Goal: Task Accomplishment & Management: Manage account settings

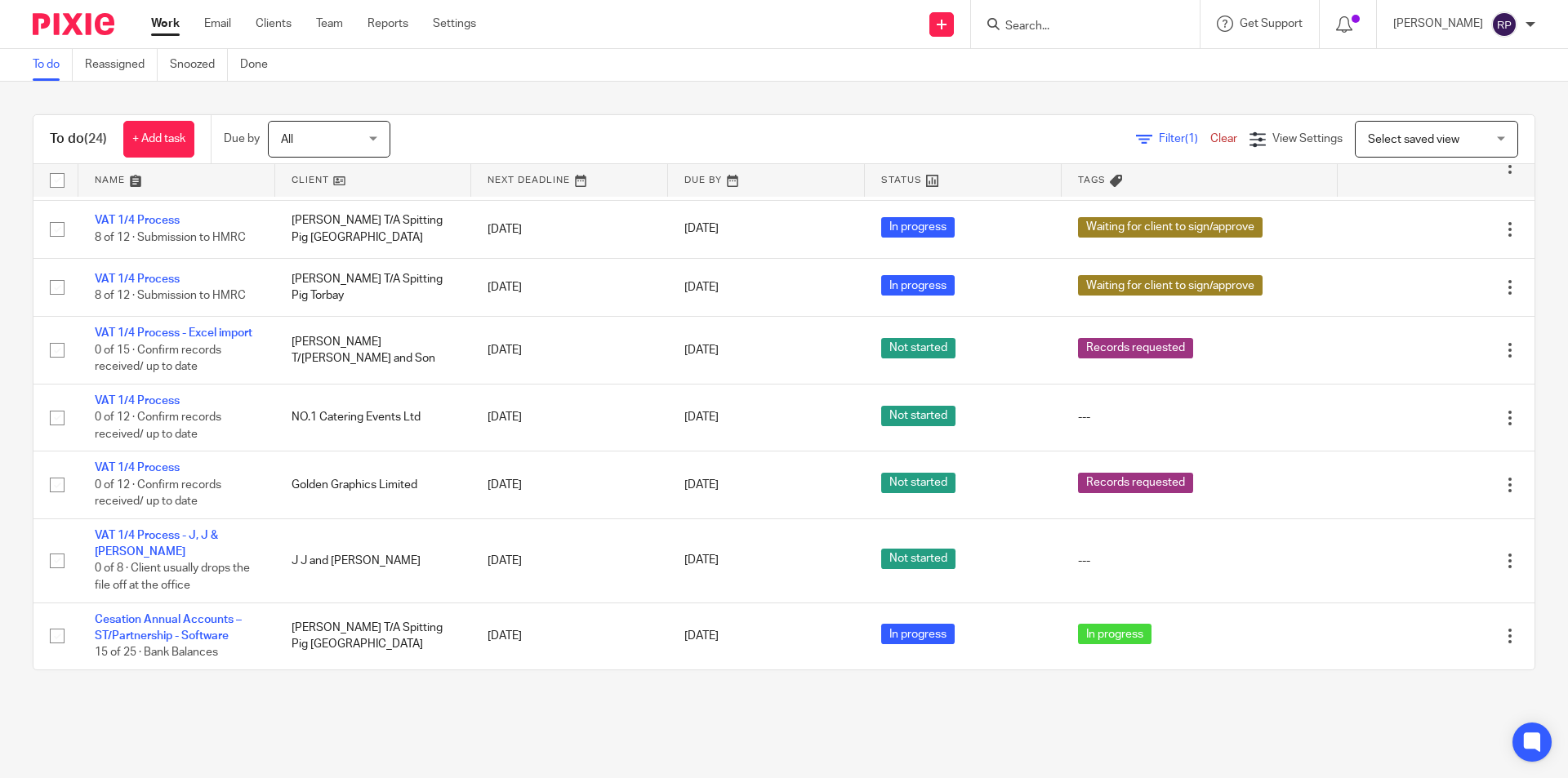
scroll to position [1041, 0]
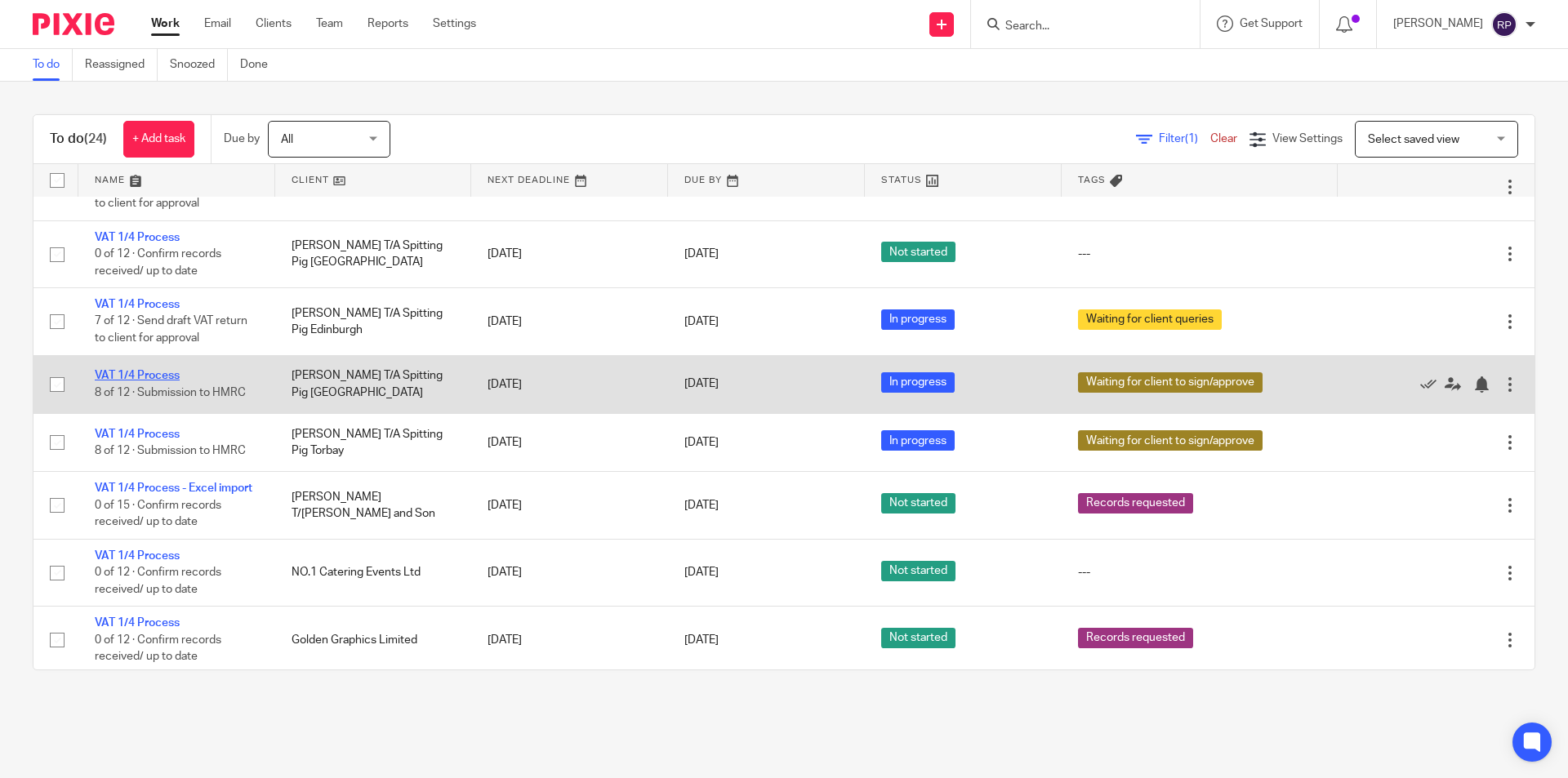
click at [139, 370] on link "VAT 1/4 Process" at bounding box center [136, 376] width 85 height 11
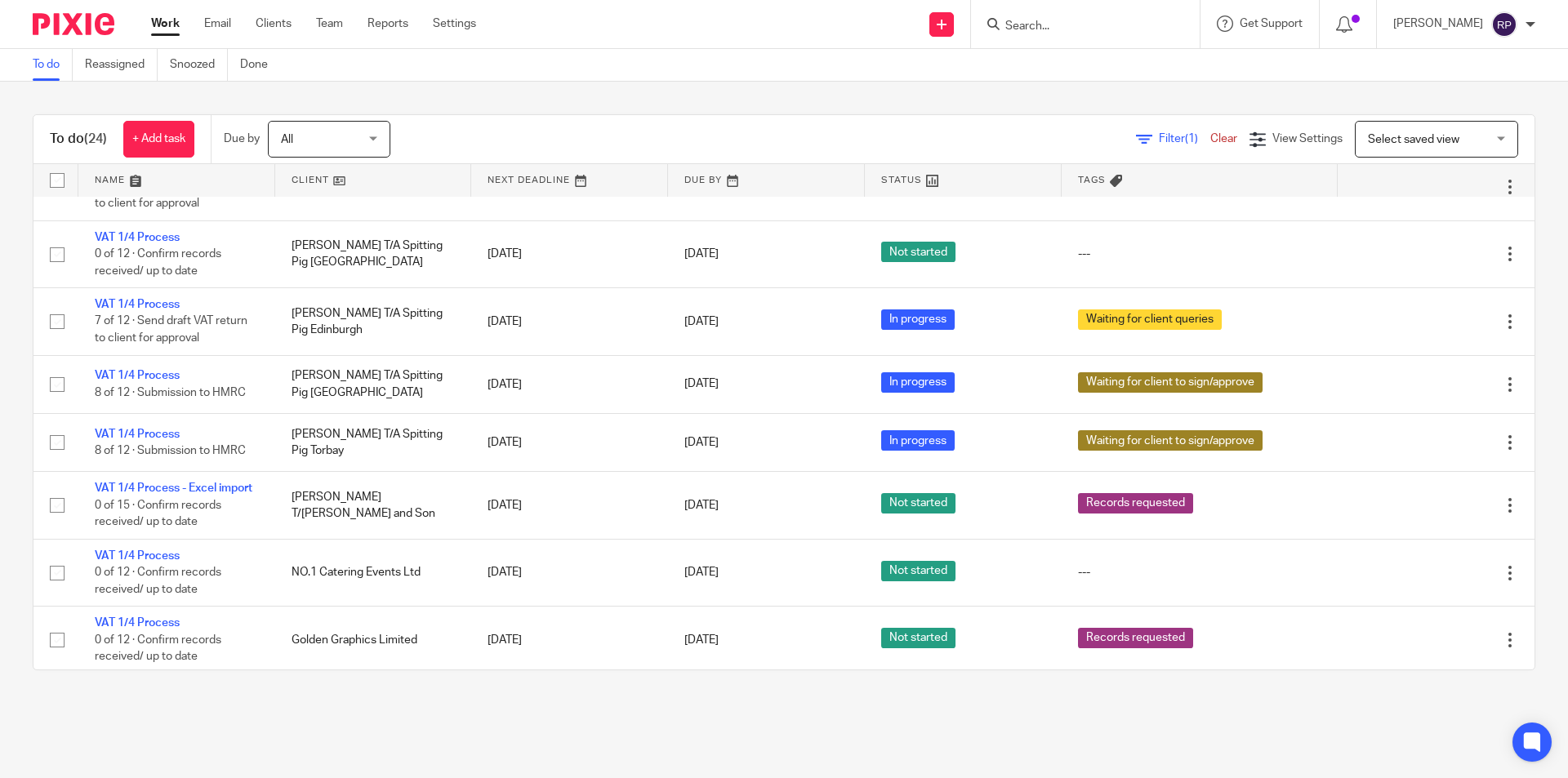
click at [169, 18] on link "Work" at bounding box center [165, 23] width 29 height 16
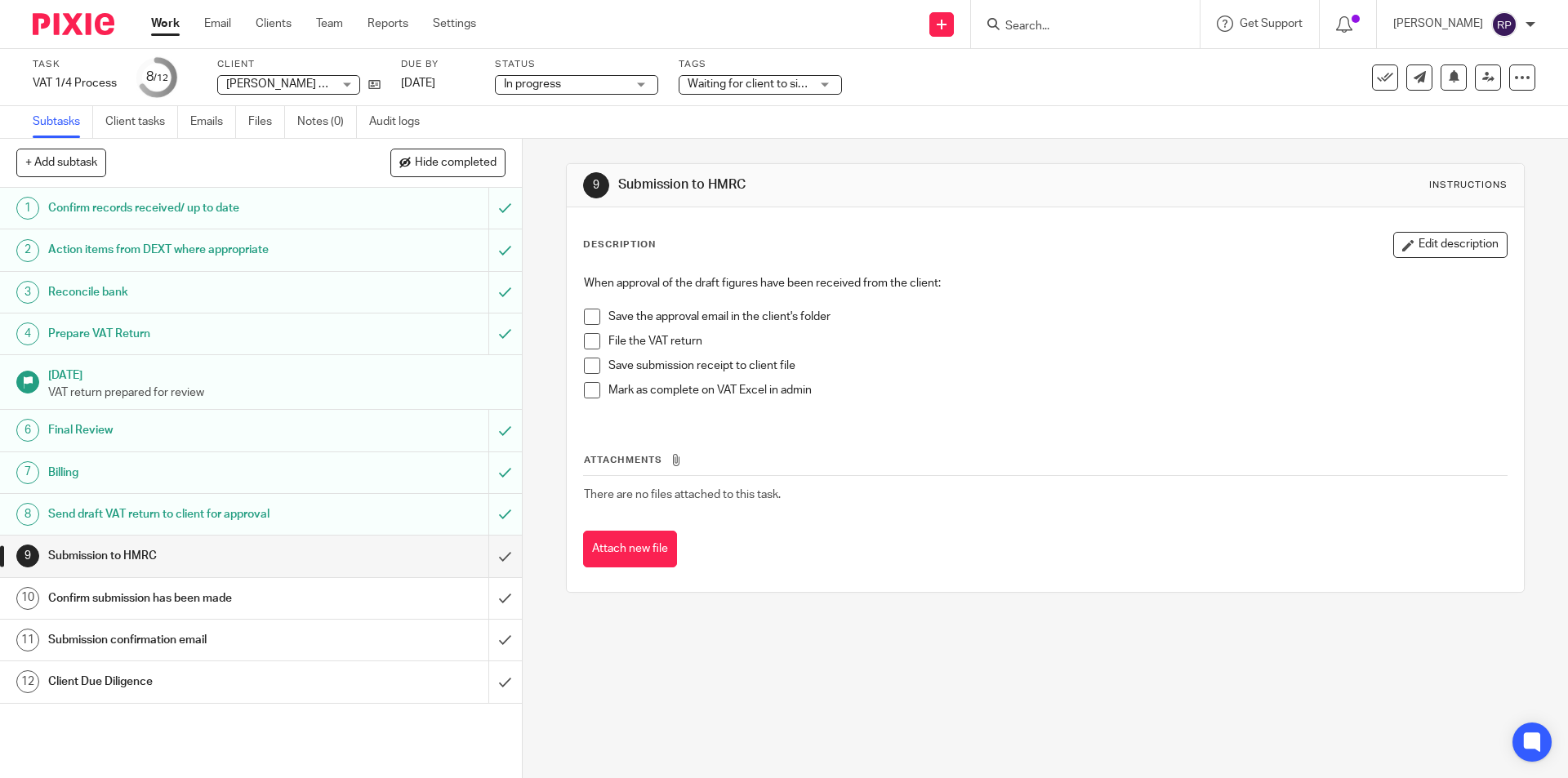
click at [592, 310] on span at bounding box center [591, 317] width 16 height 16
click at [588, 338] on span at bounding box center [591, 340] width 16 height 16
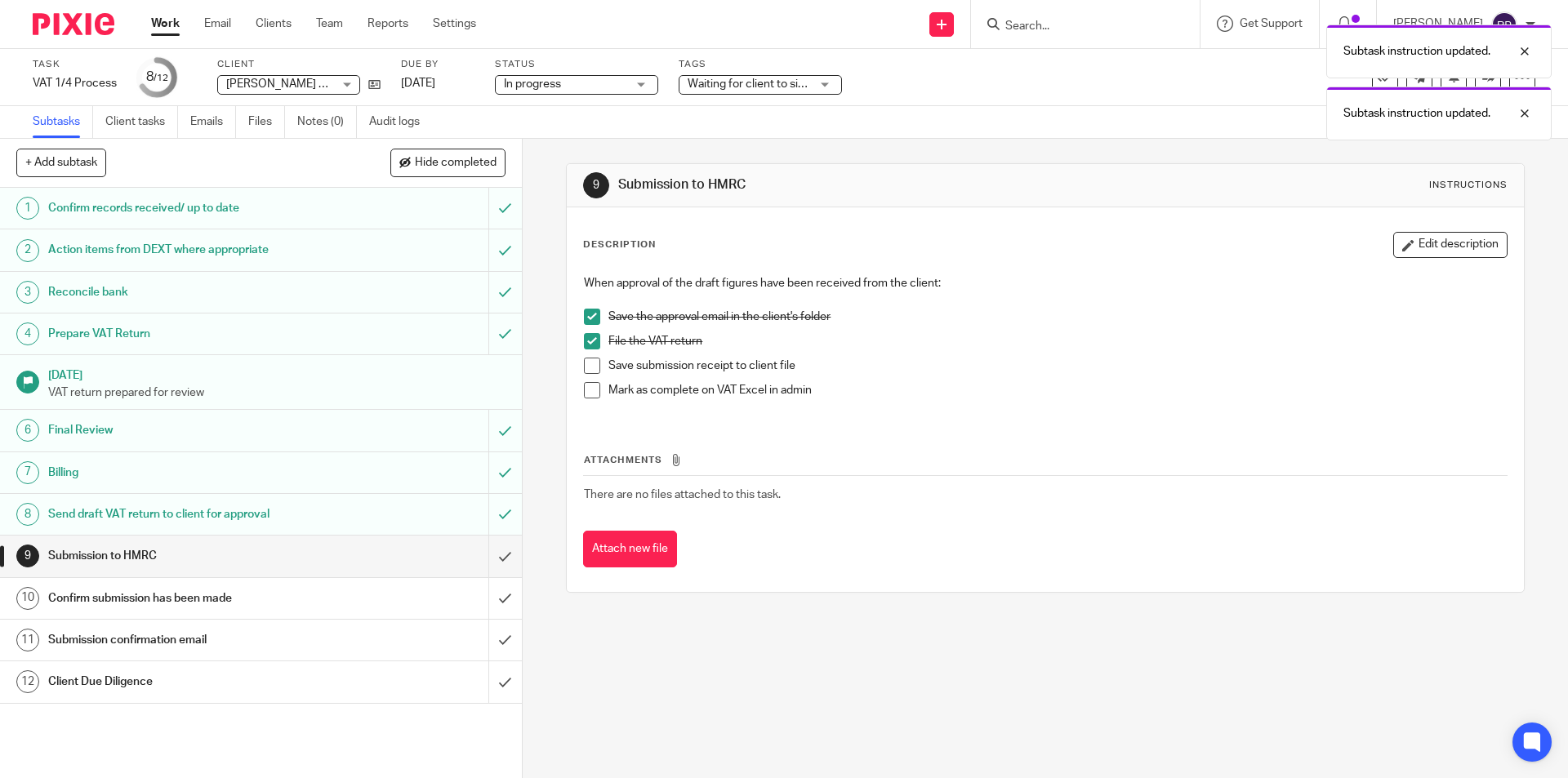
click at [588, 361] on span at bounding box center [591, 365] width 16 height 16
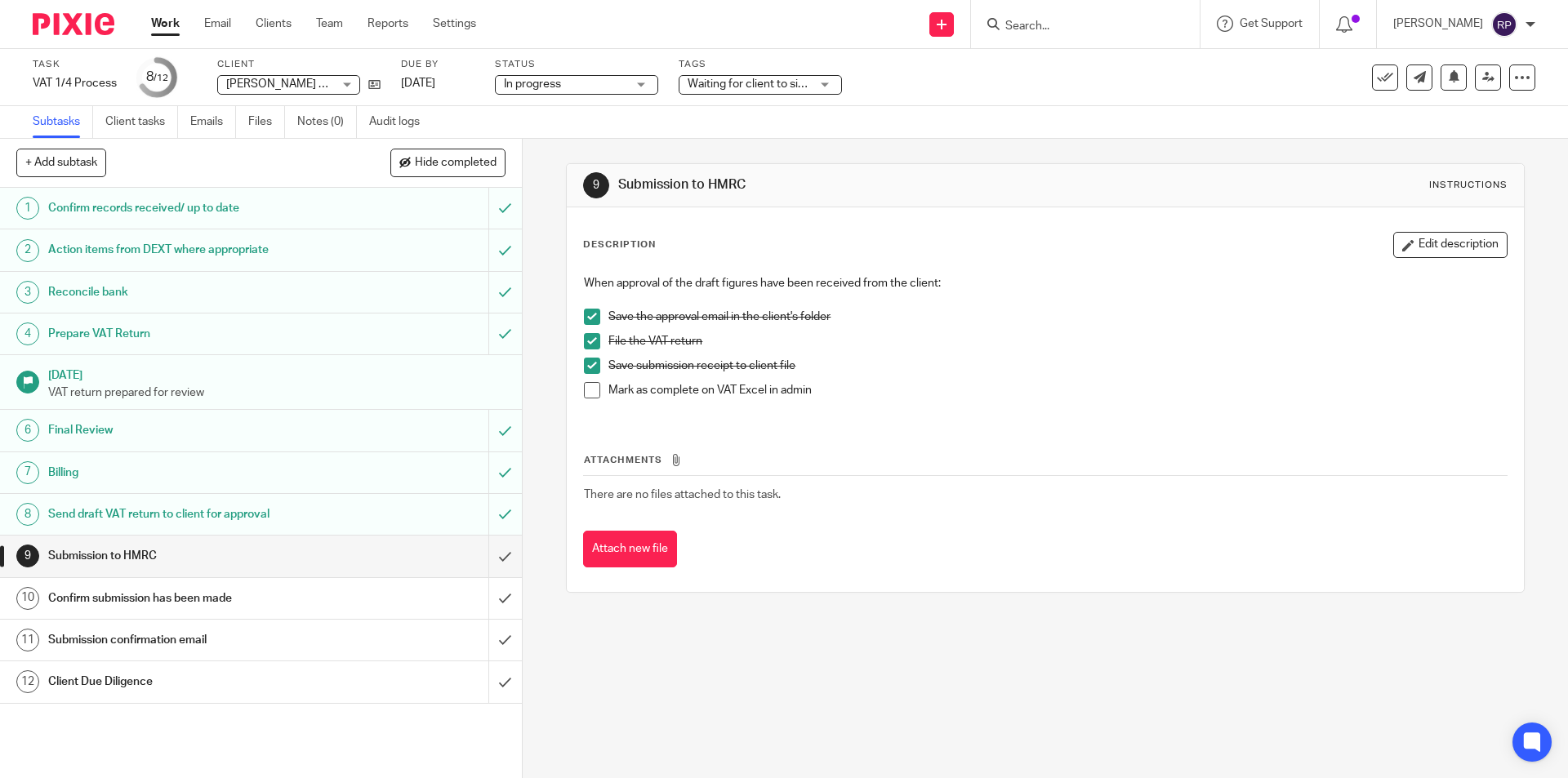
click at [586, 390] on span at bounding box center [591, 390] width 16 height 16
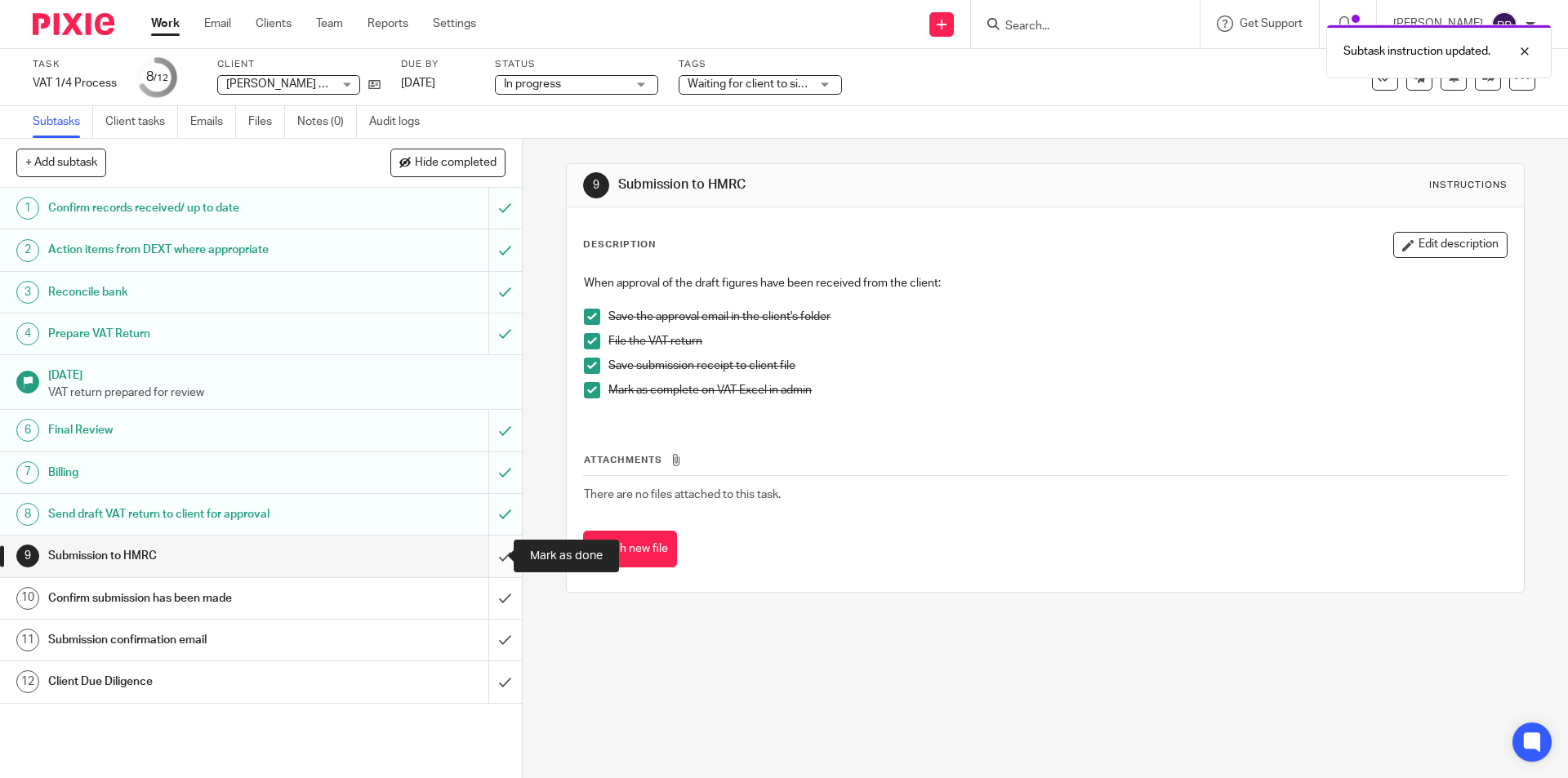
click at [489, 549] on input "submit" at bounding box center [260, 556] width 522 height 41
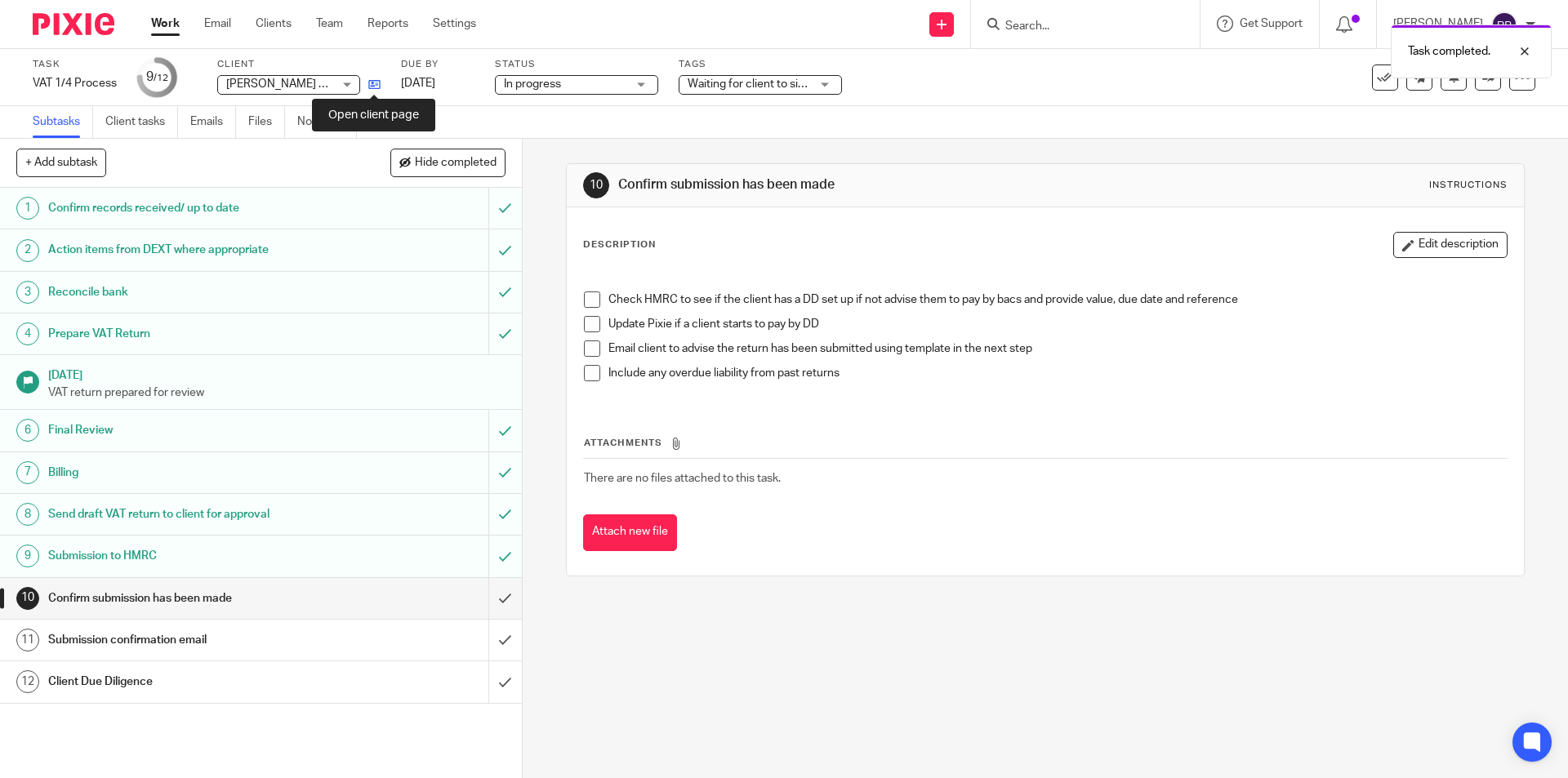
click at [374, 88] on icon at bounding box center [374, 84] width 12 height 12
click at [594, 300] on span at bounding box center [591, 299] width 16 height 16
click at [592, 346] on span at bounding box center [591, 348] width 16 height 16
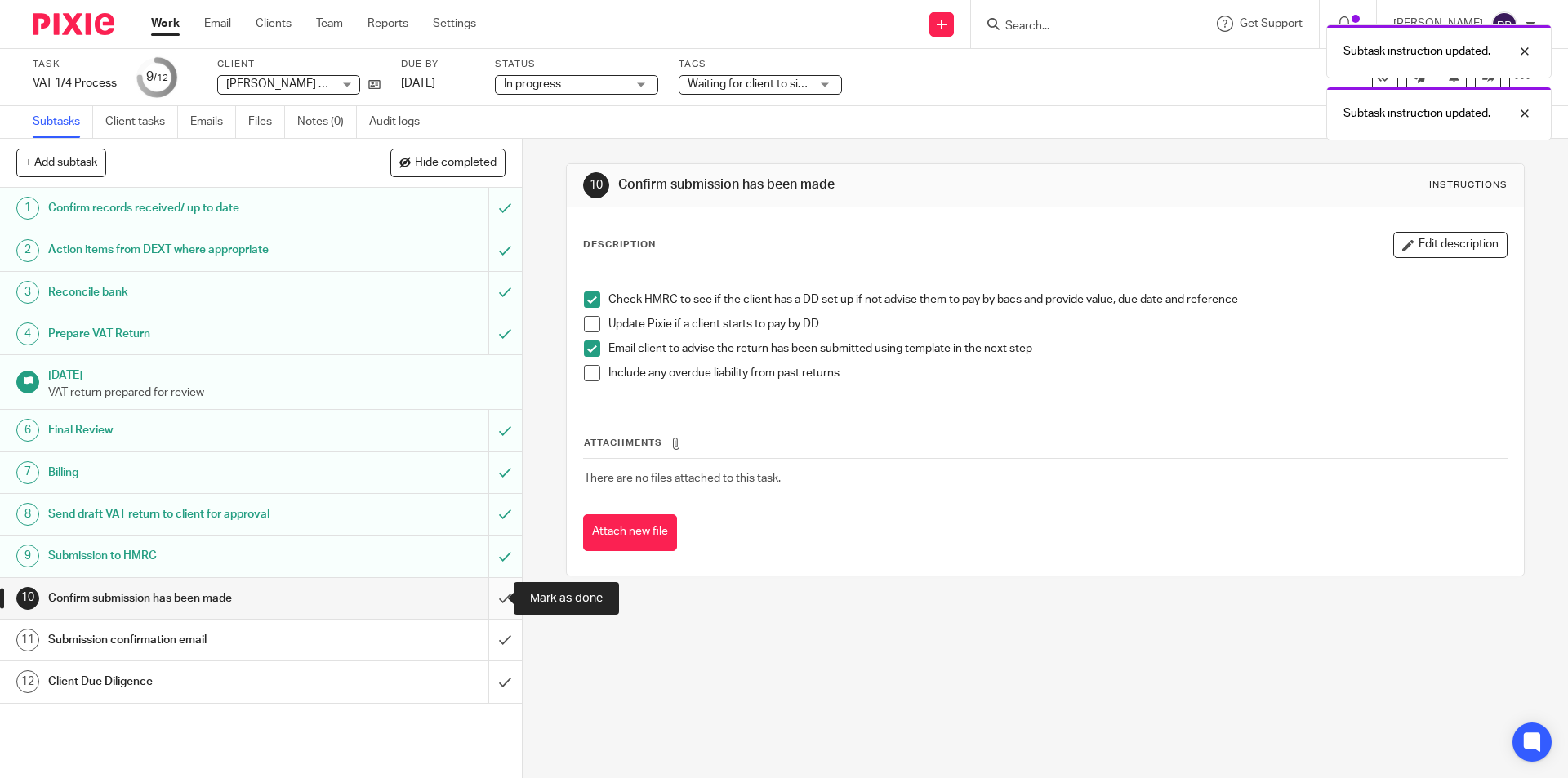
click at [491, 597] on input "submit" at bounding box center [260, 598] width 522 height 41
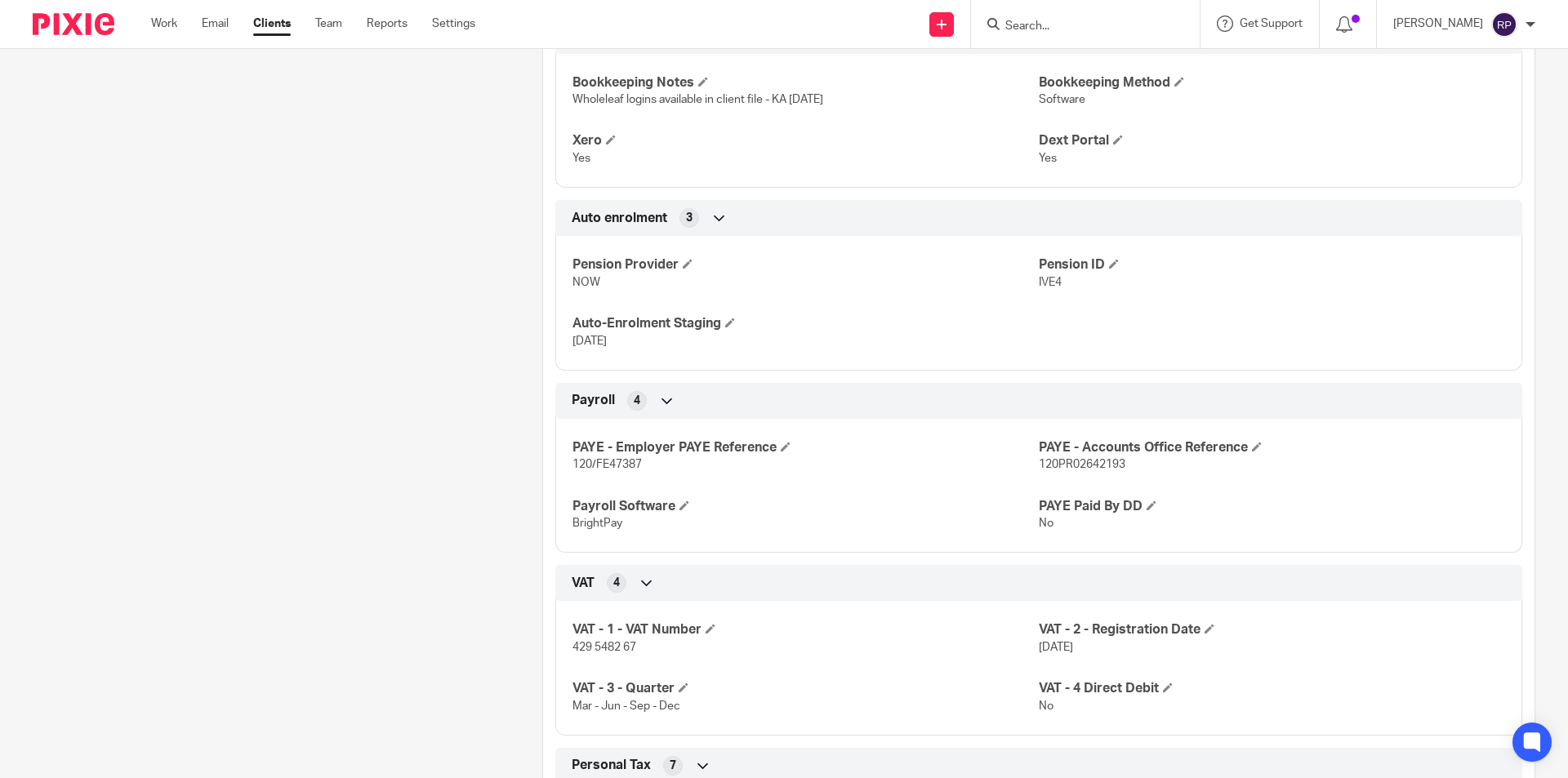
scroll to position [1551, 0]
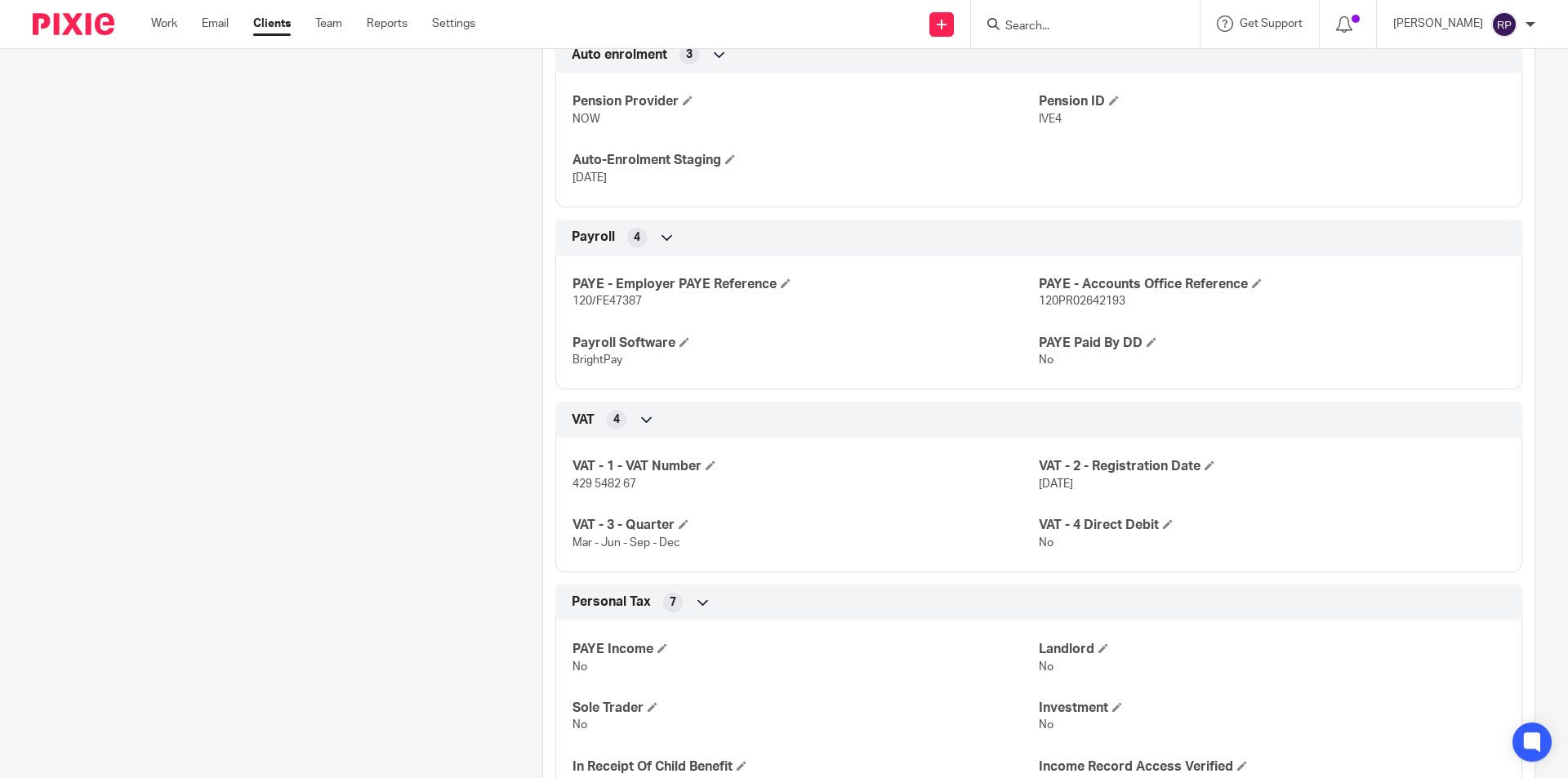
click at [606, 483] on span "429 5482 67" at bounding box center [604, 484] width 64 height 11
copy p "429 5482 67"
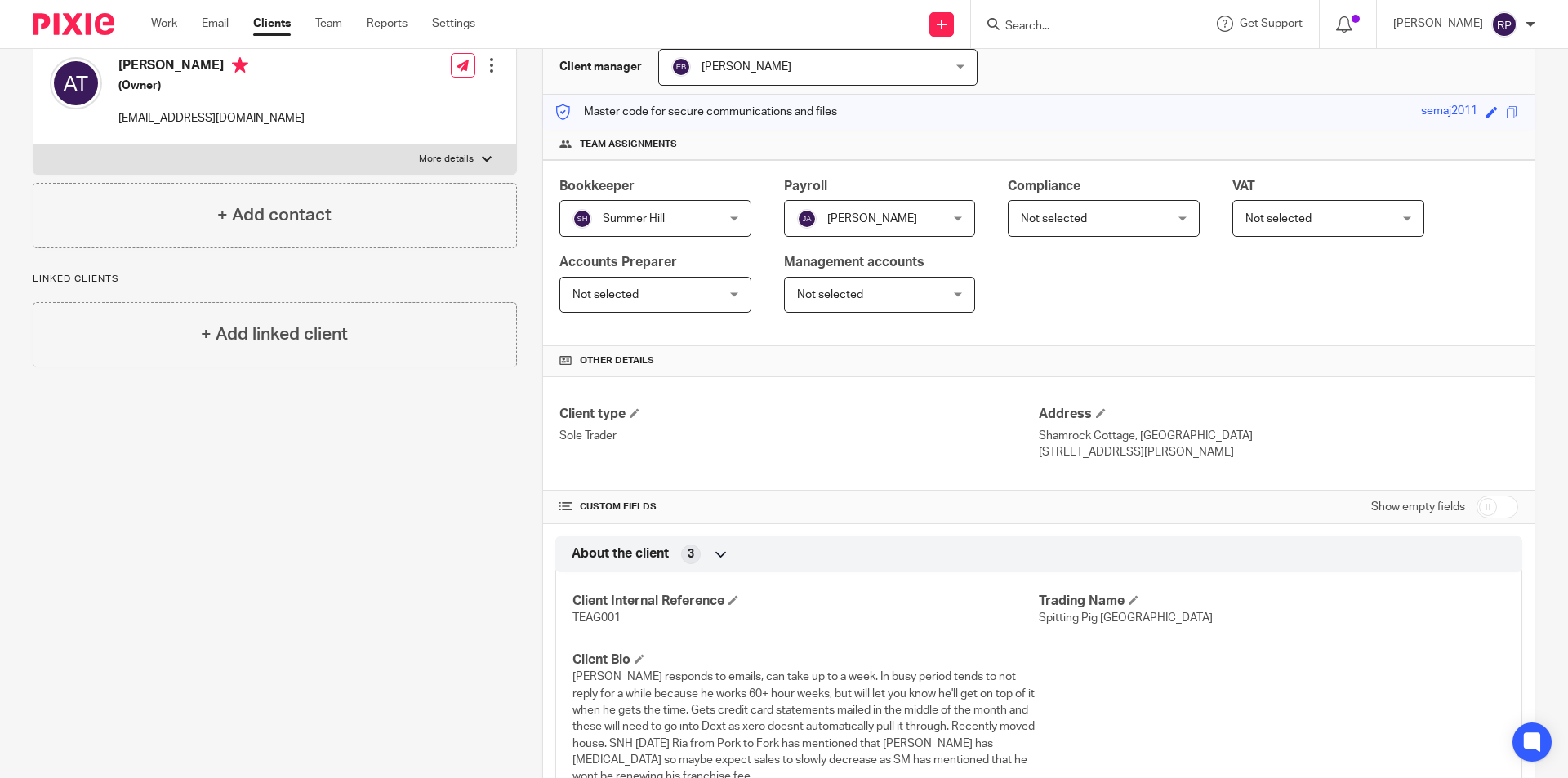
scroll to position [0, 0]
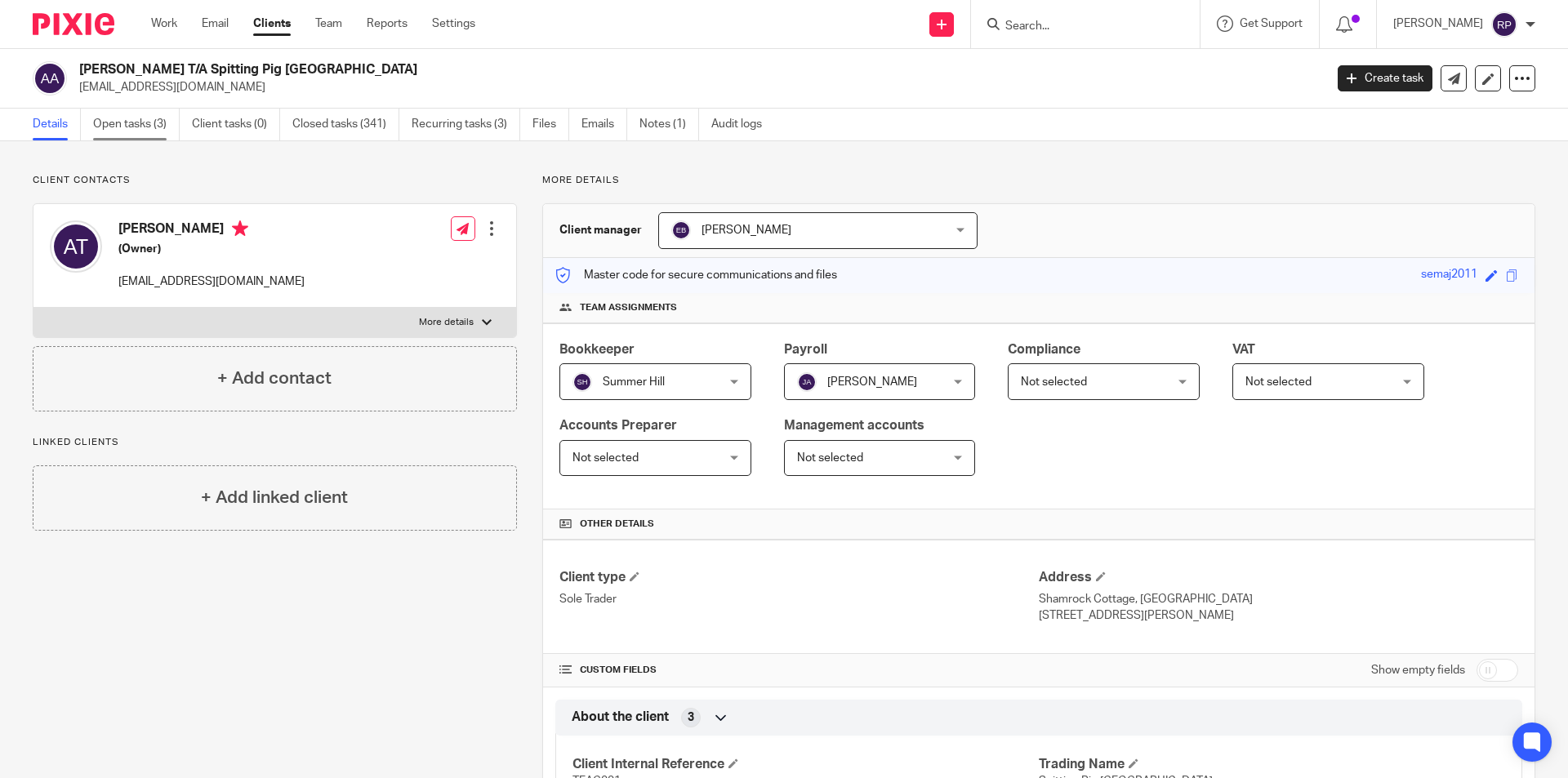
click at [142, 119] on link "Open tasks (3)" at bounding box center [136, 124] width 87 height 31
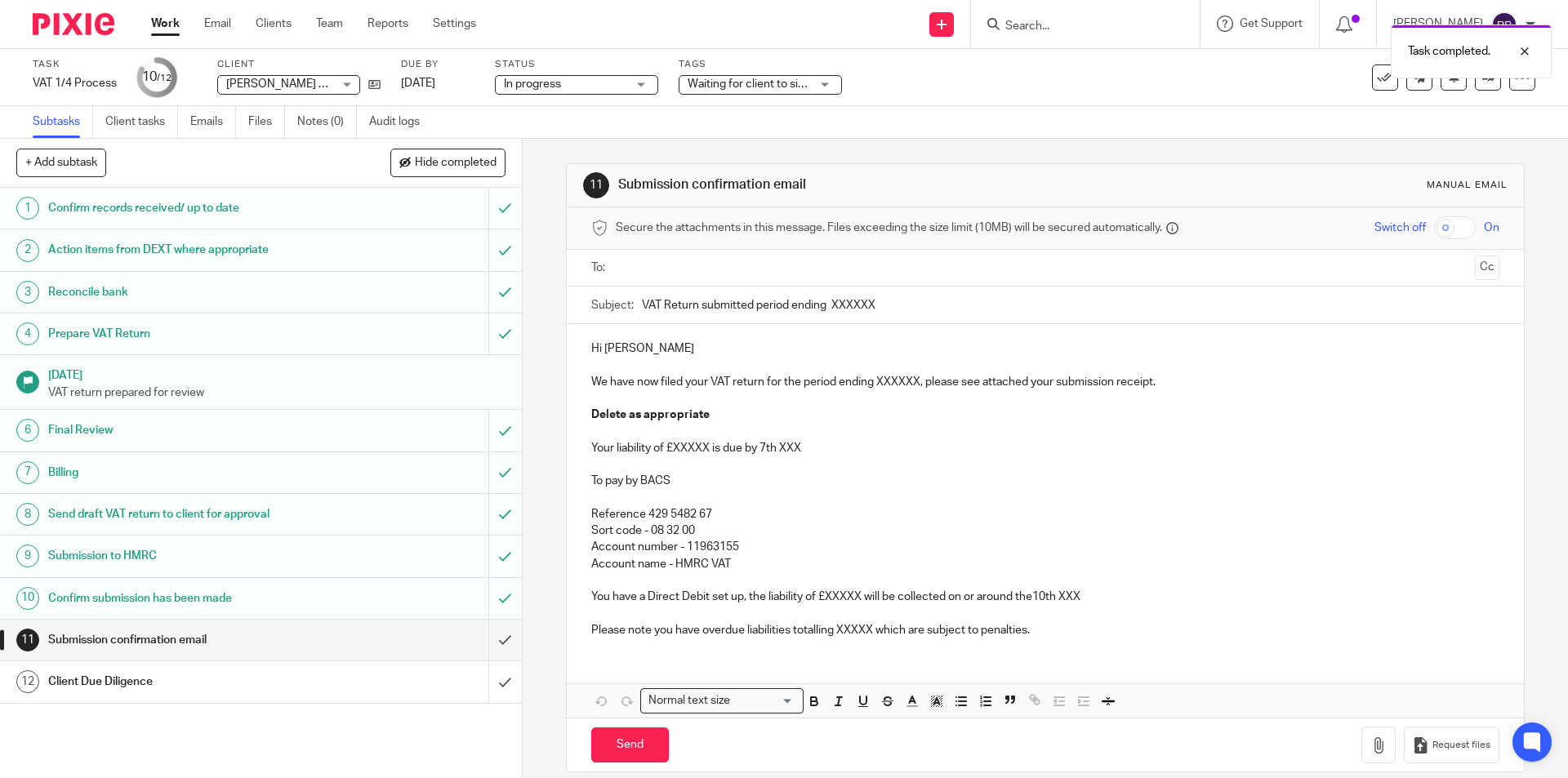
click at [689, 257] on ul at bounding box center [1045, 268] width 856 height 27
click at [691, 259] on input "text" at bounding box center [1044, 268] width 846 height 19
click at [918, 310] on input "VAT Return submitted period ending XXXXXX" at bounding box center [1070, 309] width 856 height 37
drag, startPoint x: 898, startPoint y: 310, endPoint x: 829, endPoint y: 315, distance: 69.2
click at [829, 315] on input "VAT Return submitted period ending XXXXXX" at bounding box center [1070, 309] width 856 height 37
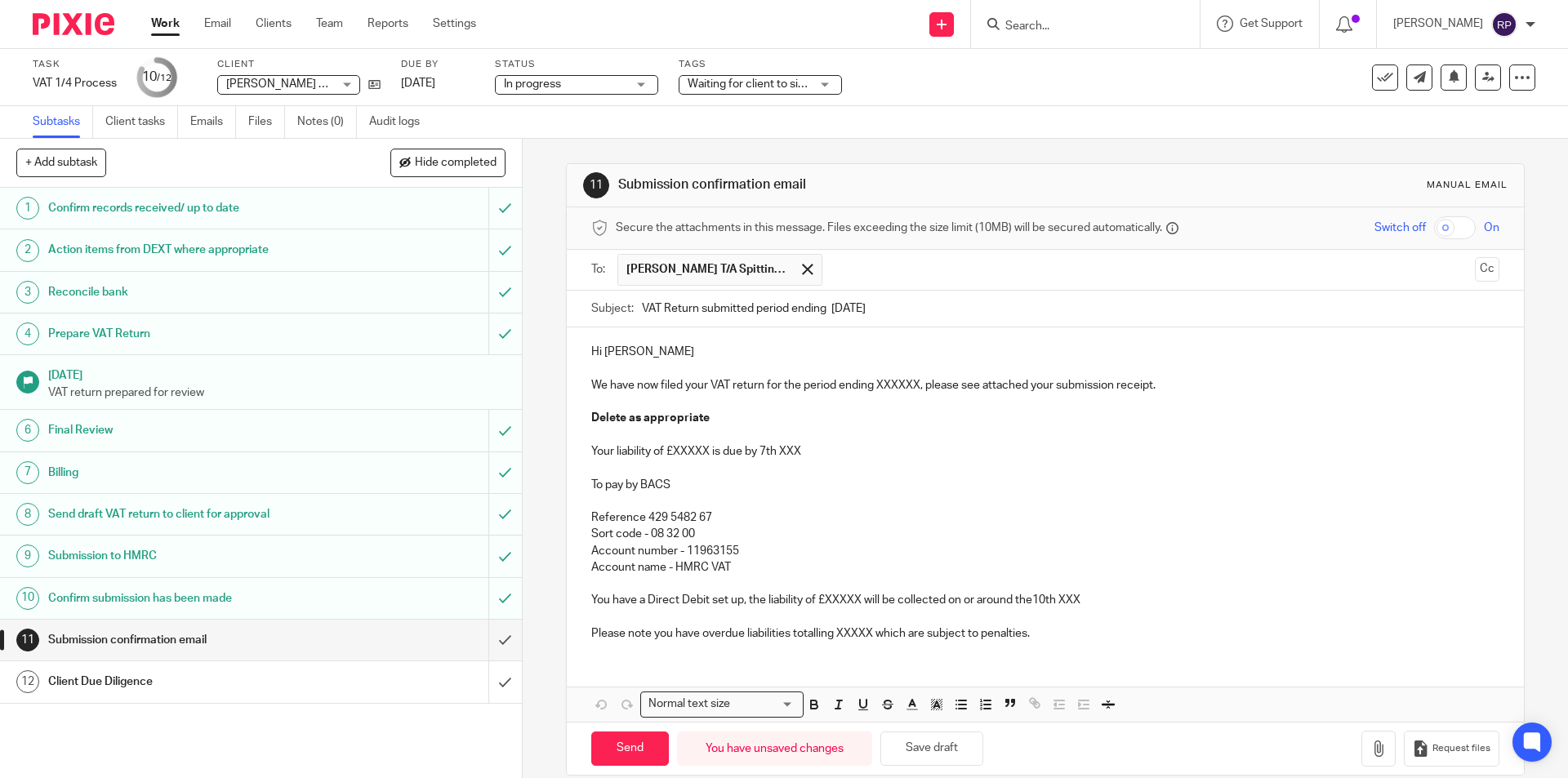
type input "VAT Return submitted period ending 30/09/2025"
click at [646, 351] on p "Hi Andrew" at bounding box center [1044, 352] width 907 height 16
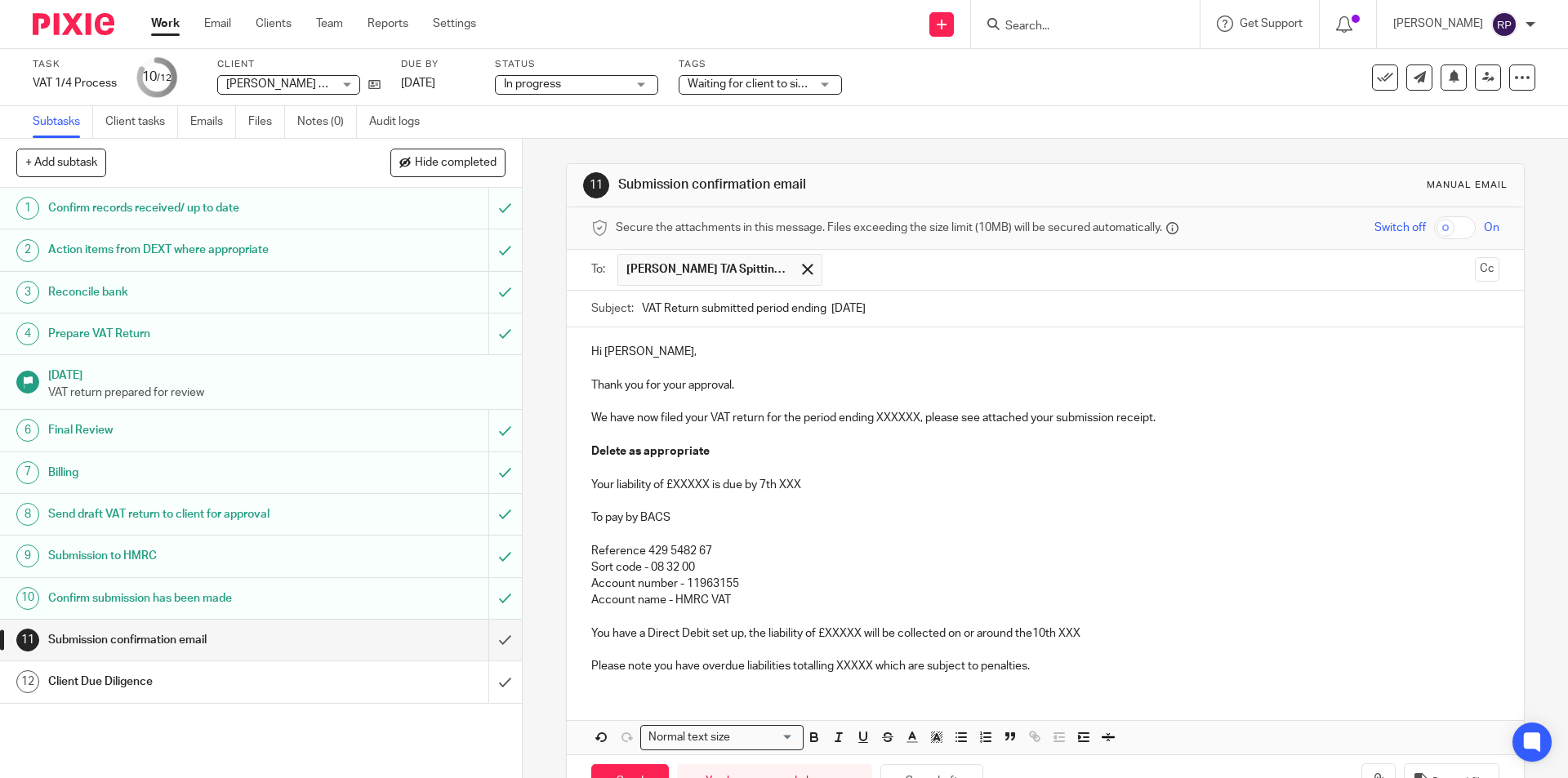
click at [918, 414] on p "We have now filed your VAT return for the period ending XXXXXX, please see atta…" at bounding box center [1044, 418] width 907 height 16
drag, startPoint x: 712, startPoint y: 452, endPoint x: 594, endPoint y: 436, distance: 119.1
click at [594, 436] on div "Hi Andrew, Thank you for your approval. We have now filed your VAT return for t…" at bounding box center [1044, 506] width 957 height 359
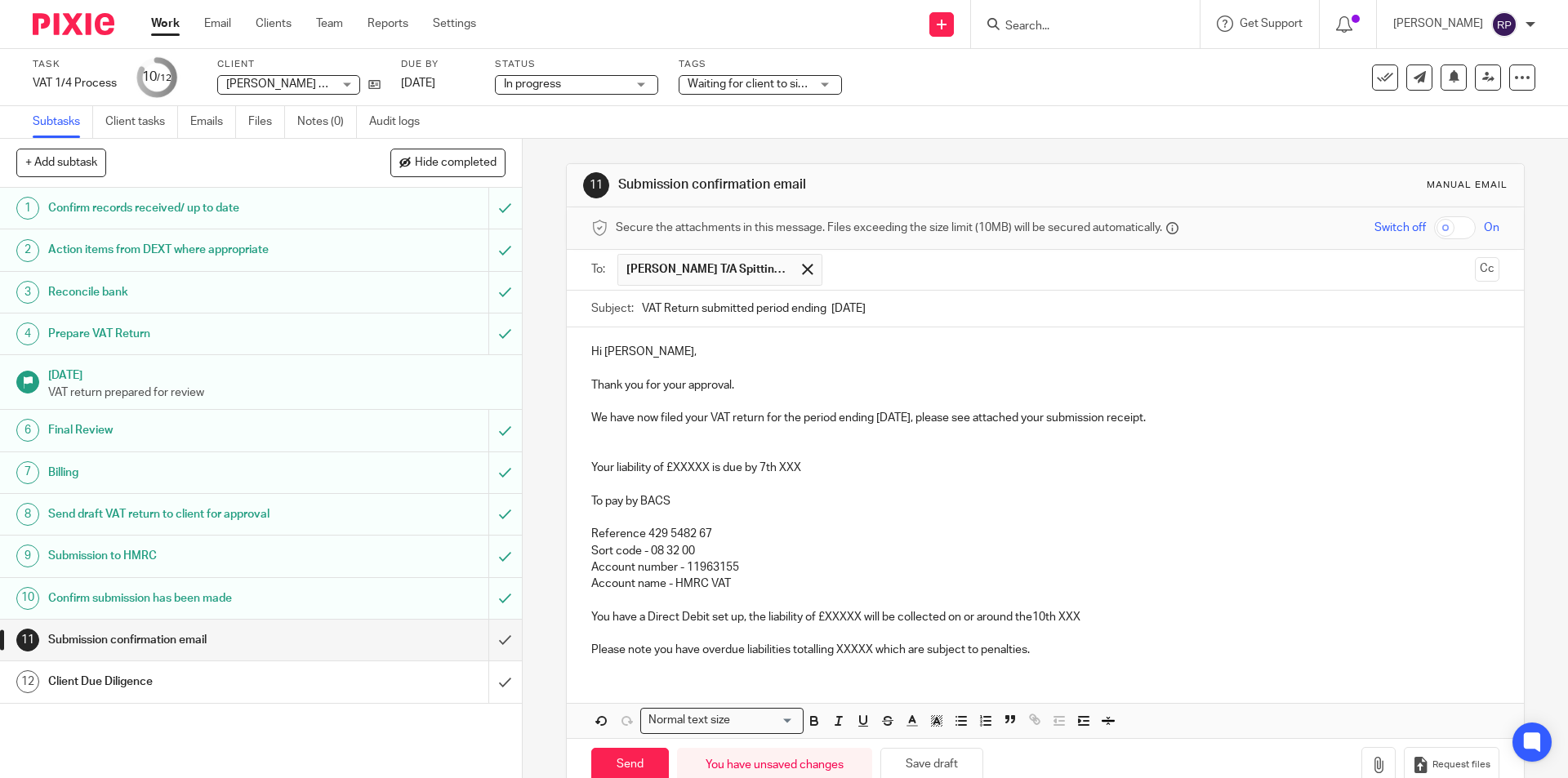
click at [593, 458] on p at bounding box center [1044, 451] width 907 height 16
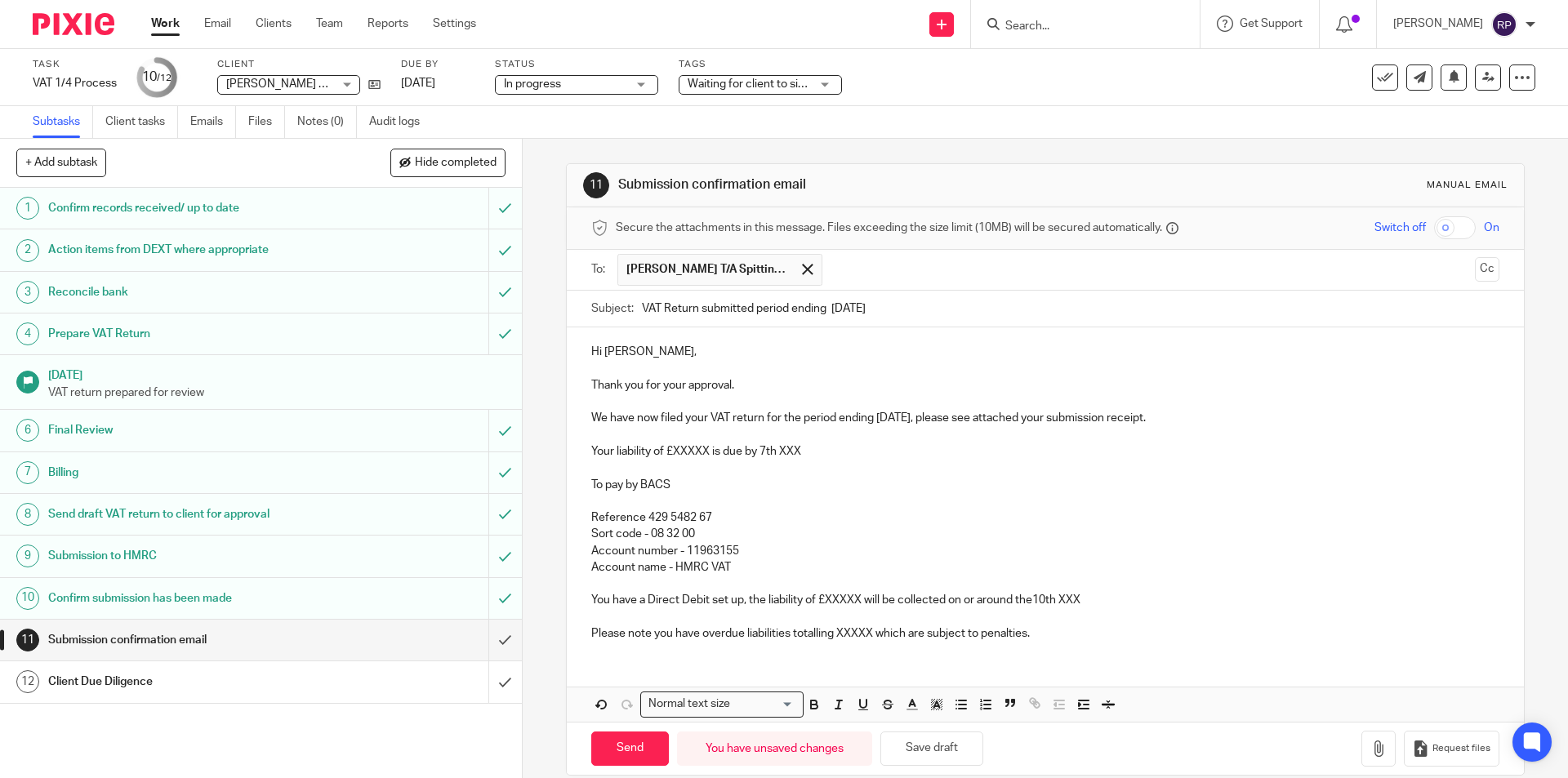
click at [709, 452] on p "Your liability of £XXXXX is due by 7th XXX" at bounding box center [1044, 451] width 907 height 16
click at [822, 455] on p "Your liability of £5,721.91 is due by 7th XXX" at bounding box center [1044, 451] width 907 height 16
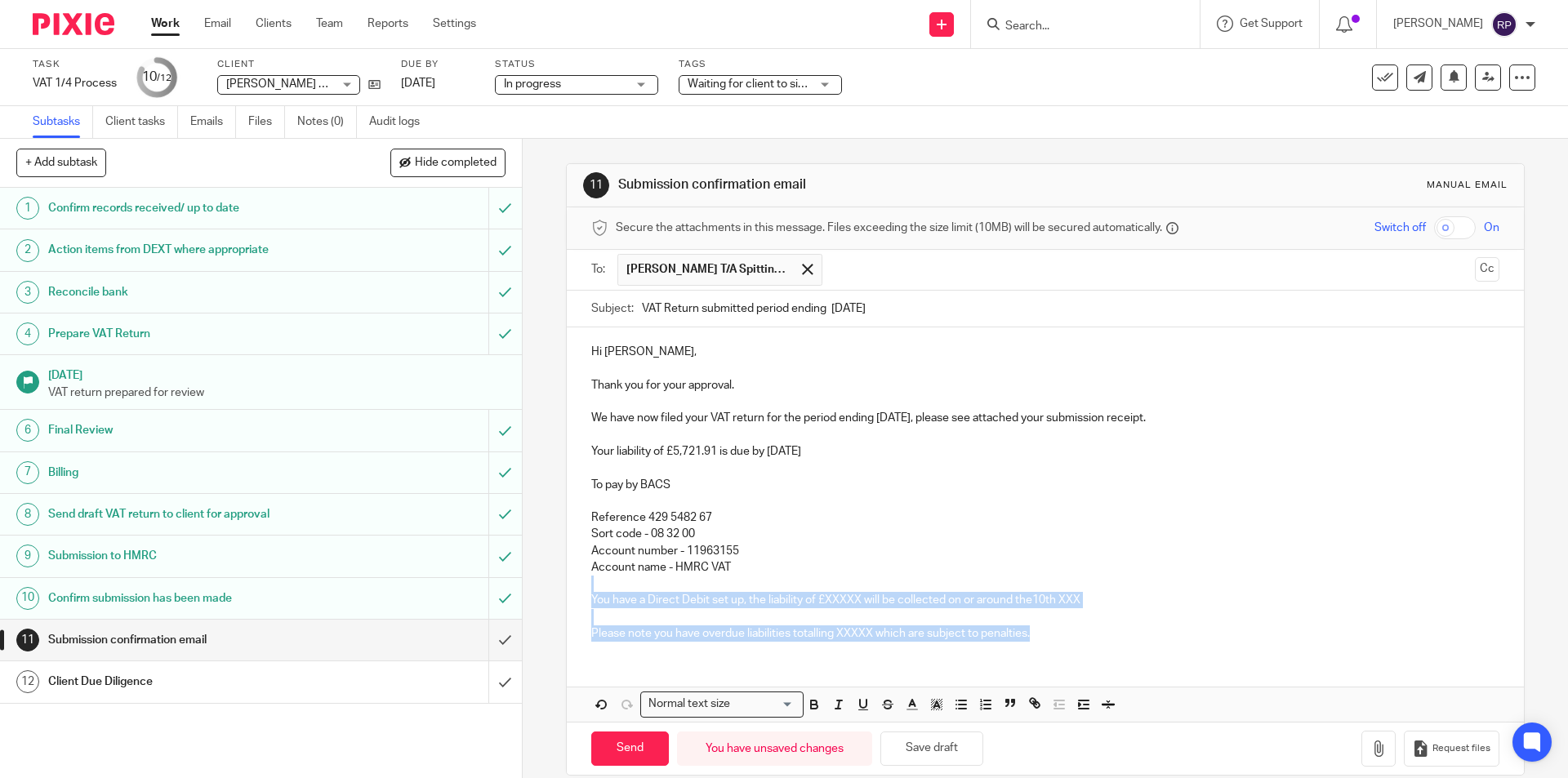
drag, startPoint x: 1056, startPoint y: 632, endPoint x: 560, endPoint y: 580, distance: 498.7
click at [560, 580] on div "11 Submission confirmation email Manual email Secure the attachments in this me…" at bounding box center [1045, 459] width 1045 height 640
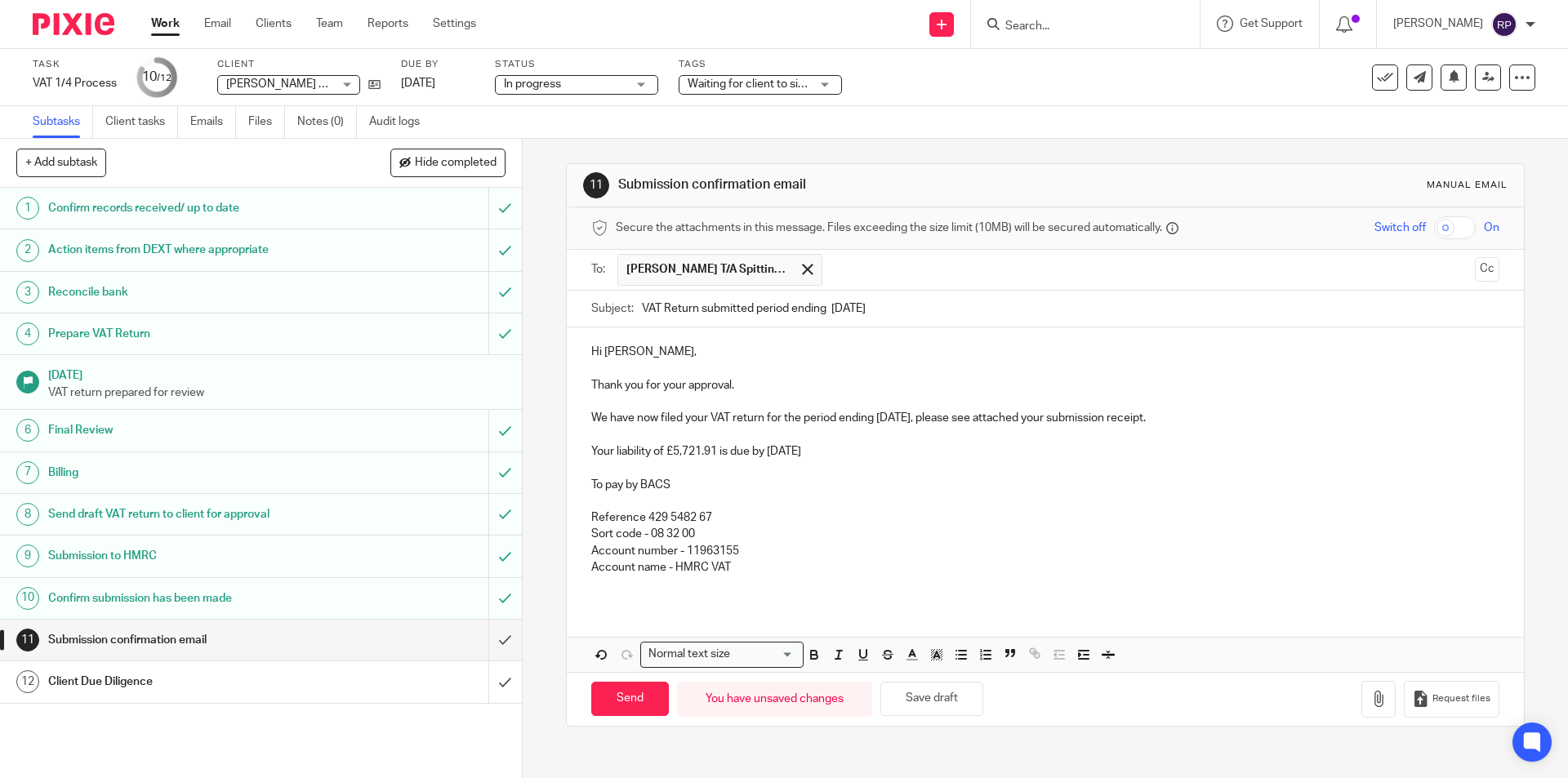
click at [604, 597] on div "Hi Andrew, Thank you for your approval. We have now filed your VAT return for t…" at bounding box center [1044, 465] width 957 height 276
click at [599, 682] on input "Send" at bounding box center [629, 699] width 77 height 35
type input "Sent"
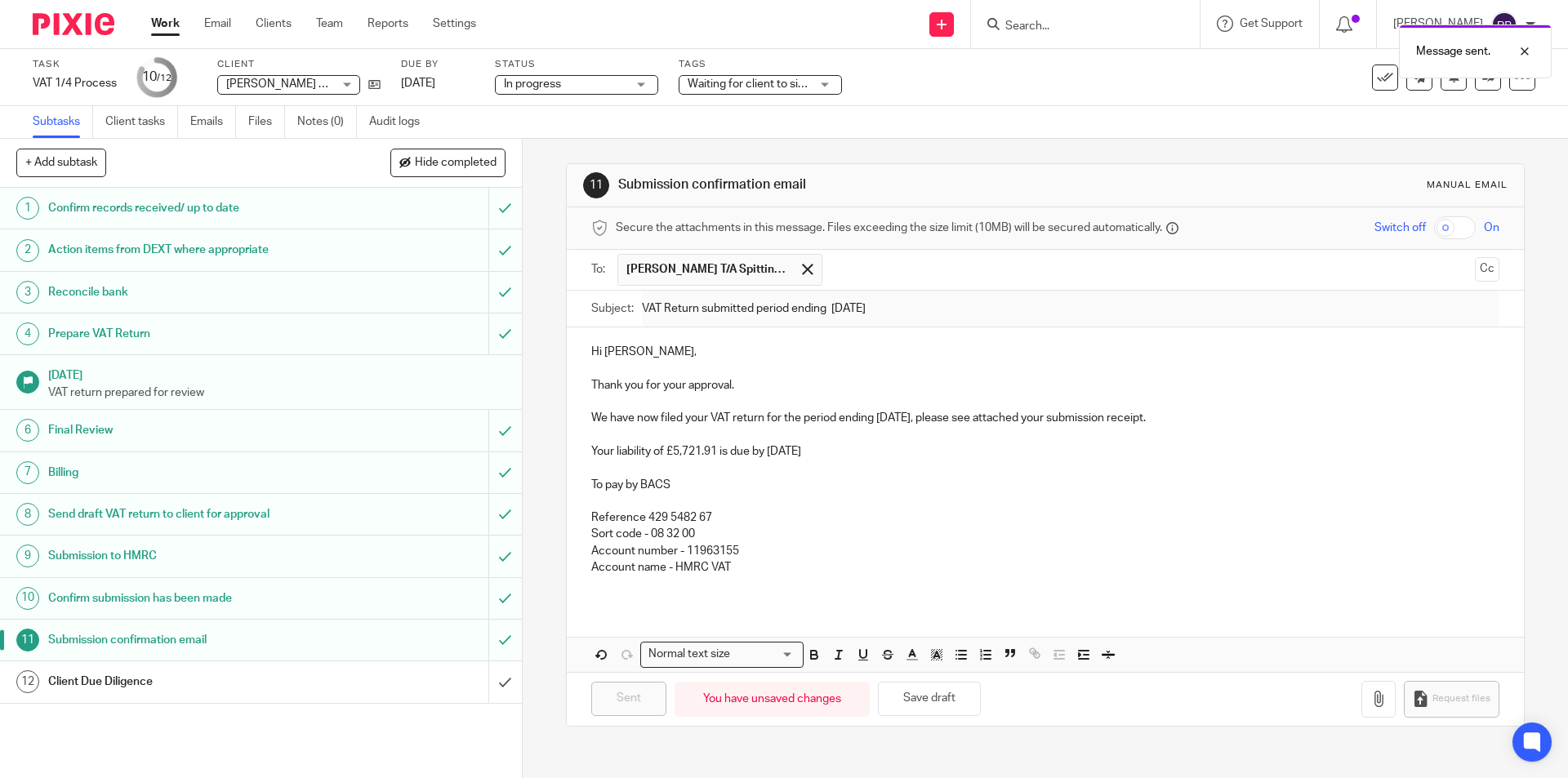
click at [320, 686] on div "Client Due Diligence" at bounding box center [260, 682] width 423 height 25
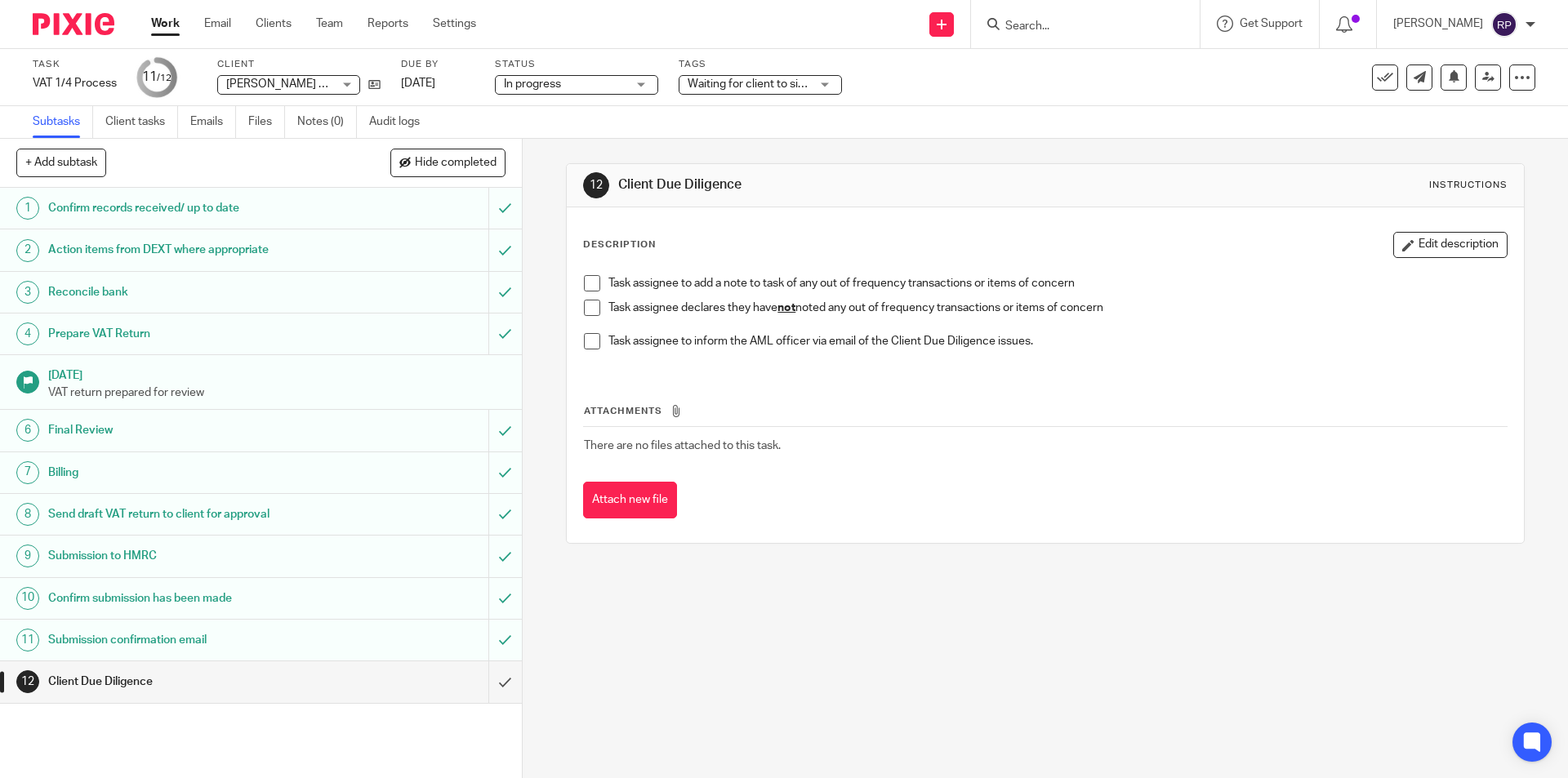
click at [588, 310] on span at bounding box center [591, 307] width 16 height 16
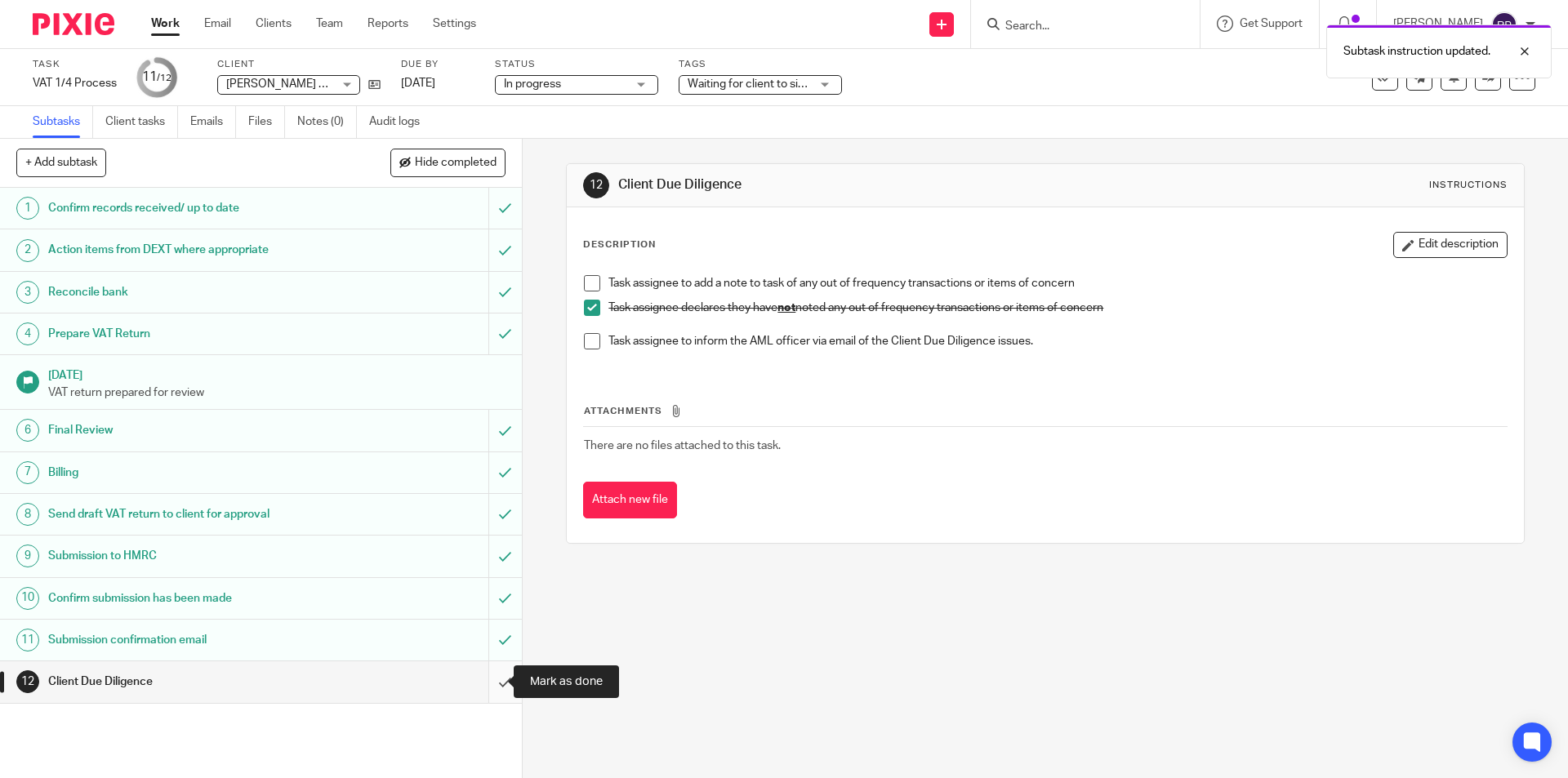
click at [488, 689] on input "submit" at bounding box center [260, 682] width 522 height 41
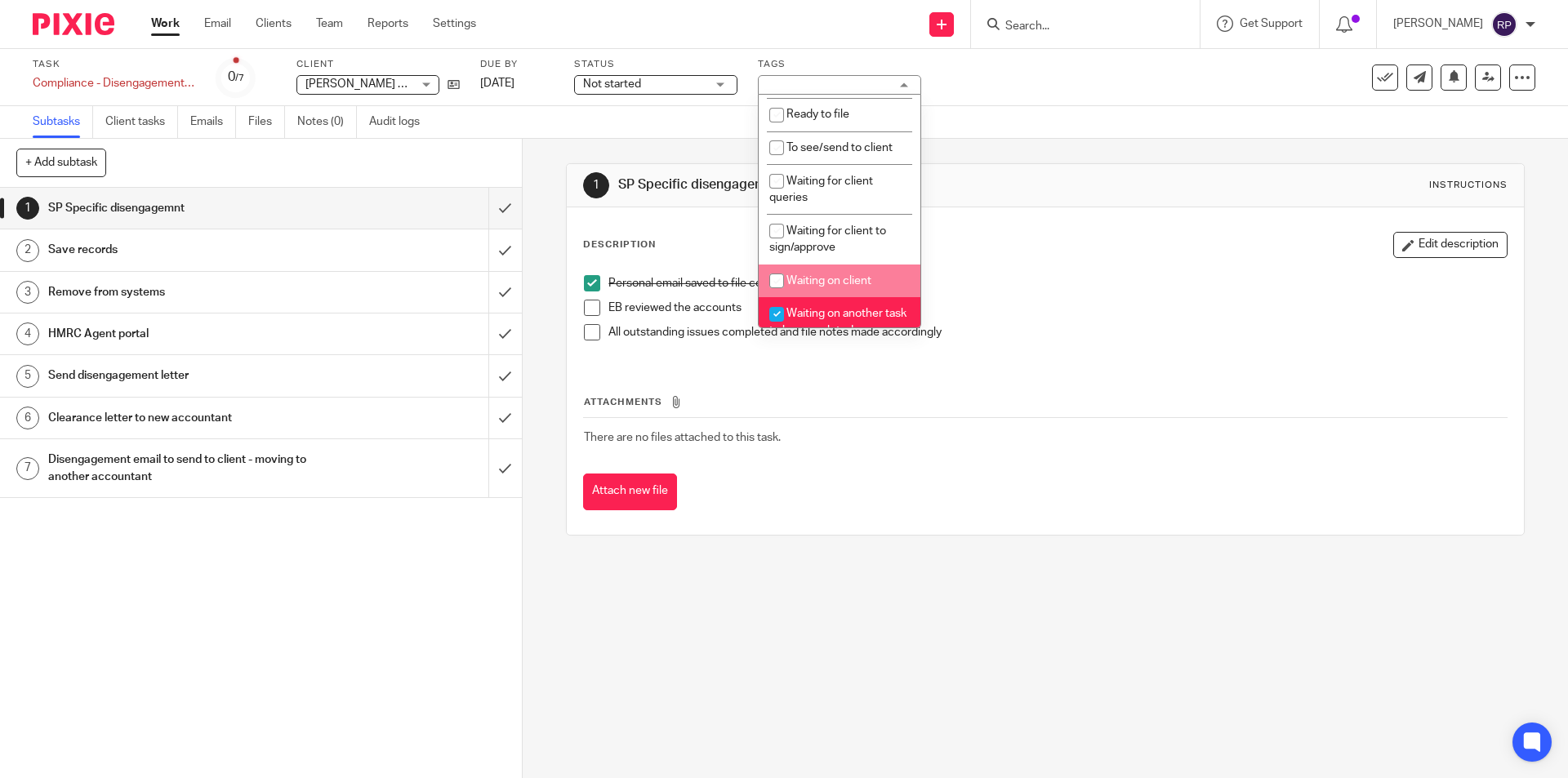
scroll to position [327, 0]
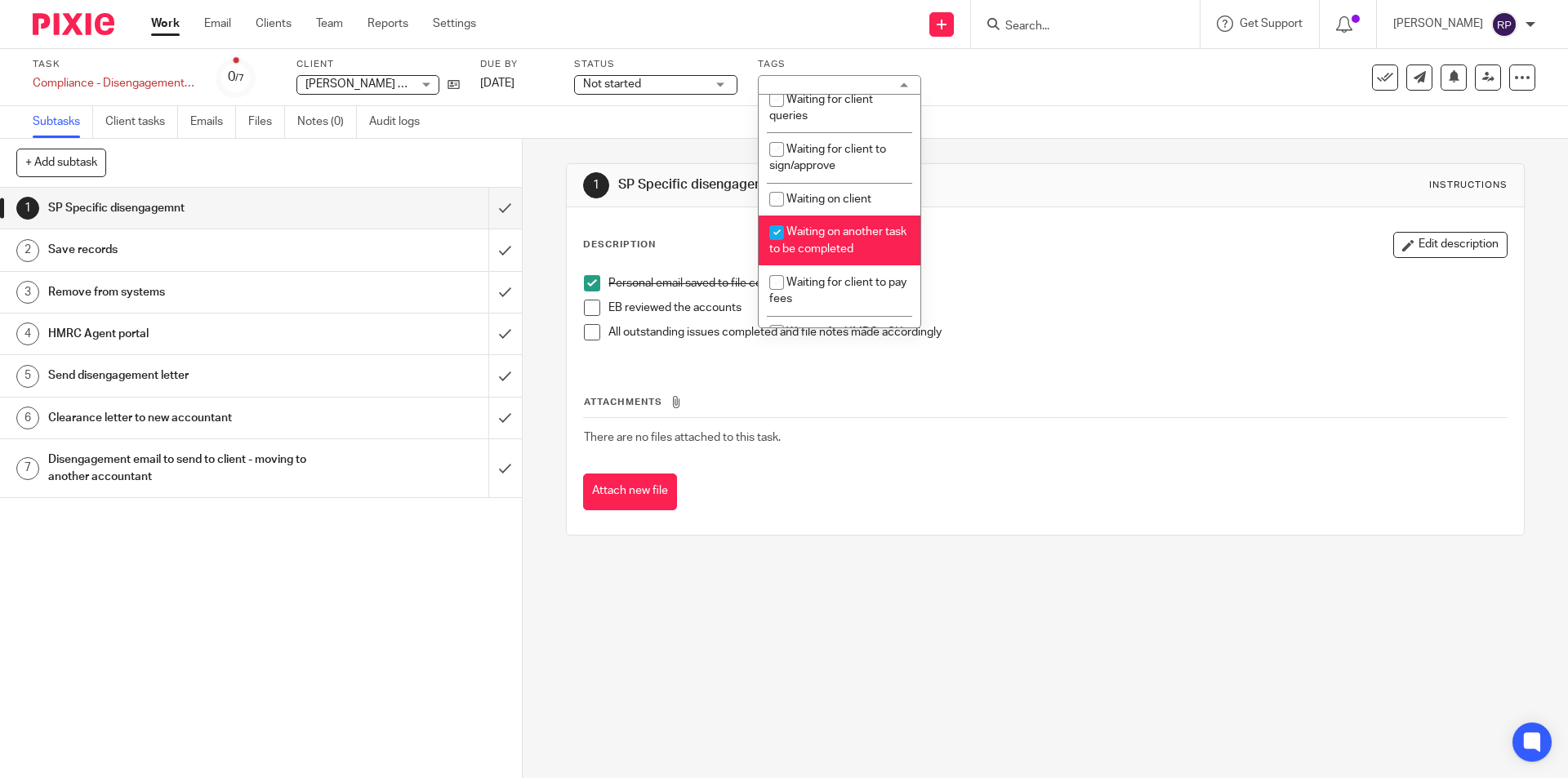
click at [837, 240] on li "Waiting on another task to be completed" at bounding box center [840, 240] width 162 height 50
checkbox input "false"
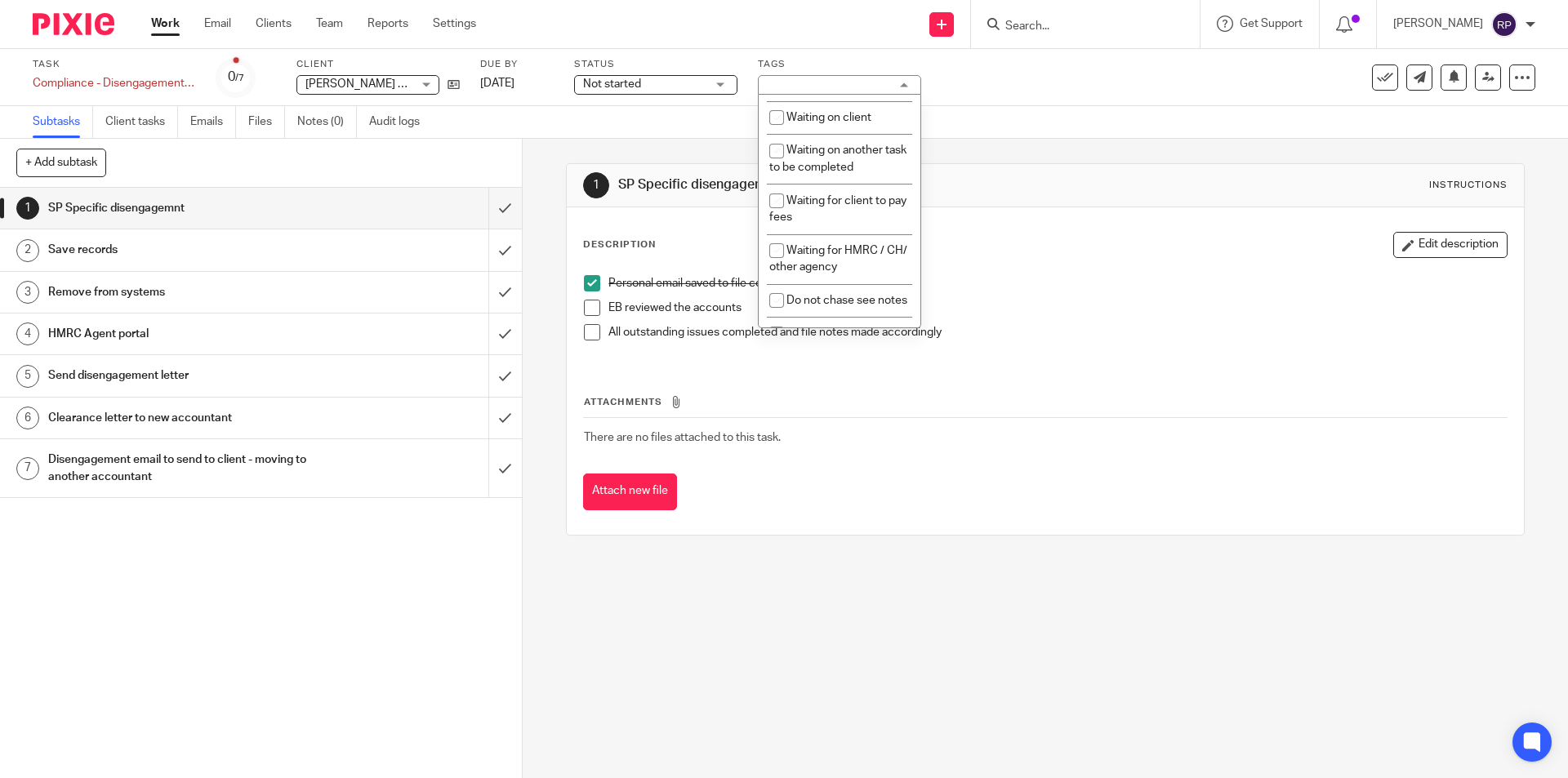
scroll to position [813, 0]
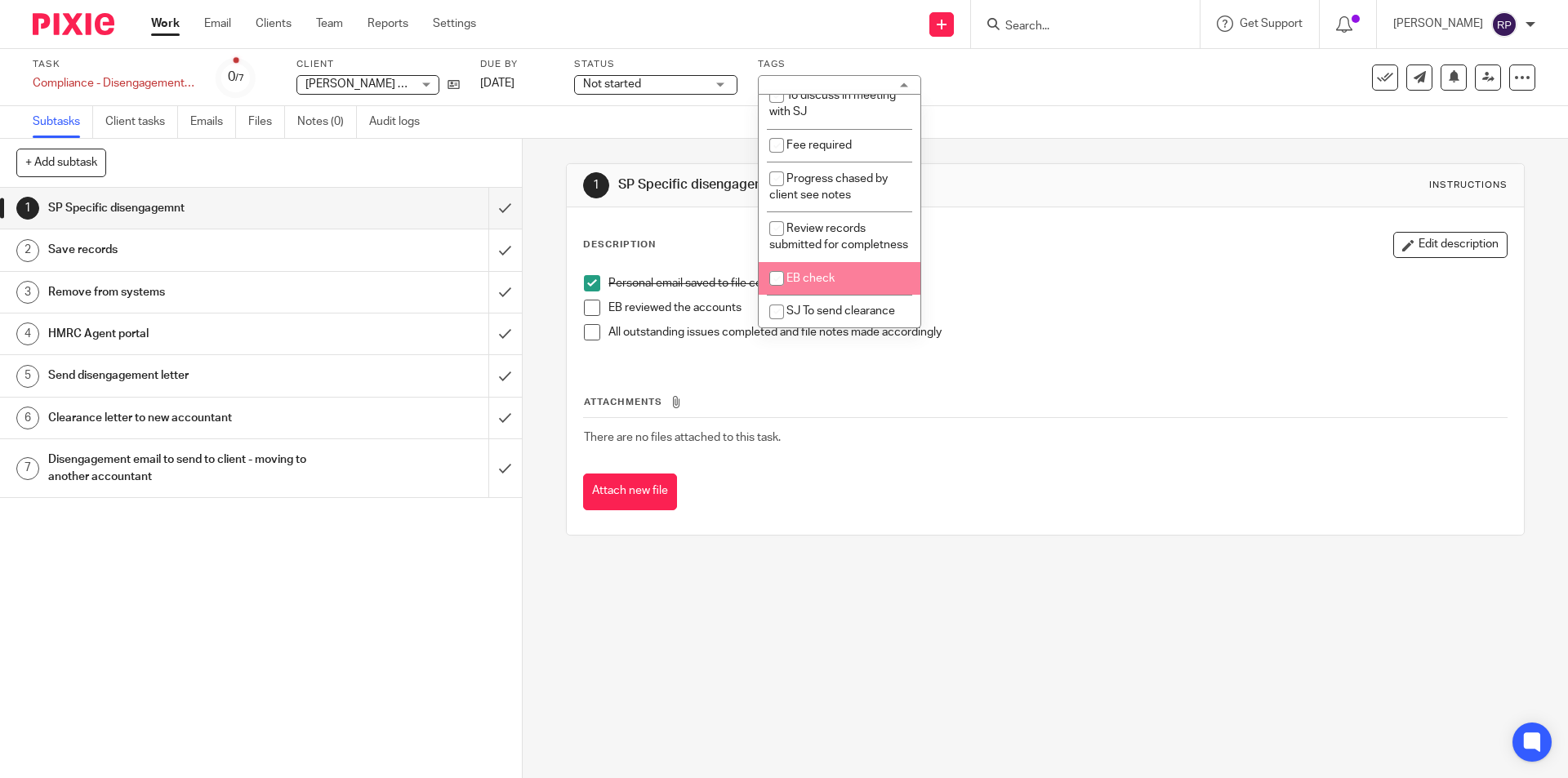
click at [824, 277] on span "EB check" at bounding box center [811, 278] width 49 height 11
checkbox input "true"
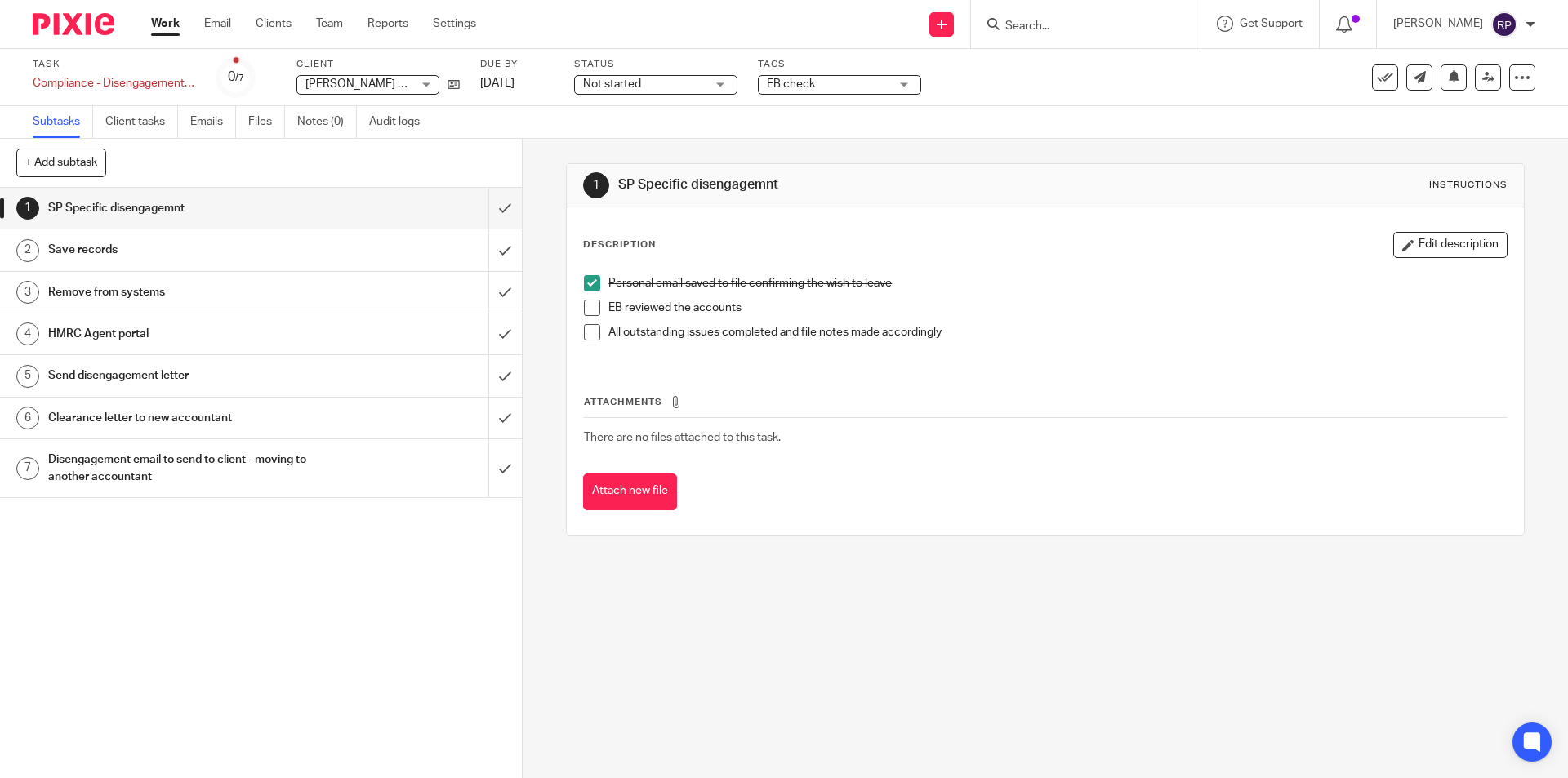
click at [1095, 250] on div "Description Edit description" at bounding box center [1044, 244] width 924 height 26
click at [1475, 78] on link at bounding box center [1488, 77] width 26 height 26
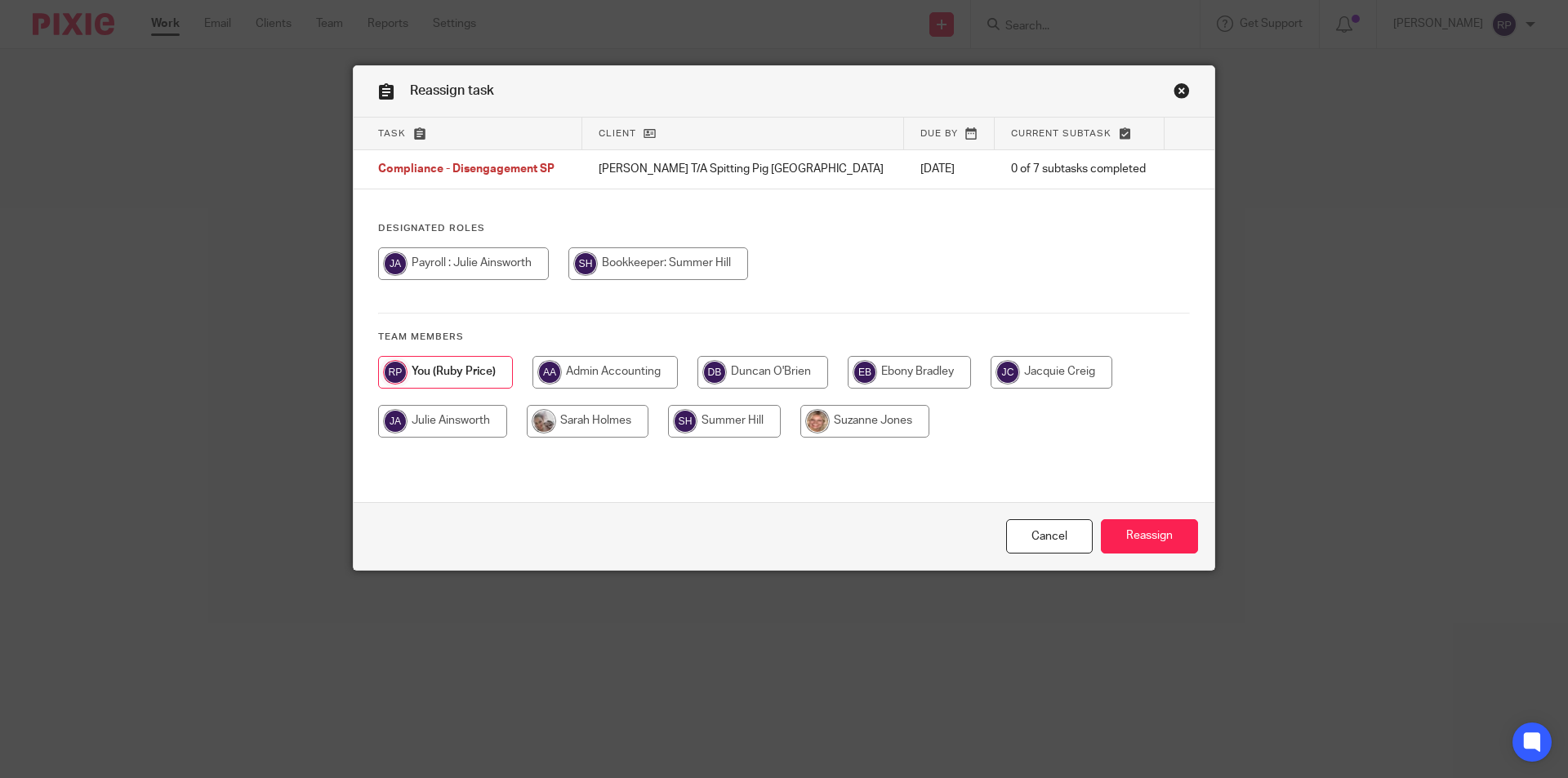
click at [919, 364] on input "radio" at bounding box center [909, 372] width 123 height 32
radio input "true"
click at [1140, 544] on input "Reassign" at bounding box center [1149, 537] width 97 height 35
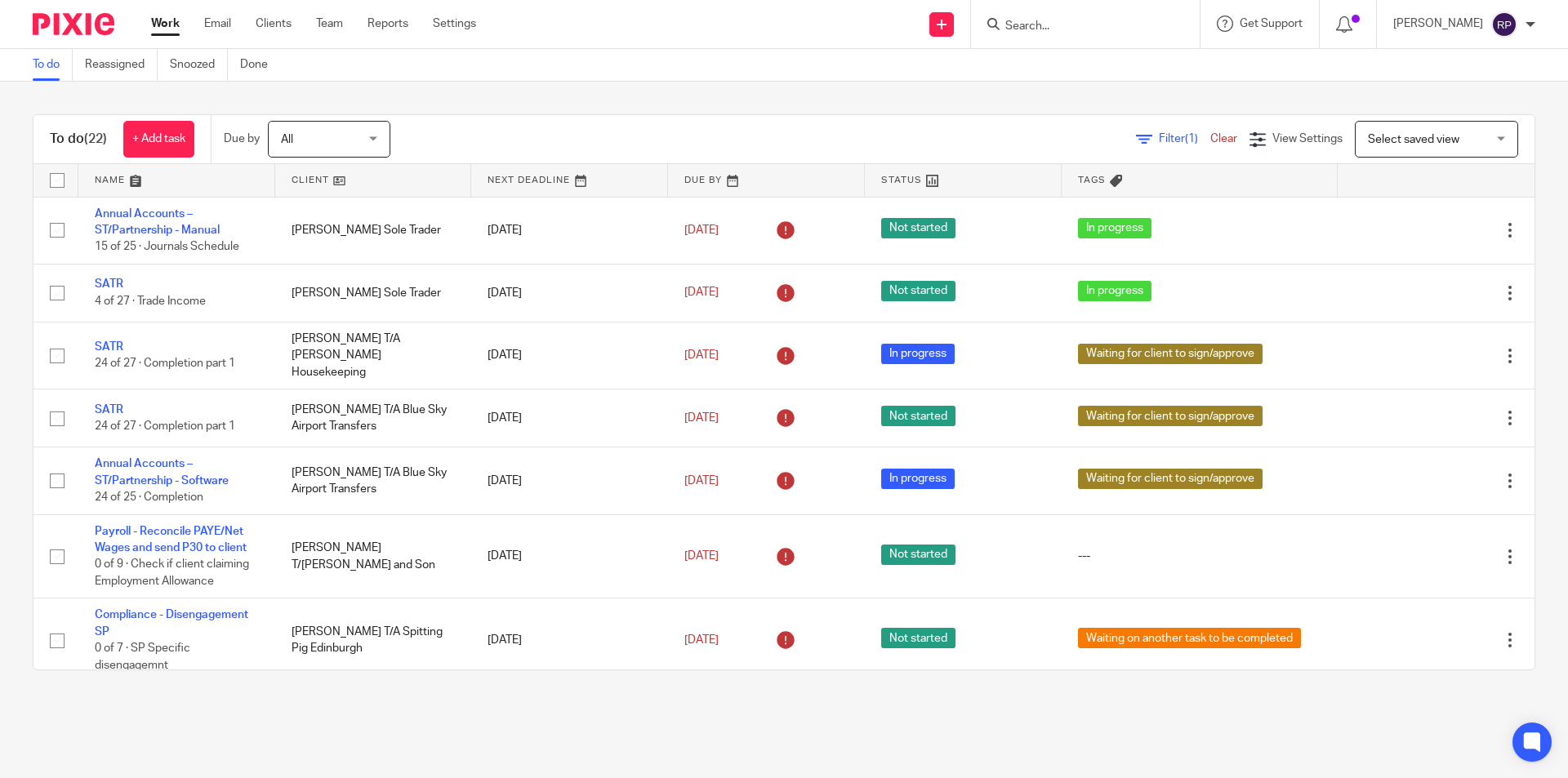
click at [315, 20] on ul "Work Email Clients Team Reports Settings" at bounding box center [325, 23] width 350 height 16
click at [322, 23] on link "Team" at bounding box center [329, 23] width 27 height 16
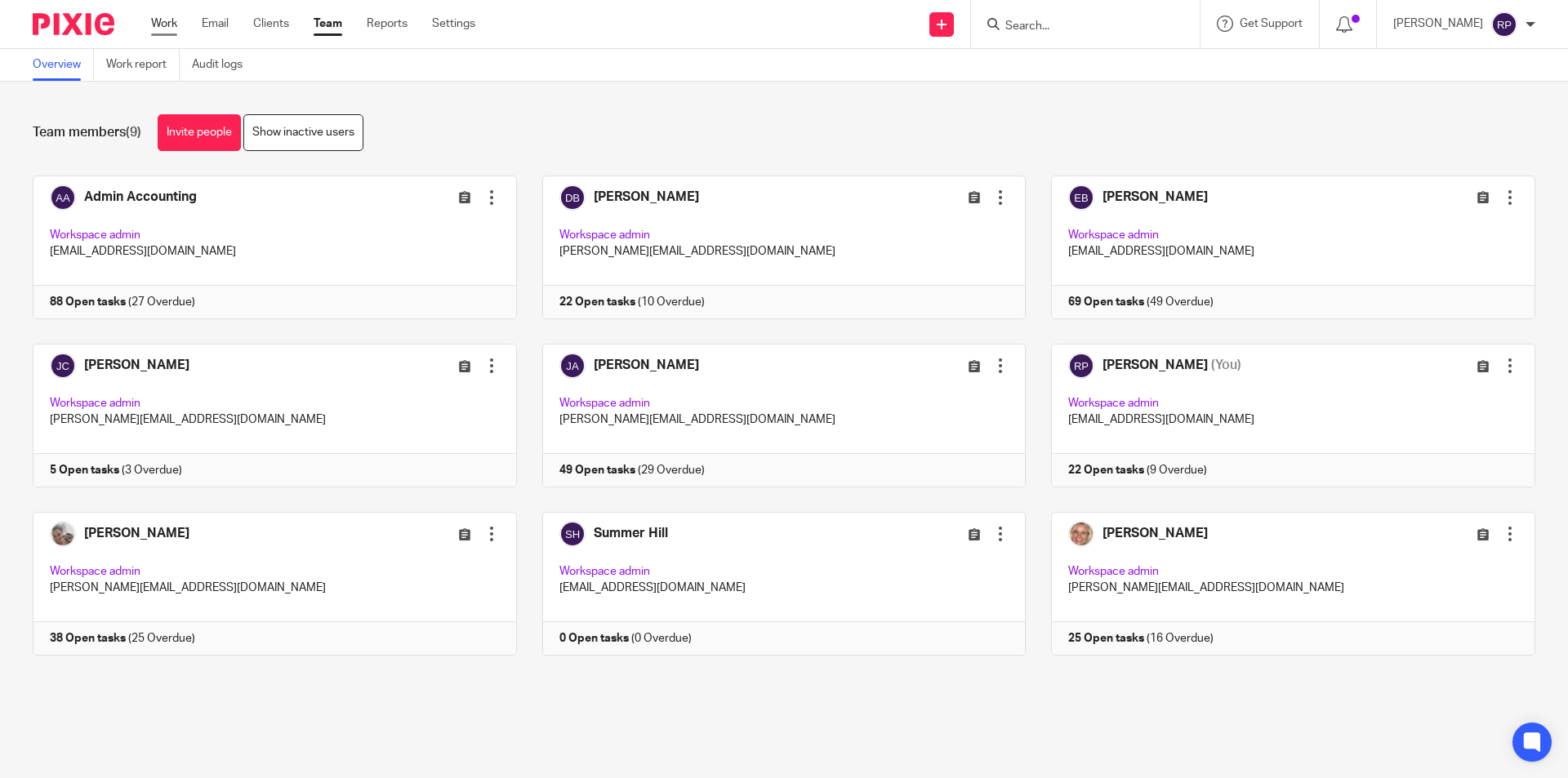
click at [162, 26] on link "Work" at bounding box center [163, 23] width 26 height 16
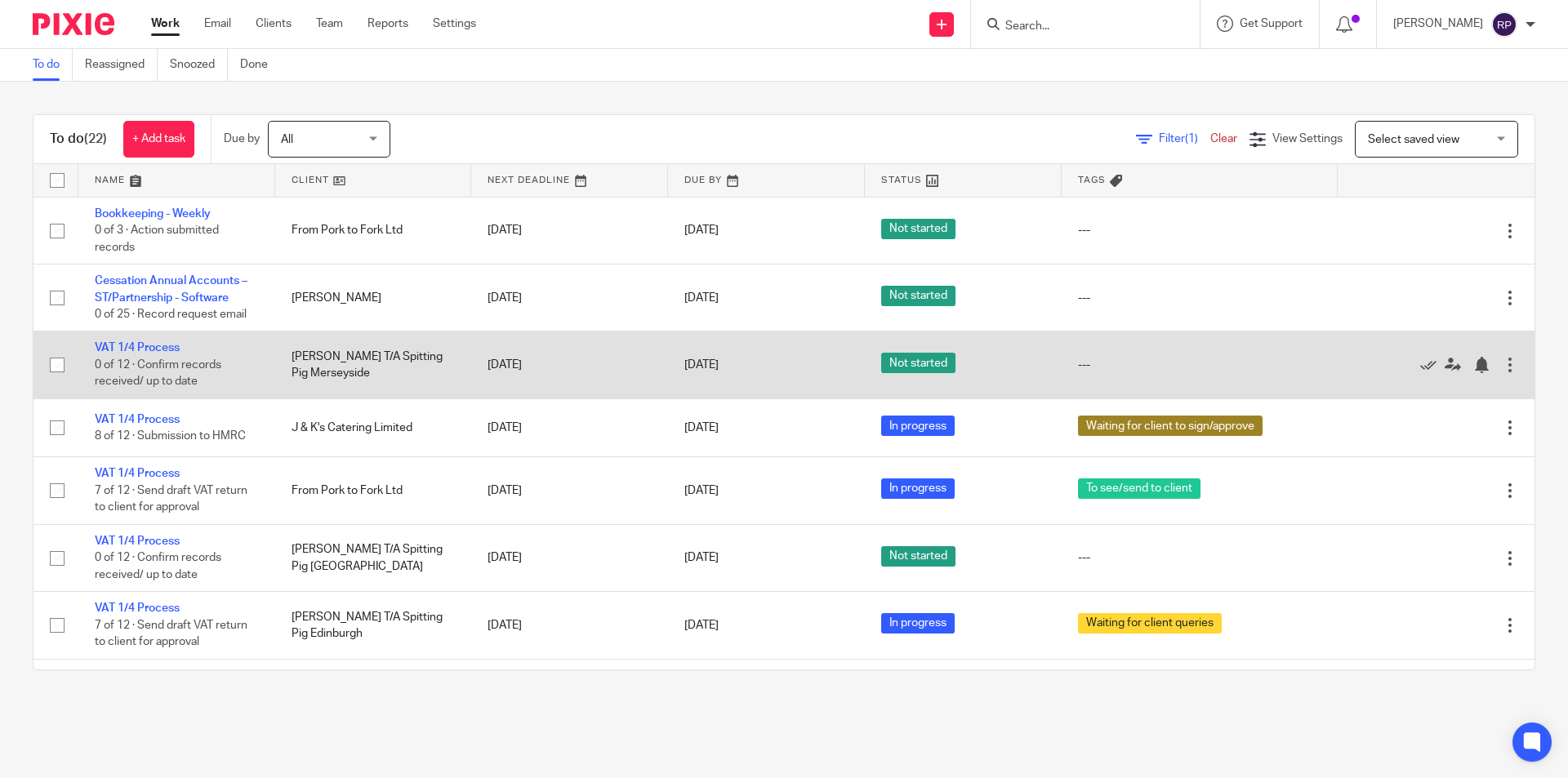
scroll to position [735, 0]
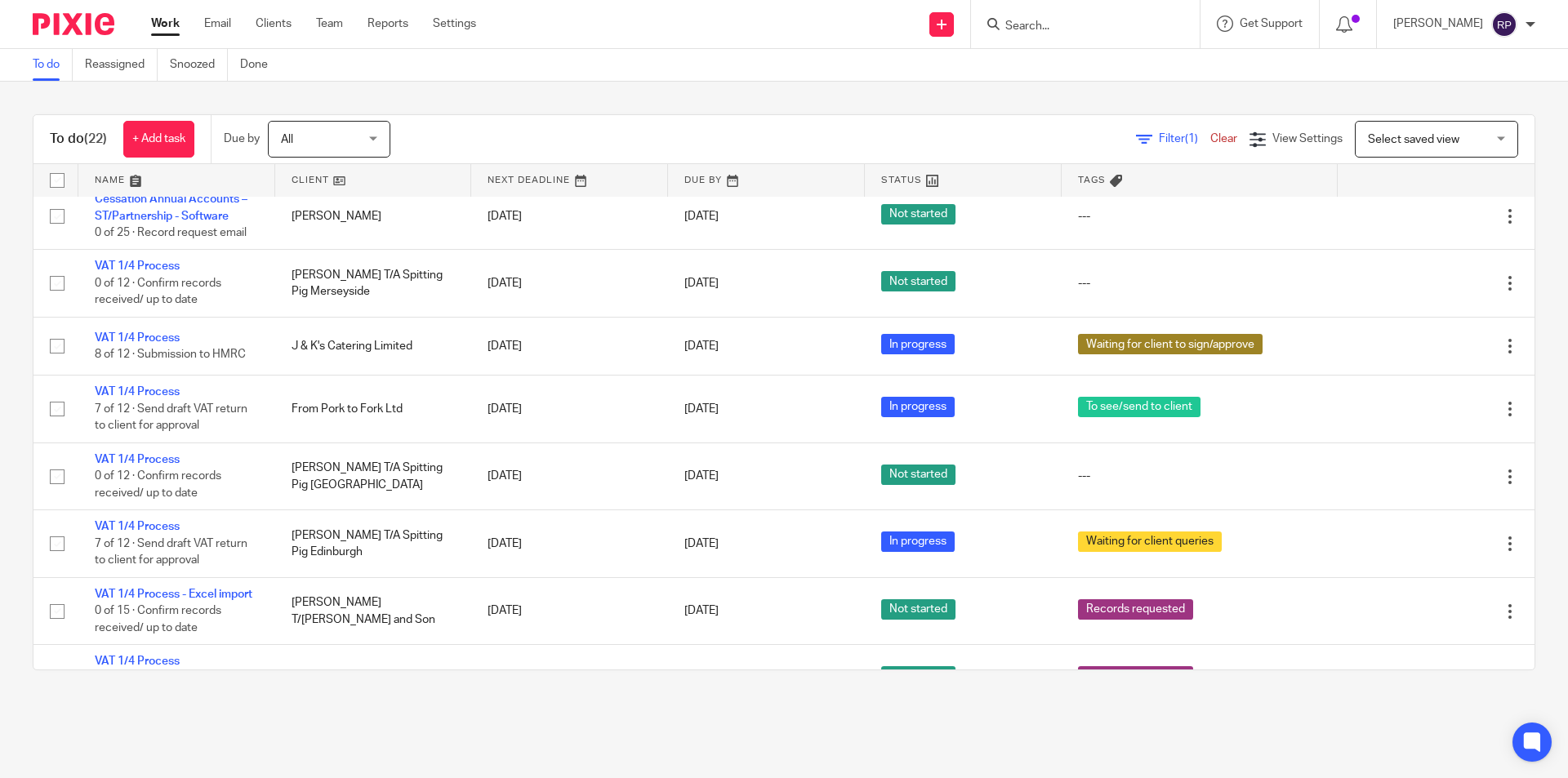
click at [164, 19] on link "Work" at bounding box center [165, 23] width 29 height 16
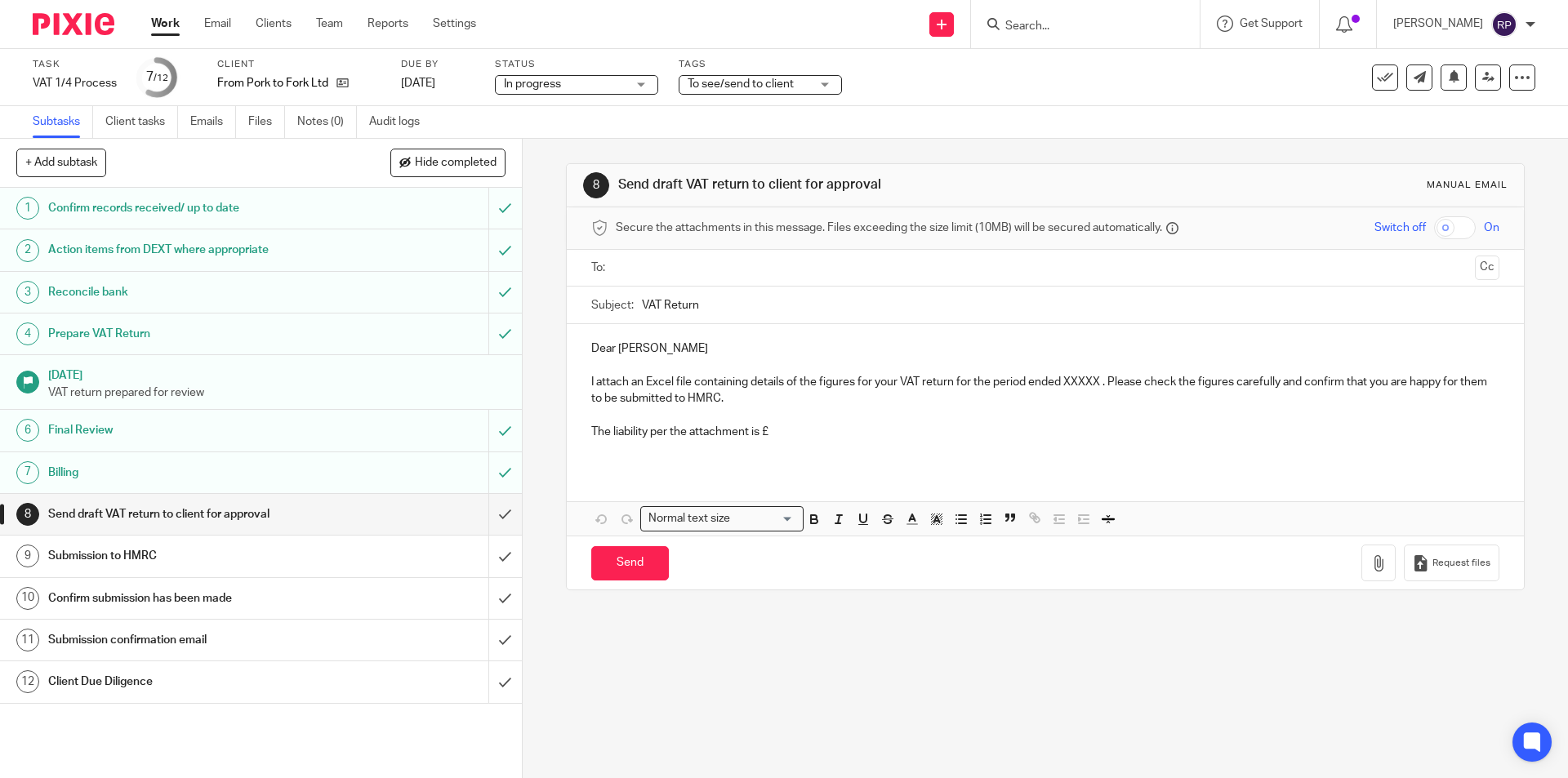
drag, startPoint x: 655, startPoint y: 253, endPoint x: 657, endPoint y: 261, distance: 8.2
click at [654, 253] on div at bounding box center [1045, 268] width 856 height 37
click at [662, 267] on input "text" at bounding box center [1044, 268] width 846 height 19
click at [730, 307] on input "VAT Return" at bounding box center [1070, 309] width 856 height 37
click at [656, 345] on p "Dear Paul" at bounding box center [1044, 352] width 907 height 16
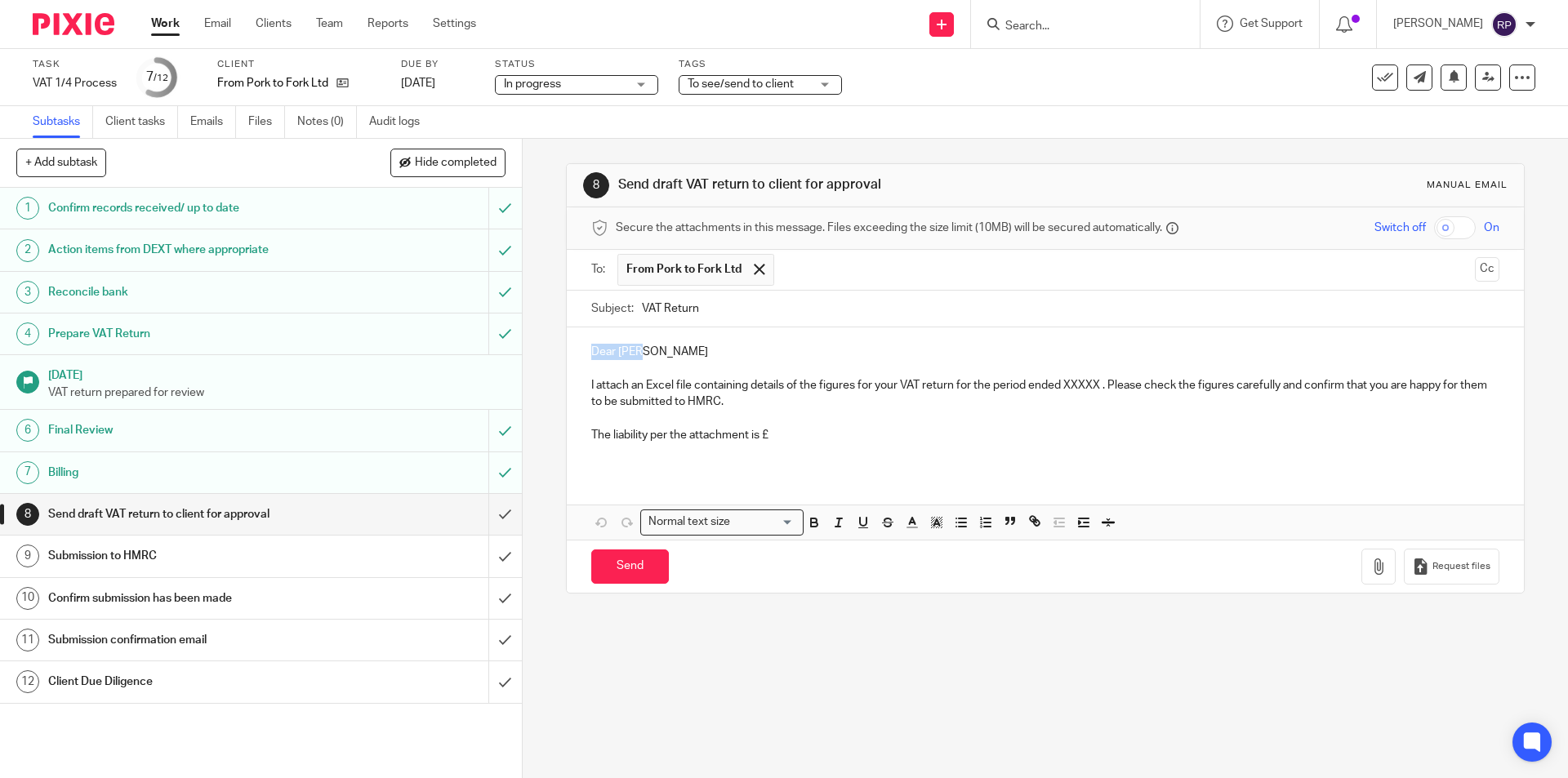
drag, startPoint x: 629, startPoint y: 352, endPoint x: 564, endPoint y: 355, distance: 65.1
click at [567, 355] on div "Dear Paul I attach an Excel file containing details of the figures for your VAT…" at bounding box center [1044, 399] width 957 height 145
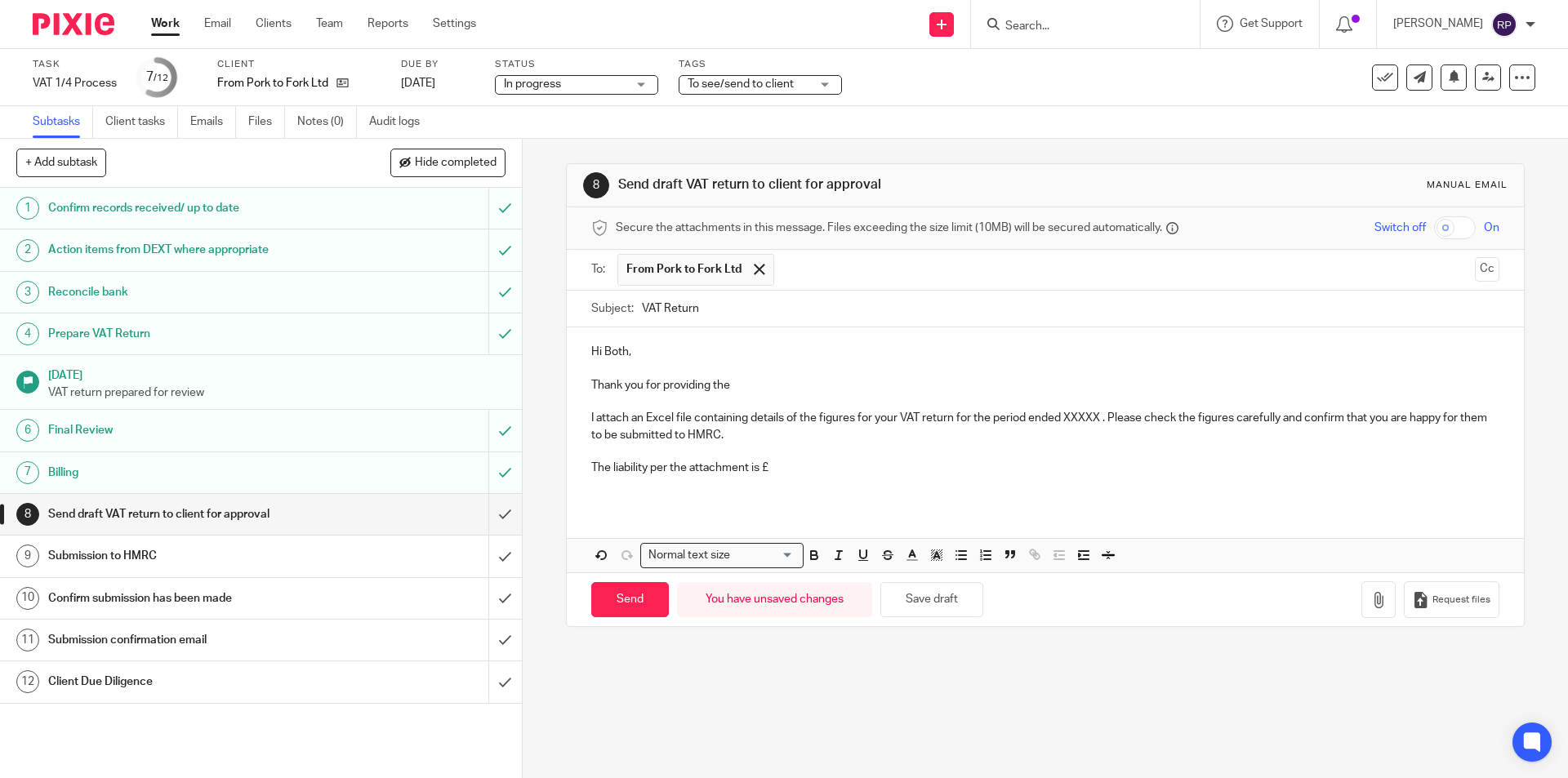
click at [757, 386] on p "Thank you for providing the" at bounding box center [1044, 385] width 907 height 16
drag, startPoint x: 1097, startPoint y: 418, endPoint x: 1061, endPoint y: 418, distance: 36.0
click at [1061, 418] on p "I attach an Excel file containing details of the figures for your VAT return fo…" at bounding box center [1044, 426] width 907 height 33
click at [800, 452] on p at bounding box center [1044, 451] width 907 height 16
click at [805, 461] on p "The liability per the attachment is £" at bounding box center [1044, 467] width 907 height 16
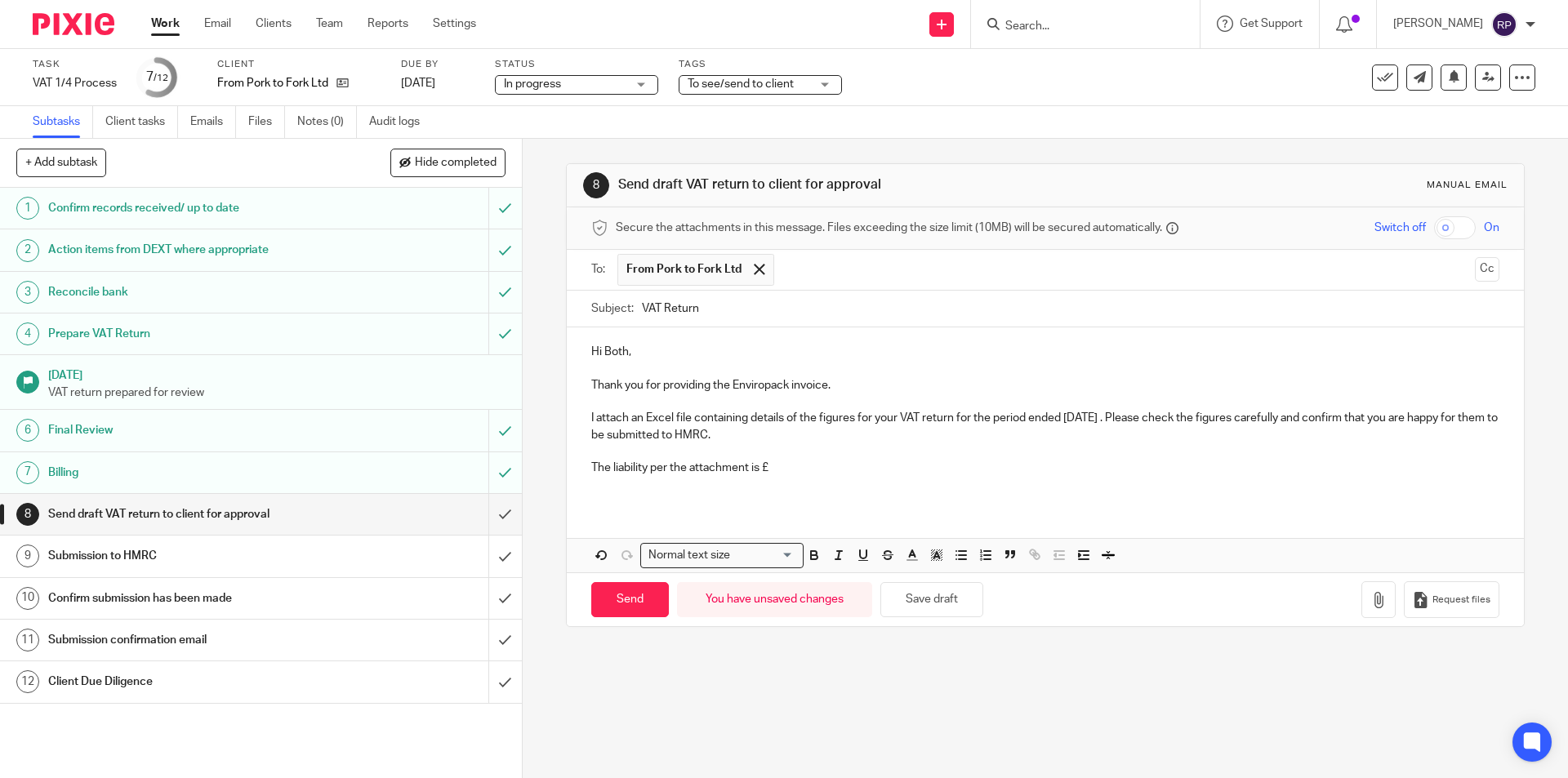
click at [804, 466] on p "The liability per the attachment is £" at bounding box center [1044, 467] width 907 height 16
click at [765, 464] on p "The liability per the attachment is £" at bounding box center [1044, 467] width 907 height 16
click at [1371, 602] on icon "button" at bounding box center [1378, 600] width 16 height 16
click at [691, 481] on p at bounding box center [1044, 484] width 907 height 16
click at [640, 489] on p at bounding box center [1044, 484] width 907 height 16
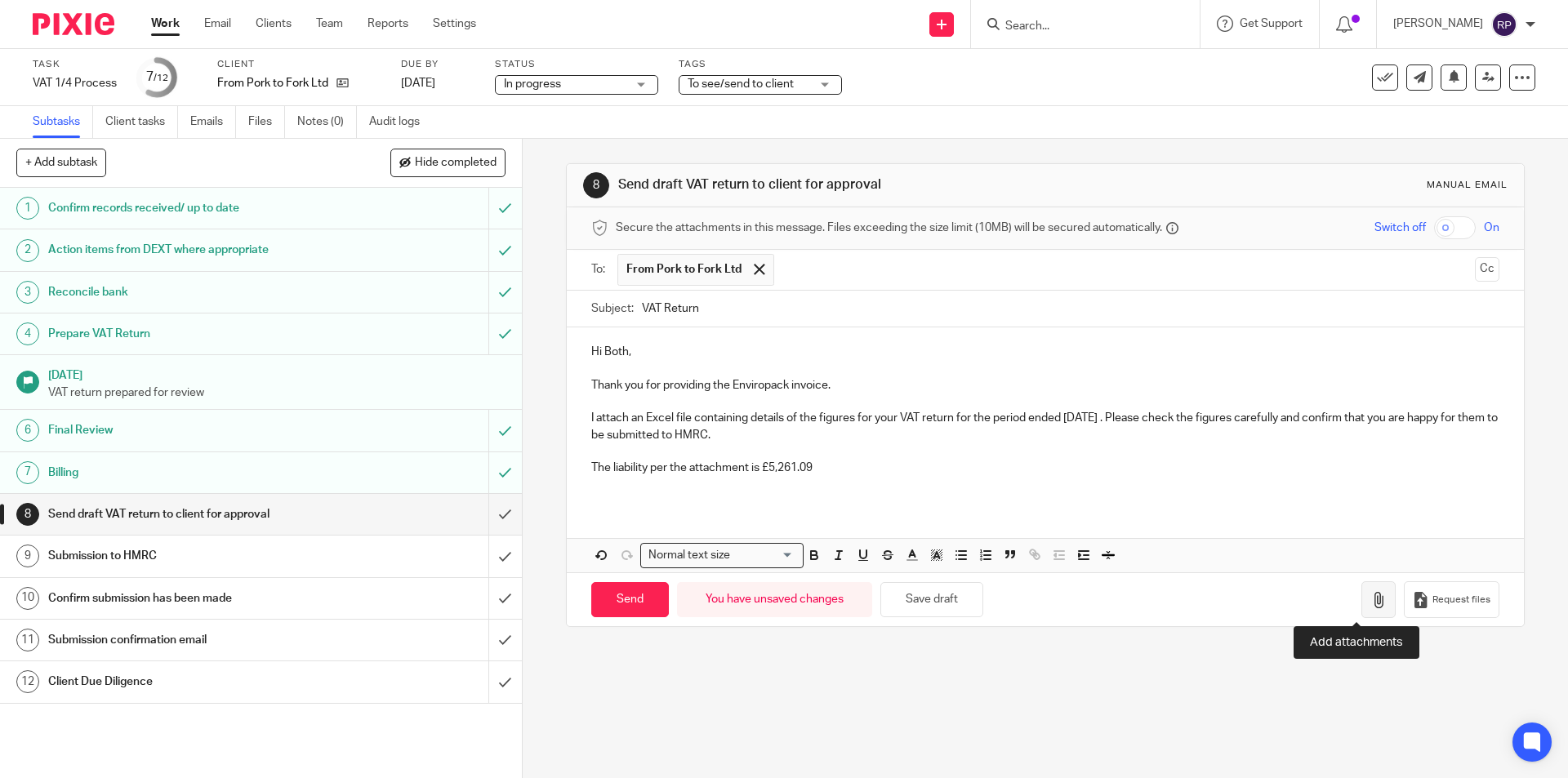
click at [1371, 602] on icon "button" at bounding box center [1378, 600] width 16 height 16
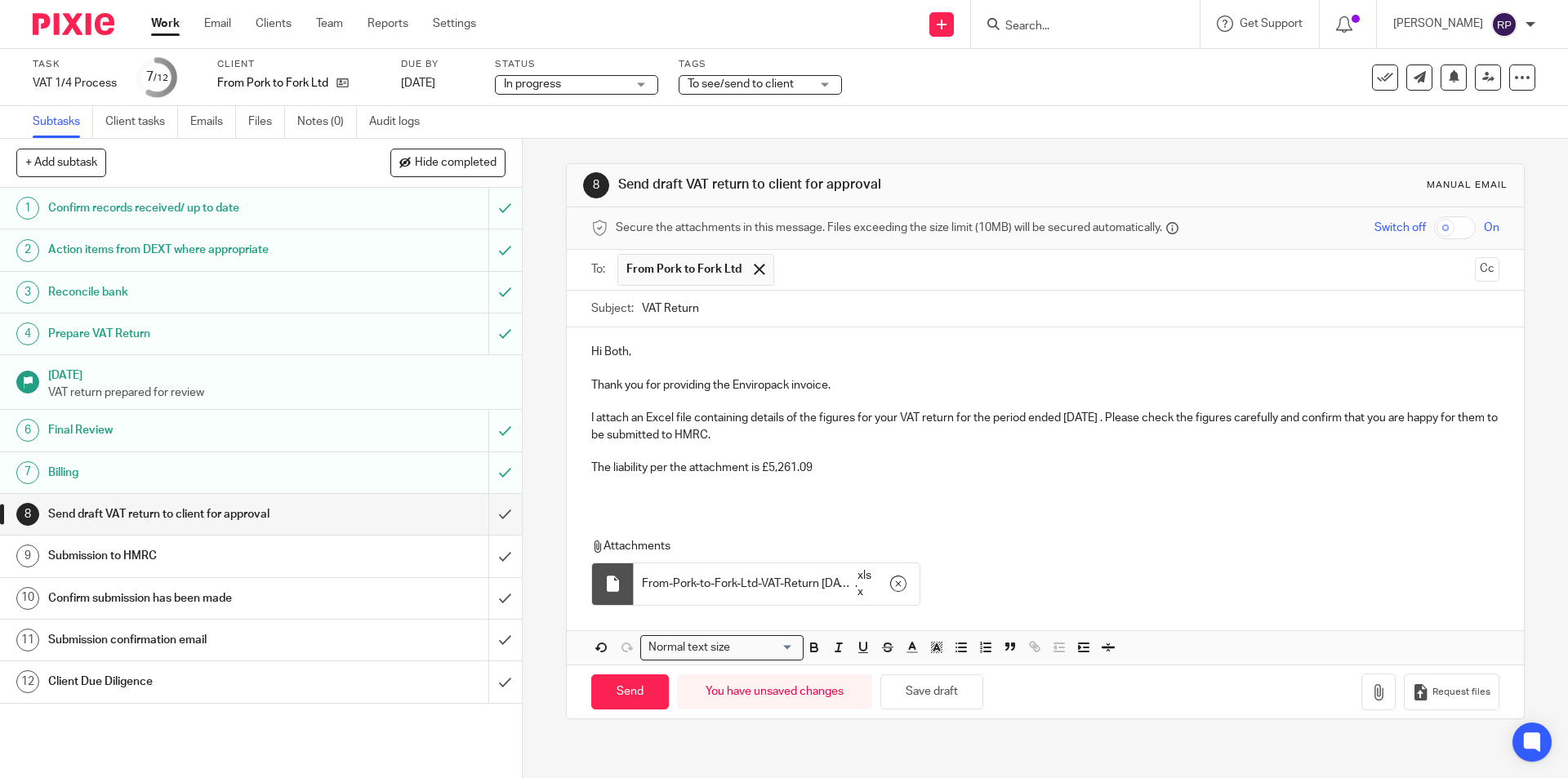
click at [652, 484] on p at bounding box center [1044, 484] width 907 height 16
click at [603, 499] on div "Hi Both, Thank you for providing the Enviropack invoice. I attach an Excel file…" at bounding box center [1044, 416] width 957 height 177
click at [605, 481] on p at bounding box center [1044, 484] width 907 height 16
click at [620, 686] on input "Send" at bounding box center [629, 691] width 77 height 35
type input "Sent"
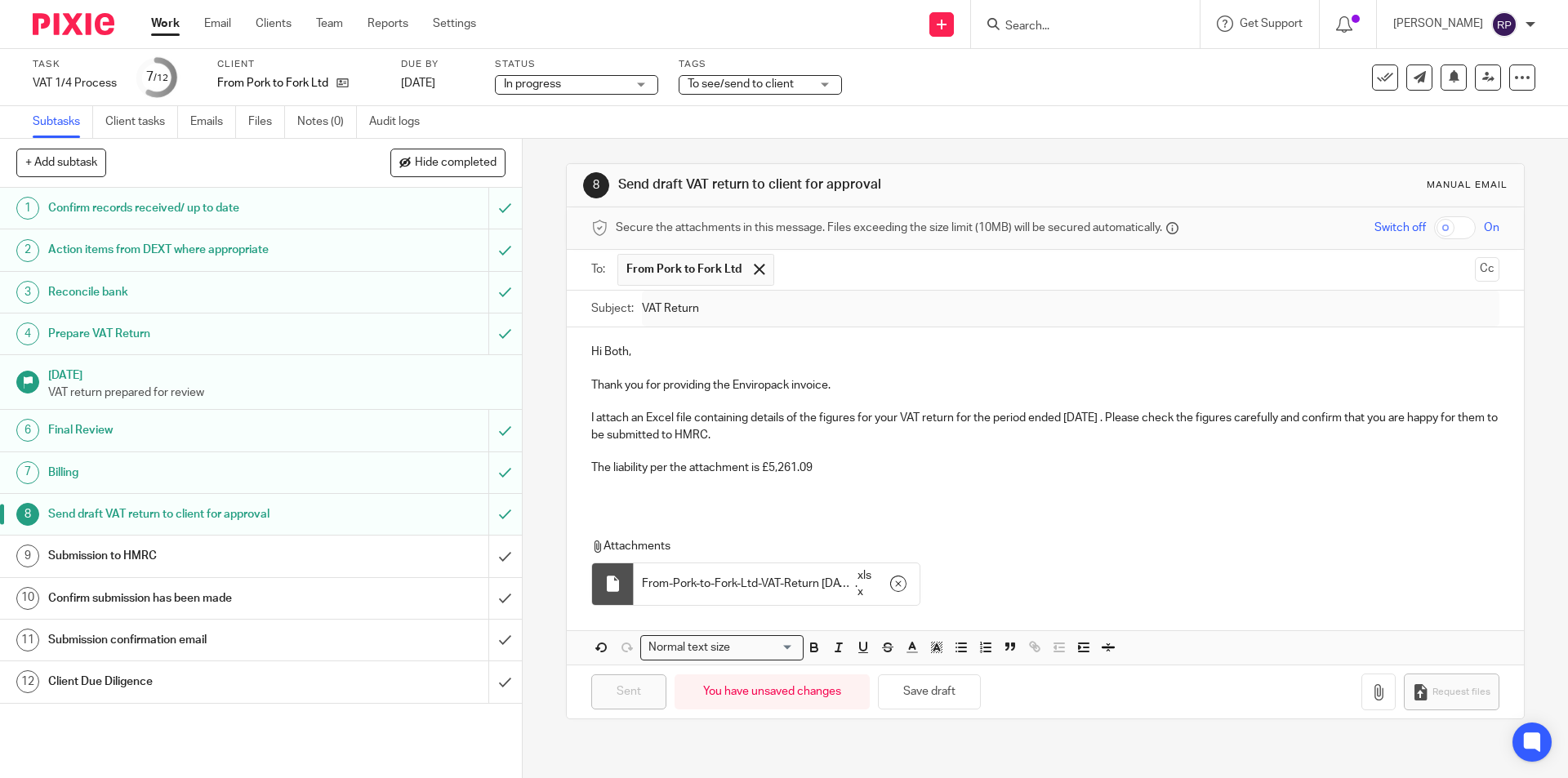
click at [817, 83] on div "To see/send to client" at bounding box center [760, 85] width 163 height 20
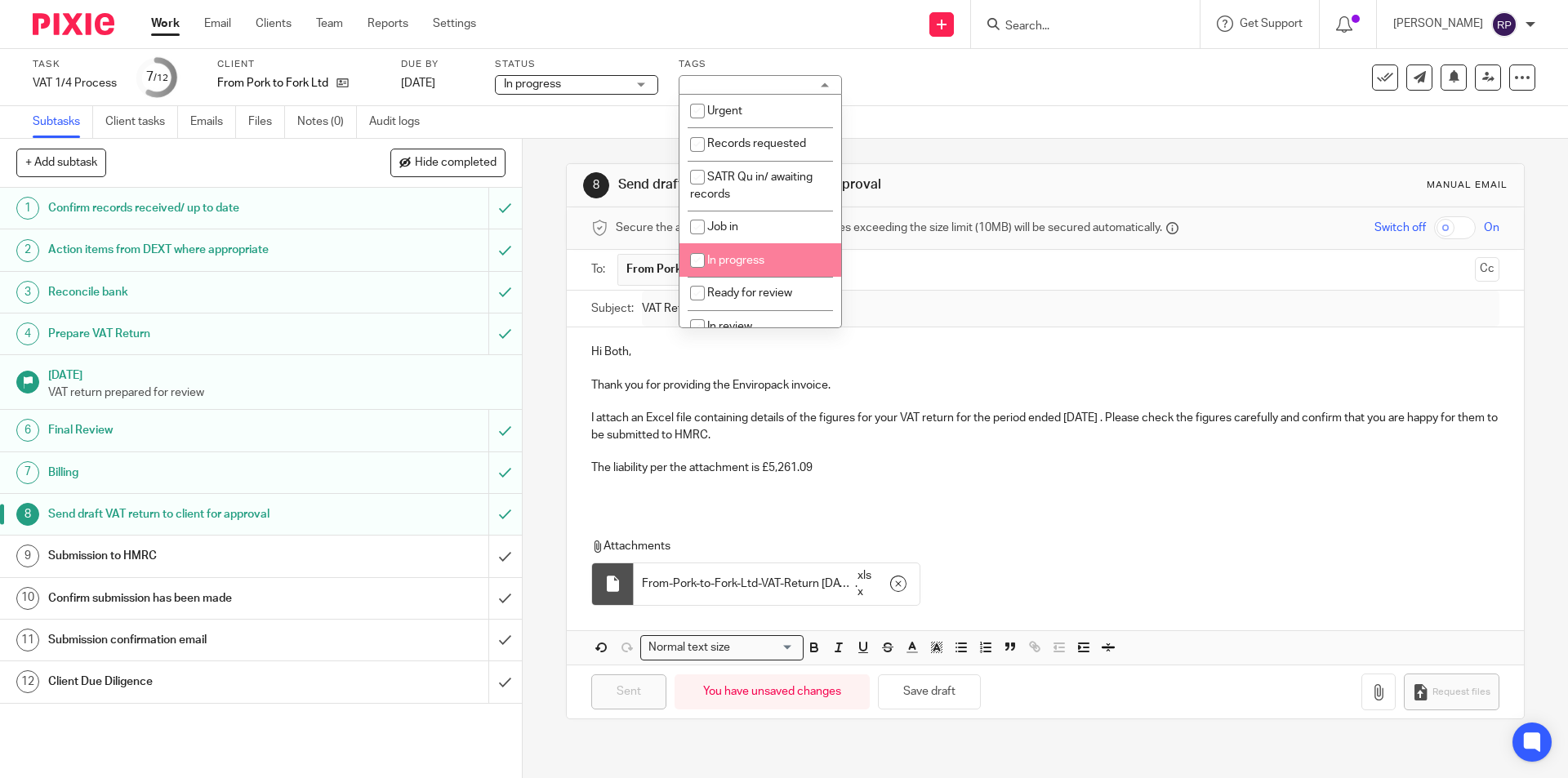
scroll to position [163, 0]
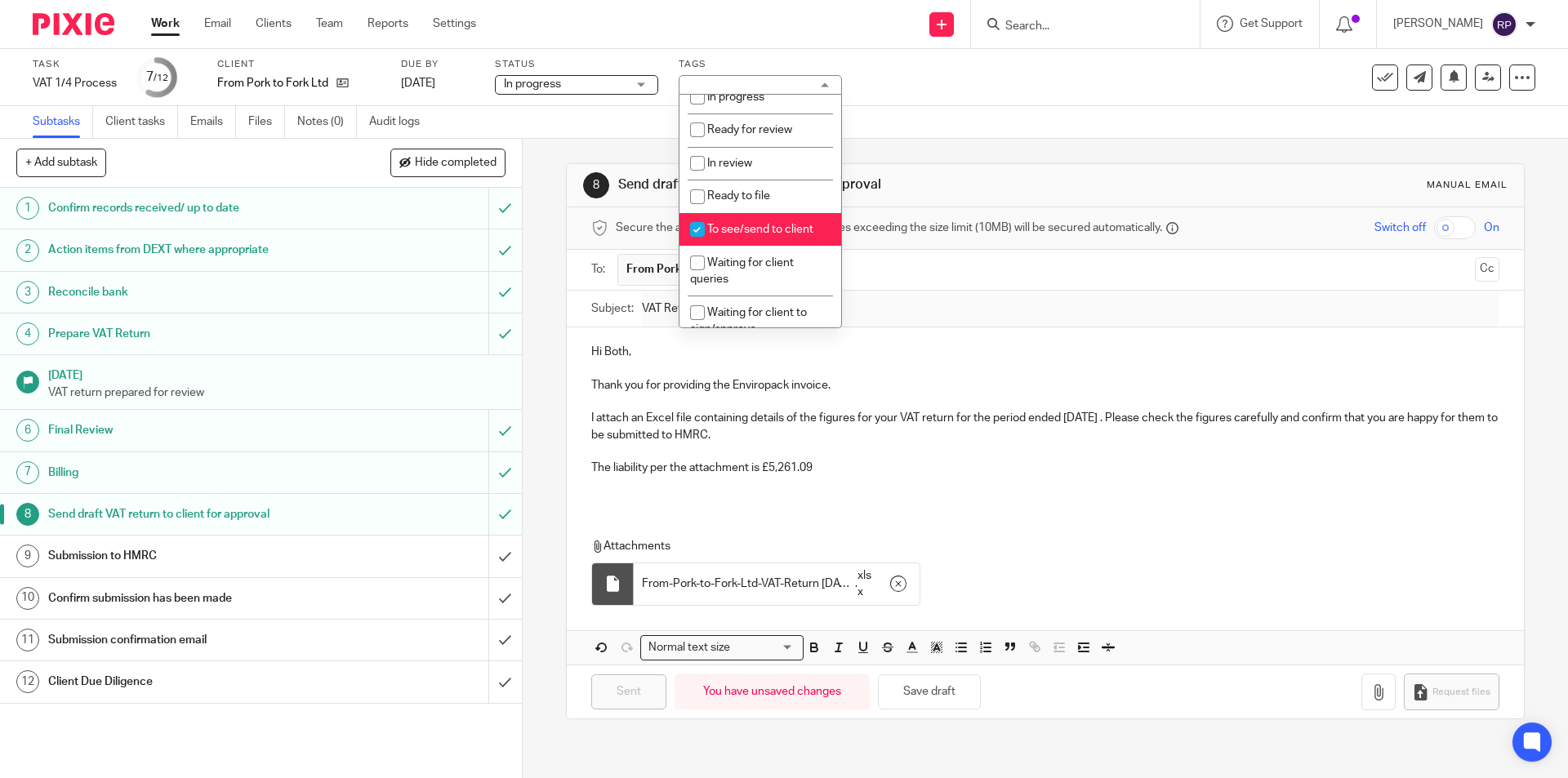
click at [765, 220] on li "To see/send to client" at bounding box center [761, 230] width 162 height 33
checkbox input "false"
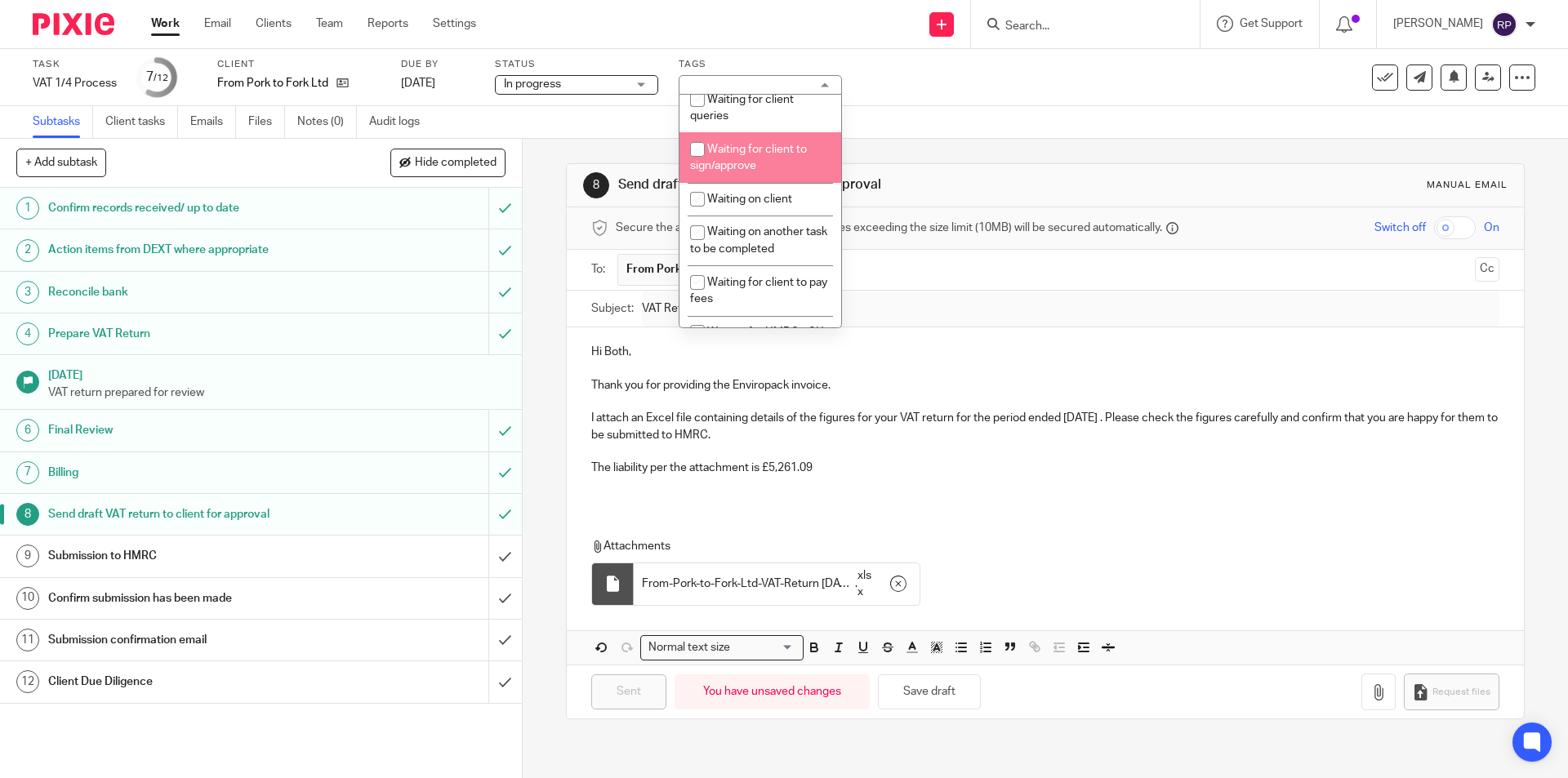
click at [788, 144] on span "Waiting for client to sign/approve" at bounding box center [749, 158] width 116 height 29
checkbox input "true"
click at [930, 108] on div "Subtasks Client tasks Emails Files Notes (0) Audit logs" at bounding box center [784, 122] width 1568 height 32
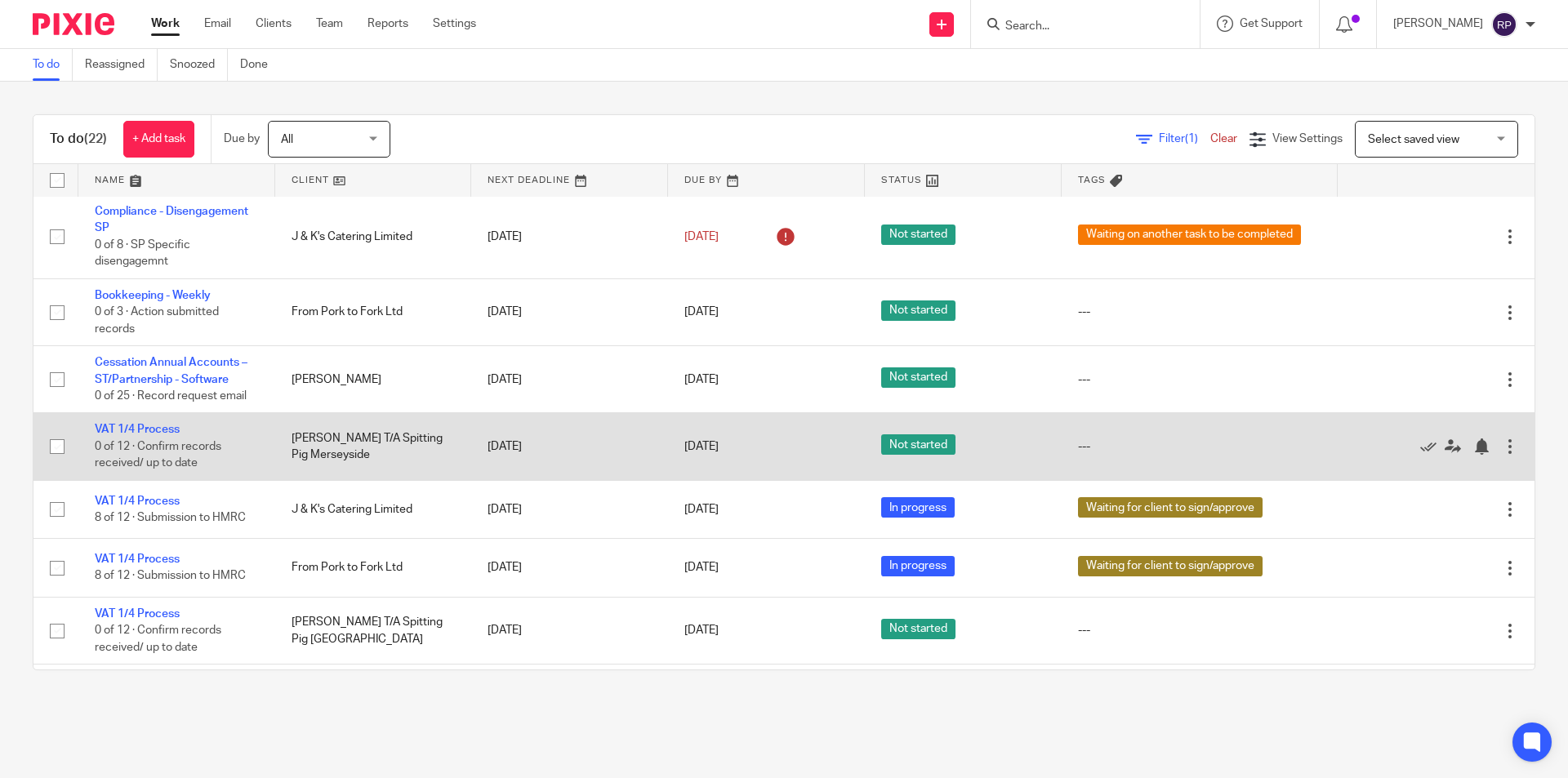
scroll to position [653, 0]
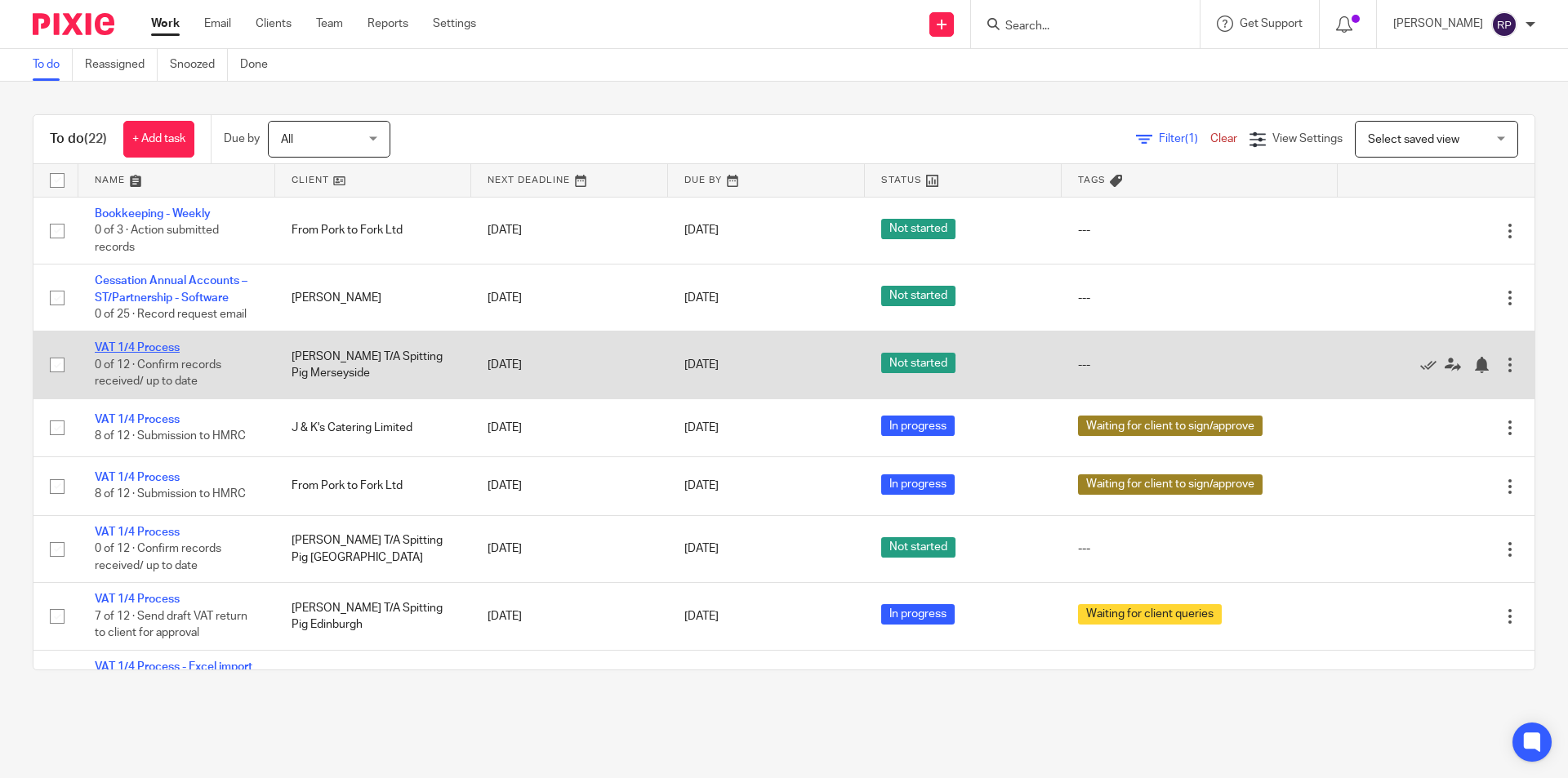
click at [153, 342] on link "VAT 1/4 Process" at bounding box center [136, 348] width 85 height 11
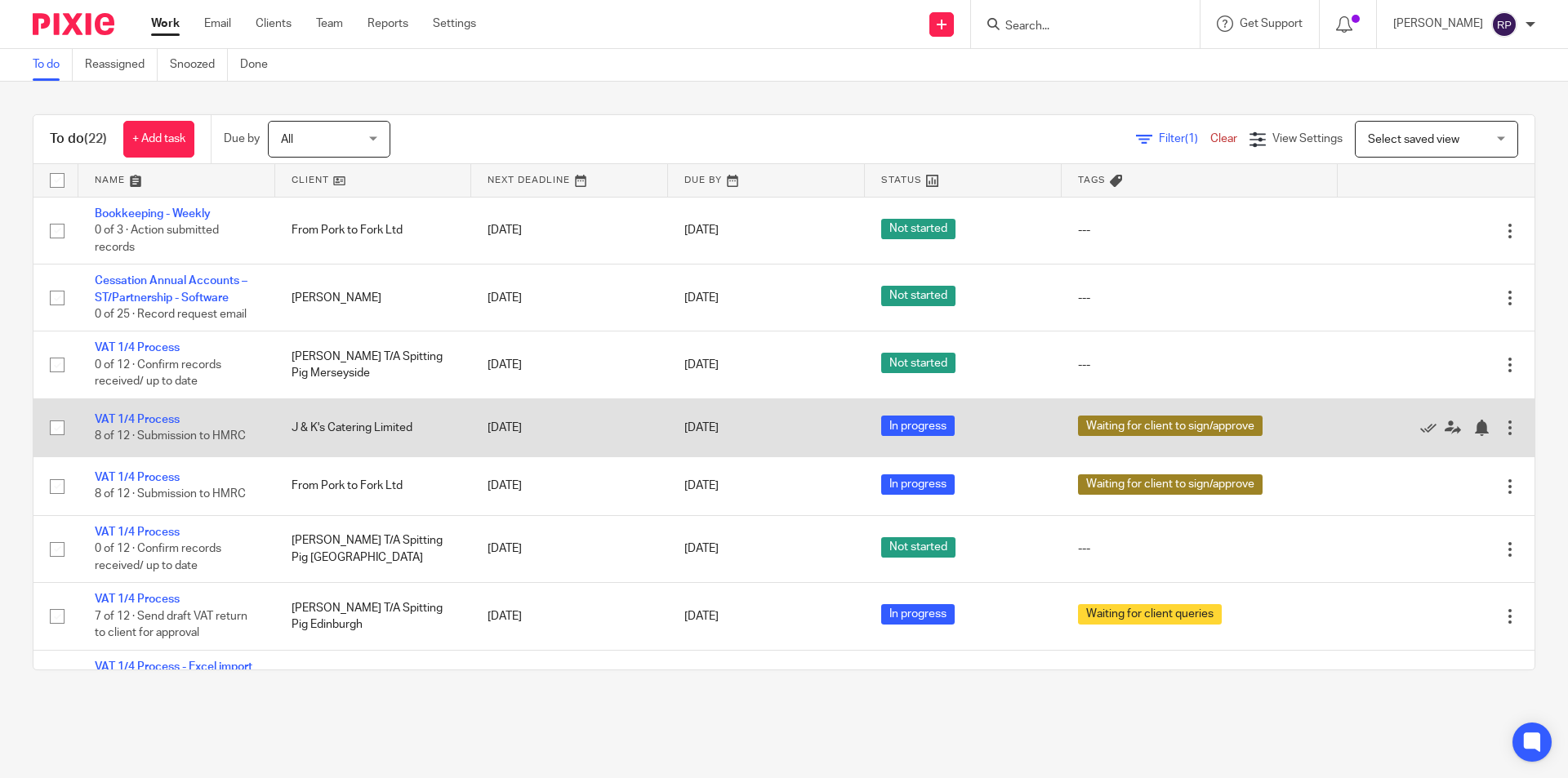
click at [134, 434] on td "VAT 1/4 Process 8 of 12 · Submission to HMRC" at bounding box center [176, 427] width 196 height 58
click at [130, 414] on link "VAT 1/4 Process" at bounding box center [136, 420] width 85 height 11
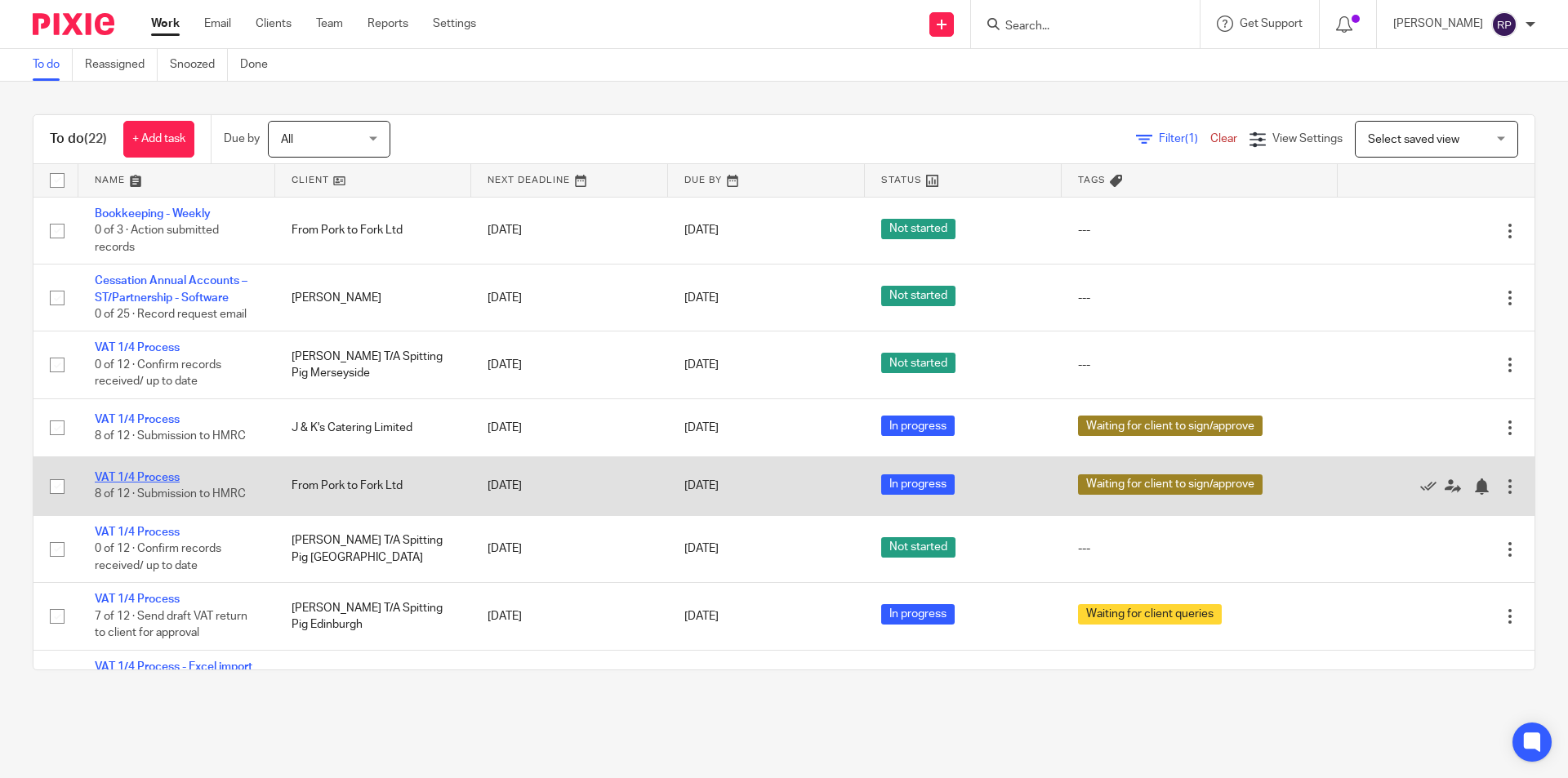
click at [133, 472] on link "VAT 1/4 Process" at bounding box center [136, 478] width 85 height 11
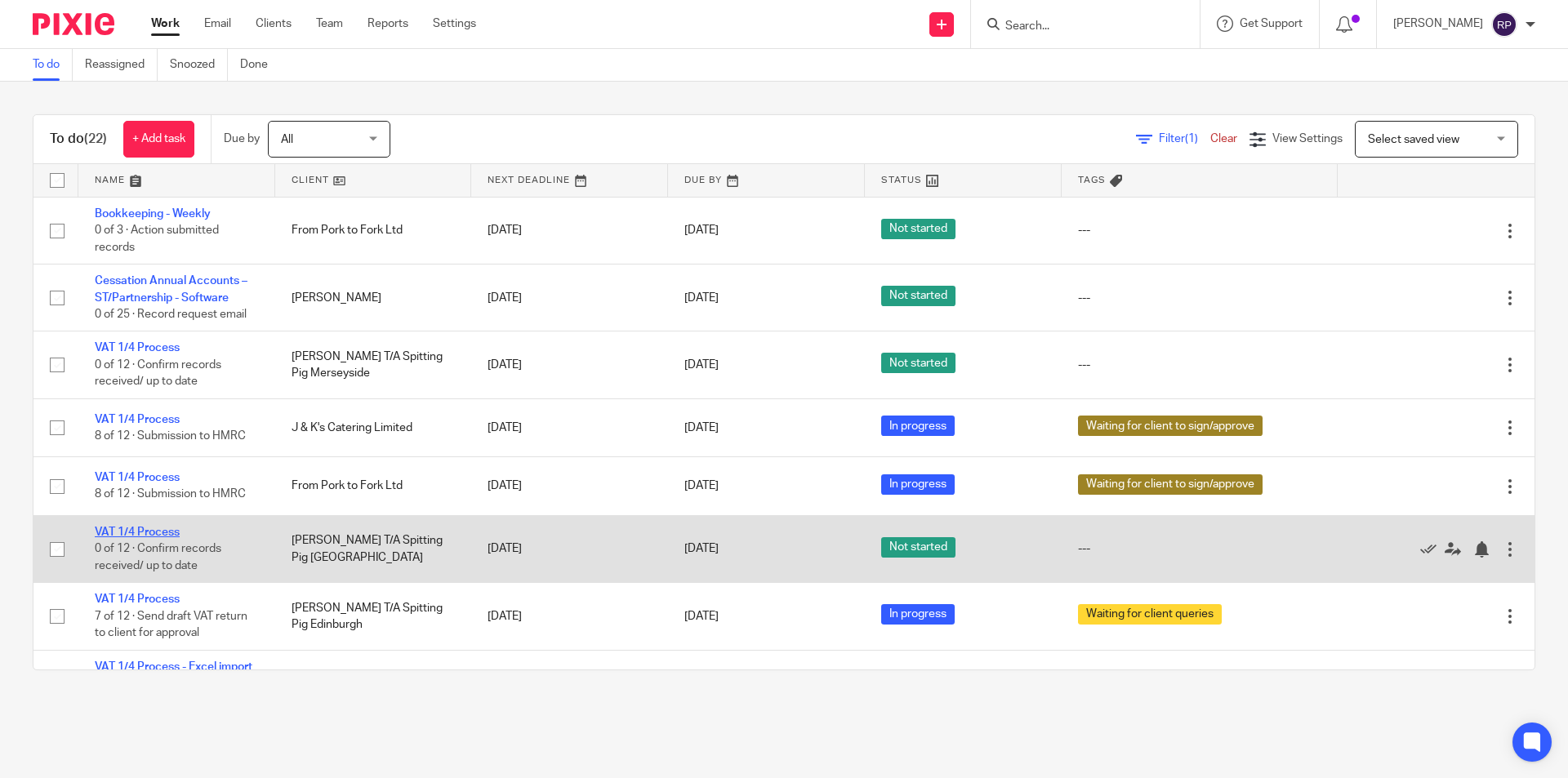
click at [139, 526] on link "VAT 1/4 Process" at bounding box center [136, 532] width 85 height 11
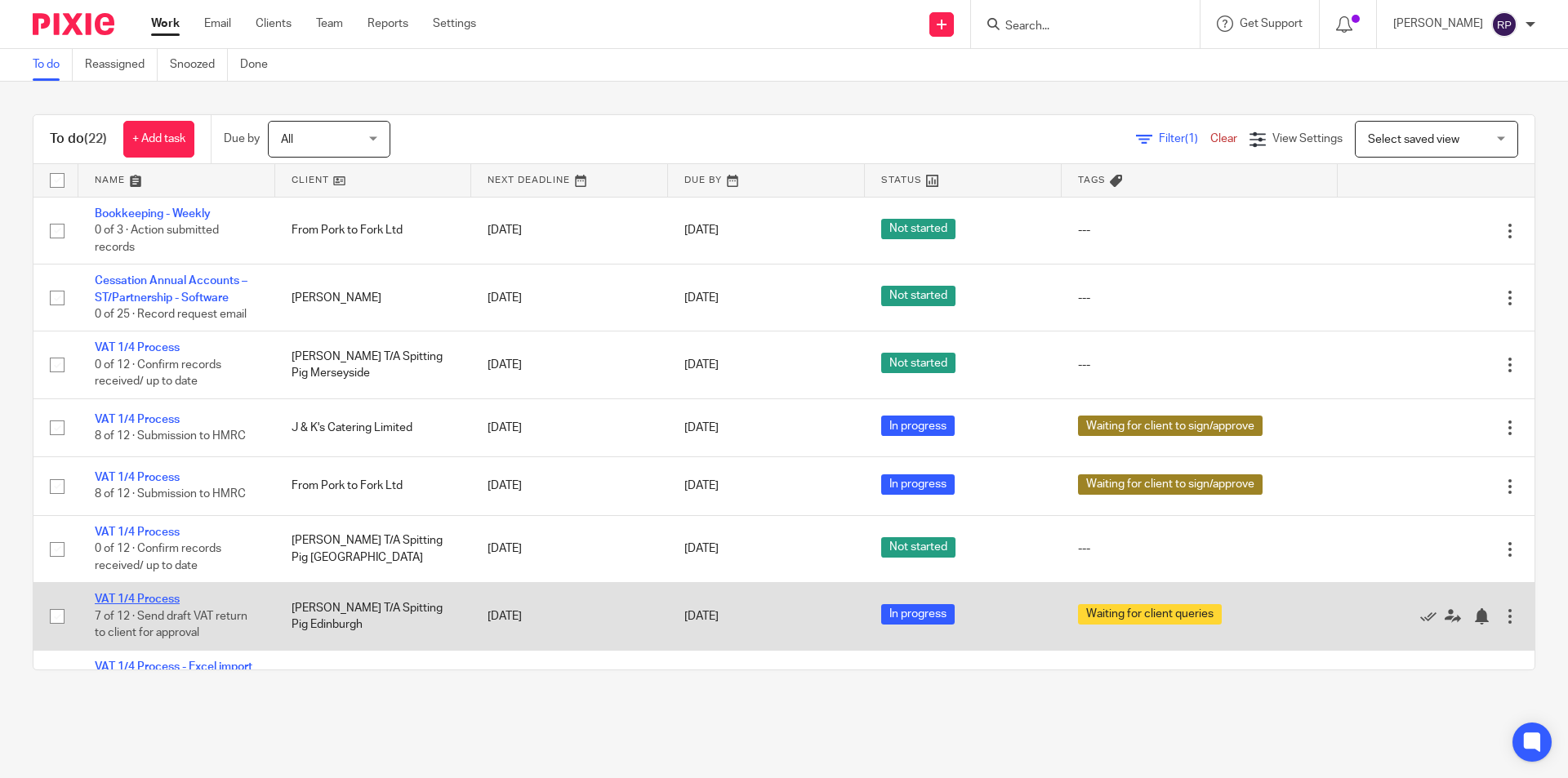
click at [142, 594] on link "VAT 1/4 Process" at bounding box center [136, 600] width 85 height 11
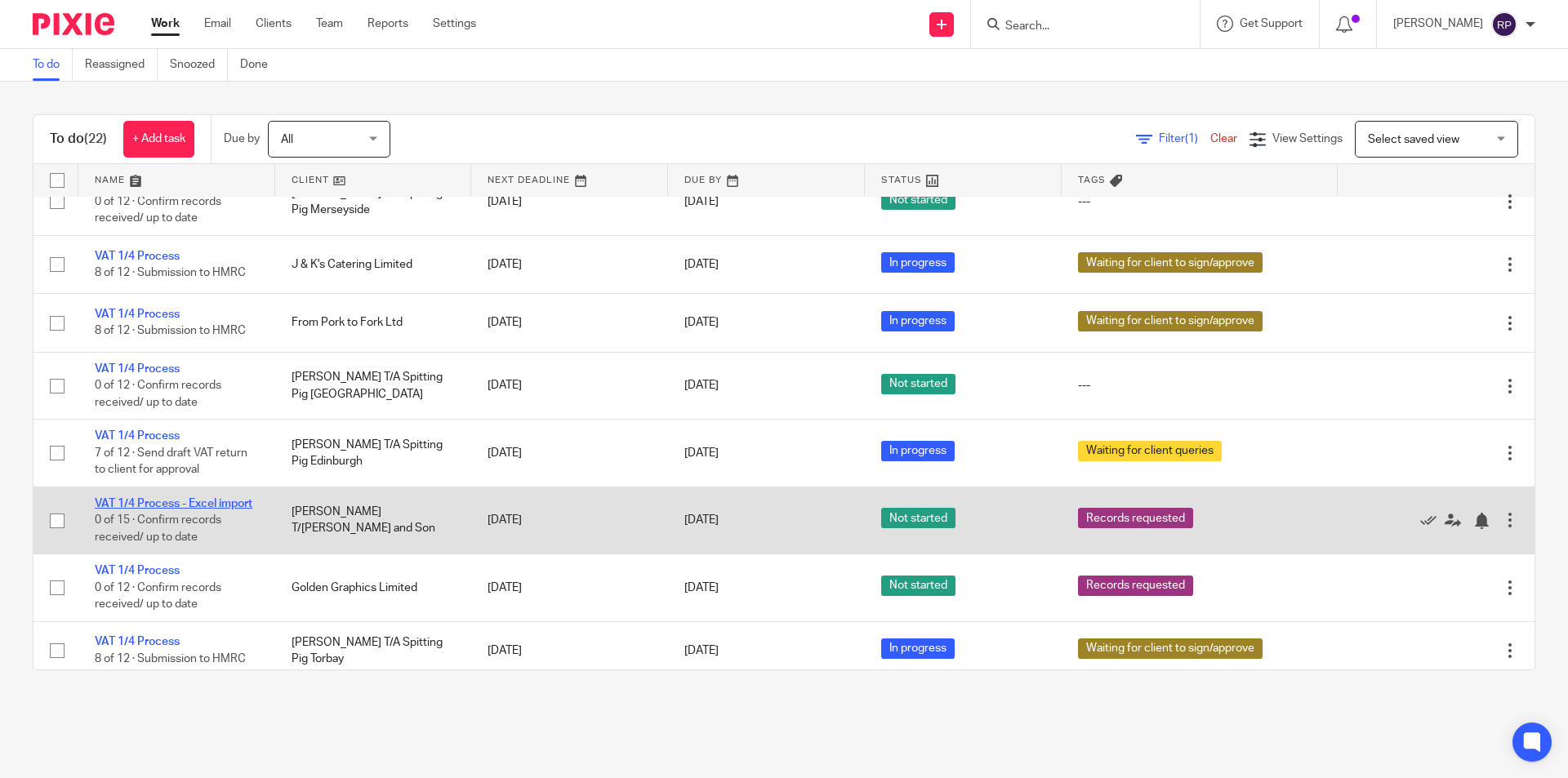
scroll to position [898, 0]
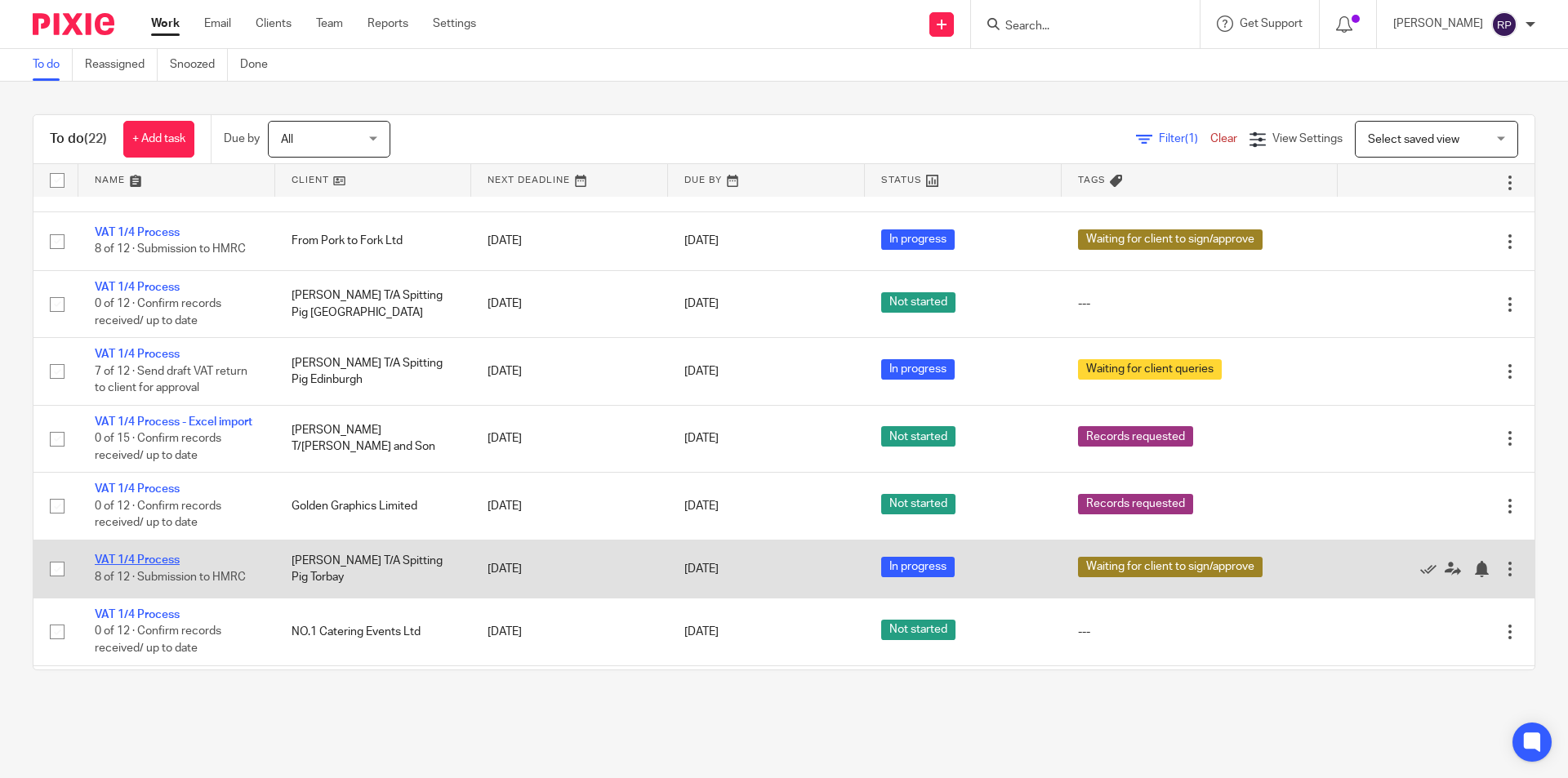
click at [145, 565] on link "VAT 1/4 Process" at bounding box center [136, 561] width 85 height 11
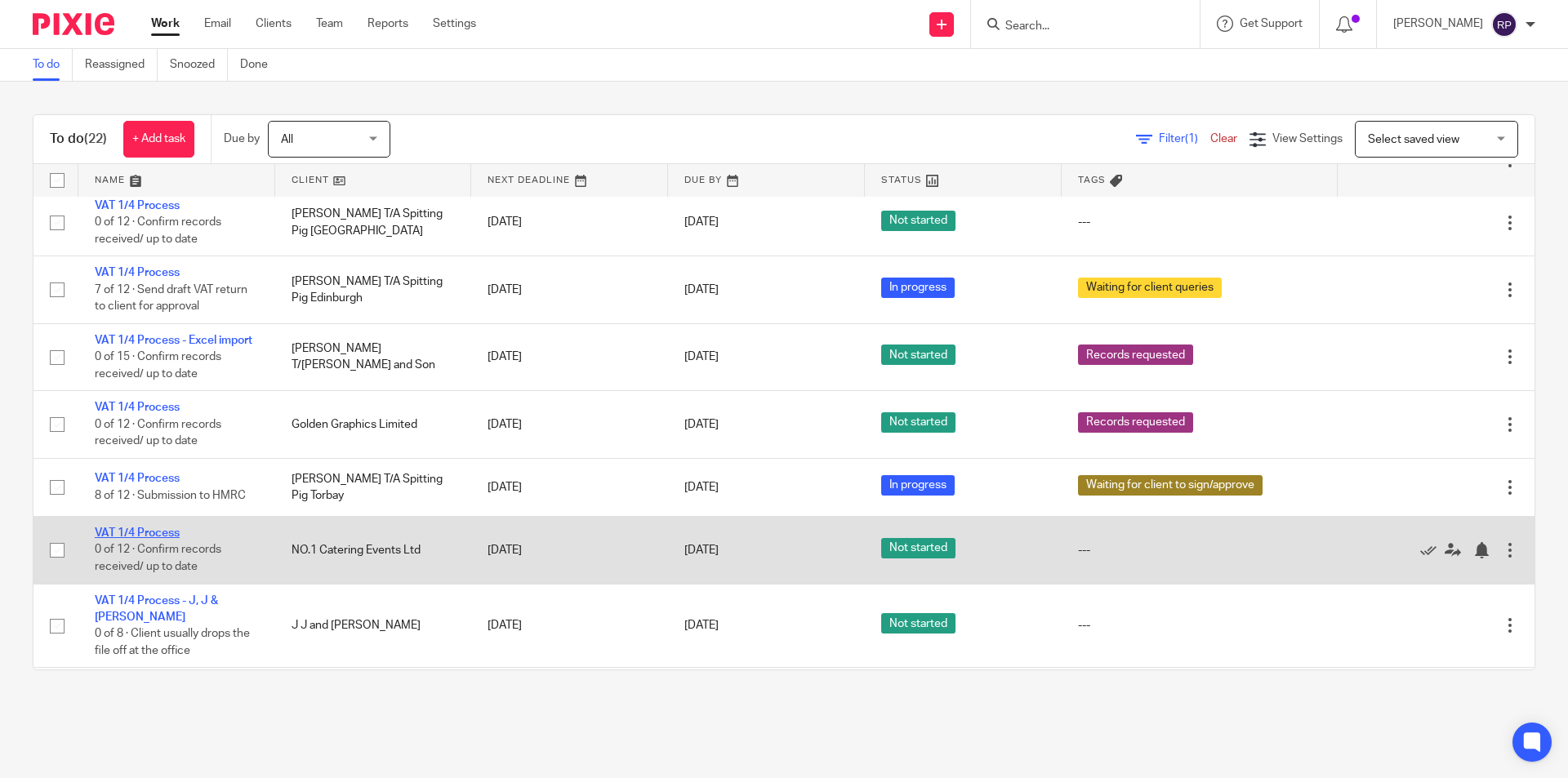
click at [143, 539] on link "VAT 1/4 Process" at bounding box center [136, 533] width 85 height 11
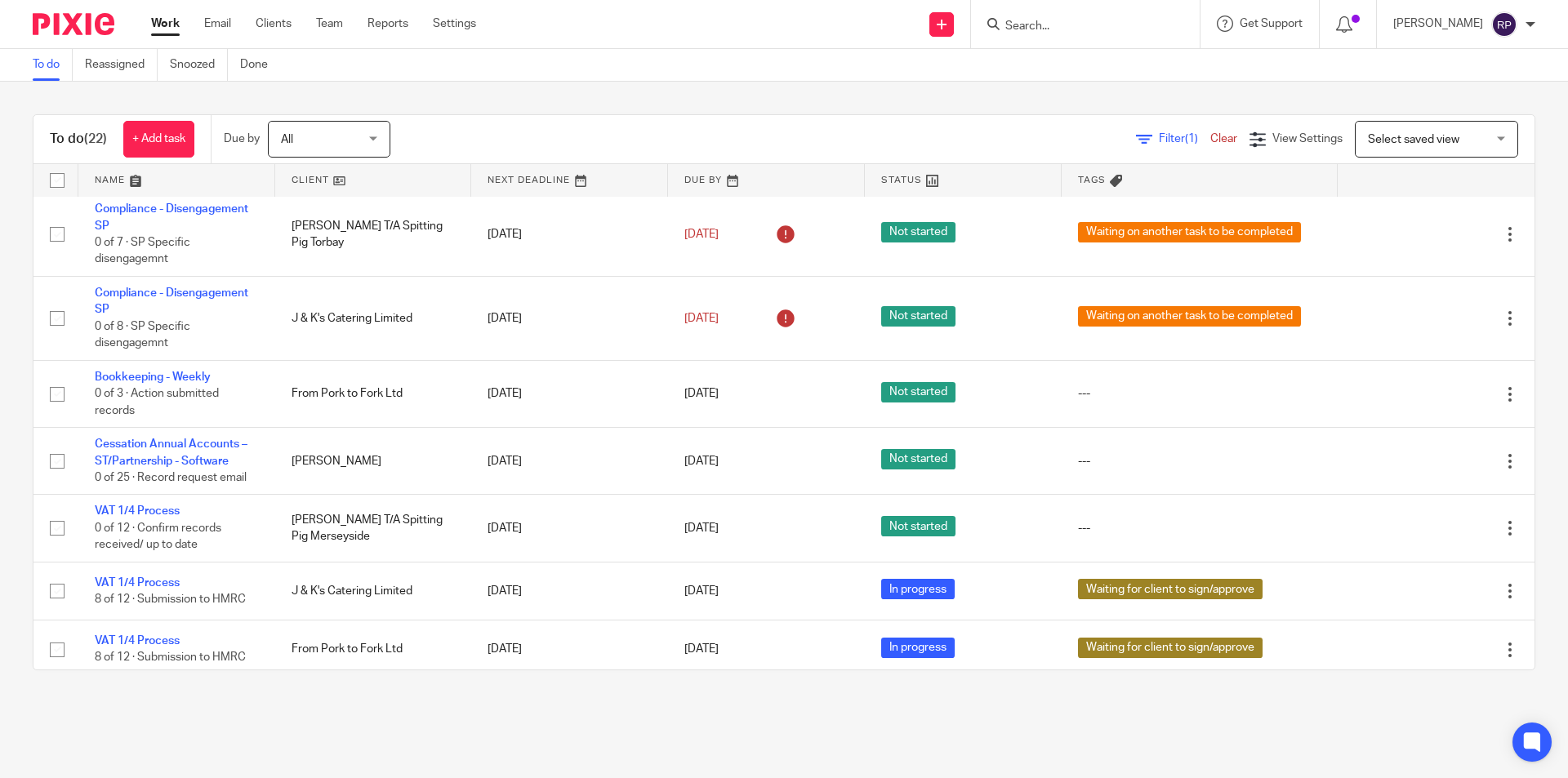
scroll to position [735, 0]
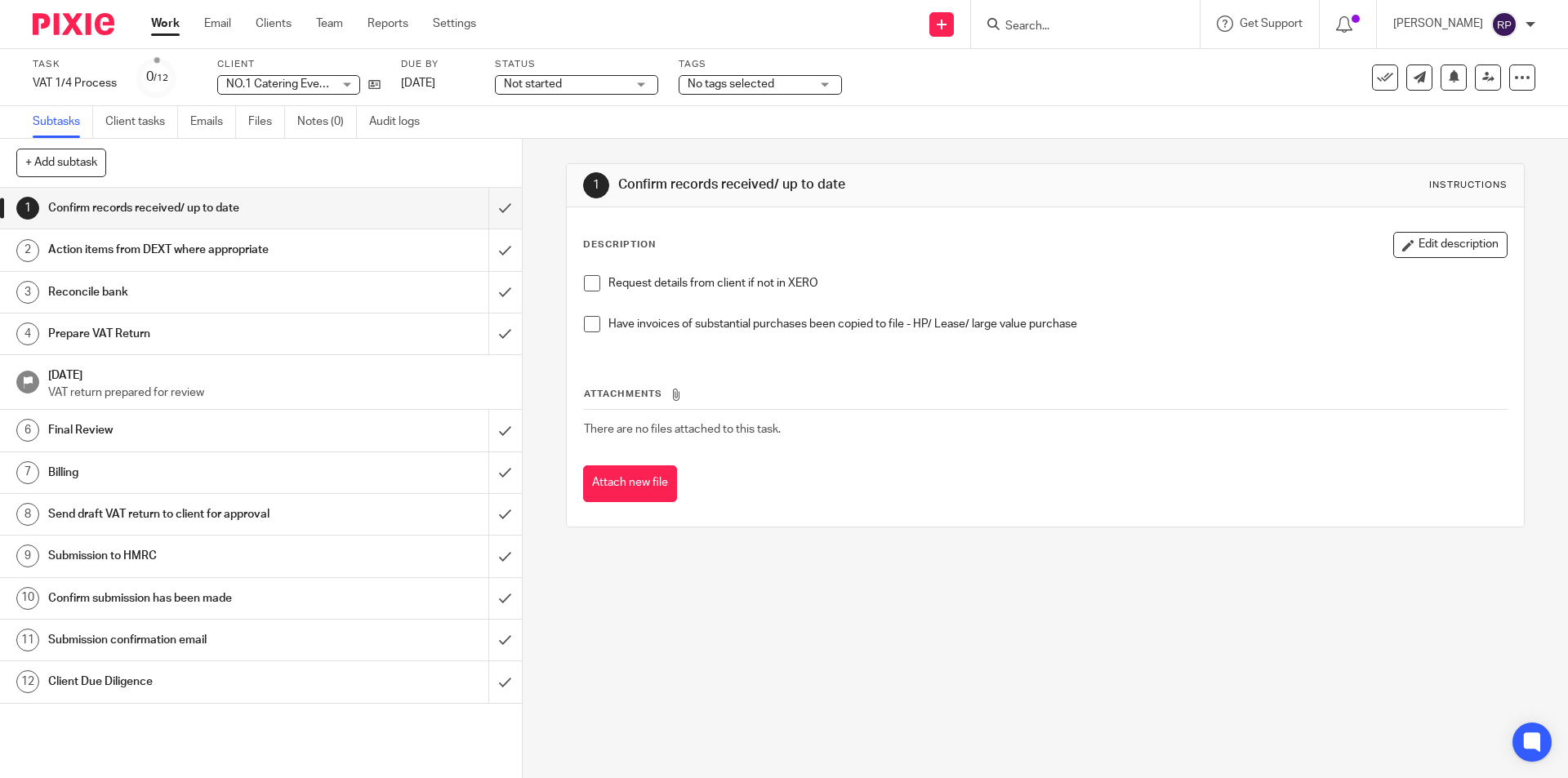
click at [862, 495] on div "Attach new file" at bounding box center [1044, 483] width 924 height 37
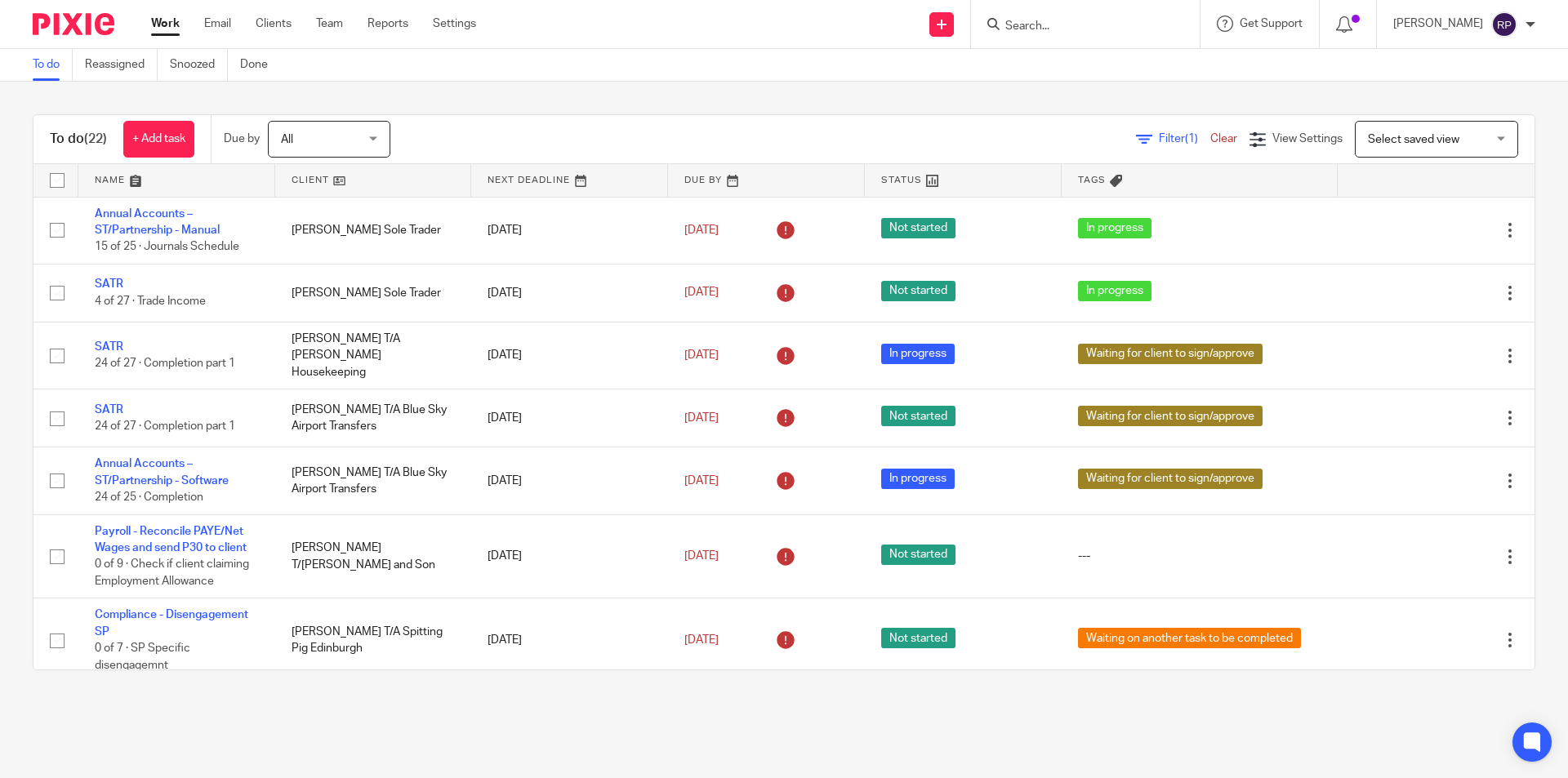
scroll to position [735, 0]
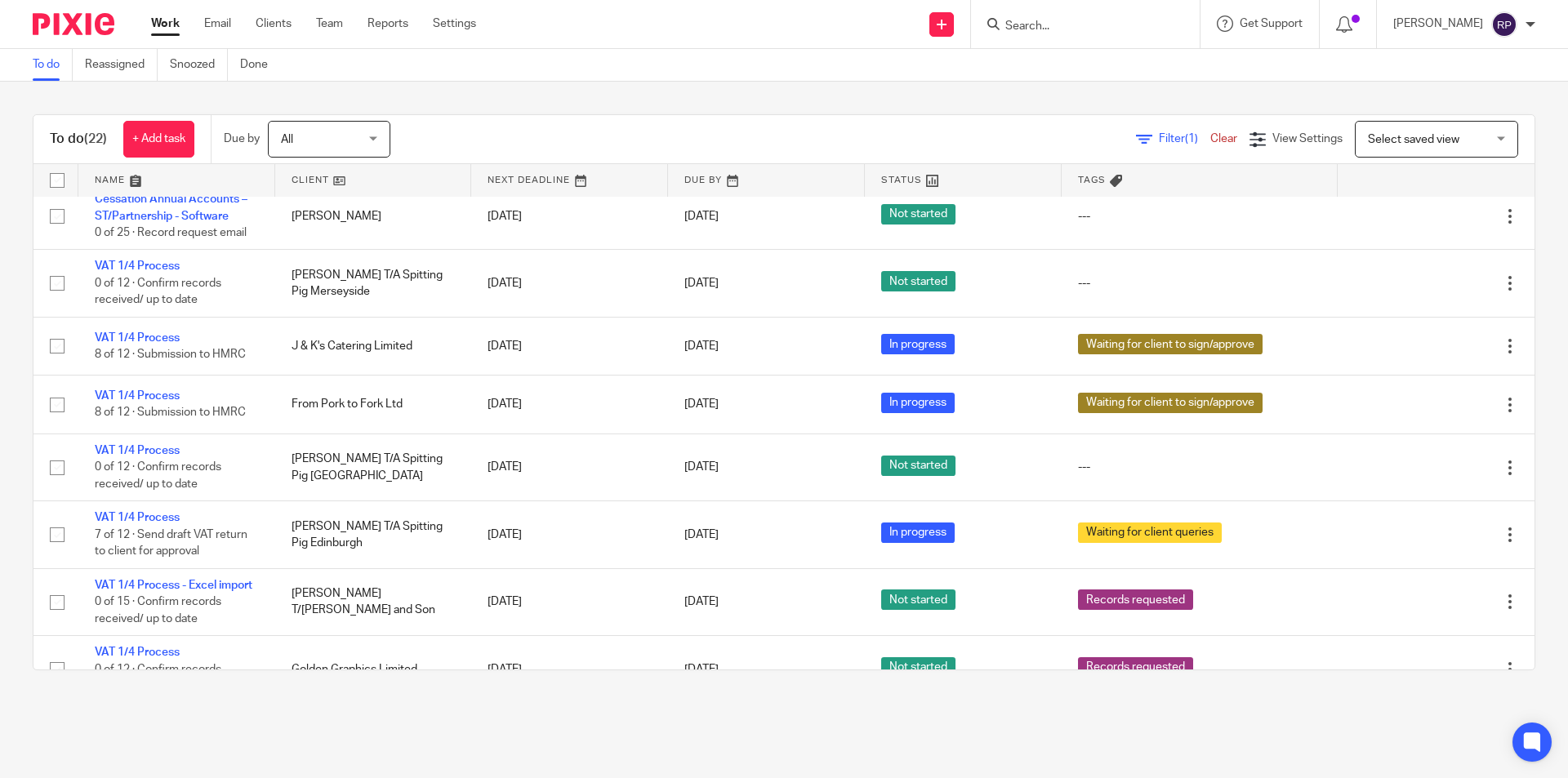
click at [166, 12] on div "Work Email Clients Team Reports Settings Work Email Clients Team Reports Settin…" at bounding box center [318, 24] width 366 height 49
click at [162, 29] on link "Work" at bounding box center [165, 23] width 29 height 16
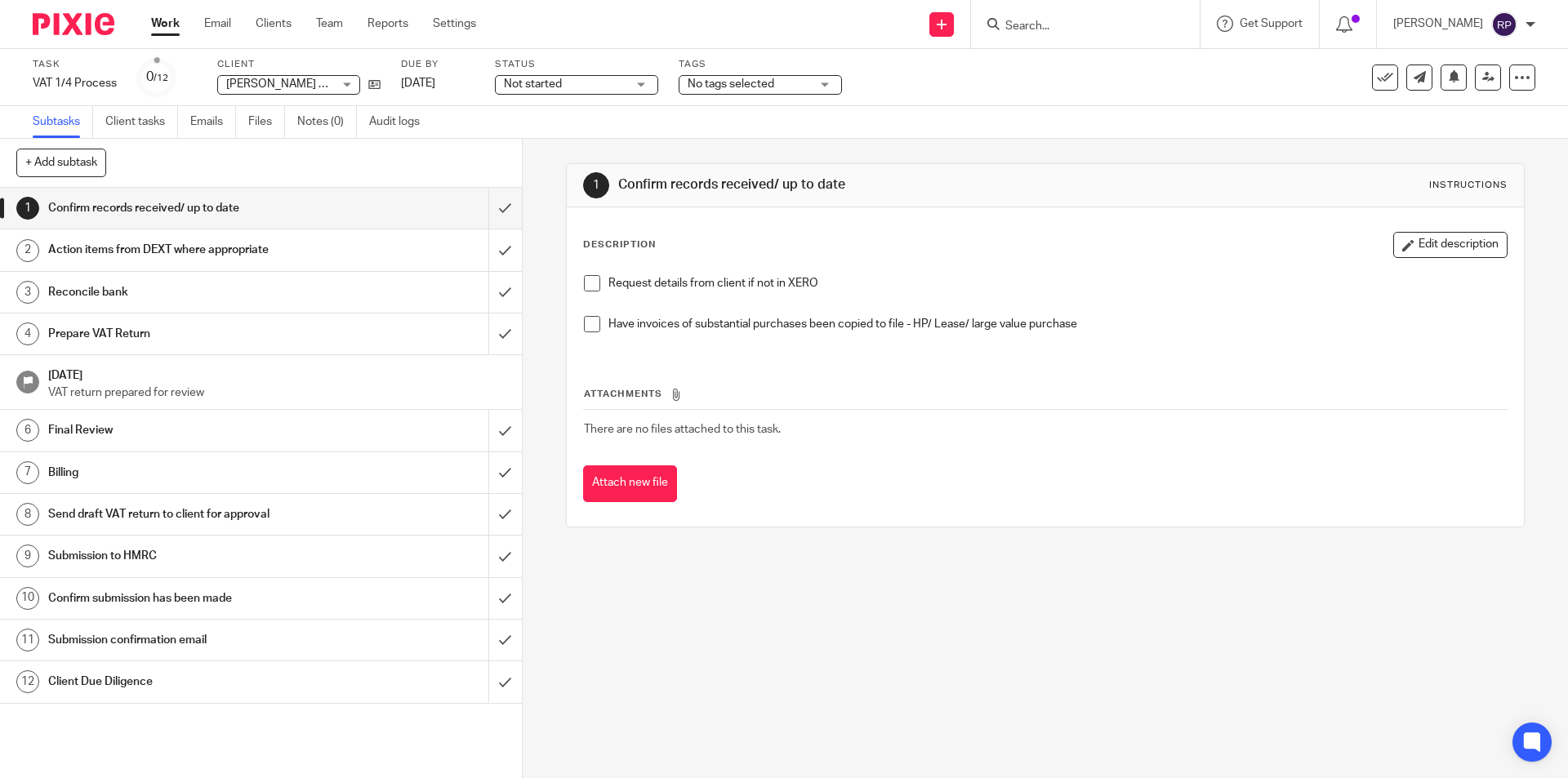
click at [714, 85] on span "No tags selected" at bounding box center [731, 84] width 87 height 11
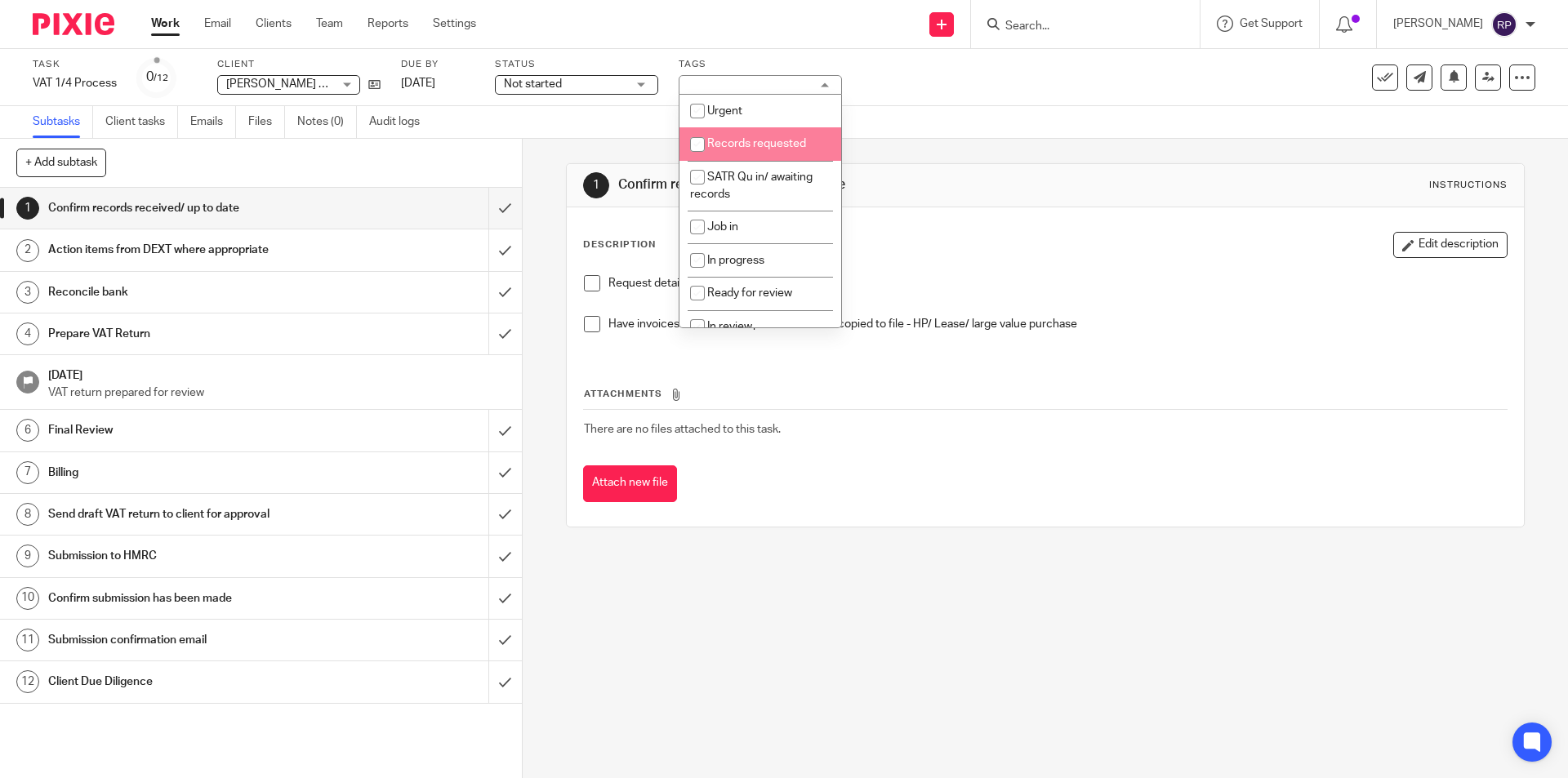
click at [781, 153] on li "Records requested" at bounding box center [761, 144] width 162 height 33
checkbox input "true"
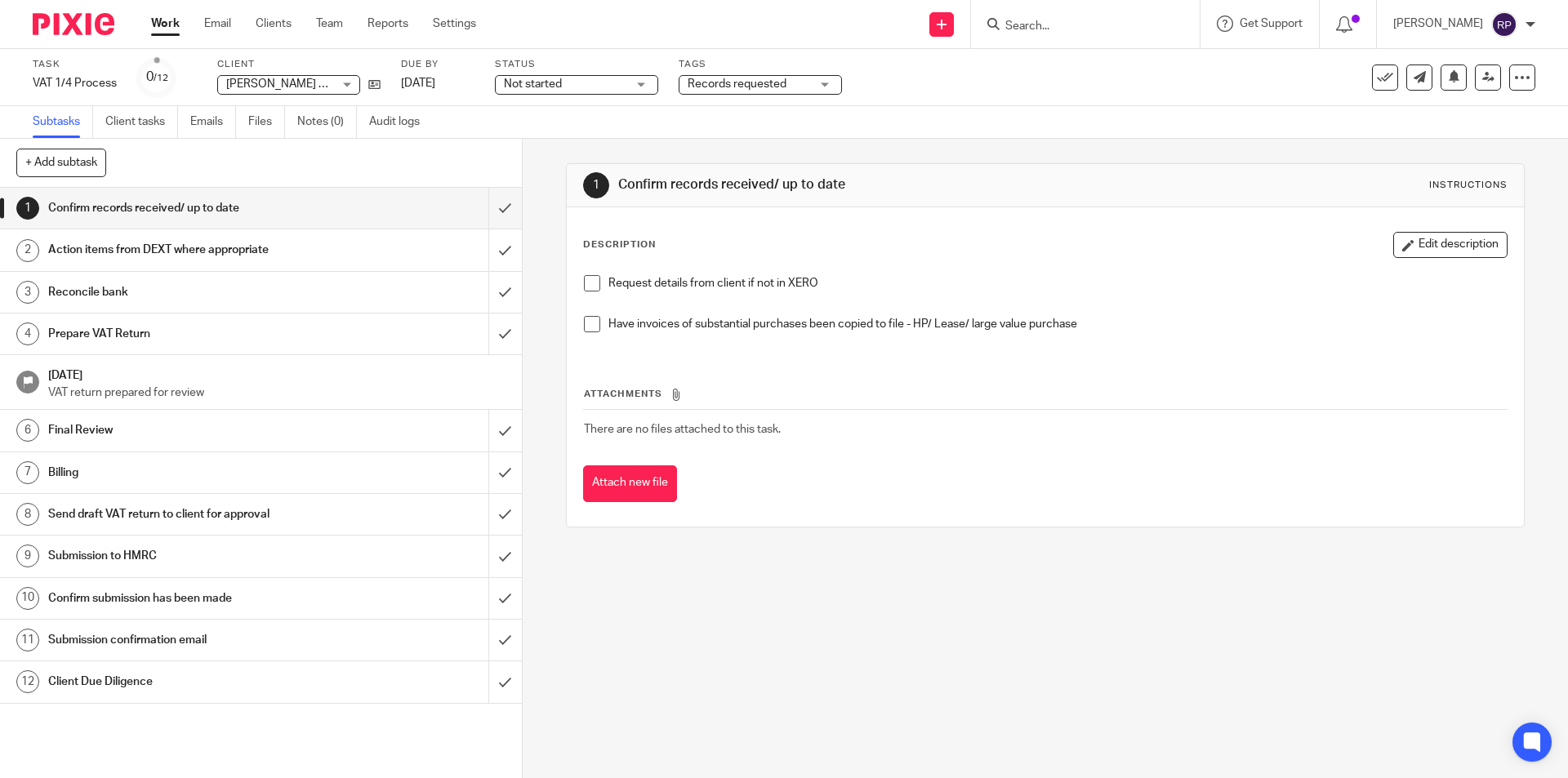
click at [973, 194] on h1 "Confirm records received/ up to date" at bounding box center [849, 185] width 463 height 17
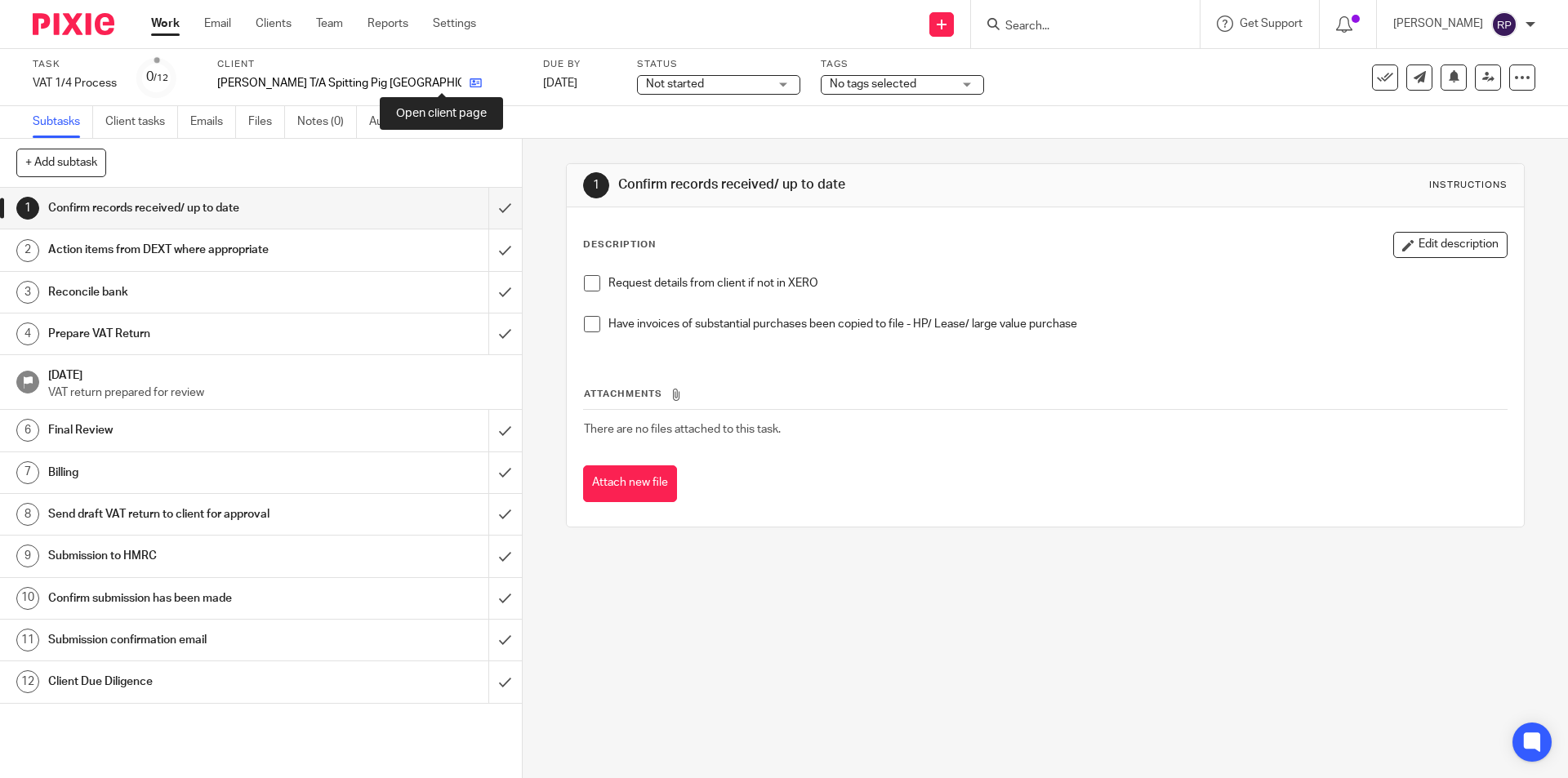
click at [469, 81] on icon at bounding box center [475, 83] width 12 height 12
click at [830, 85] on span "No tags selected" at bounding box center [873, 84] width 87 height 11
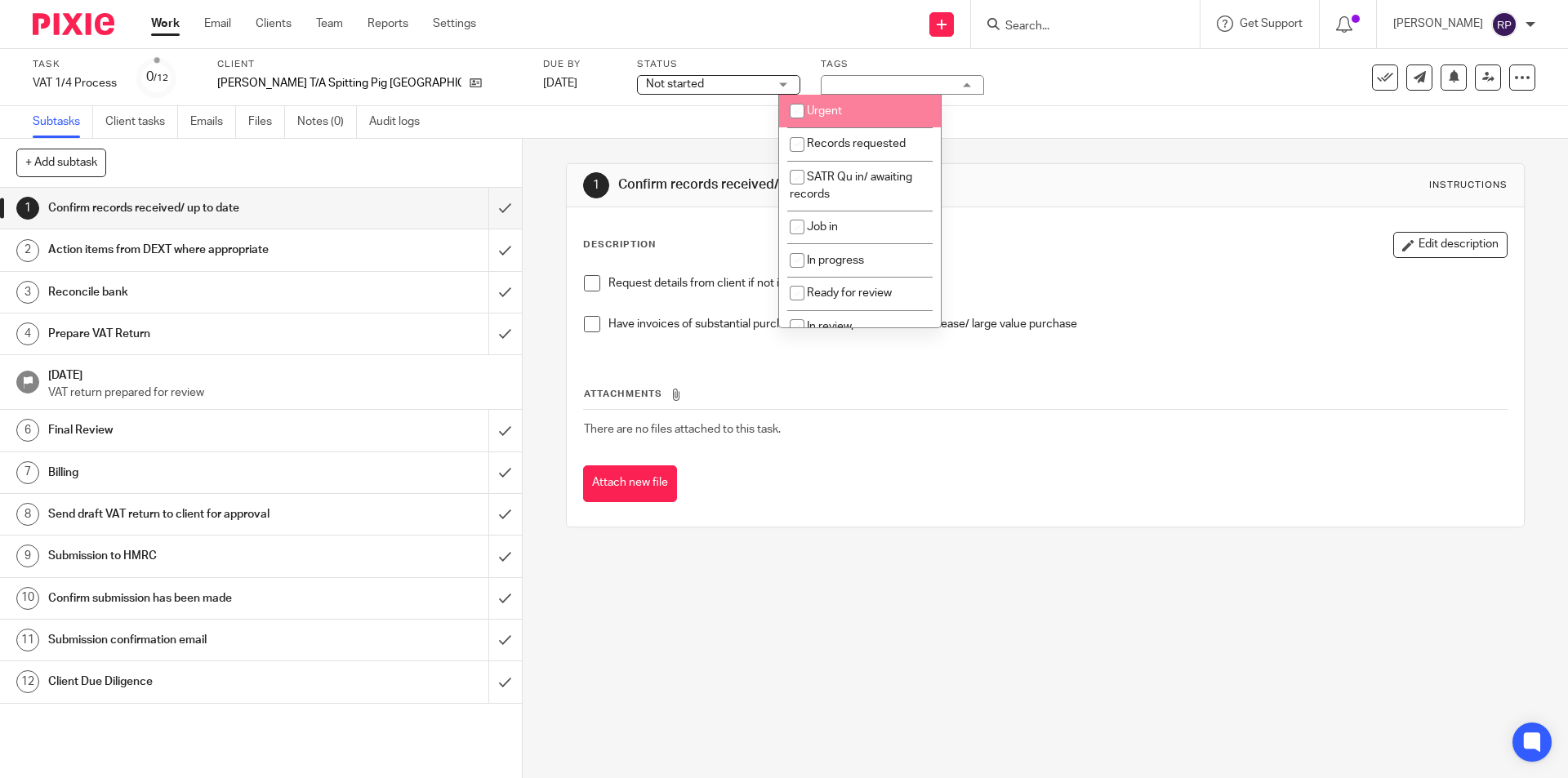
click at [901, 130] on li "Records requested" at bounding box center [860, 144] width 162 height 33
checkbox input "true"
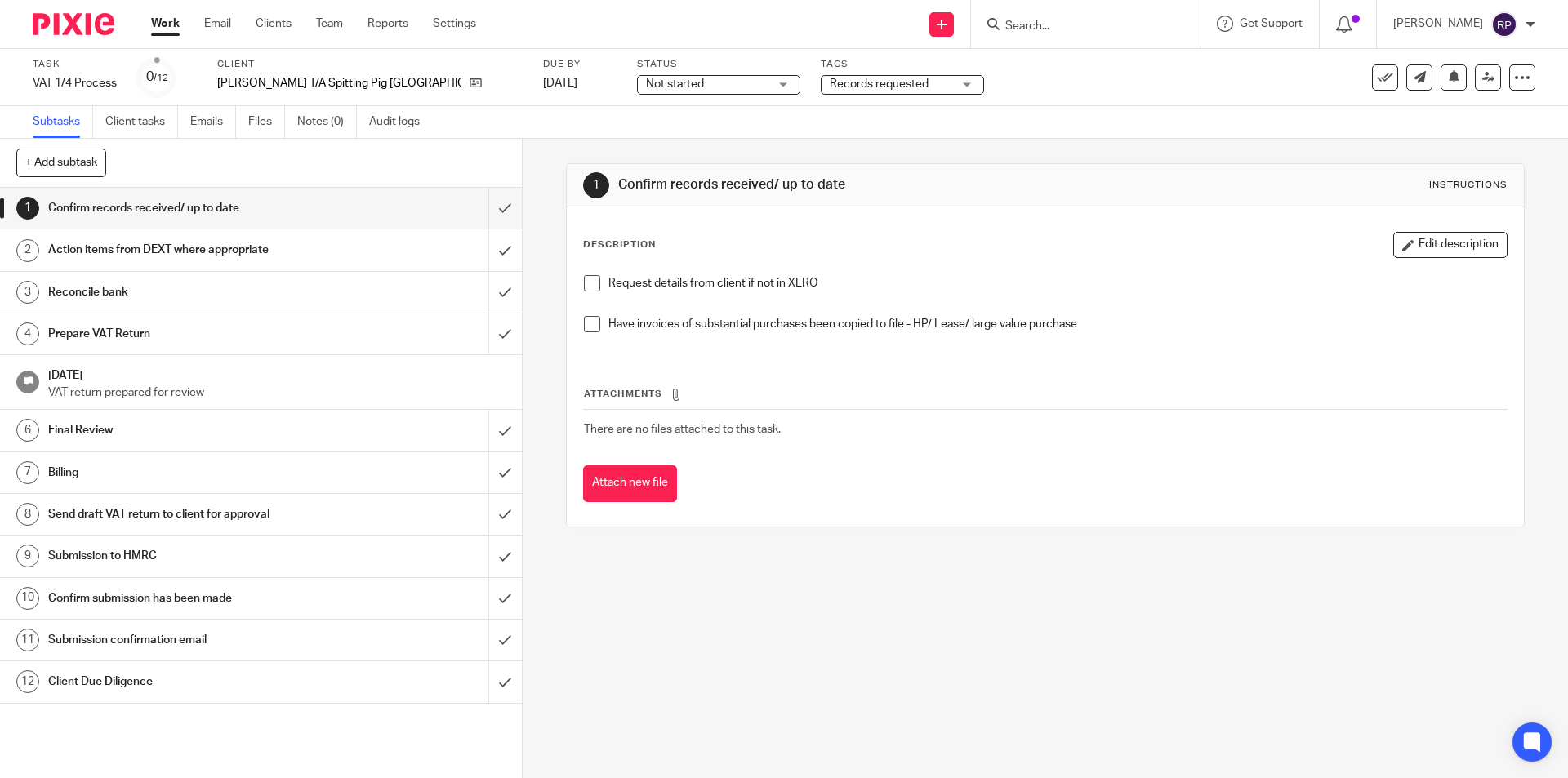
click at [1003, 139] on div "1 Confirm records received/ up to date Instructions Description Edit descriptio…" at bounding box center [1044, 345] width 959 height 413
click at [751, 83] on span "No tags selected" at bounding box center [731, 84] width 87 height 11
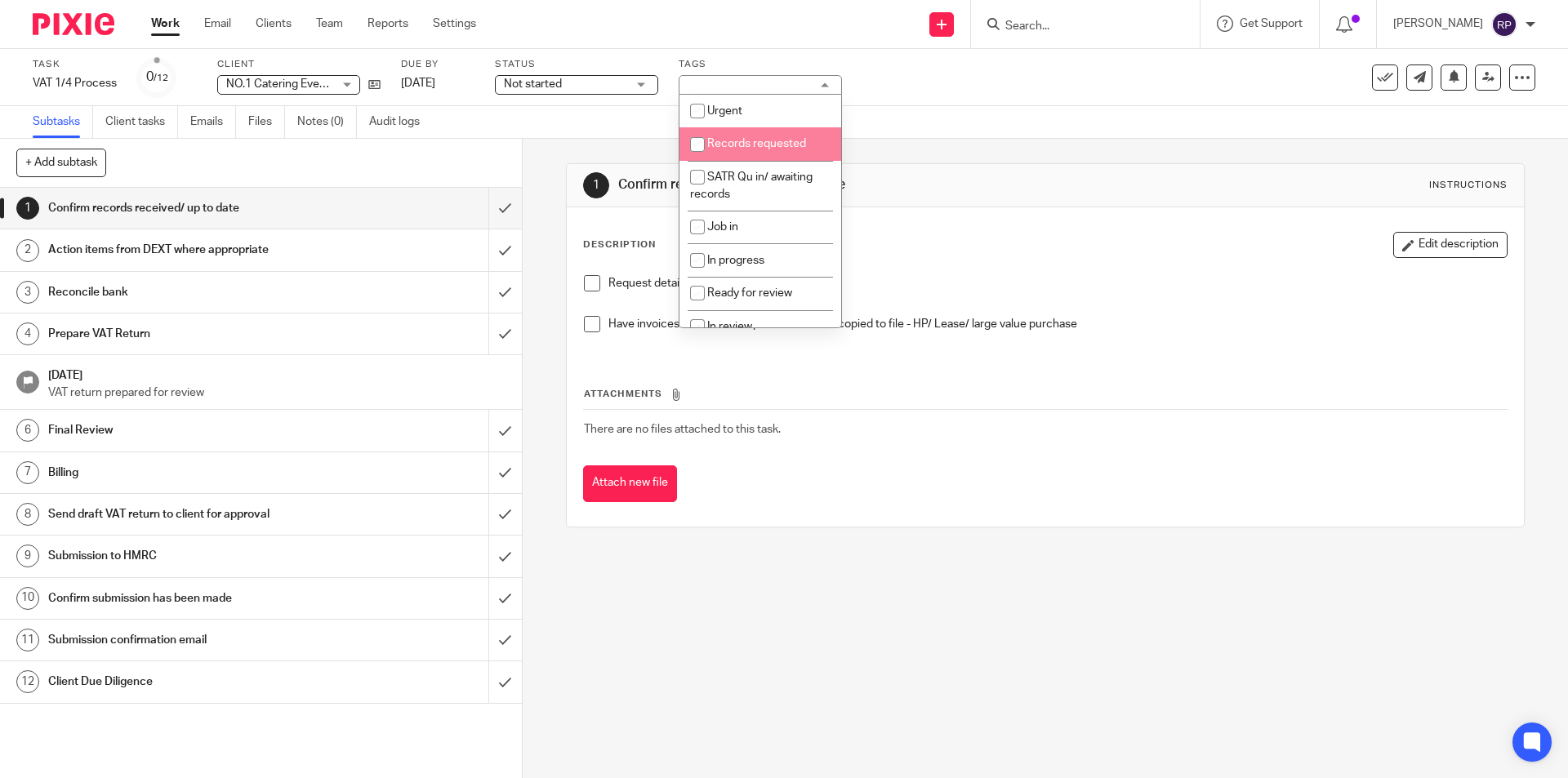
click at [745, 143] on span "Records requested" at bounding box center [757, 144] width 99 height 11
checkbox input "true"
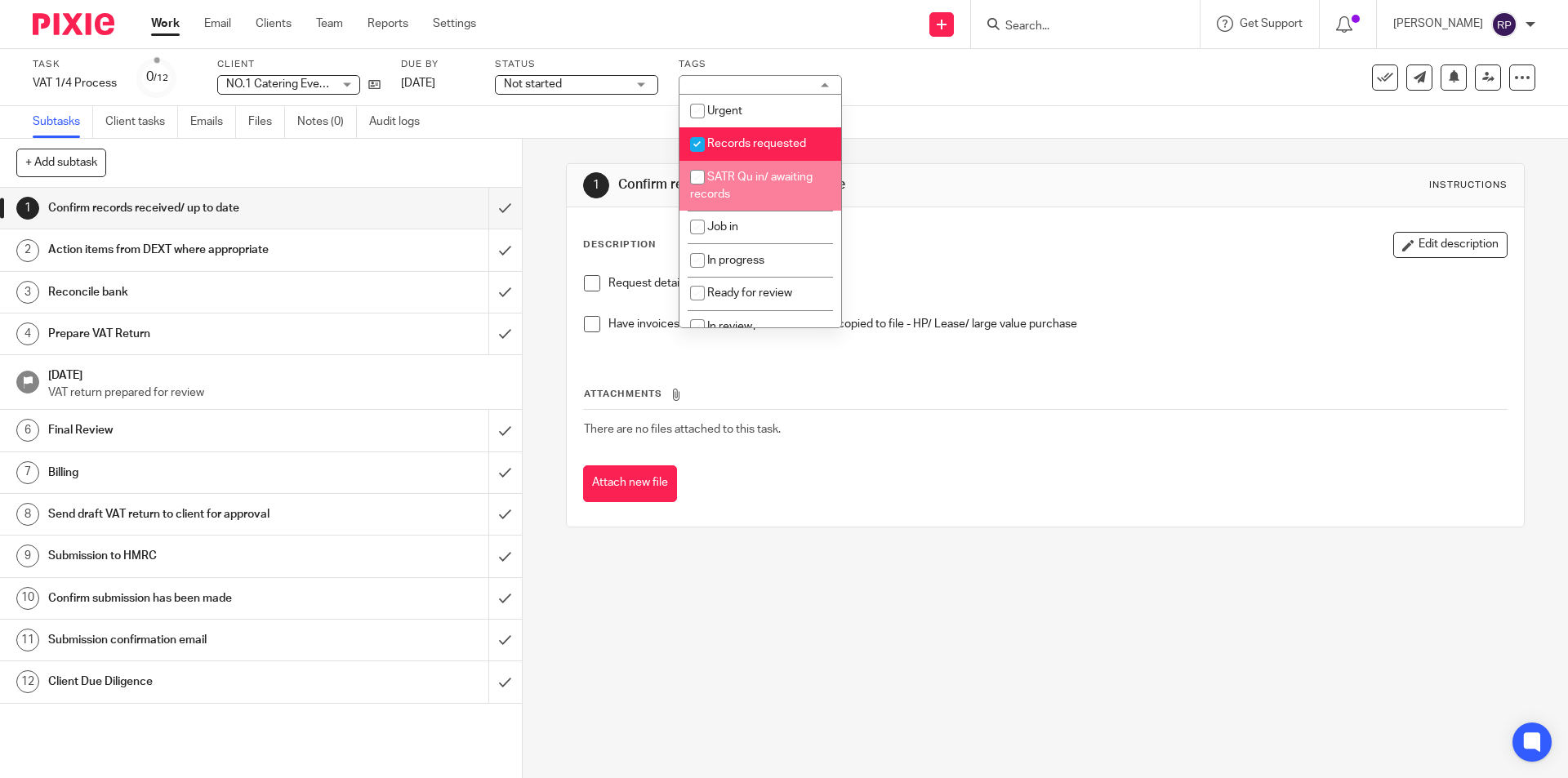
click at [906, 152] on div "1 Confirm records received/ up to date Instructions Description Edit descriptio…" at bounding box center [1044, 345] width 959 height 413
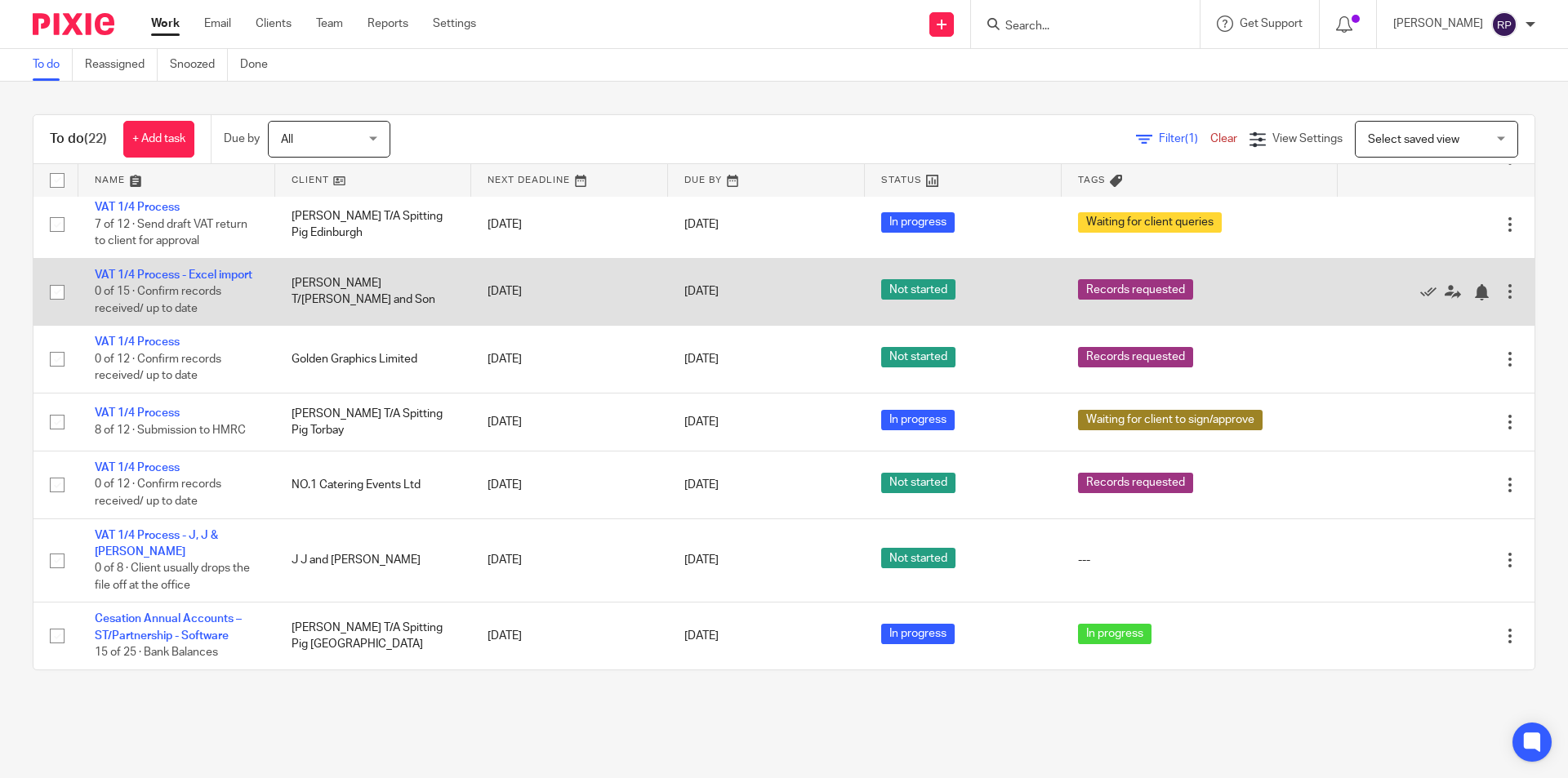
scroll to position [808, 0]
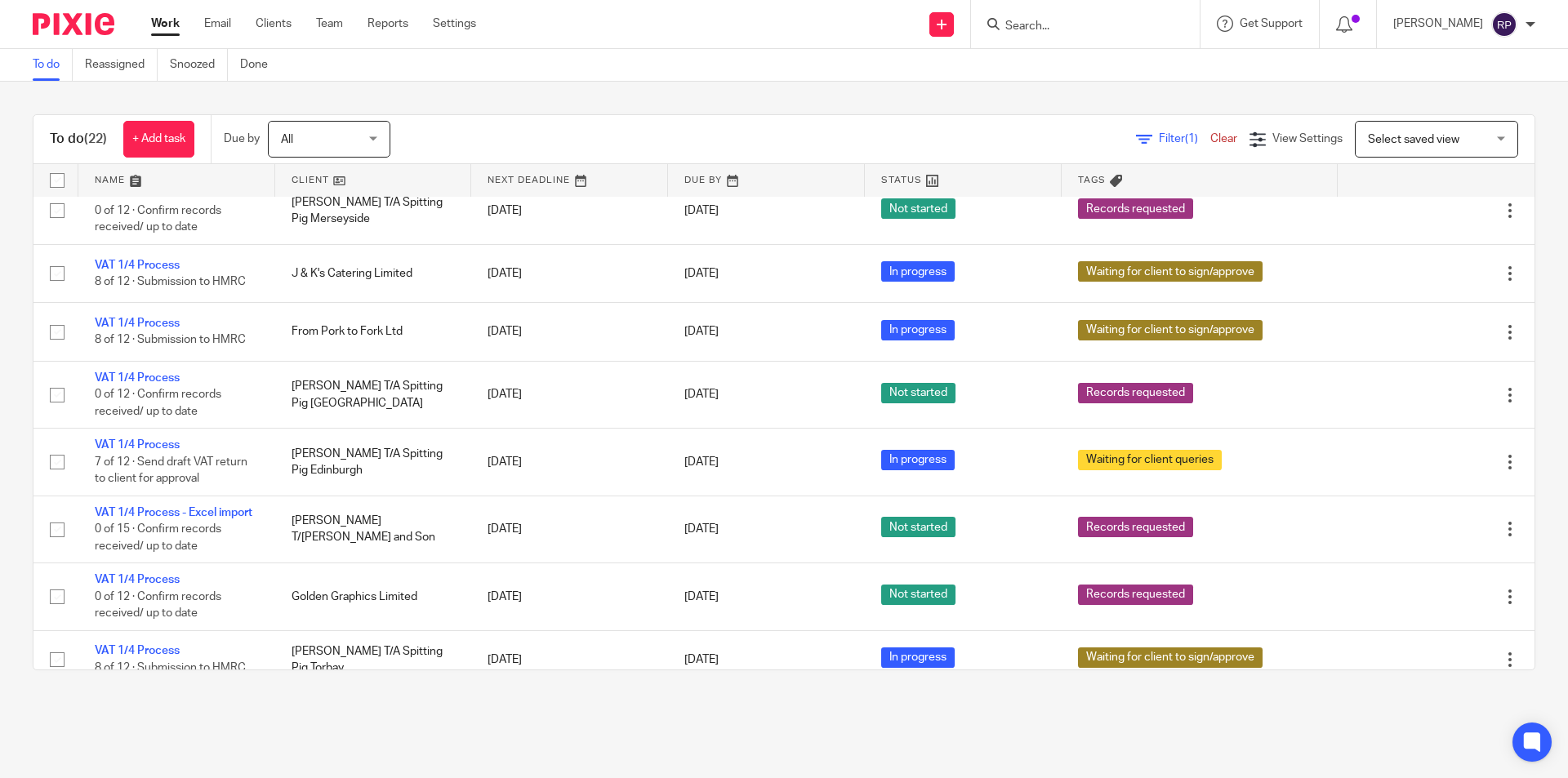
click at [164, 28] on link "Work" at bounding box center [165, 23] width 29 height 16
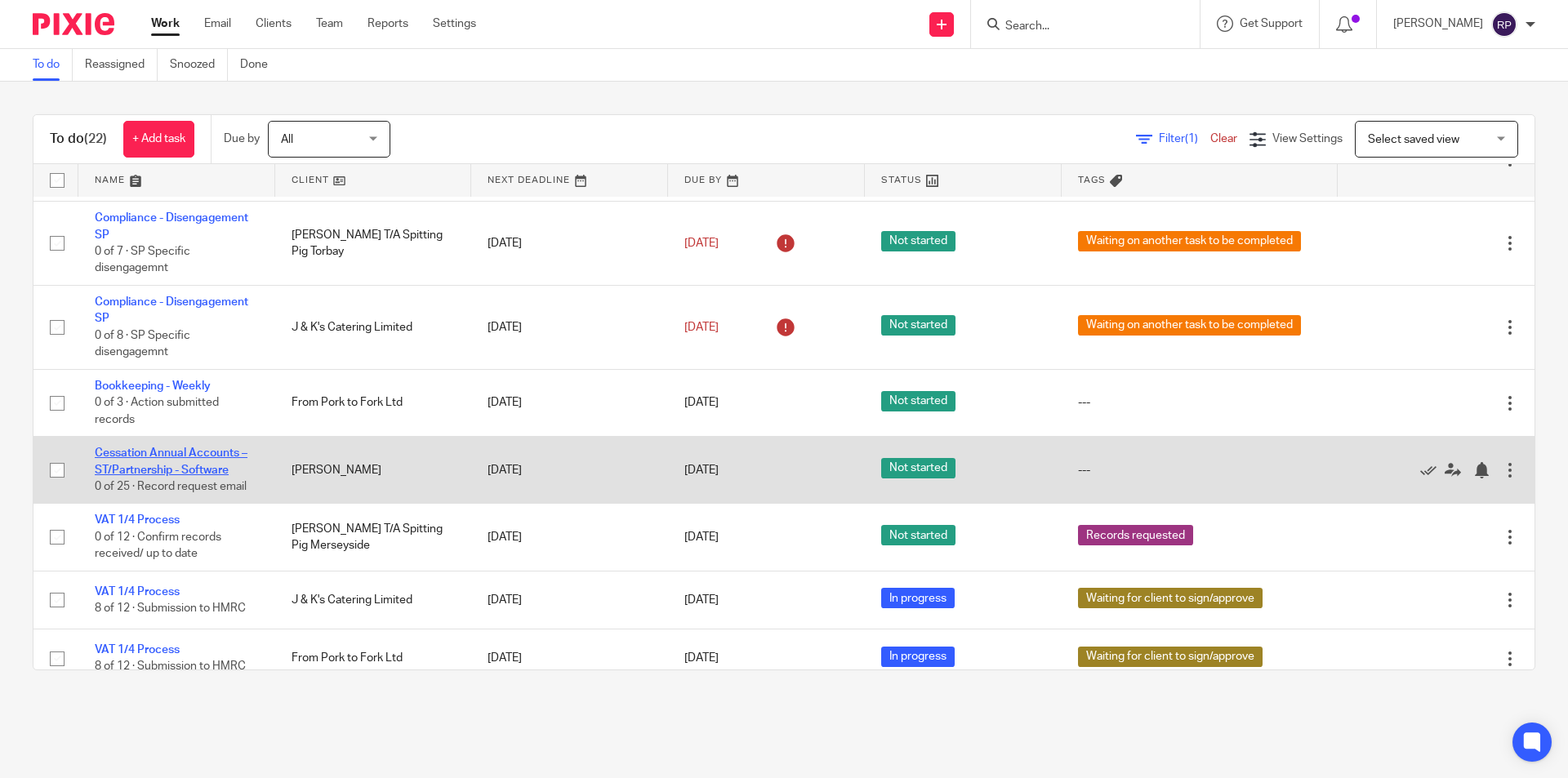
scroll to position [563, 0]
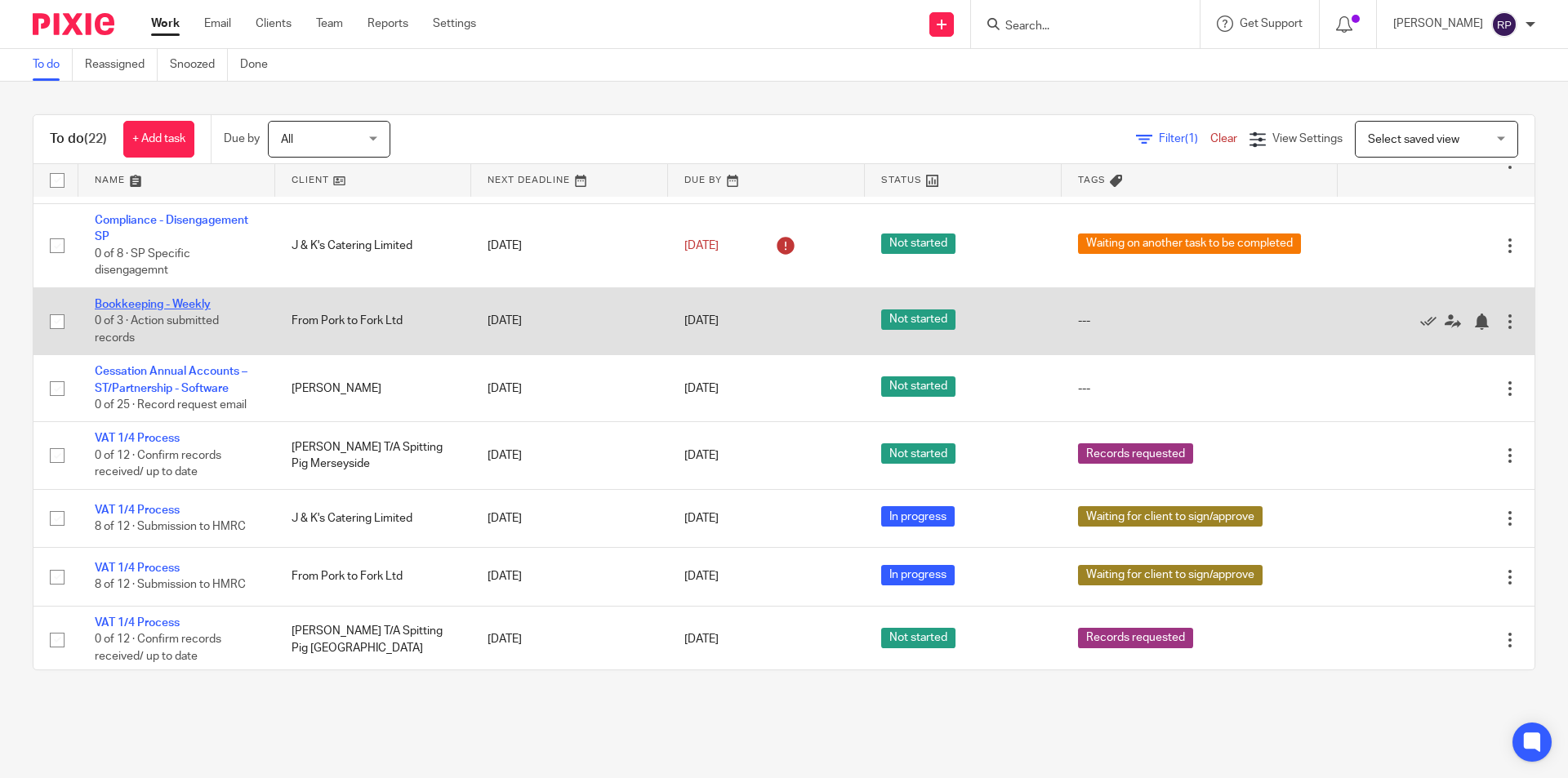
click at [162, 298] on link "Bookkeeping - Weekly" at bounding box center [153, 304] width 116 height 11
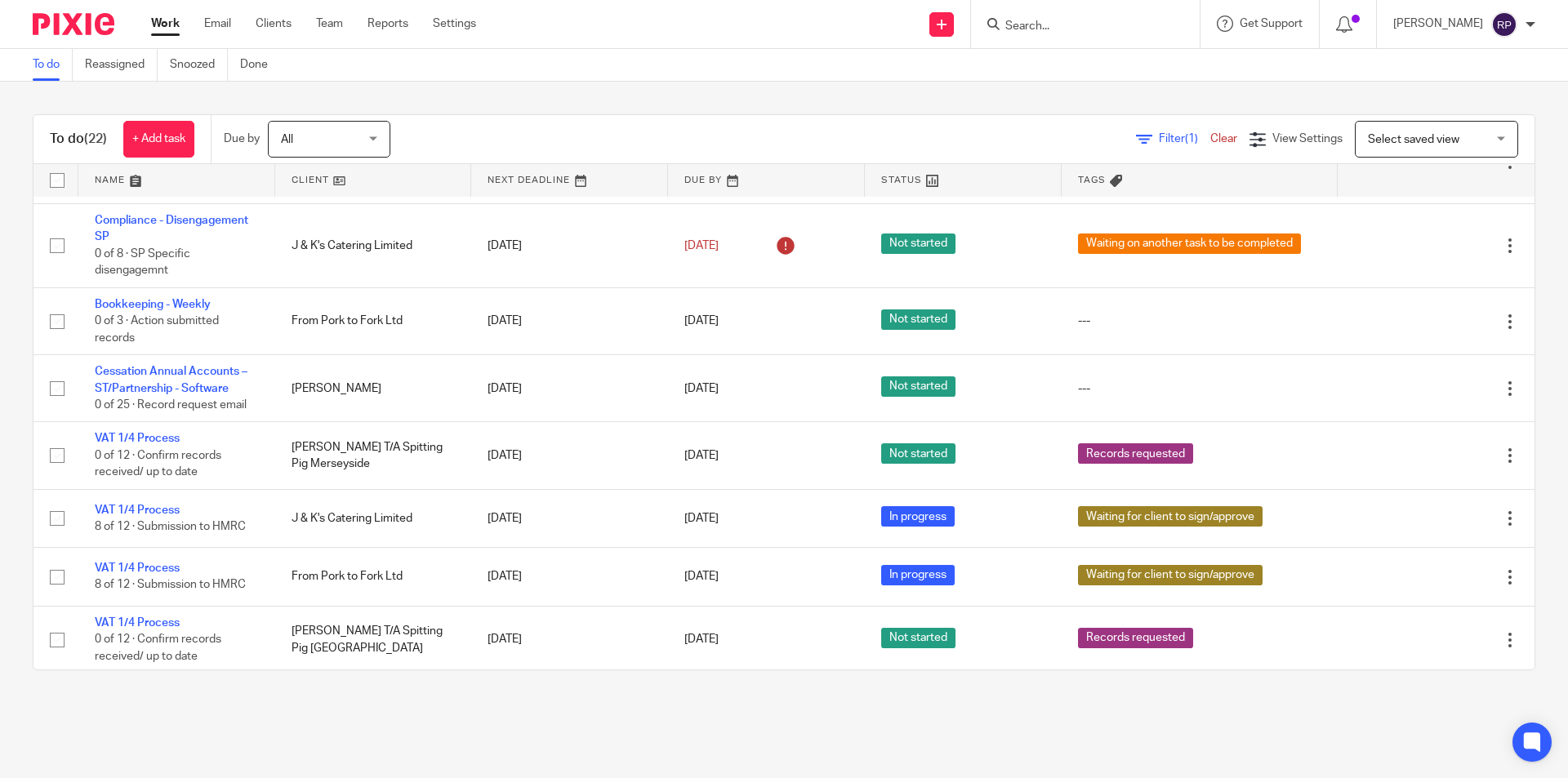
click at [166, 25] on link "Work" at bounding box center [165, 23] width 29 height 16
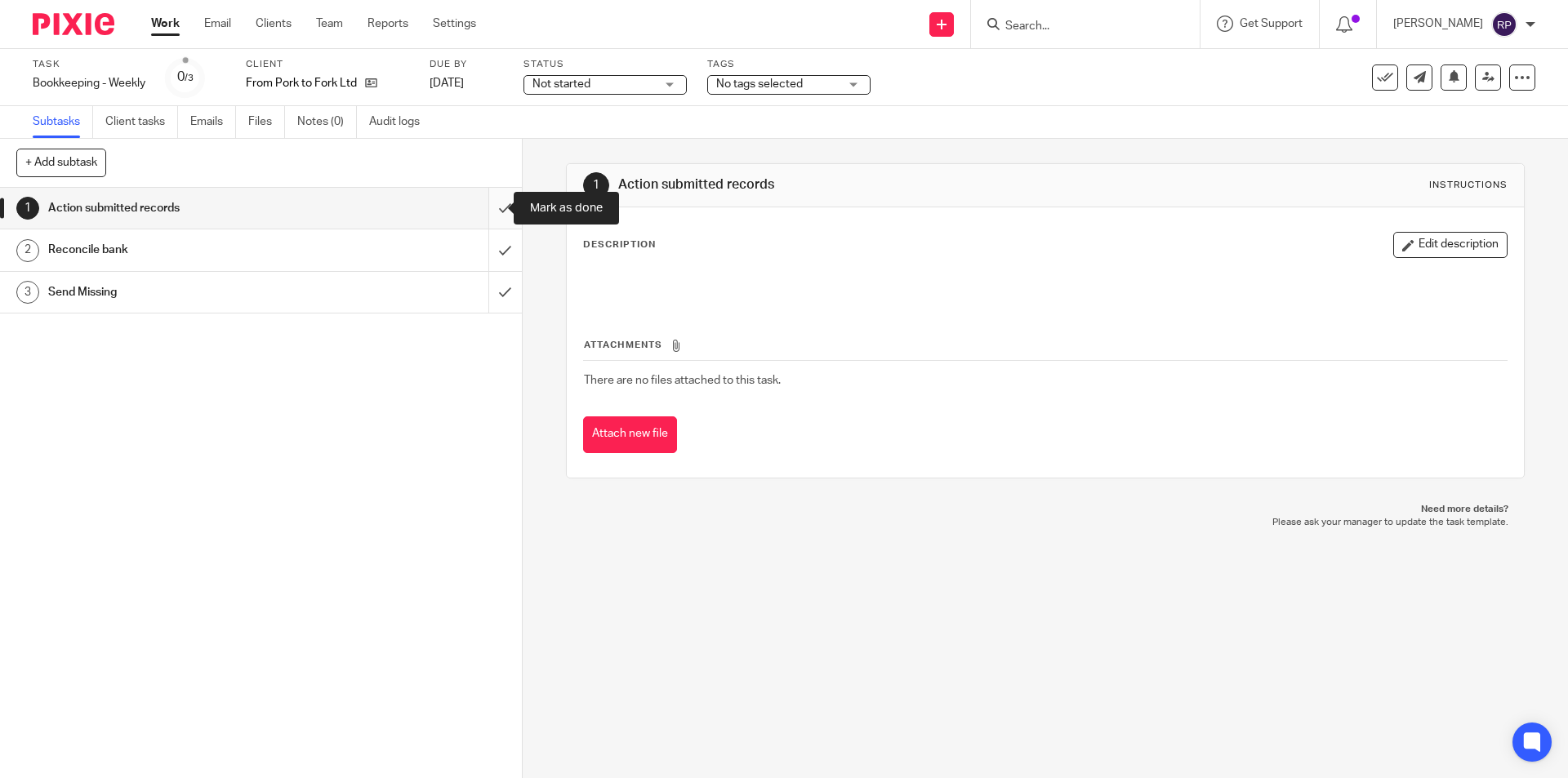
click at [487, 196] on input "submit" at bounding box center [260, 208] width 522 height 41
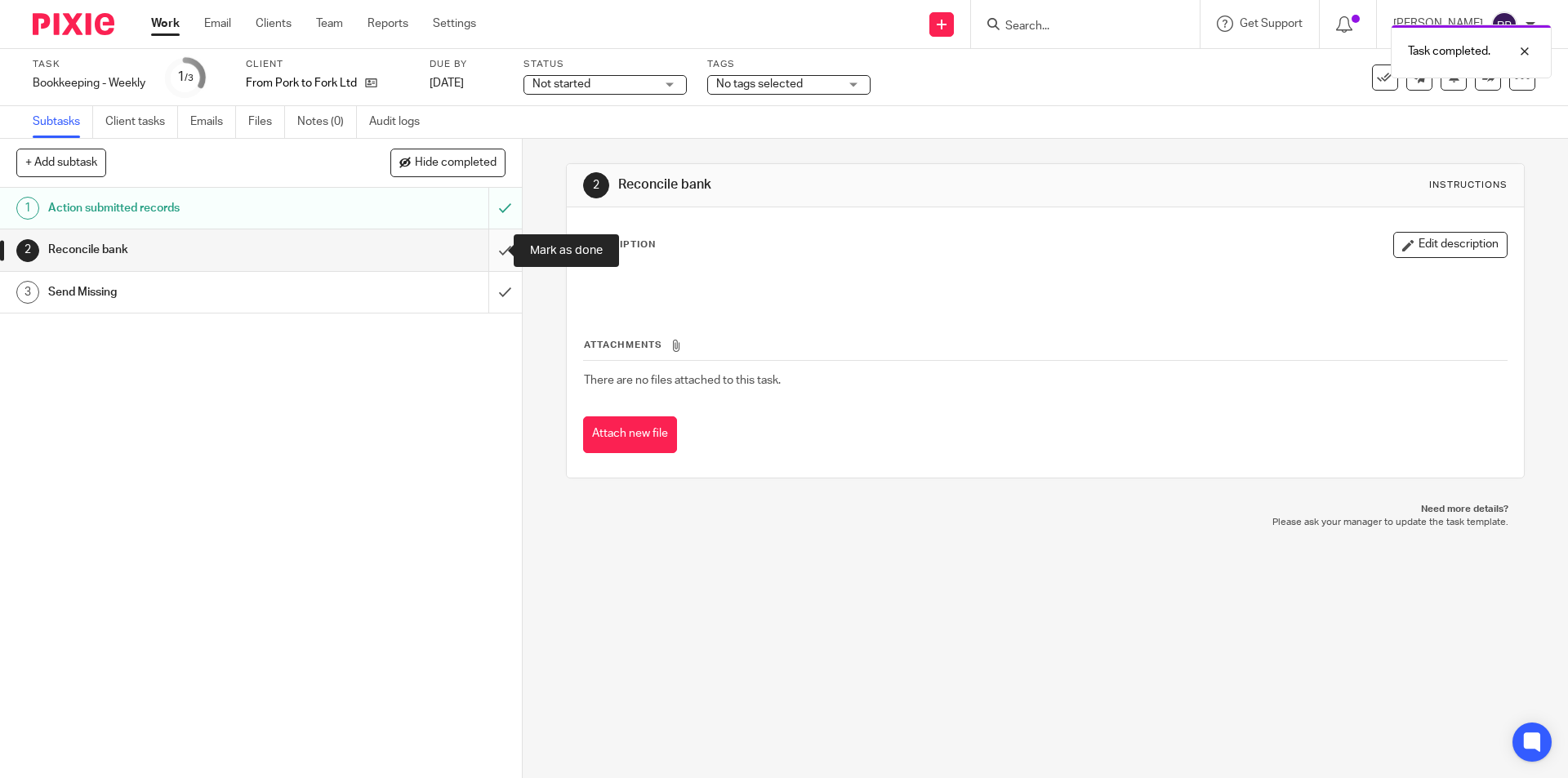
click at [484, 250] on input "submit" at bounding box center [260, 250] width 522 height 41
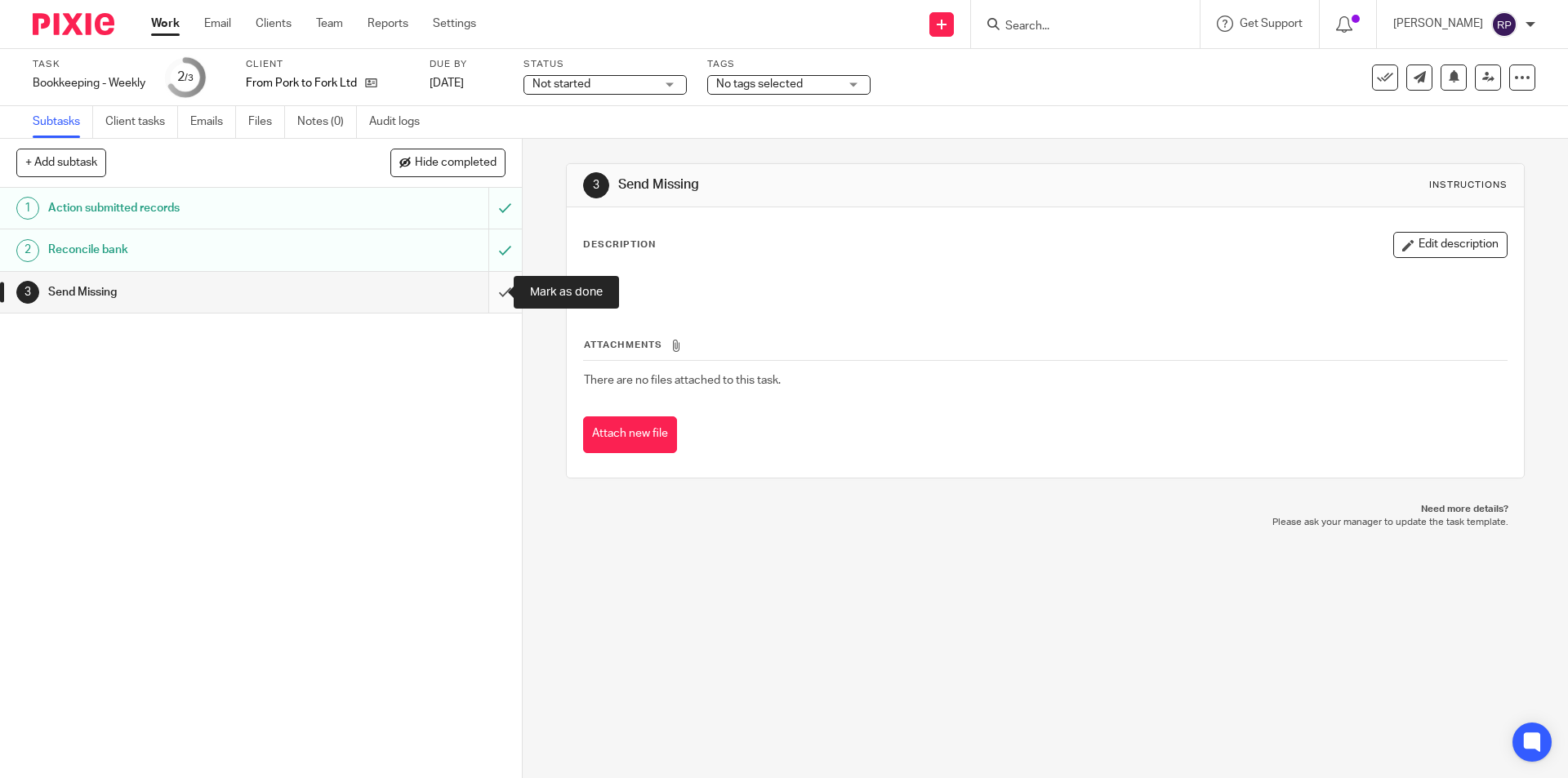
click at [489, 278] on input "submit" at bounding box center [260, 292] width 522 height 41
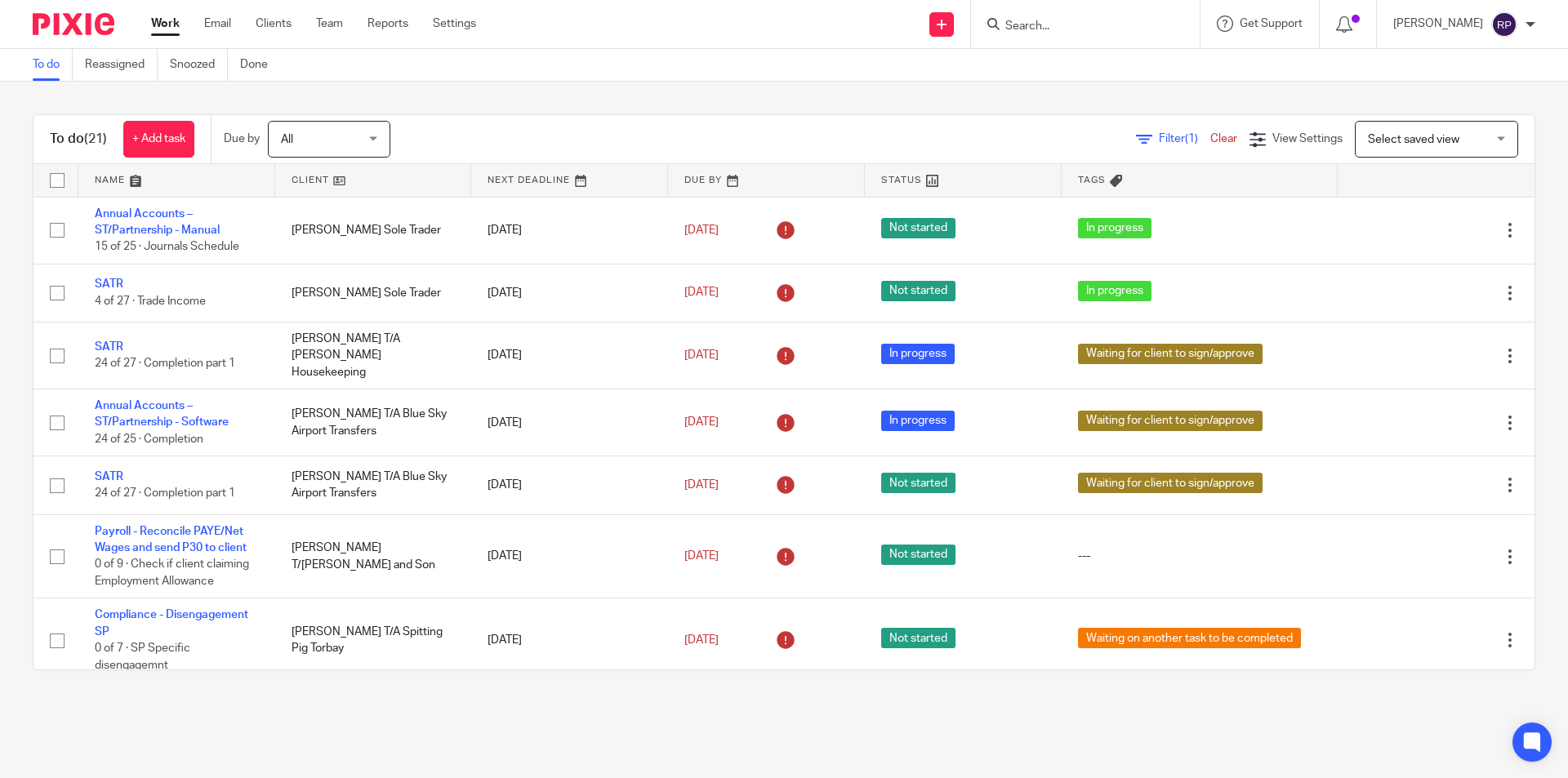
click at [373, 90] on div "To do (21) + Add task Due by All All Today Tomorrow This week Next week This mo…" at bounding box center [784, 393] width 1568 height 622
click at [329, 26] on link "Team" at bounding box center [329, 23] width 27 height 16
click at [1173, 14] on form at bounding box center [1091, 24] width 174 height 20
click at [1166, 14] on form at bounding box center [1091, 24] width 174 height 20
click at [1143, 18] on form at bounding box center [1091, 24] width 174 height 20
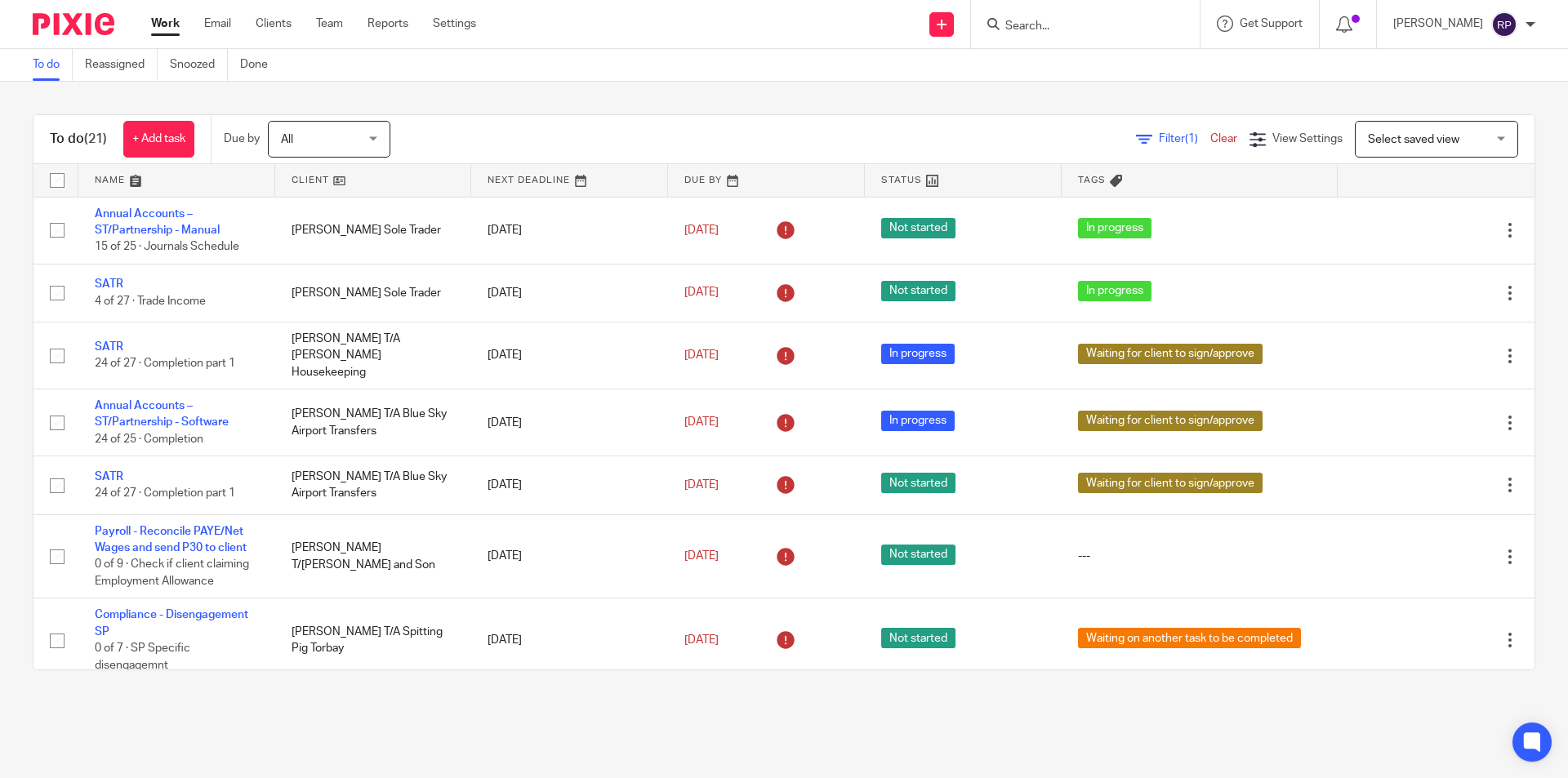
click at [1100, 18] on form at bounding box center [1091, 24] width 174 height 20
click at [1067, 14] on form at bounding box center [1091, 24] width 174 height 20
click at [1068, 26] on input "Search" at bounding box center [1078, 27] width 147 height 14
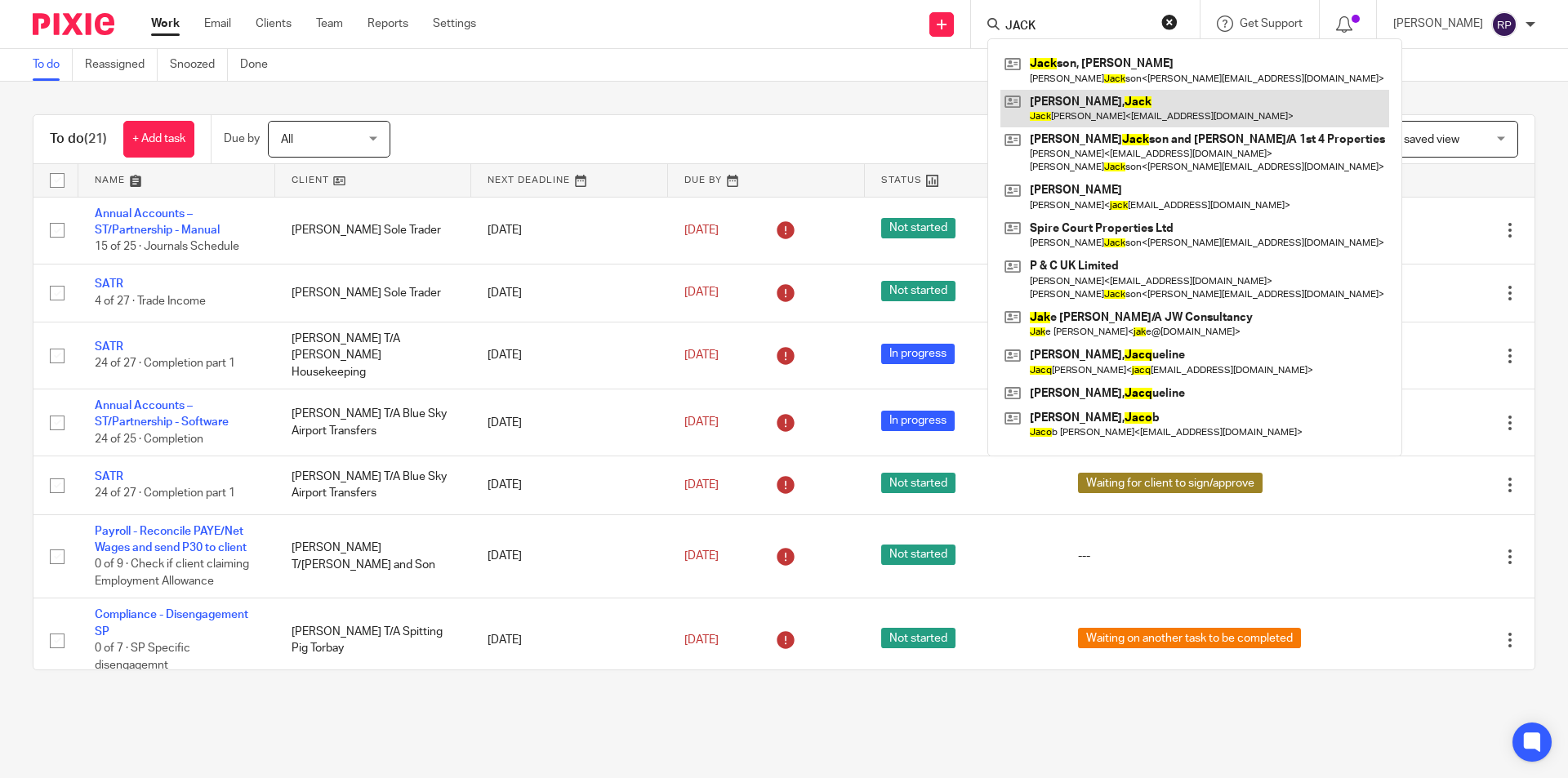
type input "JACK"
click at [1150, 100] on link at bounding box center [1195, 108] width 389 height 37
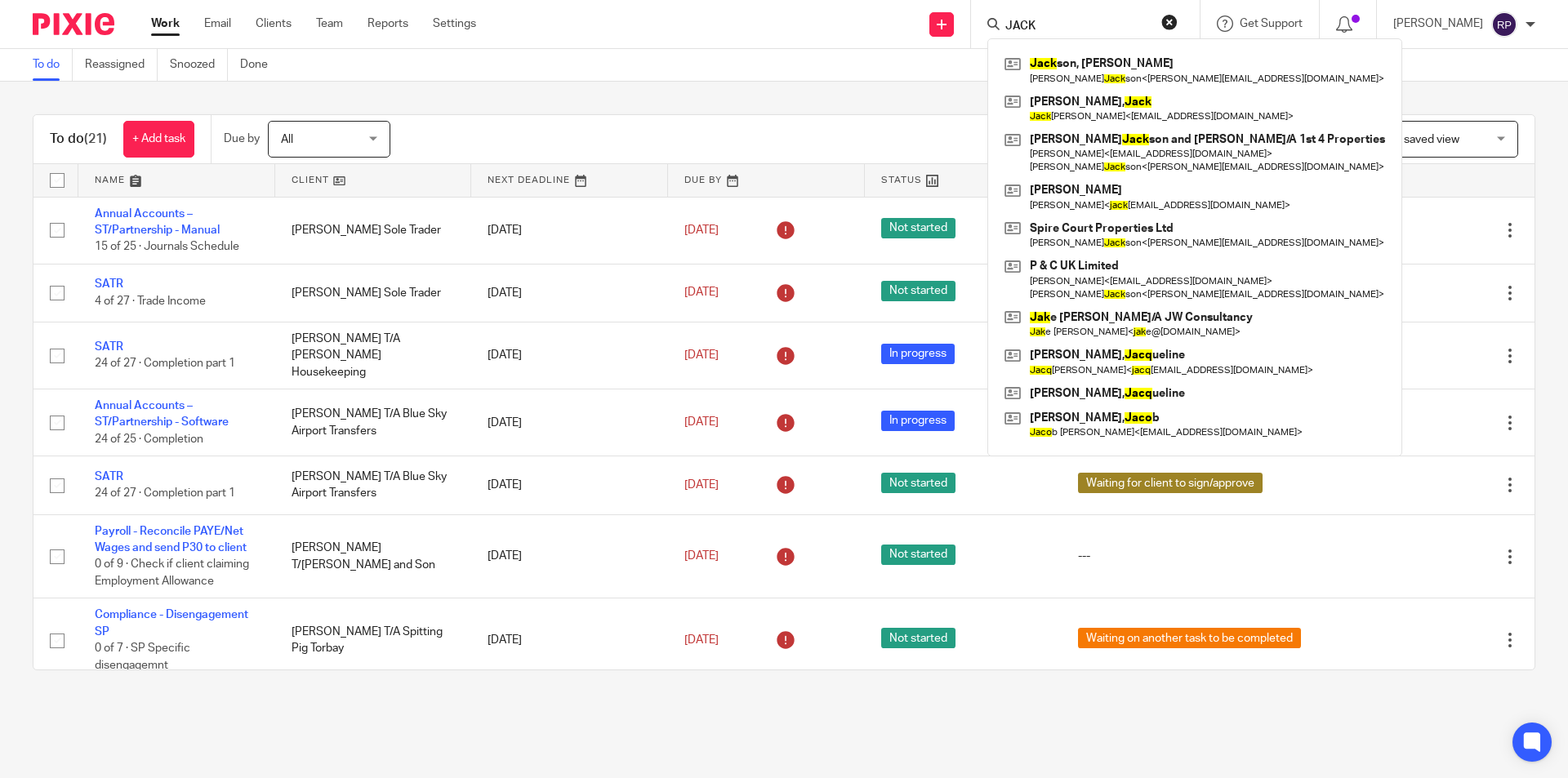
click at [698, 106] on div "To do (21) + Add task Due by All All Today Tomorrow This week Next week This mo…" at bounding box center [784, 393] width 1568 height 622
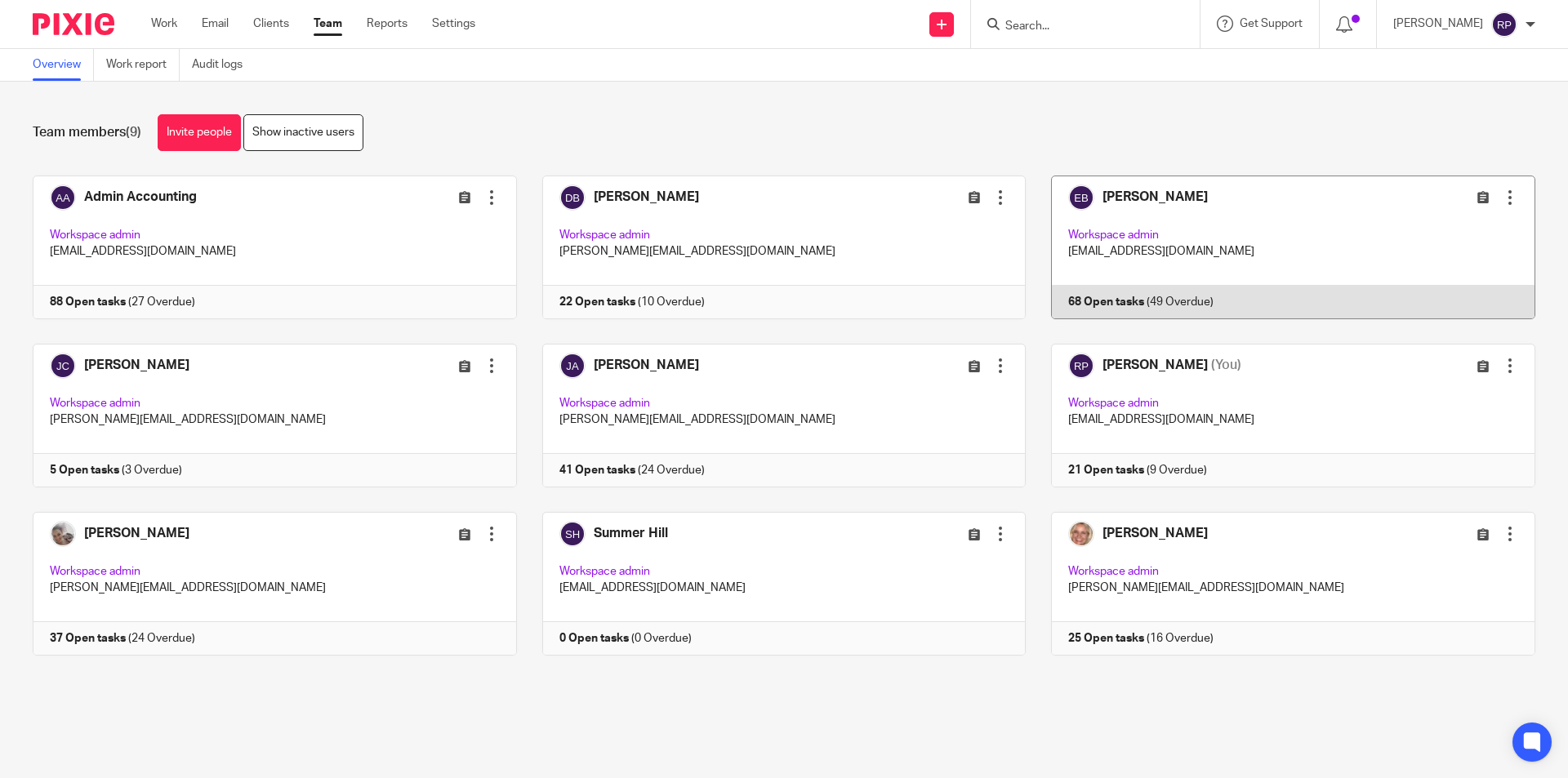
click at [1174, 235] on link at bounding box center [1281, 247] width 509 height 144
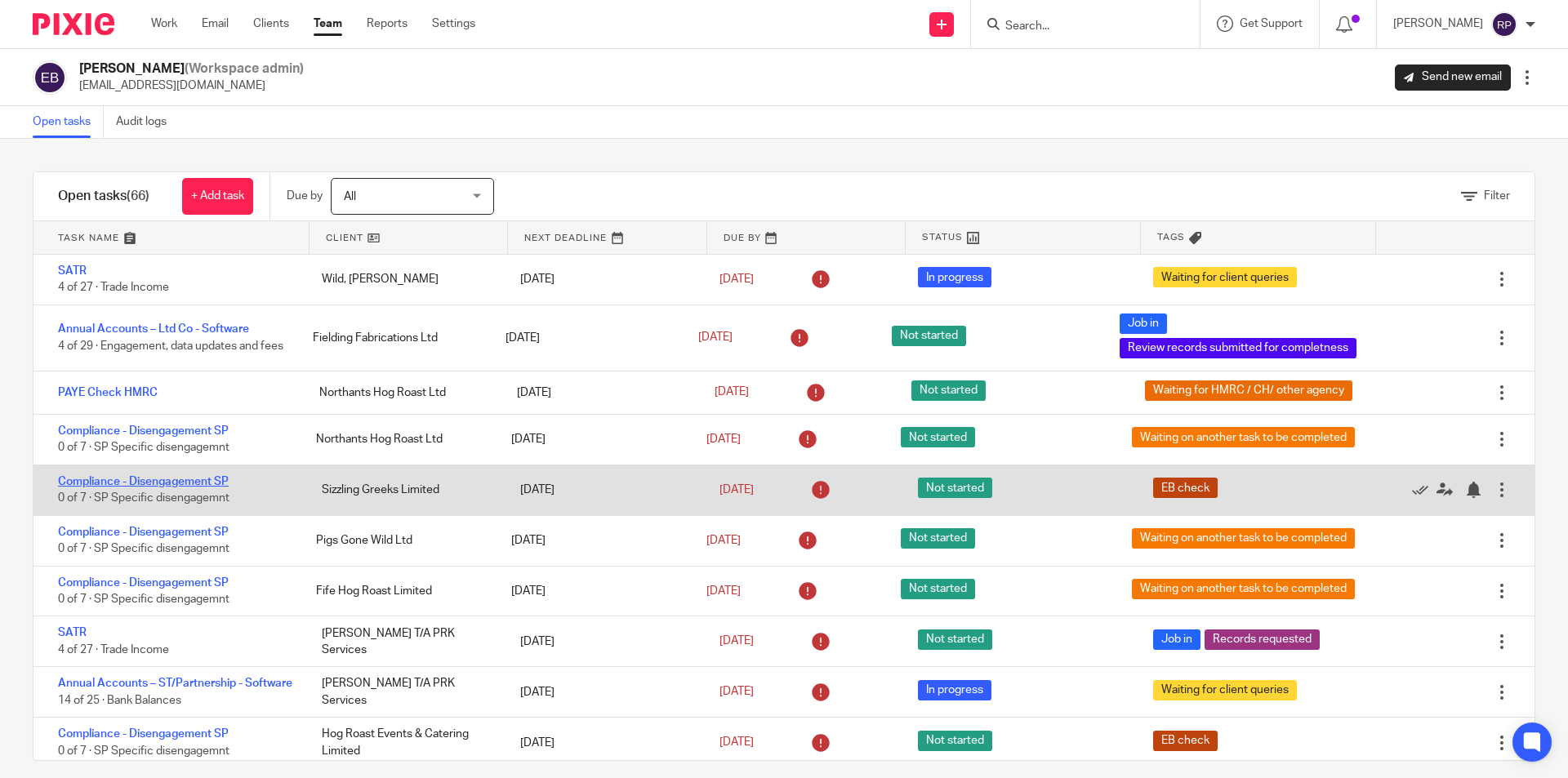
click at [141, 482] on link "Compliance - Disengagement SP" at bounding box center [143, 481] width 171 height 11
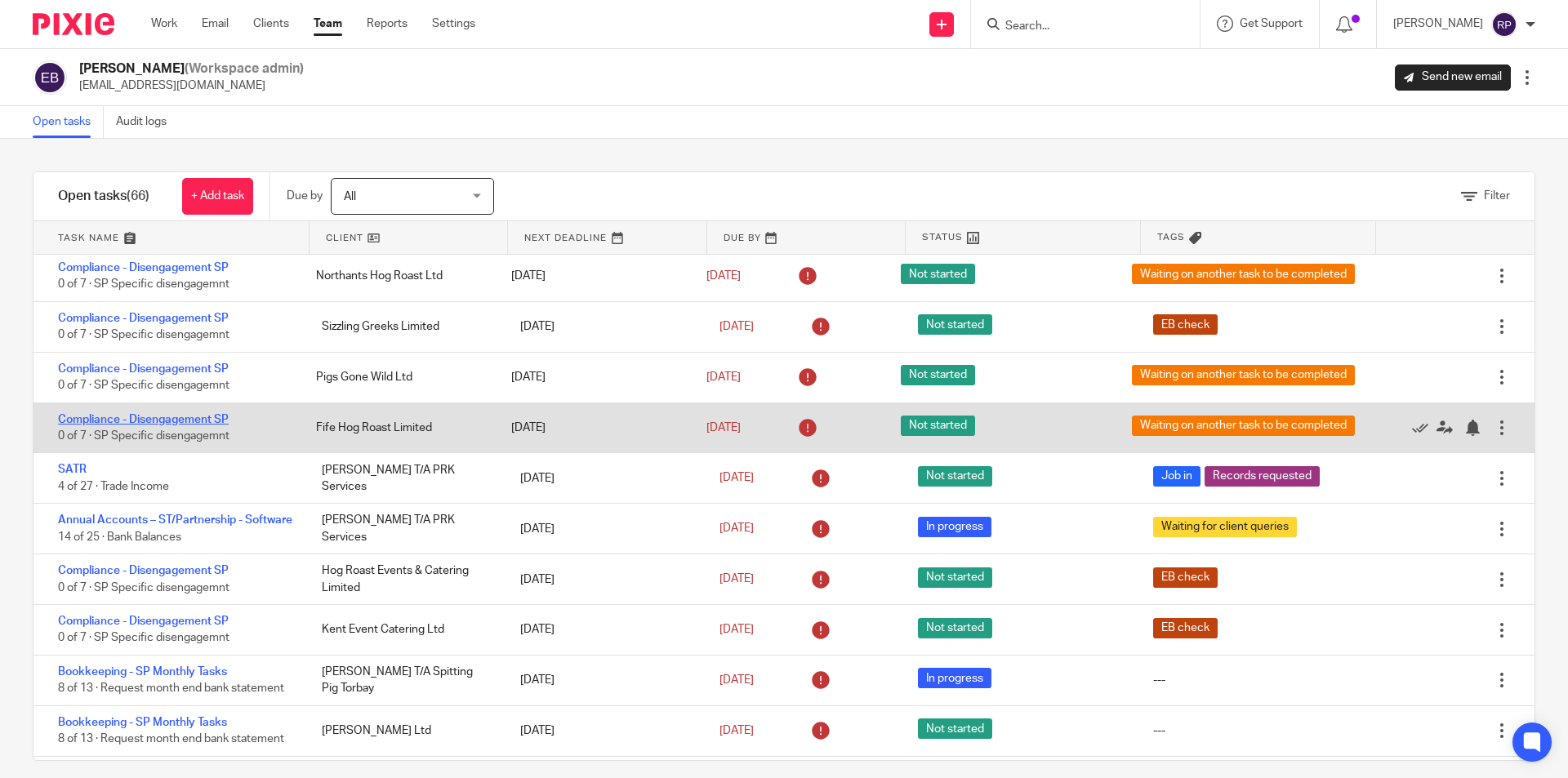
scroll to position [245, 0]
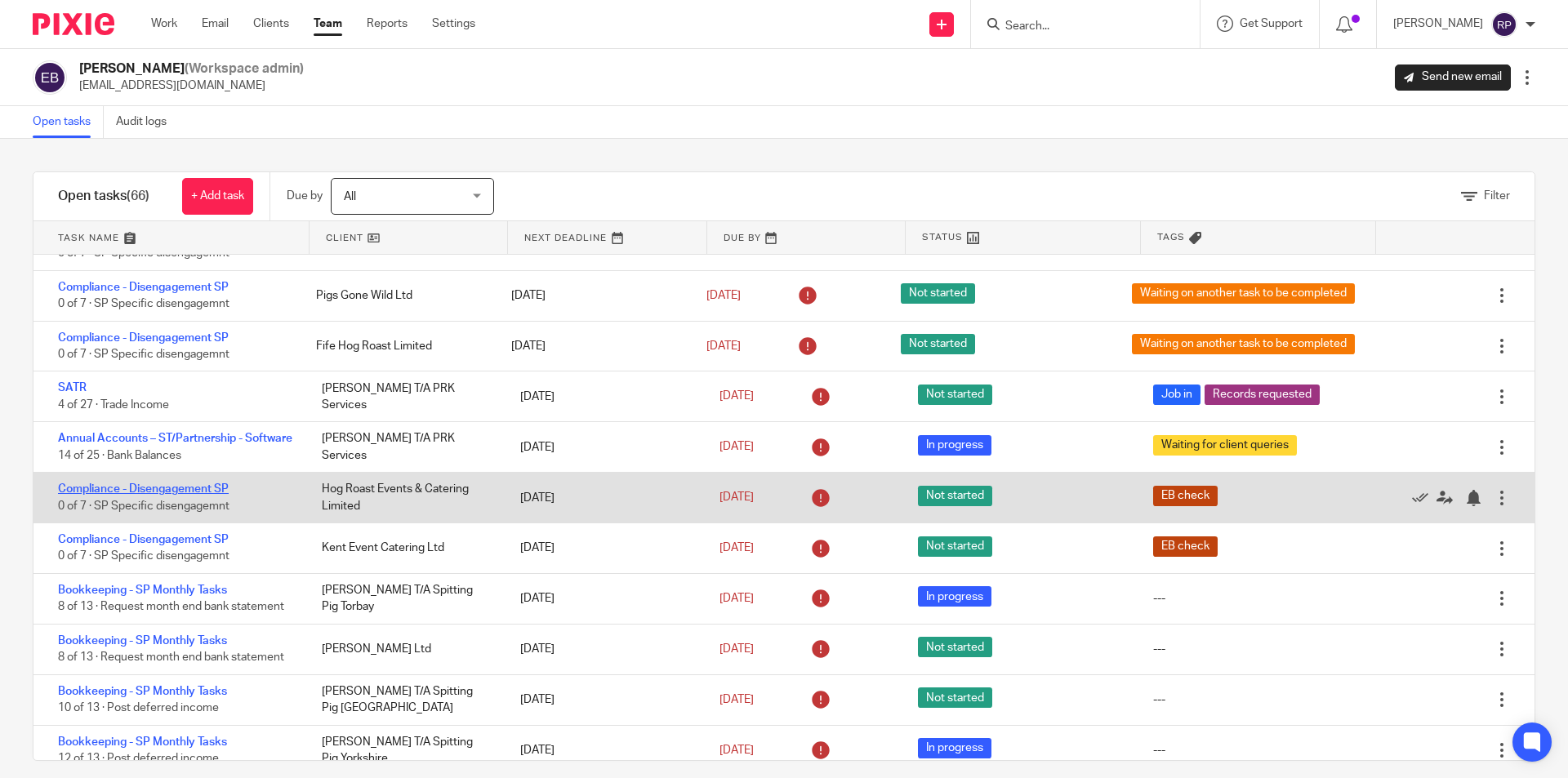
click at [145, 495] on link "Compliance - Disengagement SP" at bounding box center [143, 489] width 171 height 11
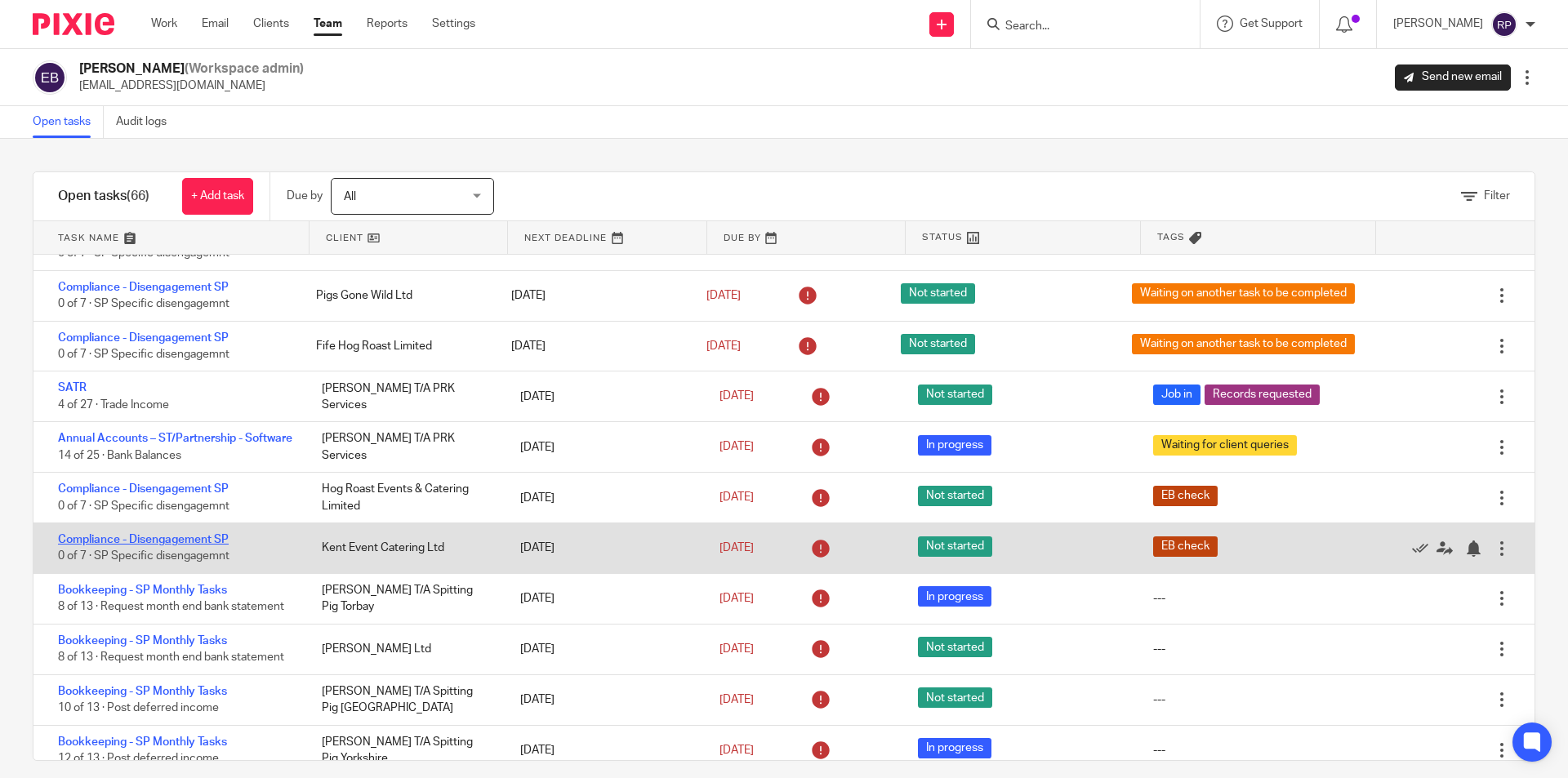
click at [146, 545] on link "Compliance - Disengagement SP" at bounding box center [143, 540] width 171 height 11
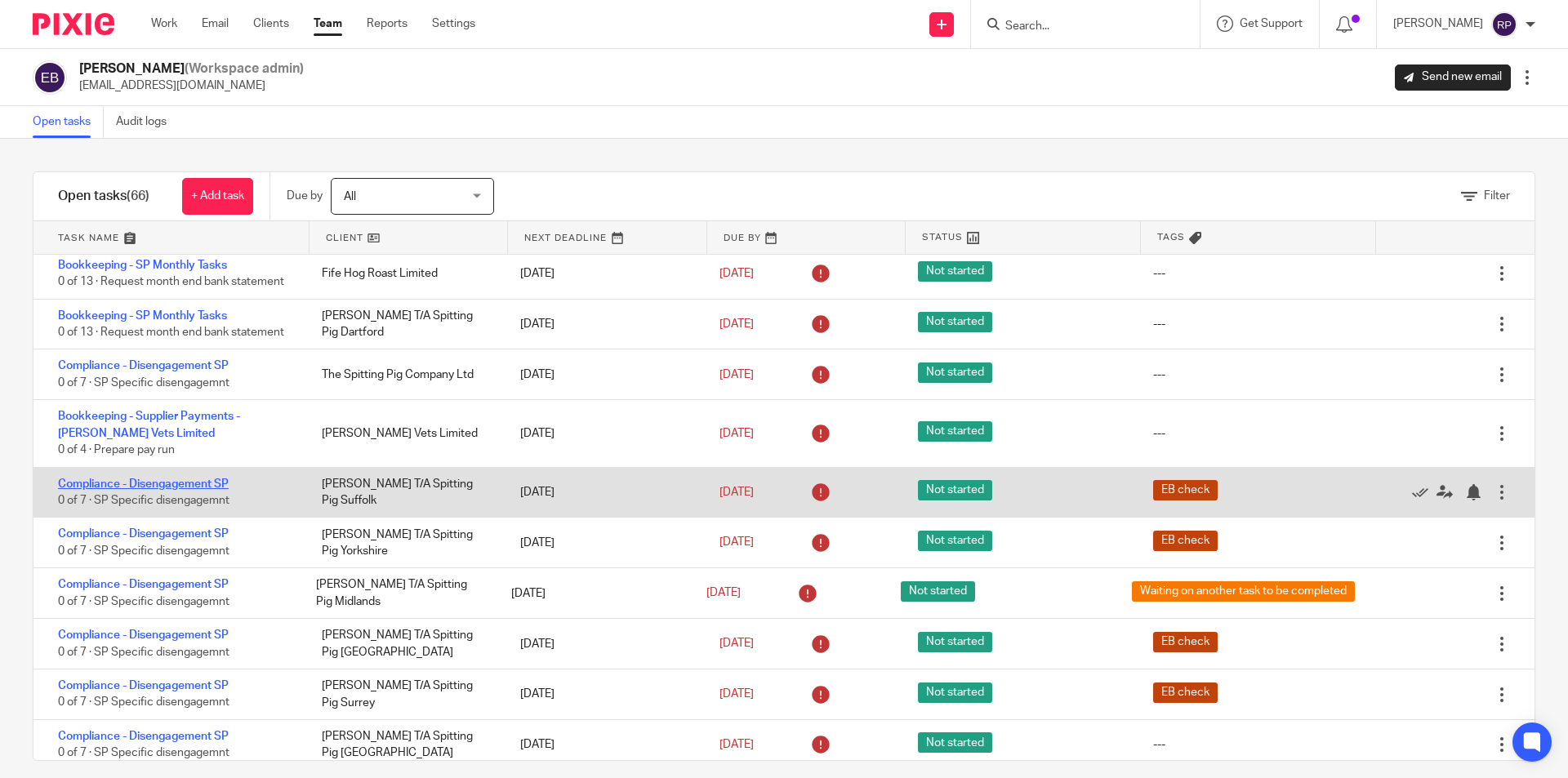
scroll to position [1878, 0]
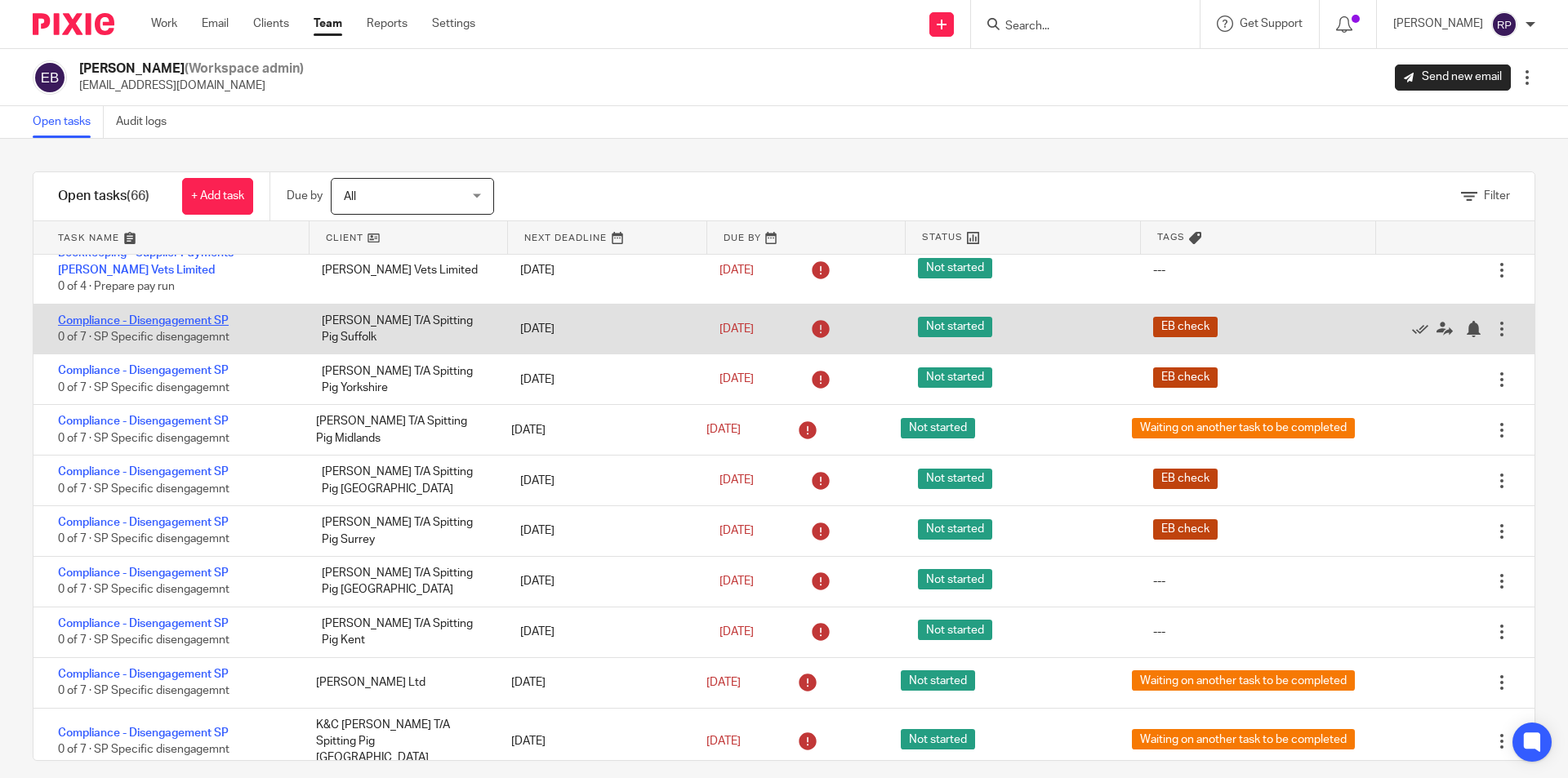
click at [175, 319] on link "Compliance - Disengagement SP" at bounding box center [143, 321] width 171 height 11
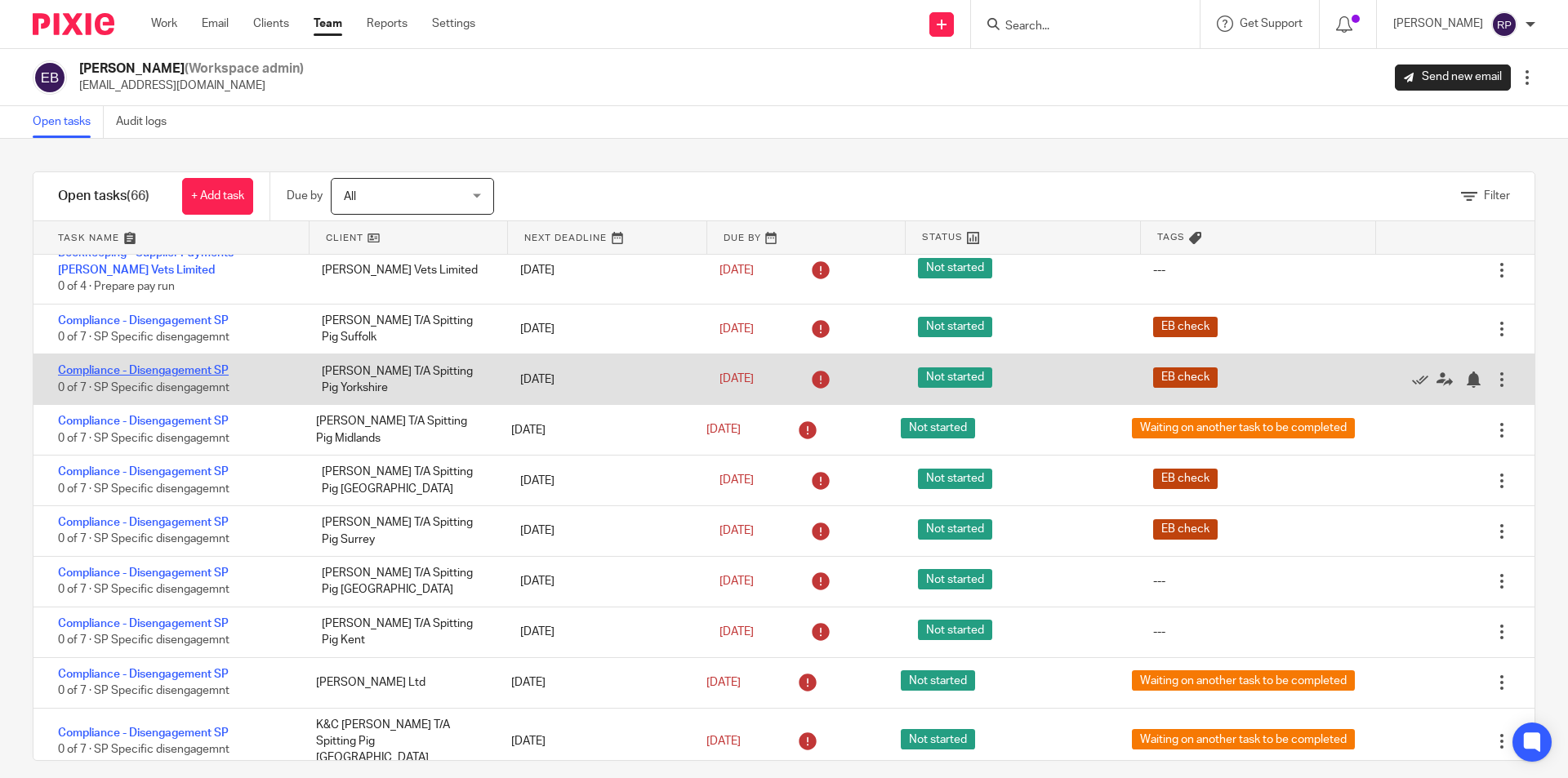
click at [172, 373] on link "Compliance - Disengagement SP" at bounding box center [143, 371] width 171 height 11
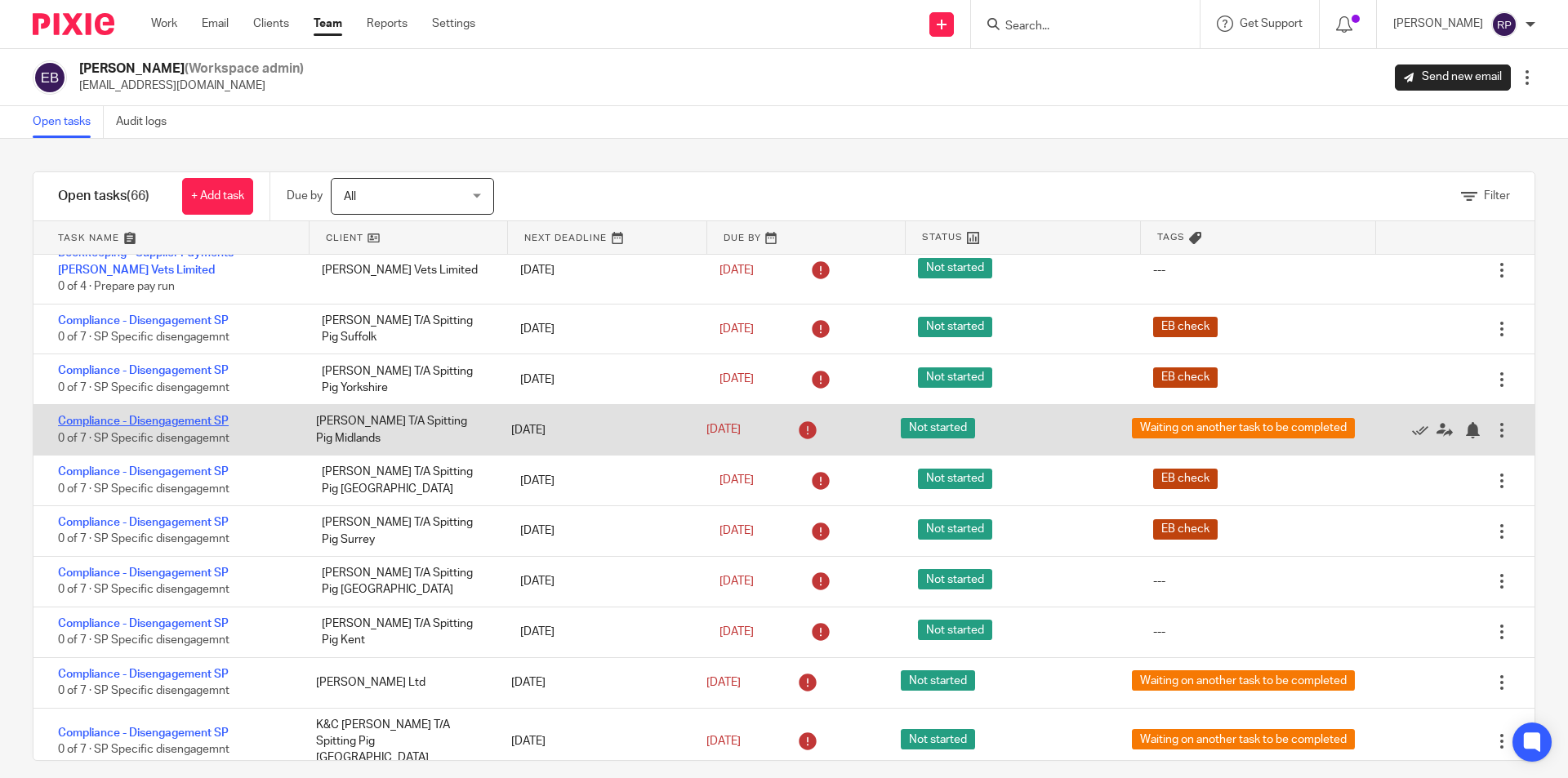
click at [172, 426] on link "Compliance - Disengagement SP" at bounding box center [143, 421] width 171 height 11
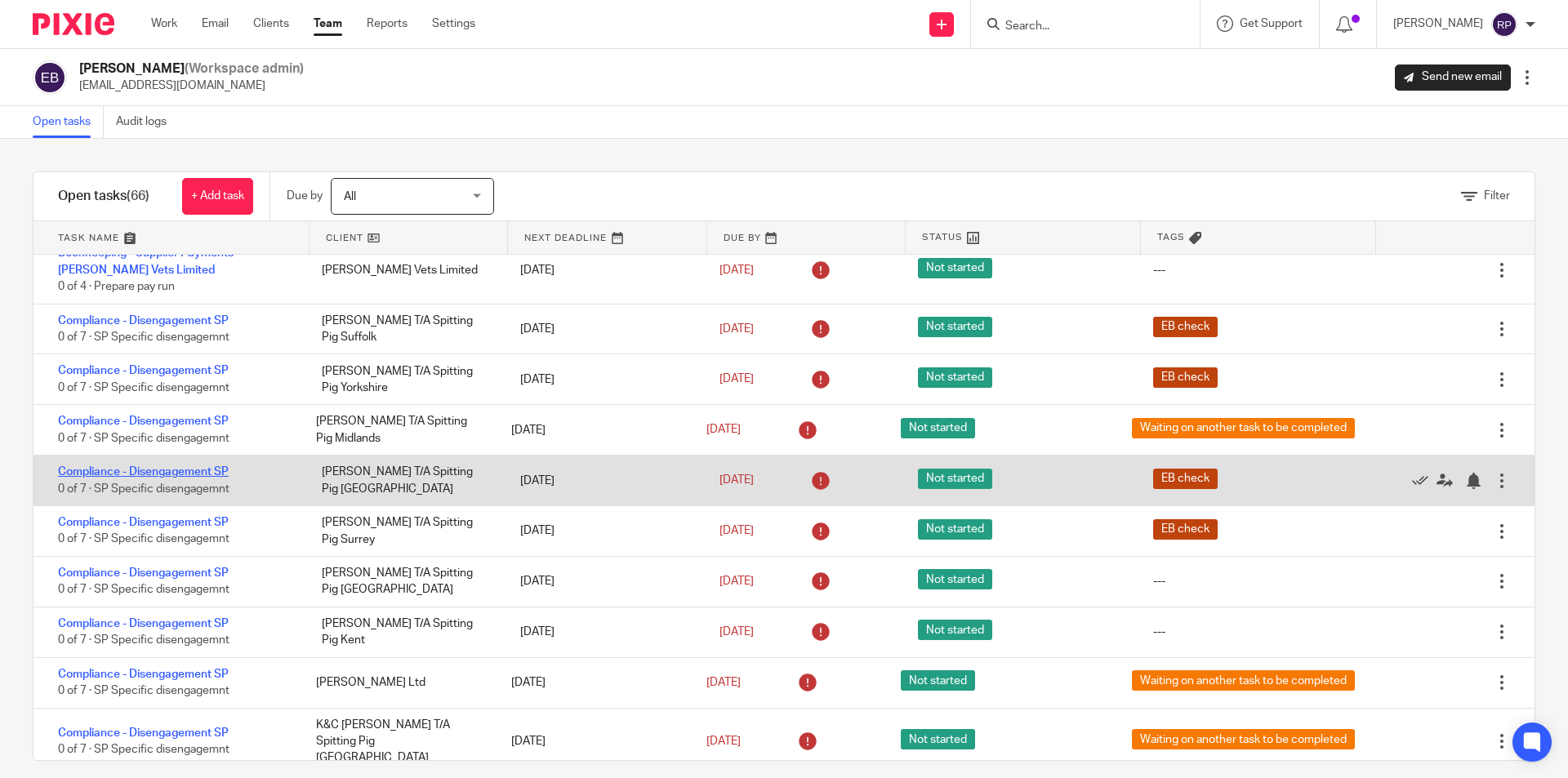
click at [168, 478] on link "Compliance - Disengagement SP" at bounding box center [143, 472] width 171 height 11
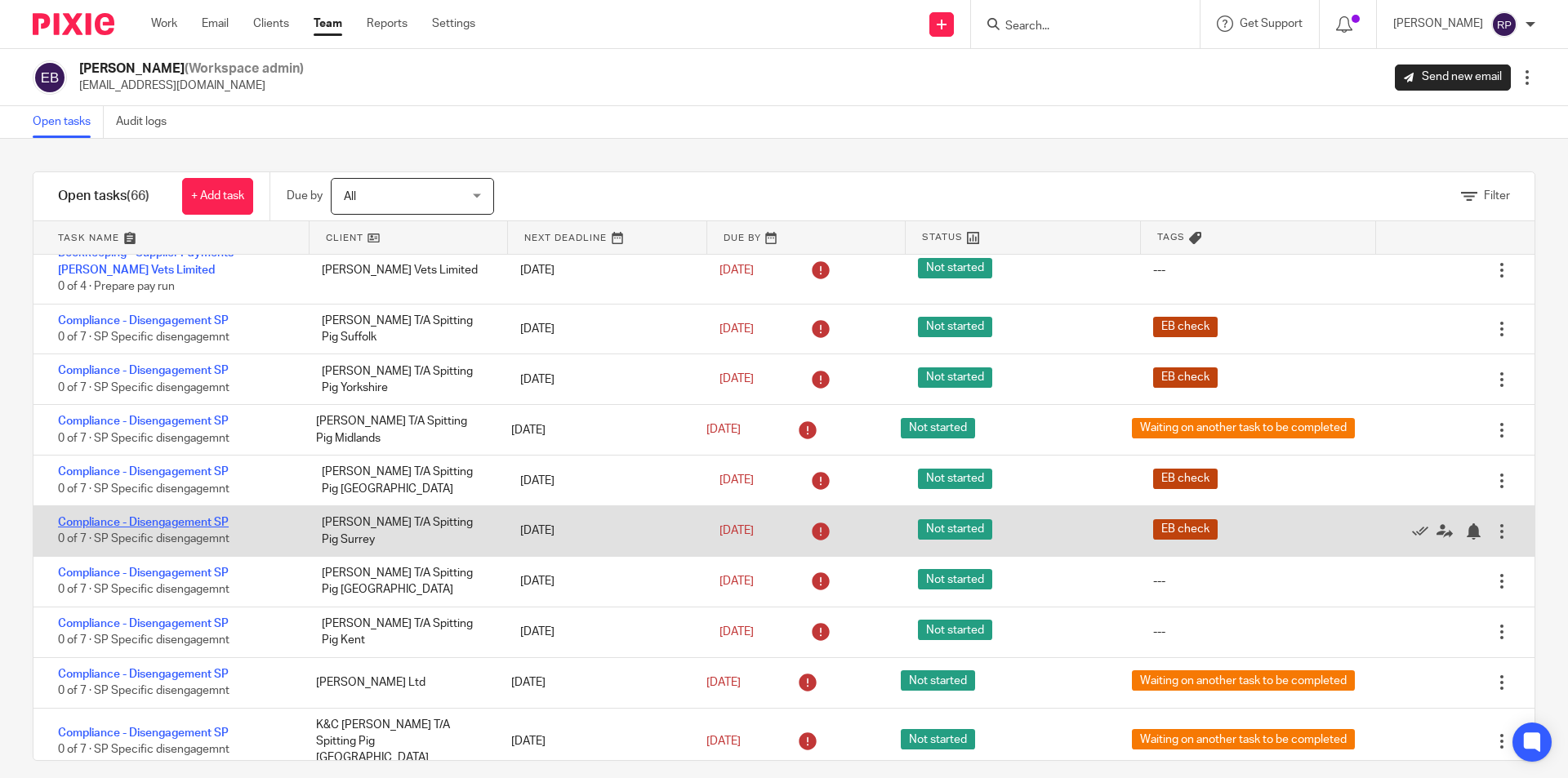
click at [165, 524] on link "Compliance - Disengagement SP" at bounding box center [143, 522] width 171 height 11
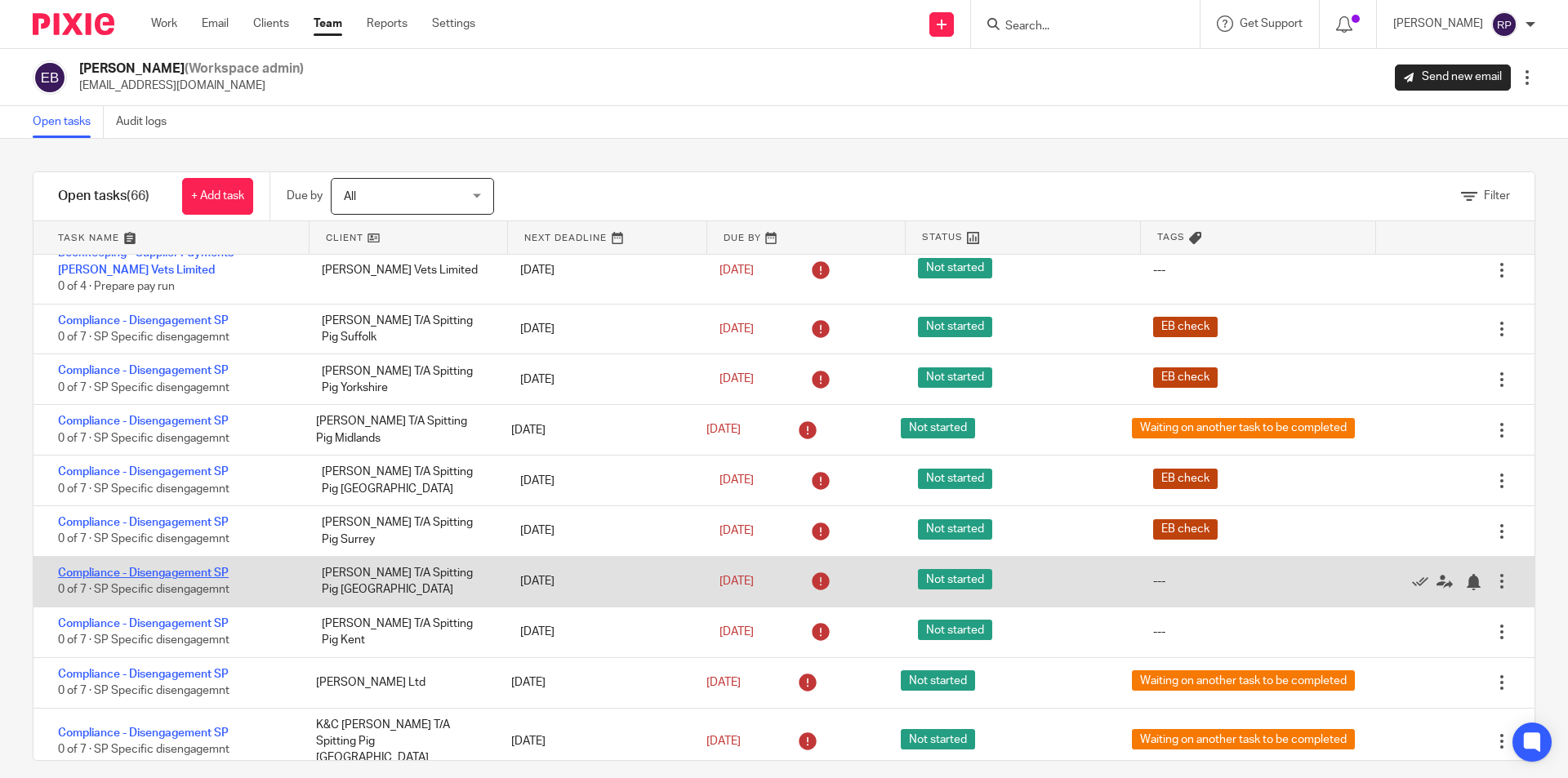
click at [163, 573] on link "Compliance - Disengagement SP" at bounding box center [143, 573] width 171 height 11
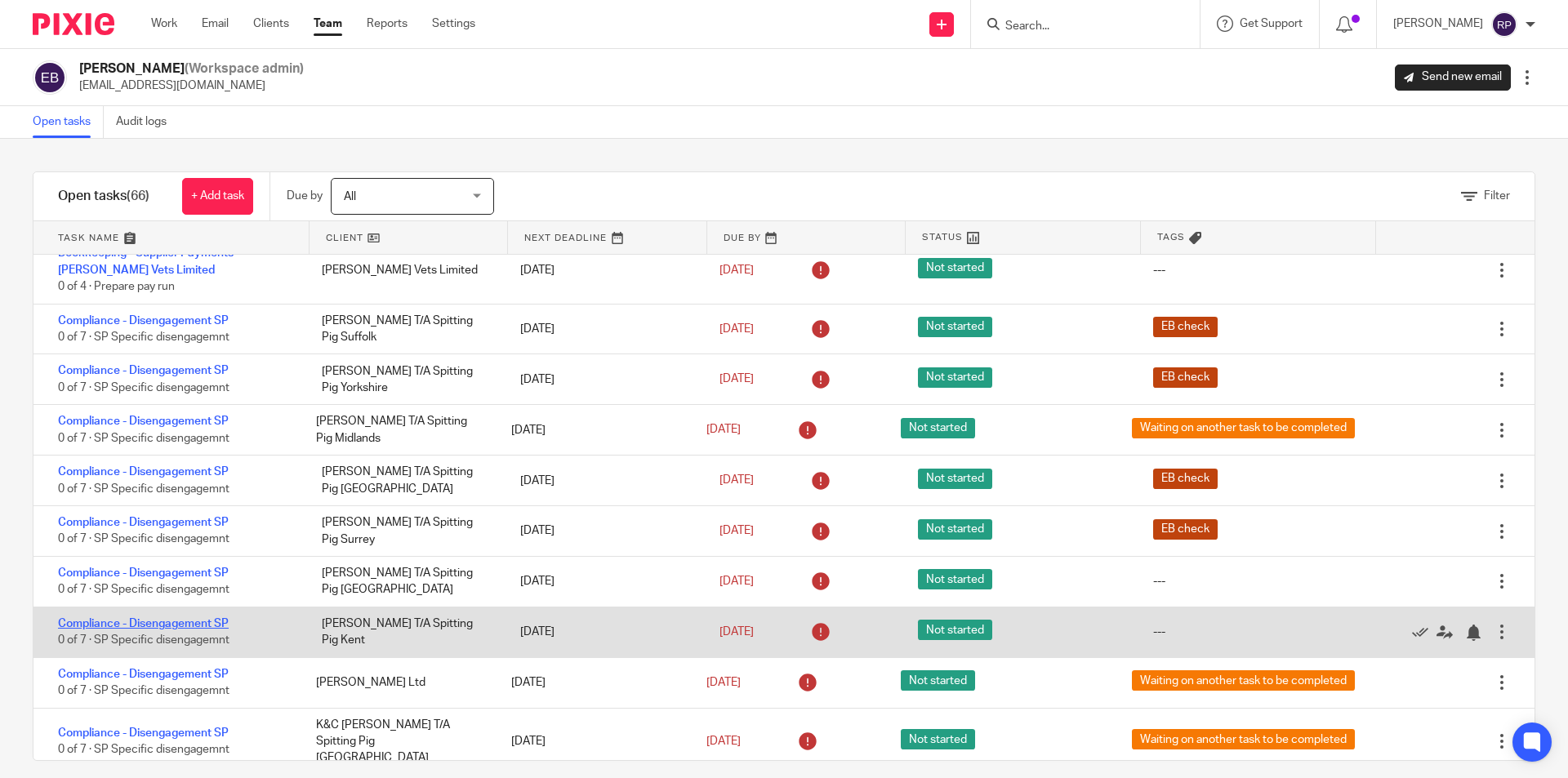
click at [155, 623] on link "Compliance - Disengagement SP" at bounding box center [143, 624] width 171 height 11
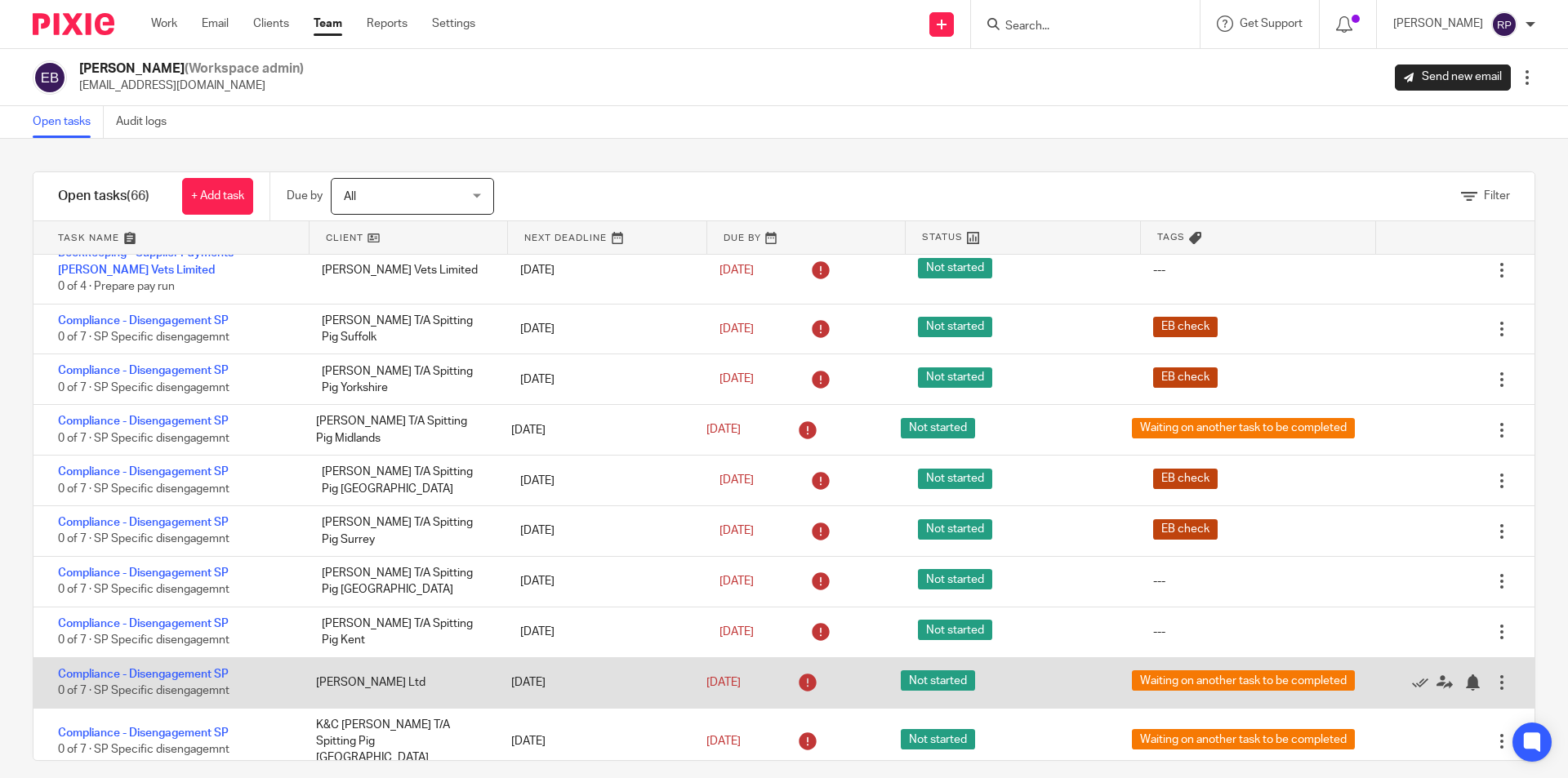
click at [153, 669] on div "Compliance - Disengagement SP 0 of 7 · SP Specific disengagemnt" at bounding box center [166, 683] width 266 height 50
click at [153, 674] on link "Compliance - Disengagement SP" at bounding box center [143, 674] width 171 height 11
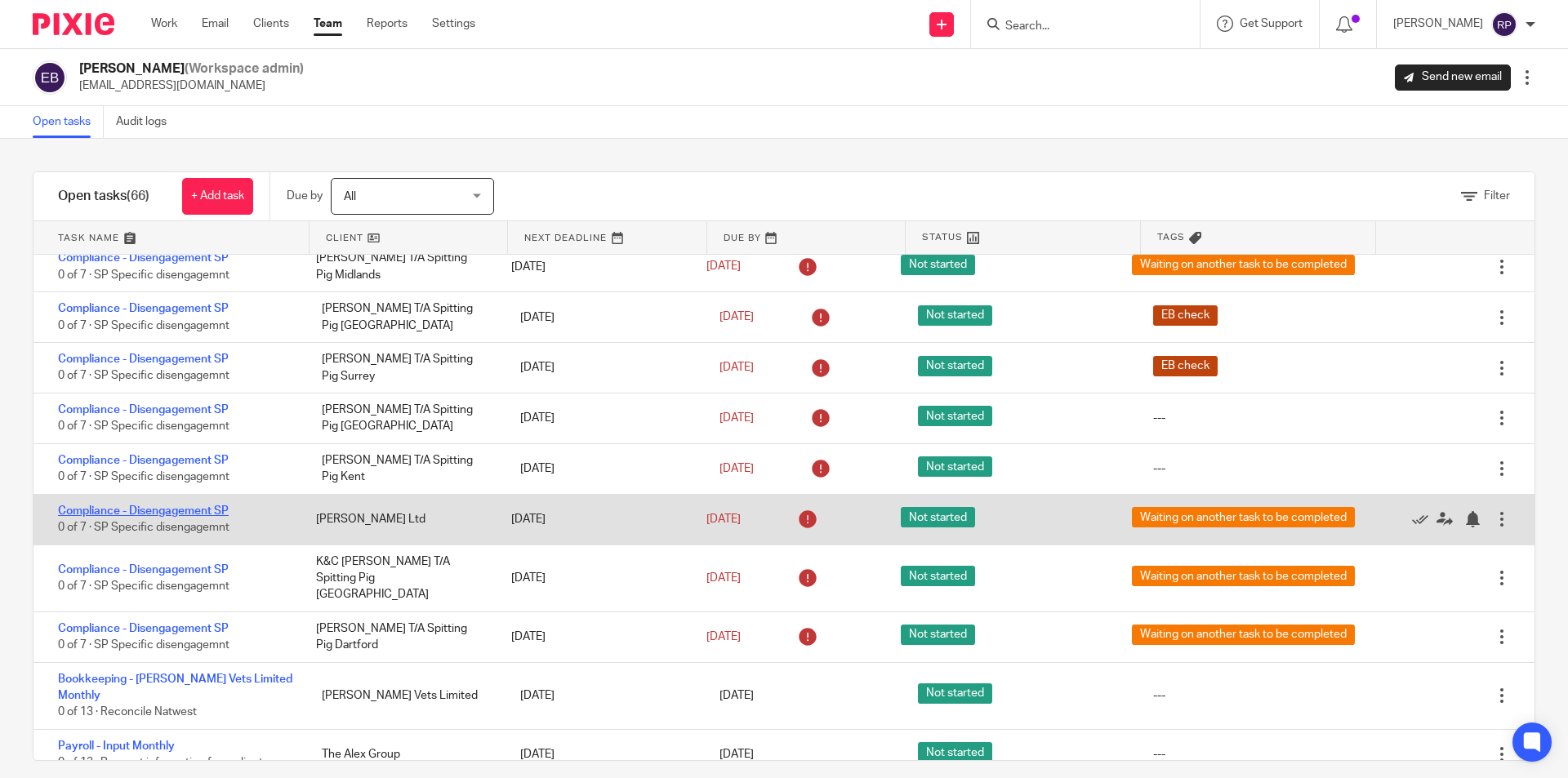
scroll to position [2123, 0]
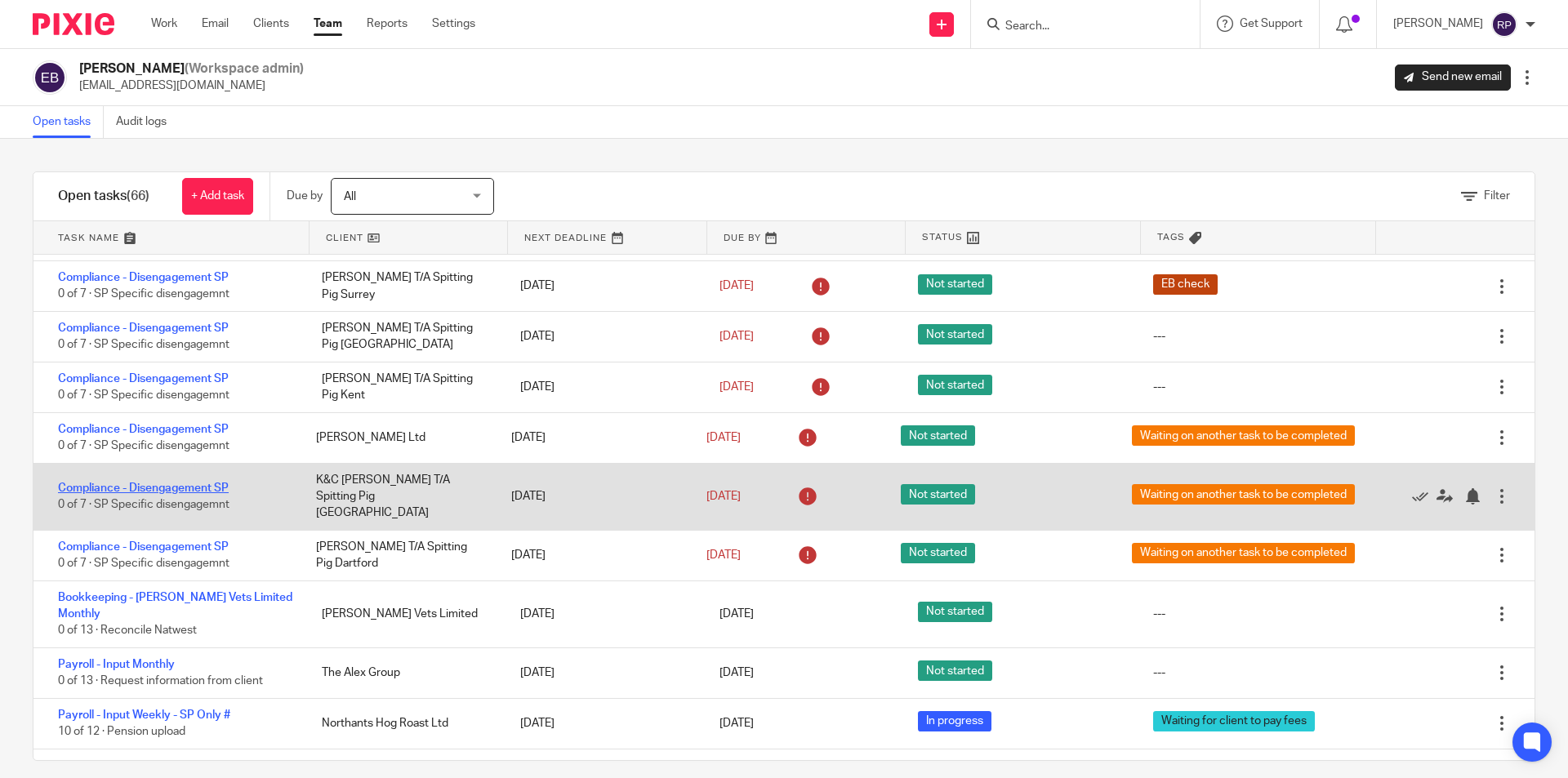
click at [157, 482] on link "Compliance - Disengagement SP" at bounding box center [143, 488] width 171 height 11
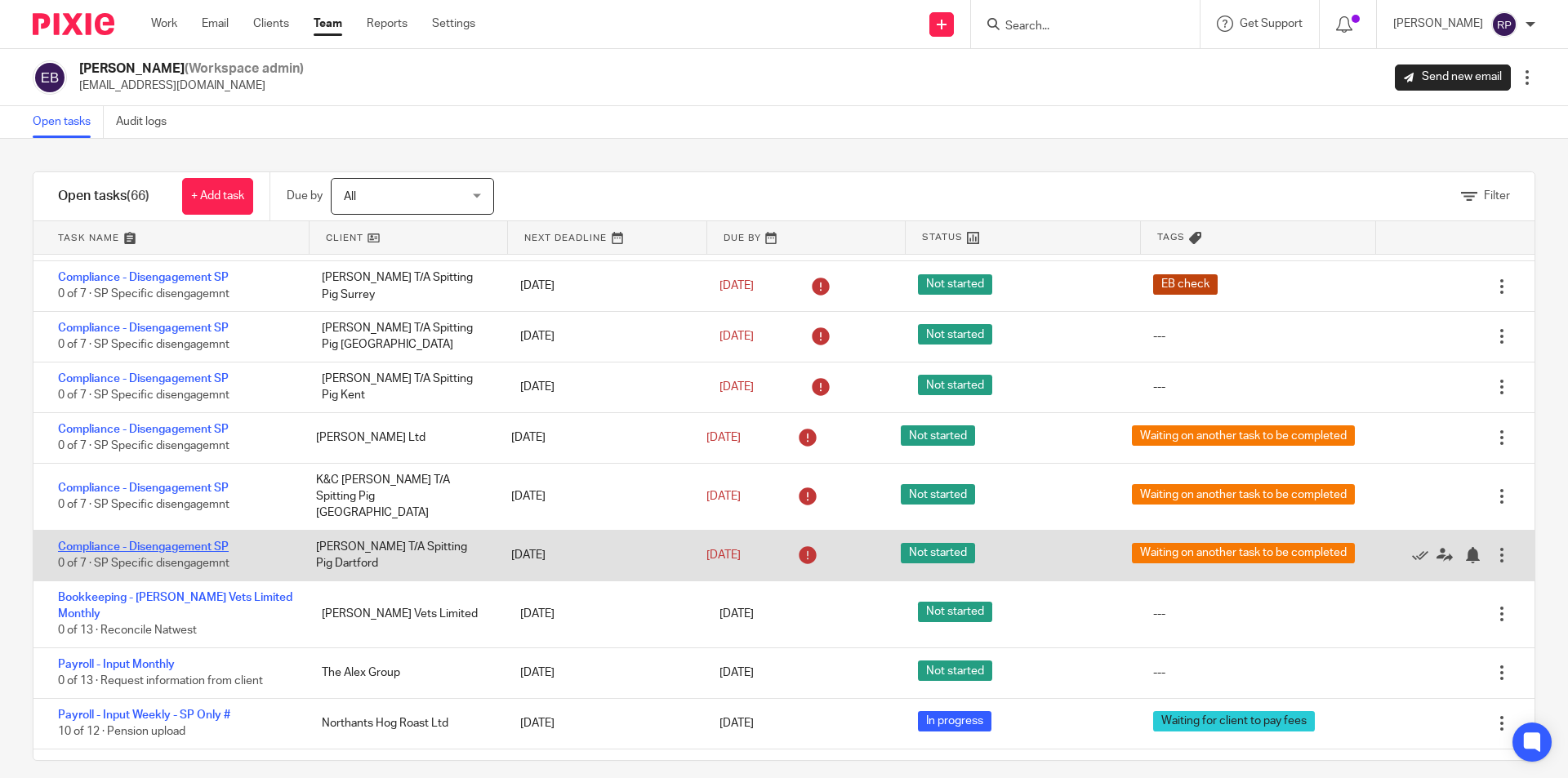
click at [154, 542] on link "Compliance - Disengagement SP" at bounding box center [143, 547] width 171 height 11
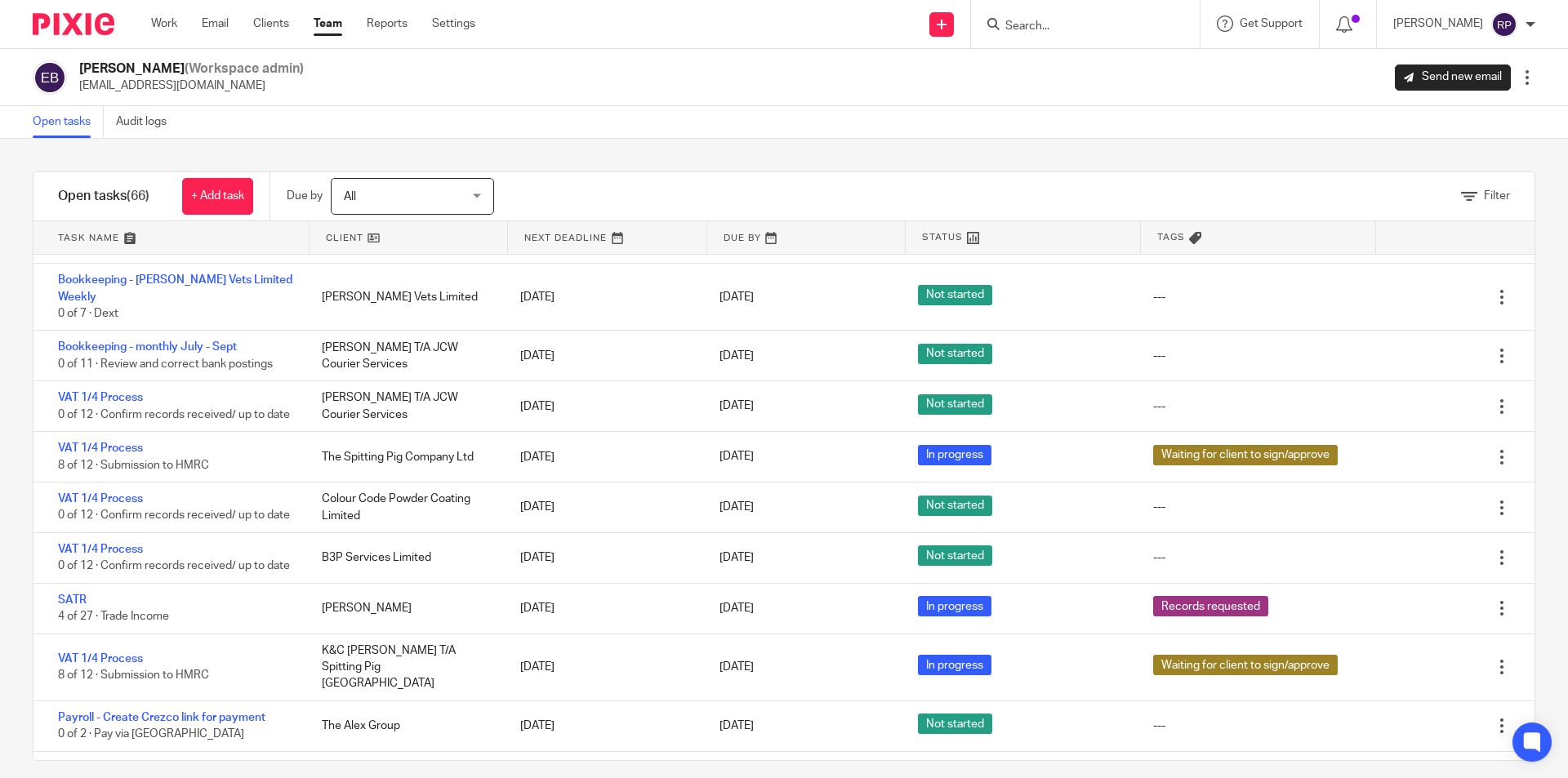
scroll to position [2921, 0]
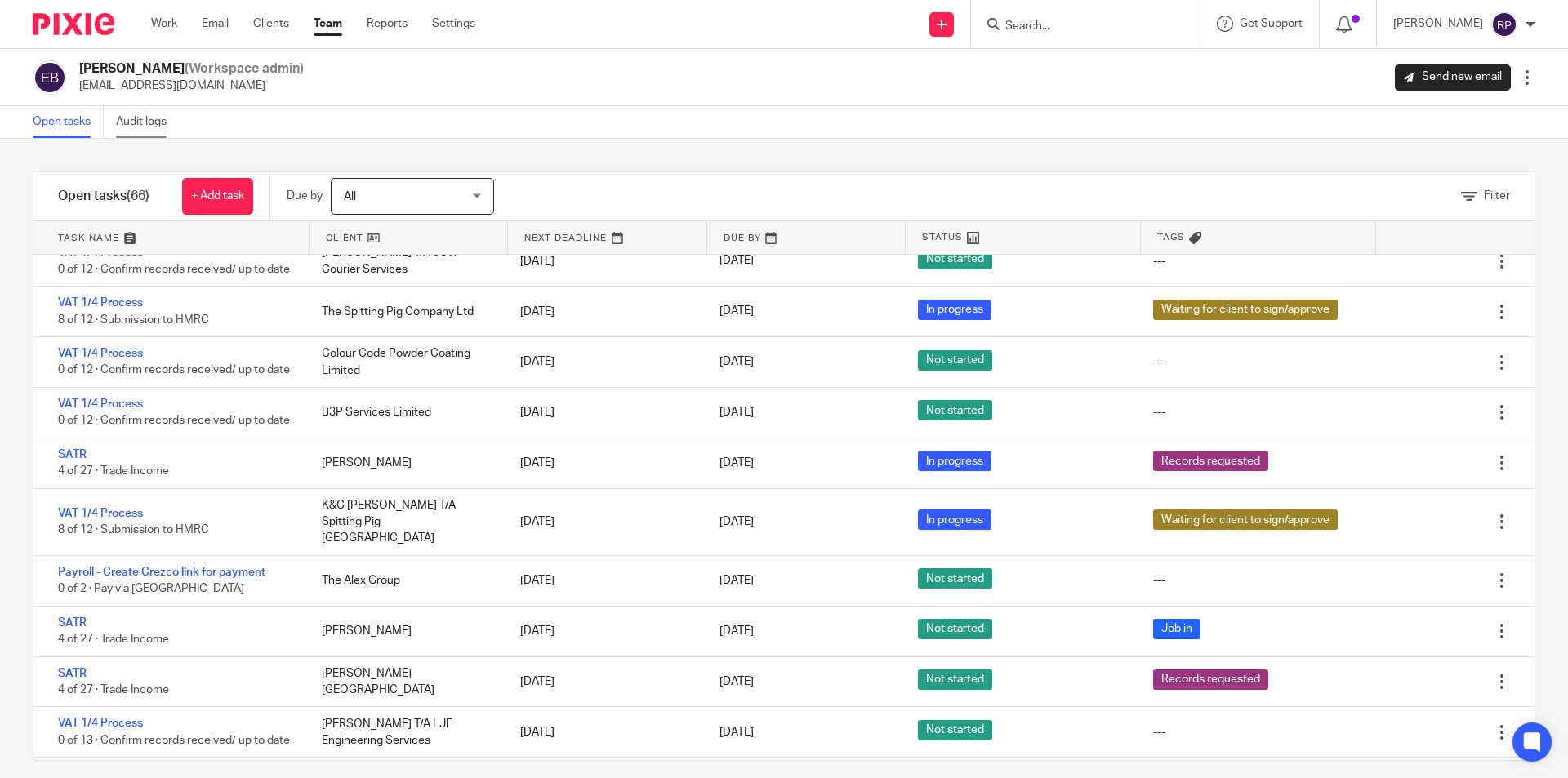
click at [148, 115] on link "Audit logs" at bounding box center [148, 121] width 63 height 31
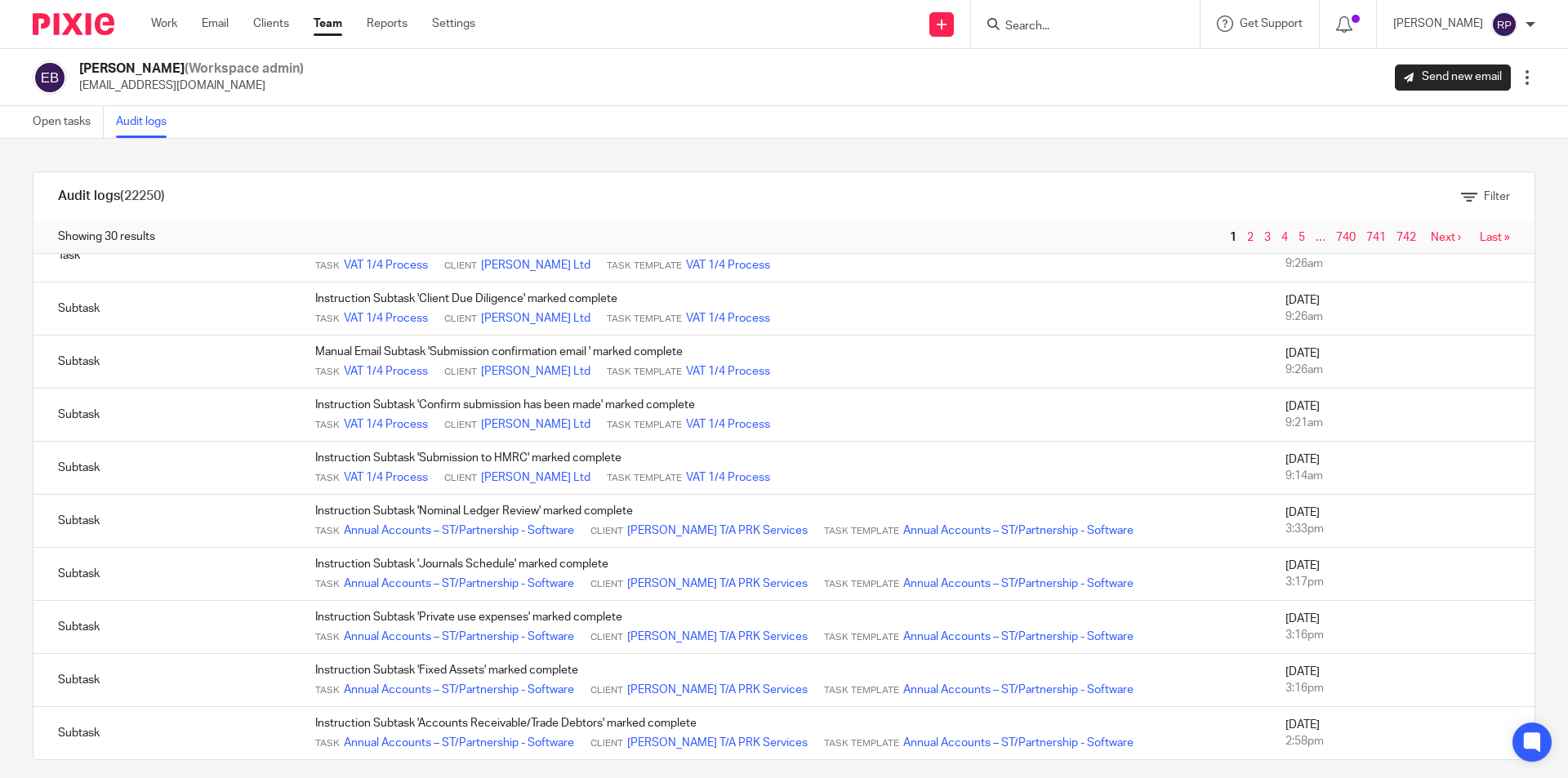
scroll to position [14, 0]
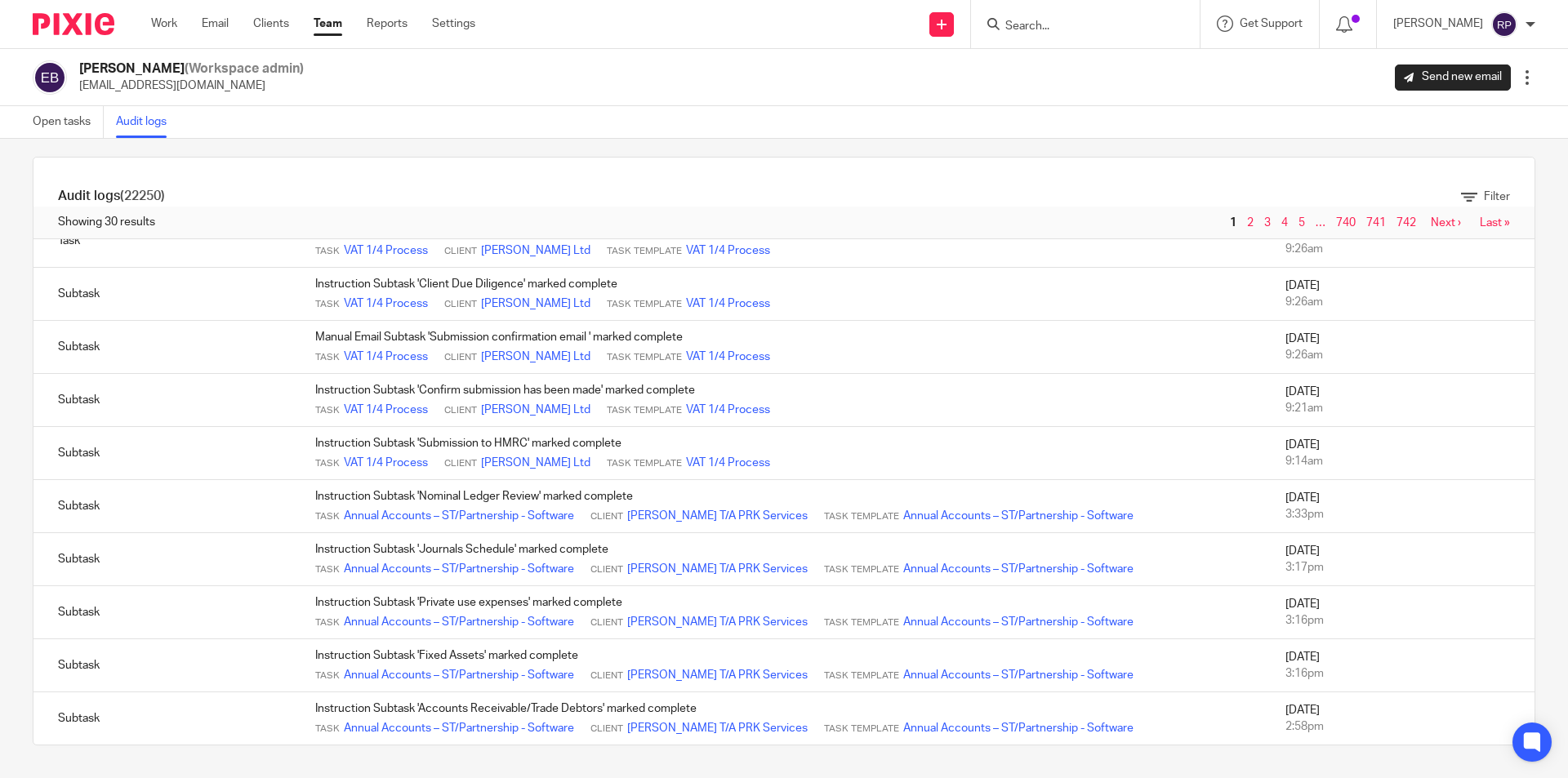
click at [1248, 219] on link "2" at bounding box center [1250, 223] width 7 height 11
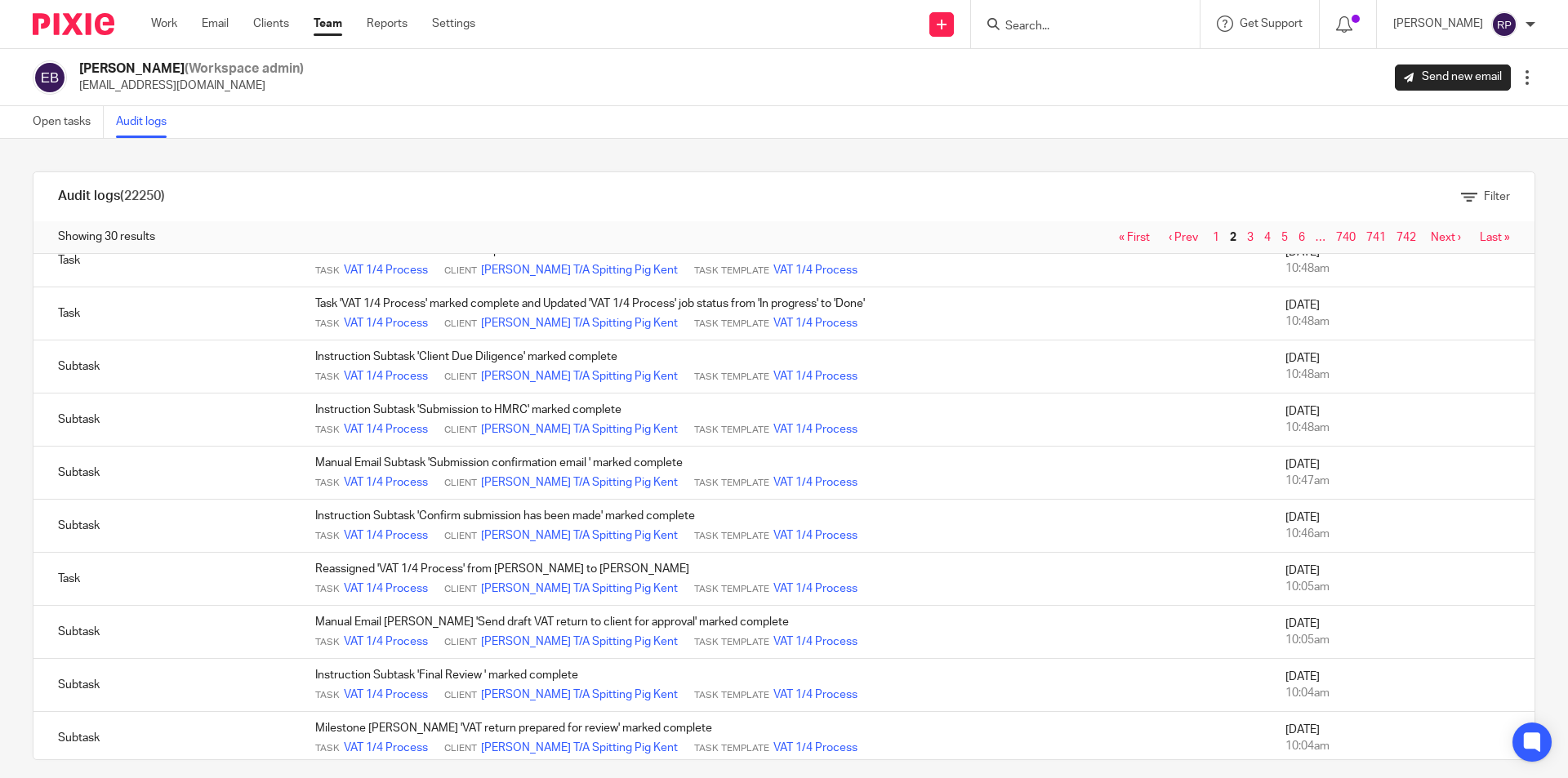
scroll to position [1119, 0]
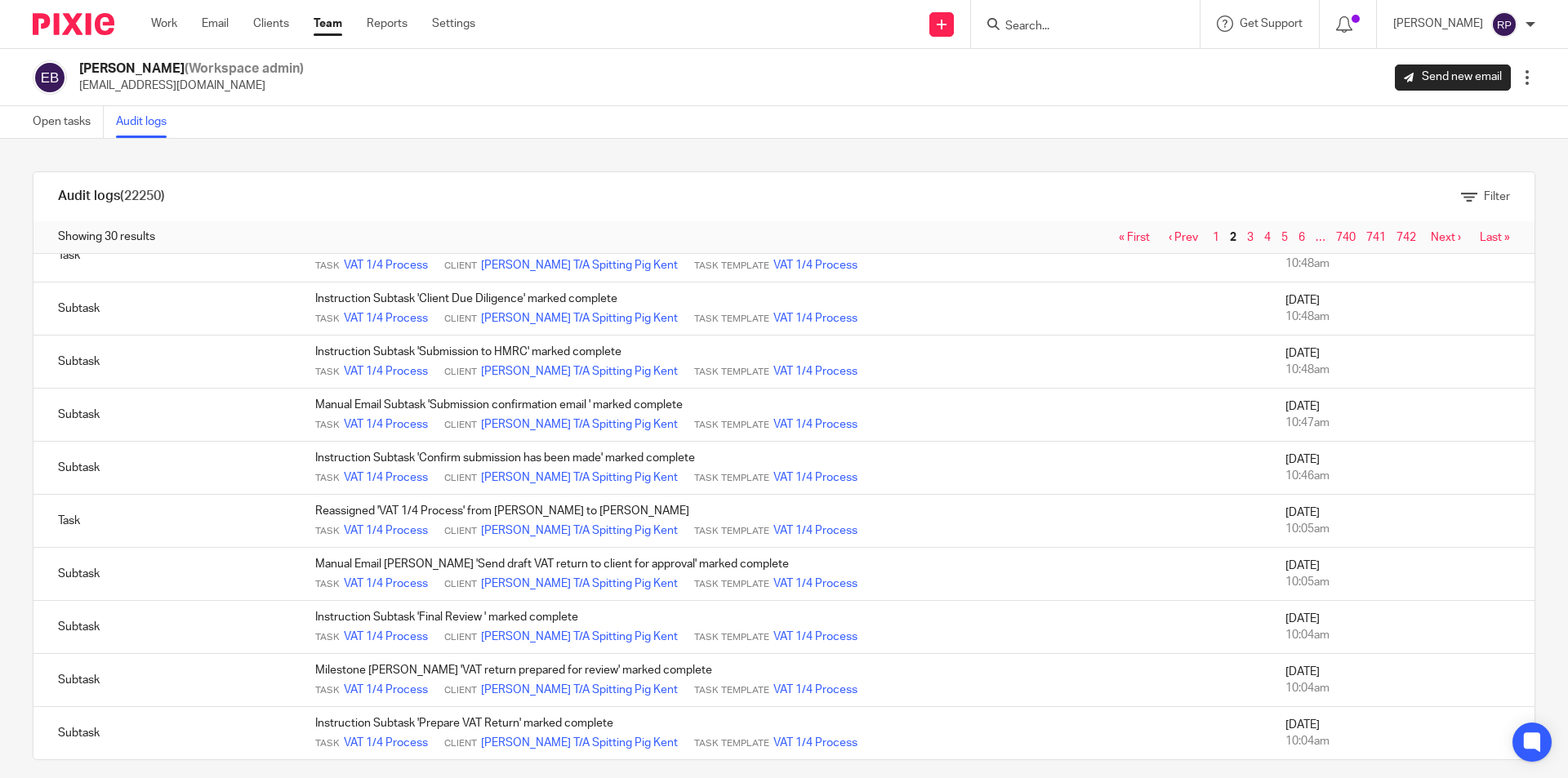
click at [1248, 236] on link "3" at bounding box center [1250, 237] width 7 height 11
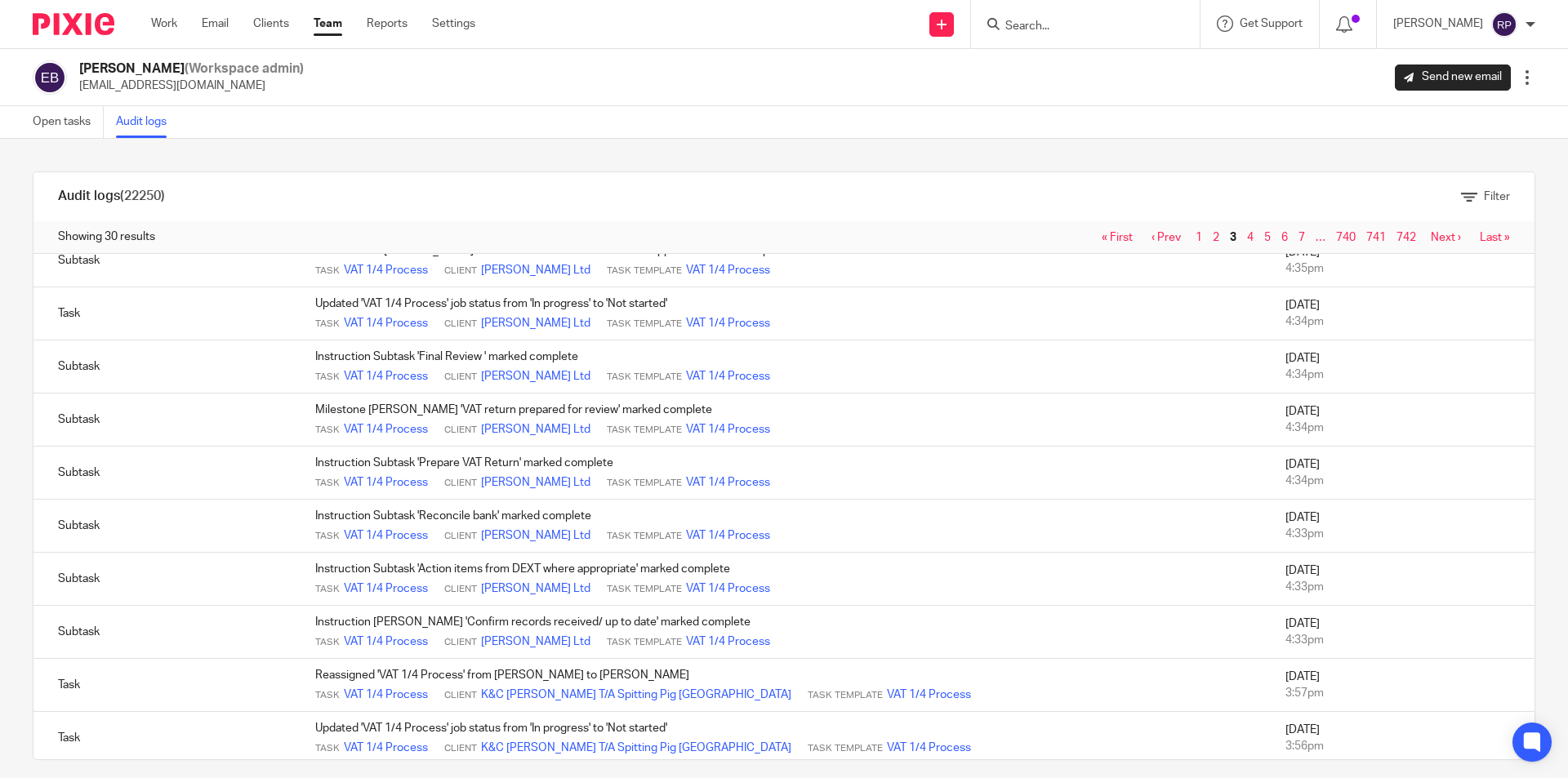
scroll to position [1119, 0]
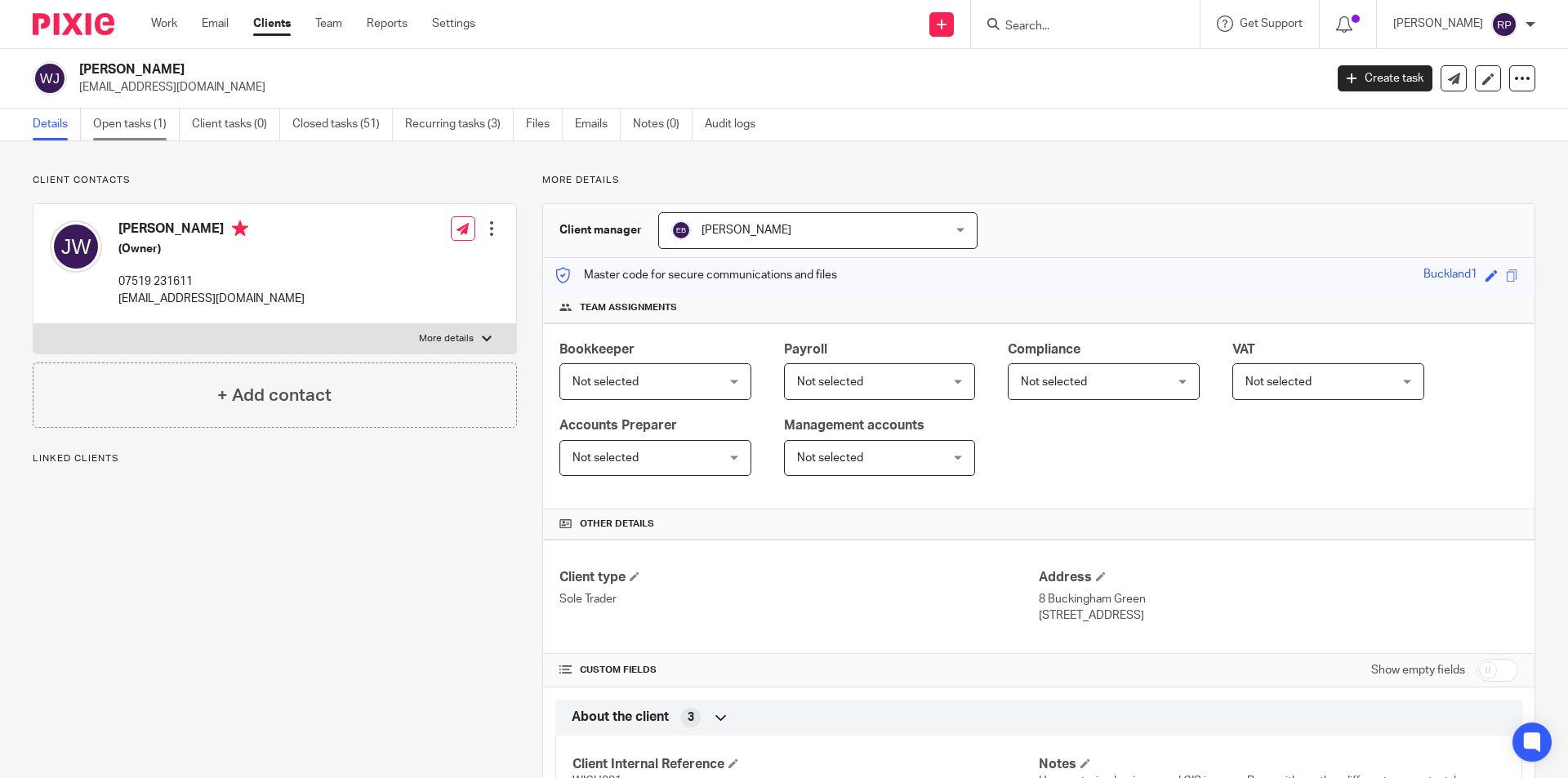
click at [122, 124] on link "Open tasks (1)" at bounding box center [136, 124] width 87 height 31
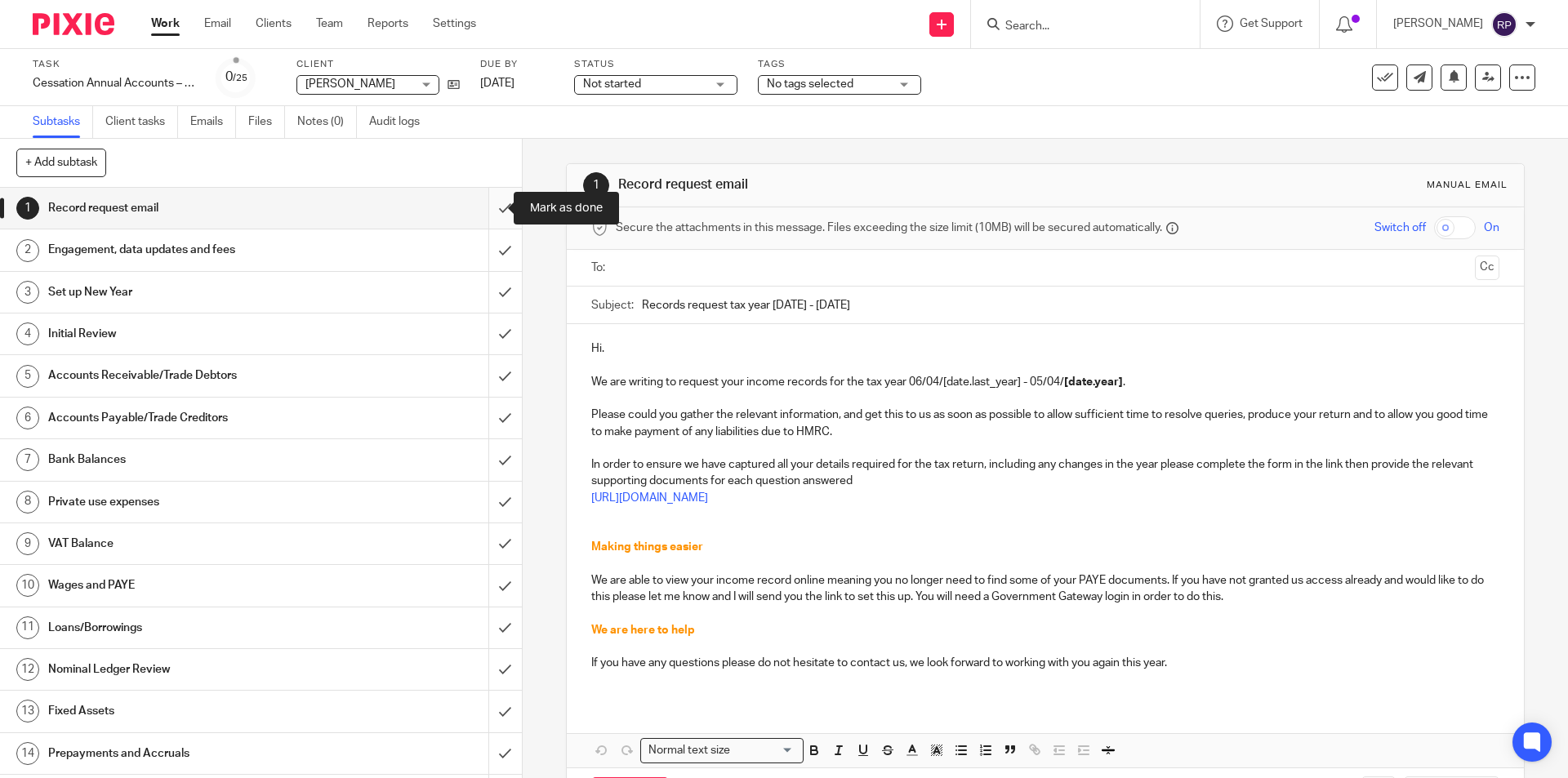
click at [487, 202] on input "submit" at bounding box center [260, 208] width 522 height 41
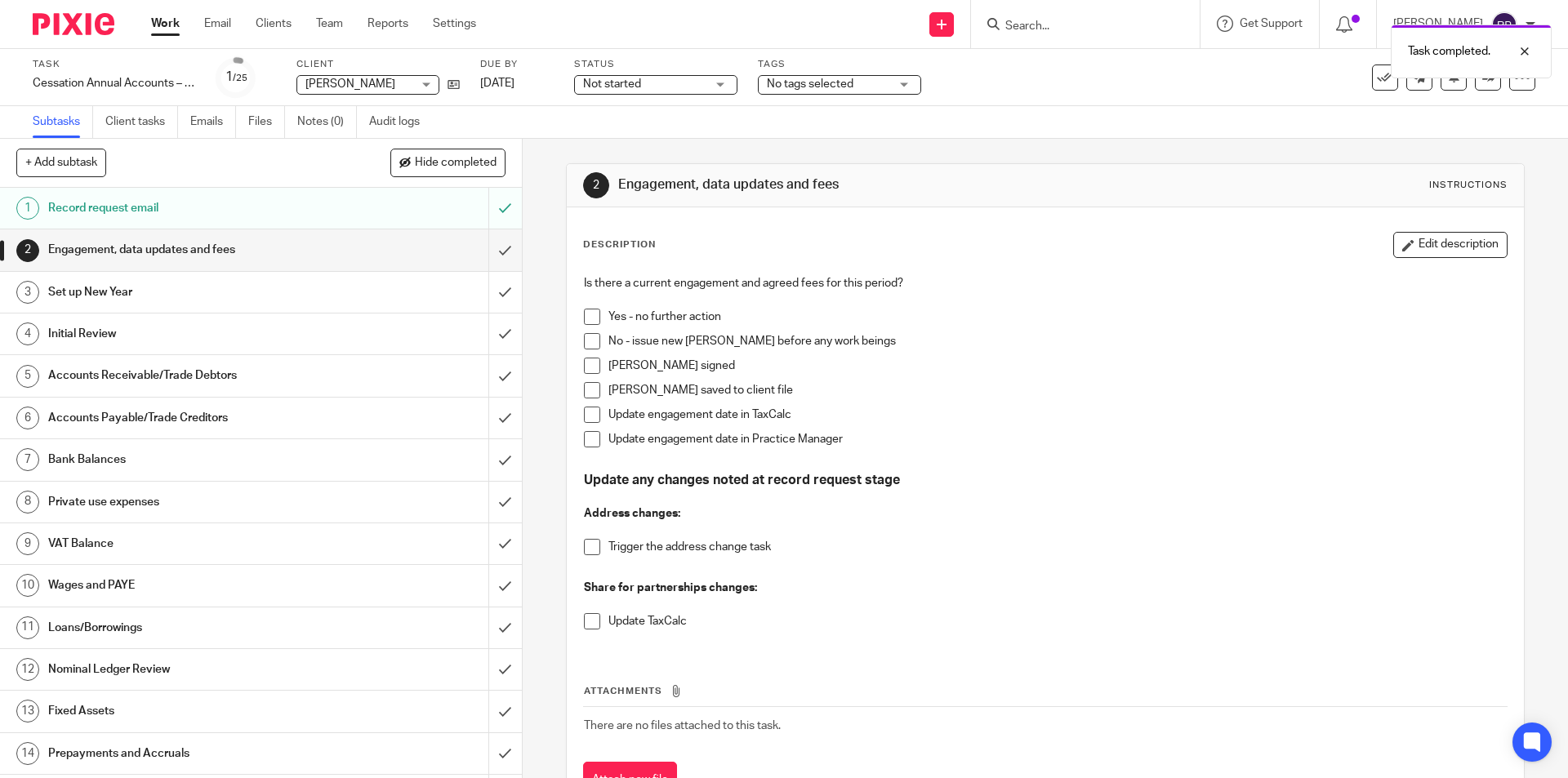
click at [316, 290] on h1 "Set up New Year" at bounding box center [190, 293] width 282 height 25
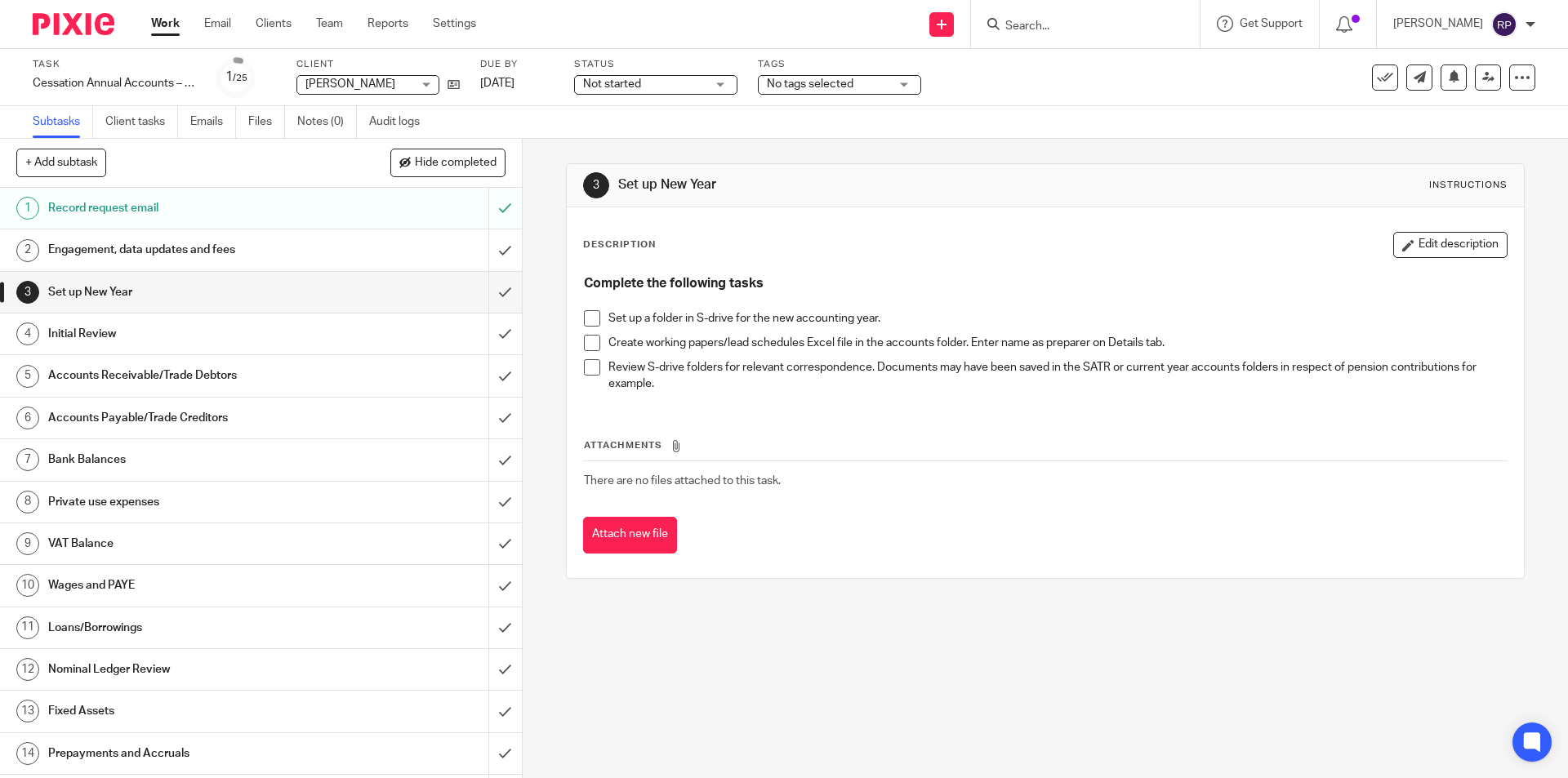
click at [590, 311] on span at bounding box center [591, 317] width 16 height 16
click at [588, 345] on span at bounding box center [591, 342] width 16 height 16
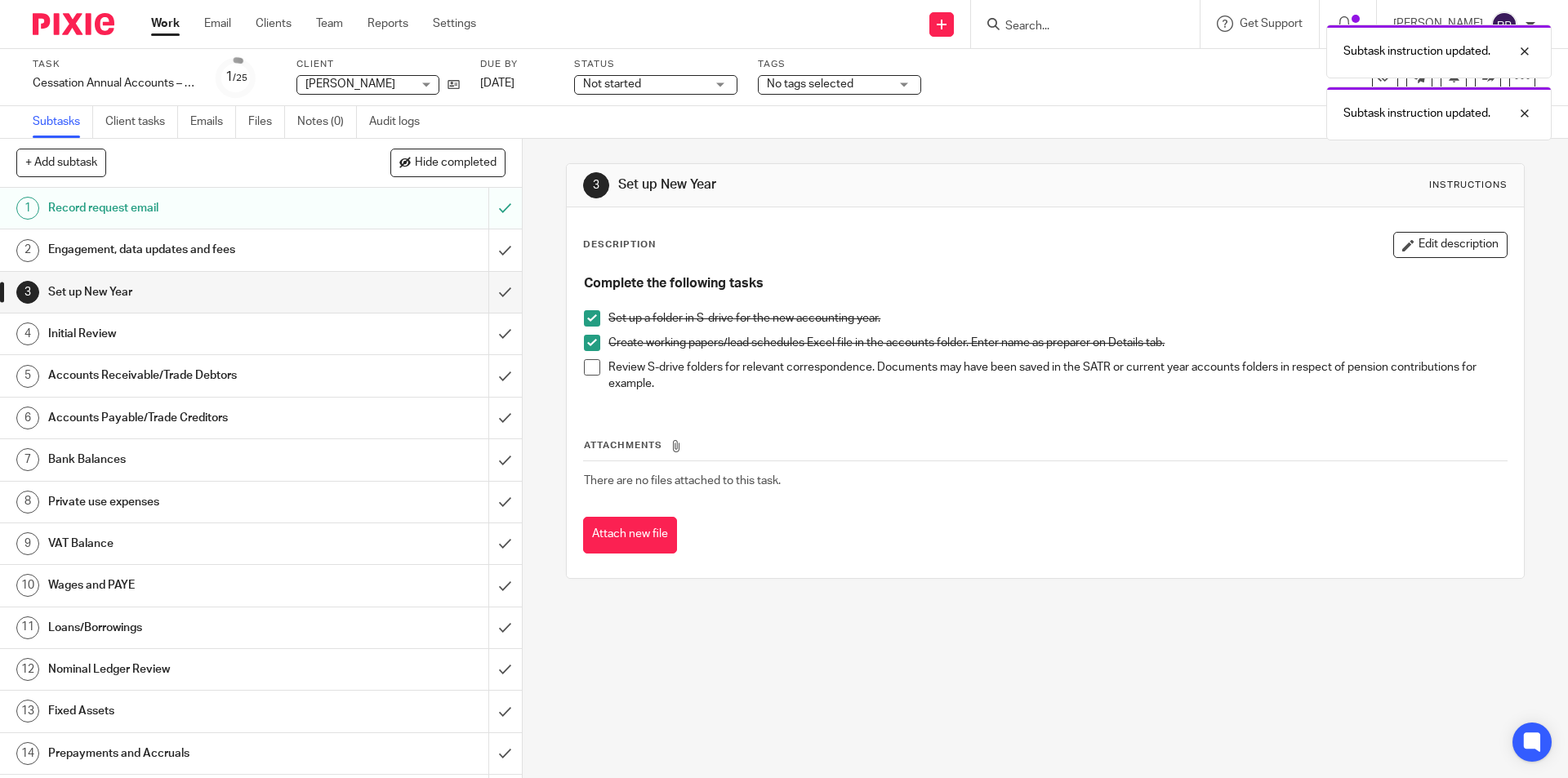
click at [587, 367] on span at bounding box center [591, 367] width 16 height 16
click at [494, 292] on input "submit" at bounding box center [260, 292] width 522 height 41
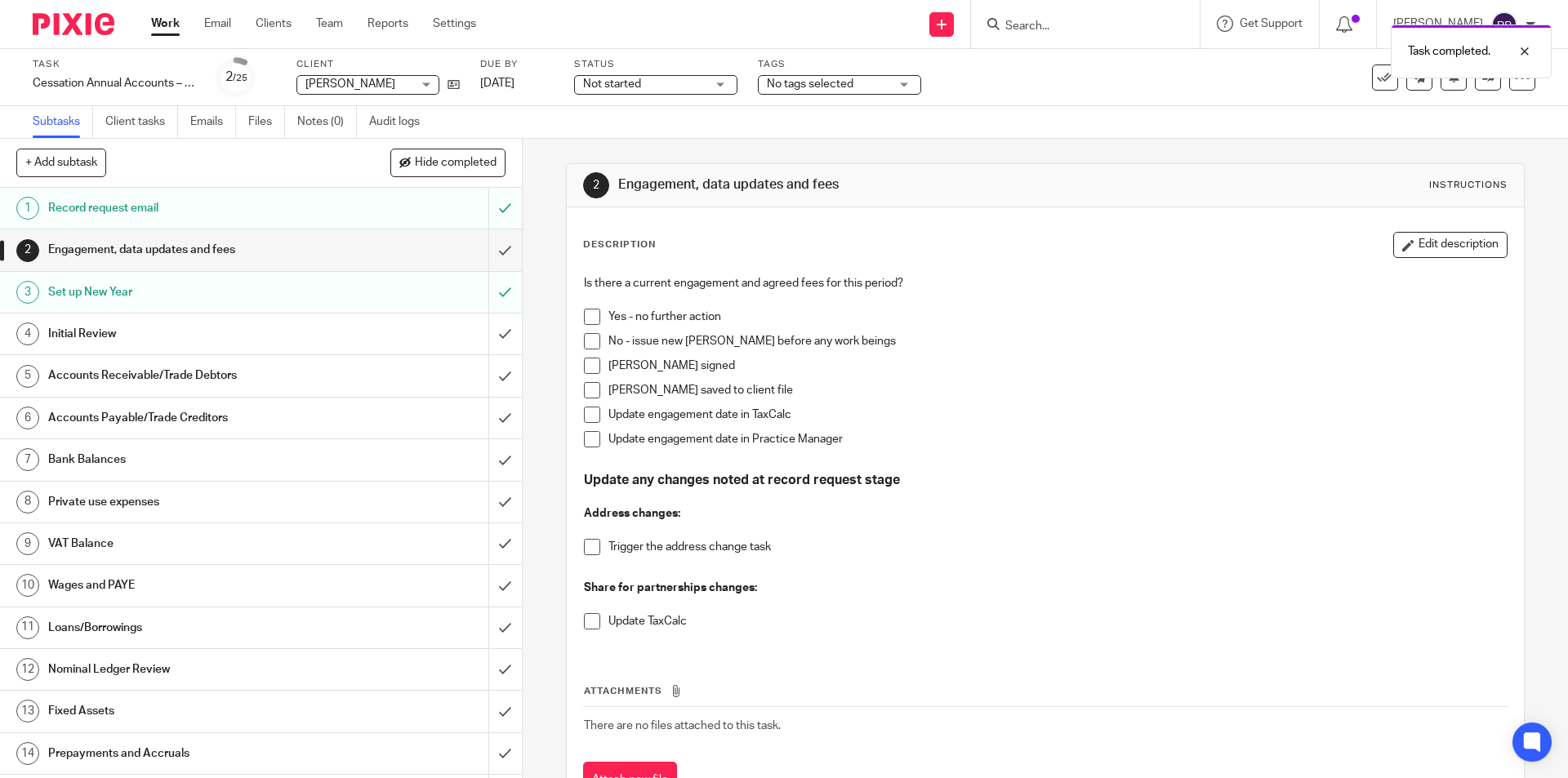
click at [404, 324] on div "Initial Review" at bounding box center [260, 334] width 423 height 25
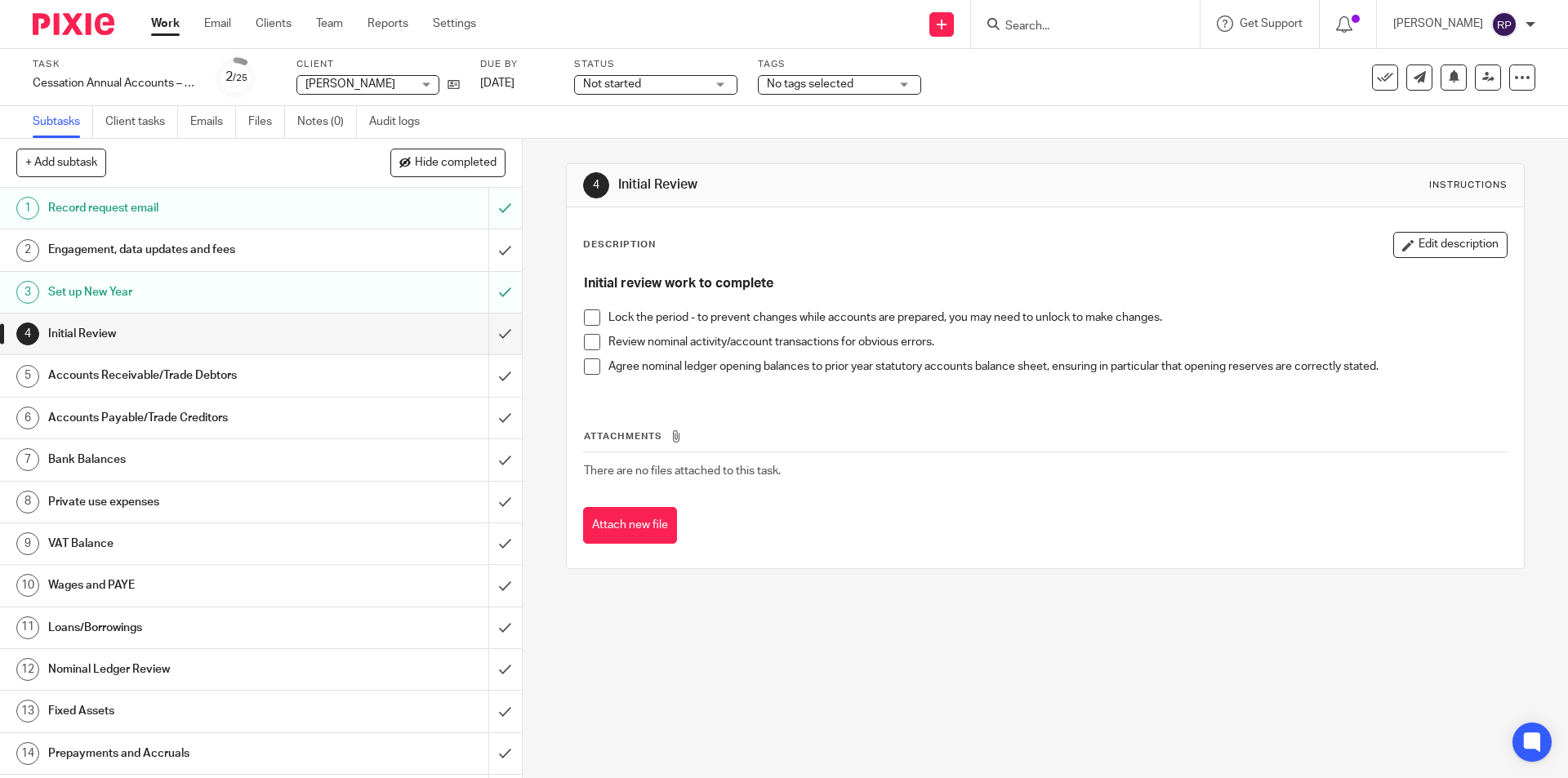
drag, startPoint x: 588, startPoint y: 318, endPoint x: 579, endPoint y: 318, distance: 9.0
click at [588, 318] on span at bounding box center [591, 317] width 16 height 16
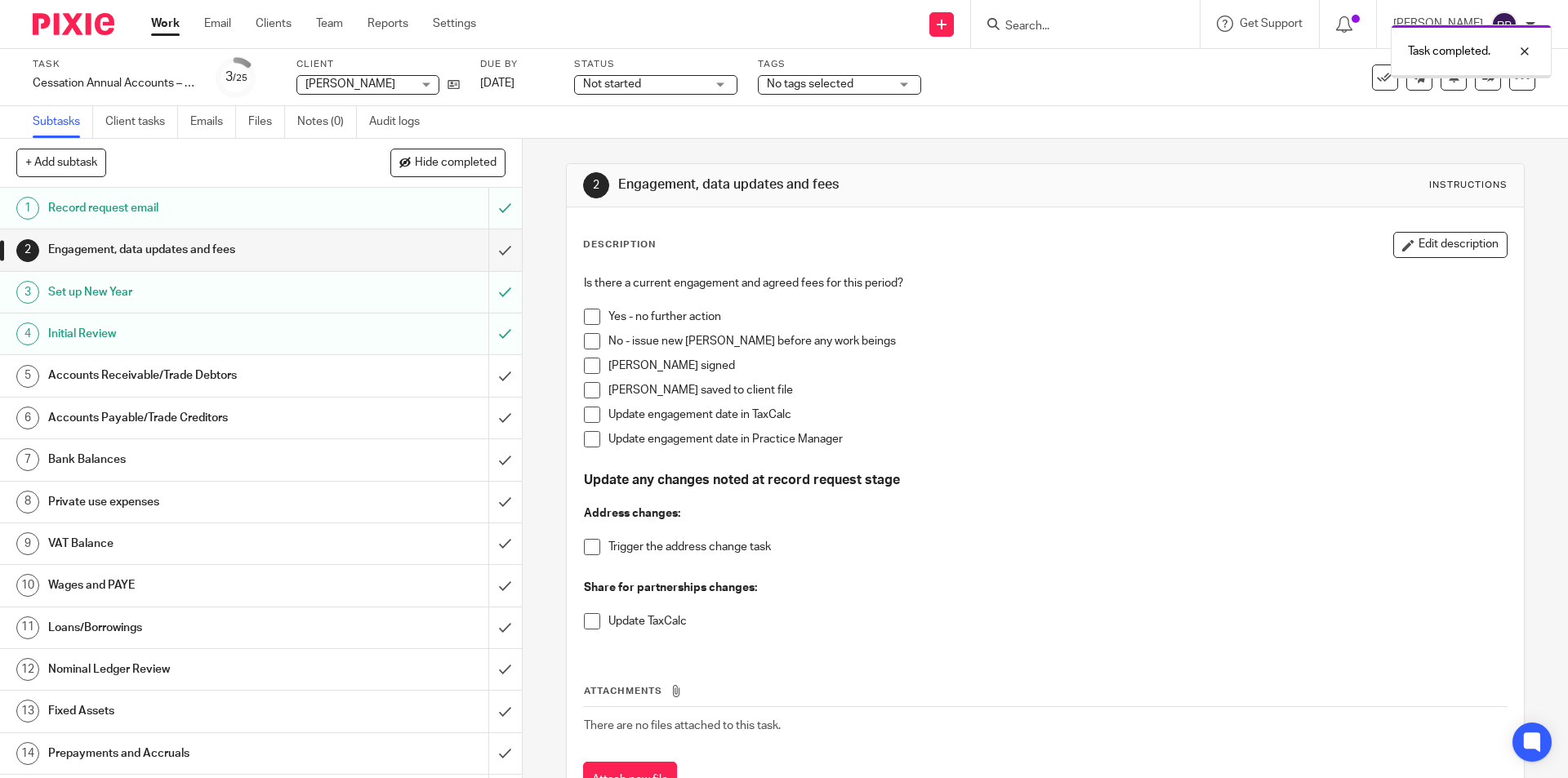
drag, startPoint x: 314, startPoint y: 376, endPoint x: 305, endPoint y: 395, distance: 21.0
click at [313, 376] on h1 "Accounts Receivable/Trade Debtors" at bounding box center [190, 376] width 282 height 25
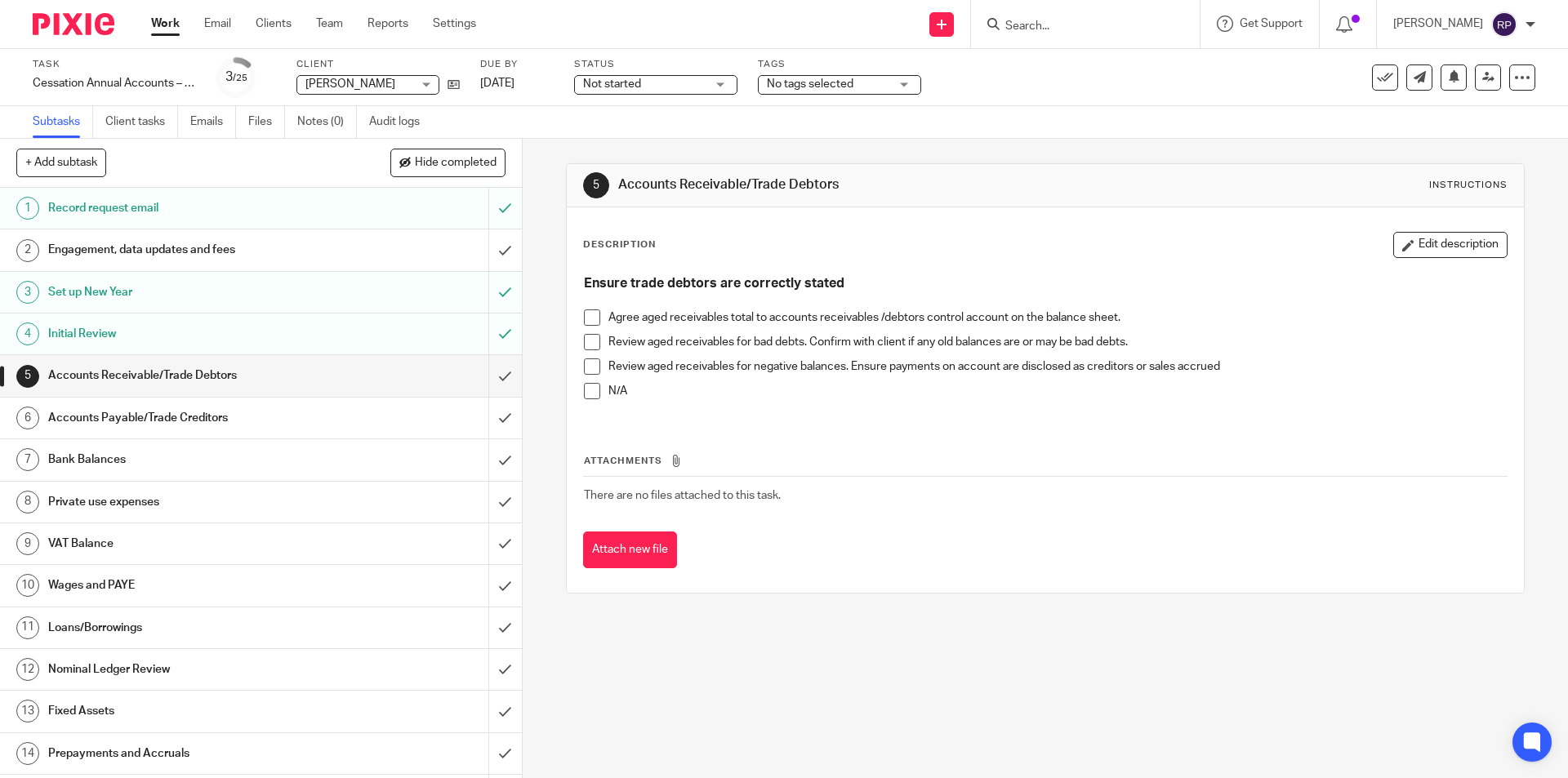
click at [584, 390] on span at bounding box center [591, 391] width 16 height 16
click at [491, 373] on input "submit" at bounding box center [260, 376] width 522 height 41
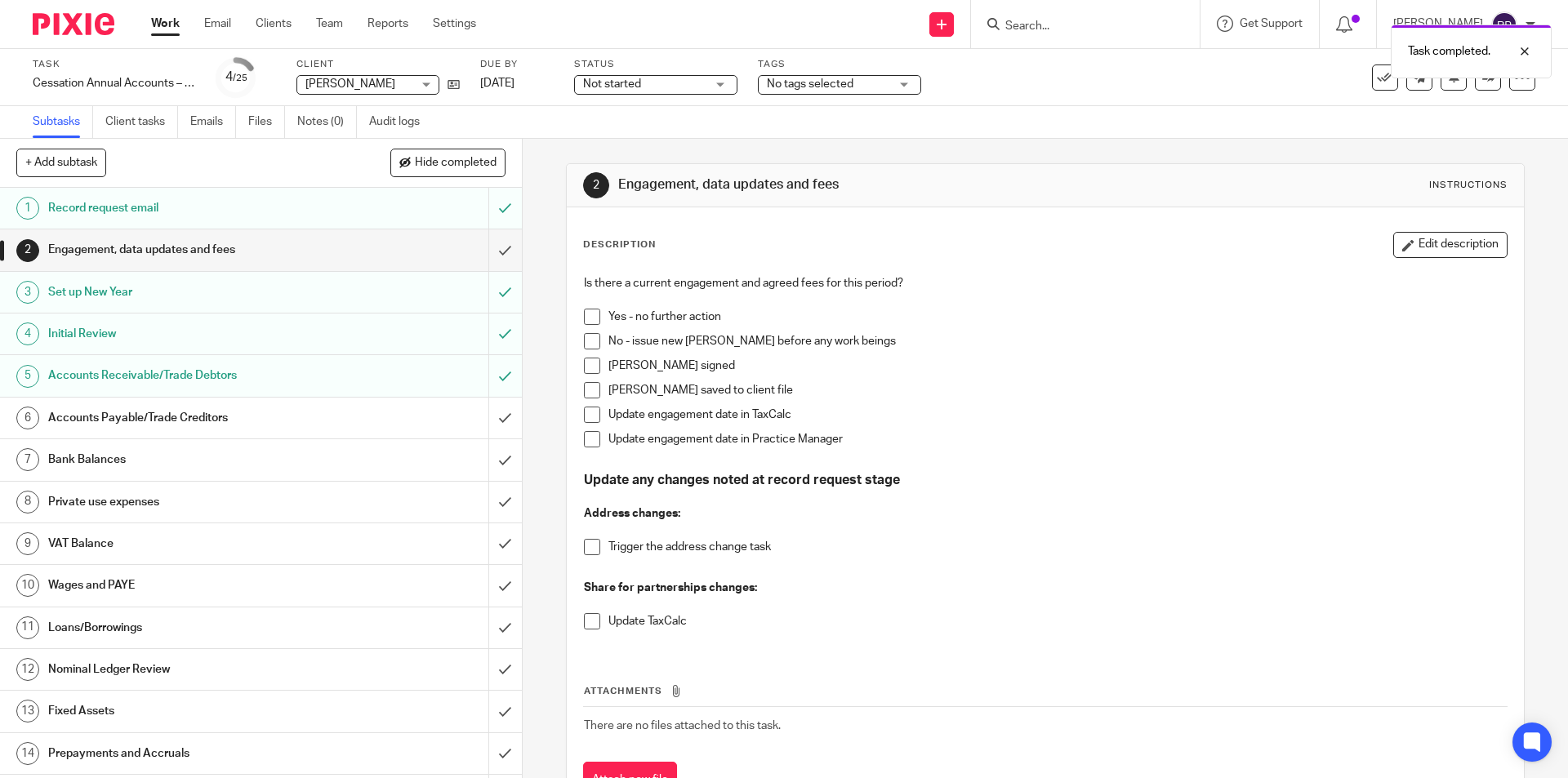
click at [339, 420] on div "Accounts Payable/Trade Creditors" at bounding box center [260, 419] width 423 height 25
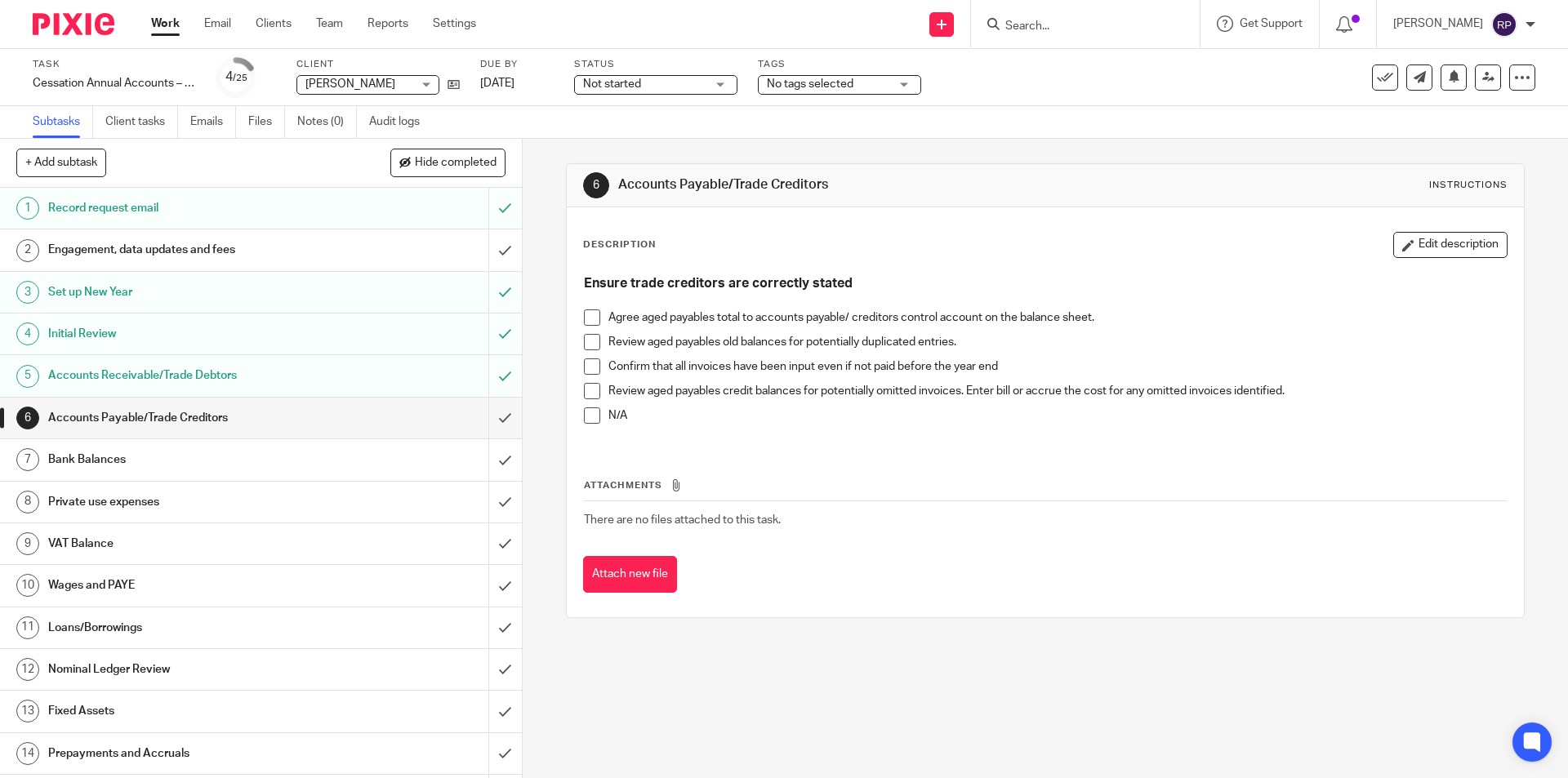
click at [585, 412] on span at bounding box center [591, 415] width 16 height 16
click at [486, 420] on input "submit" at bounding box center [260, 418] width 522 height 41
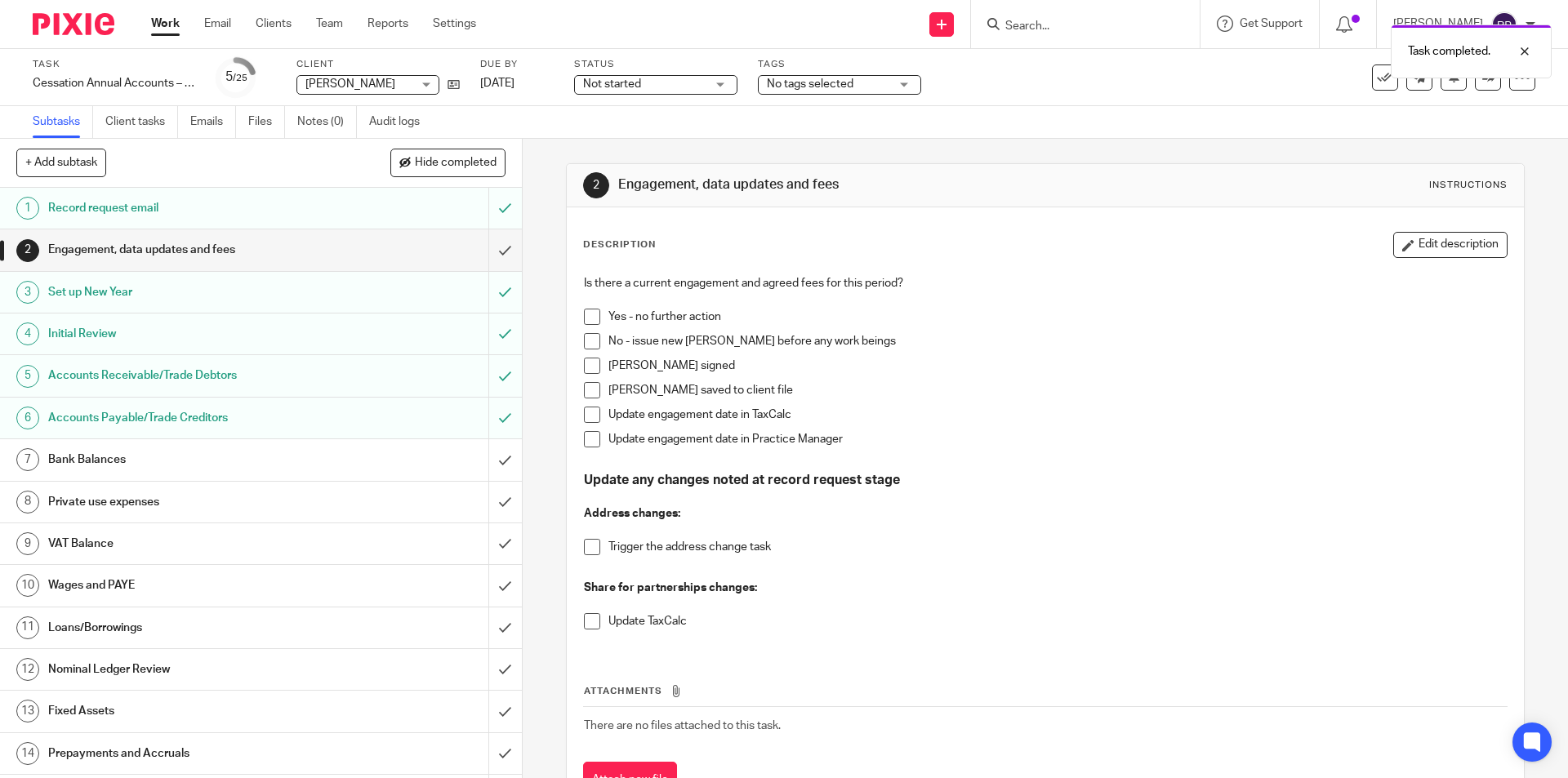
click at [584, 317] on span at bounding box center [591, 317] width 16 height 16
click at [492, 246] on input "submit" at bounding box center [260, 250] width 522 height 41
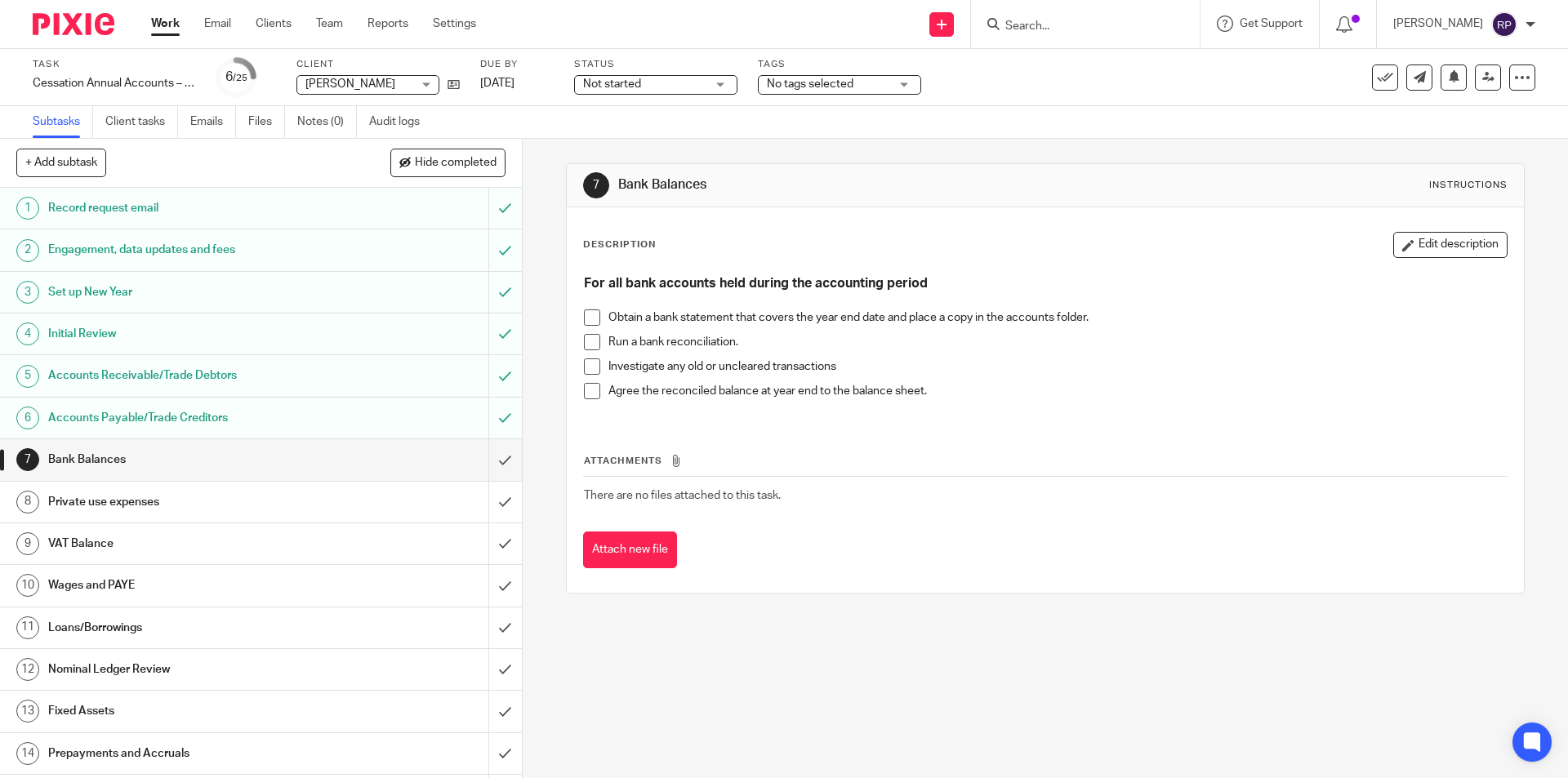
click at [590, 339] on span at bounding box center [591, 341] width 16 height 16
click at [584, 397] on span at bounding box center [591, 391] width 16 height 16
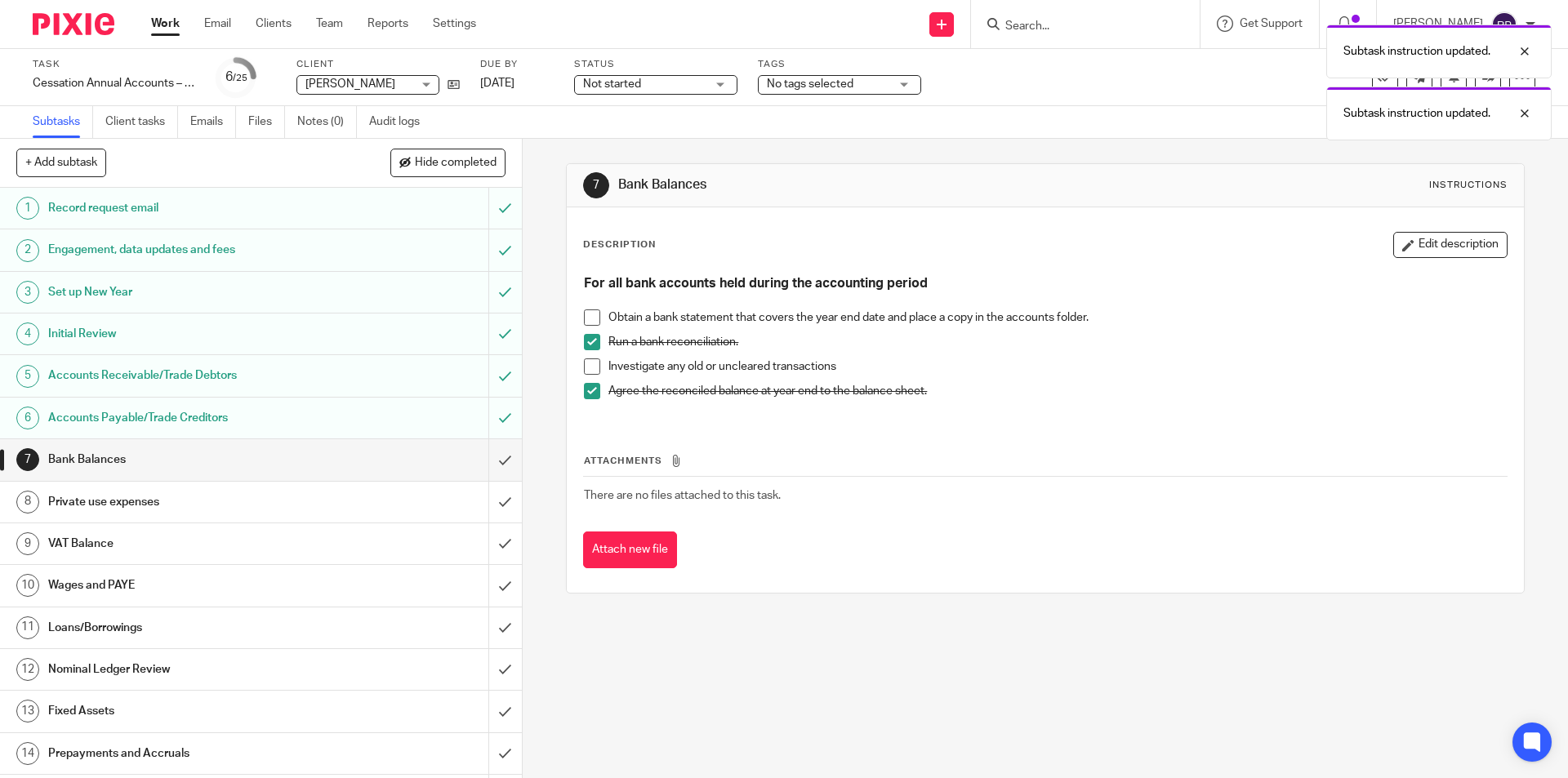
click at [209, 501] on h1 "Private use expenses" at bounding box center [190, 502] width 282 height 25
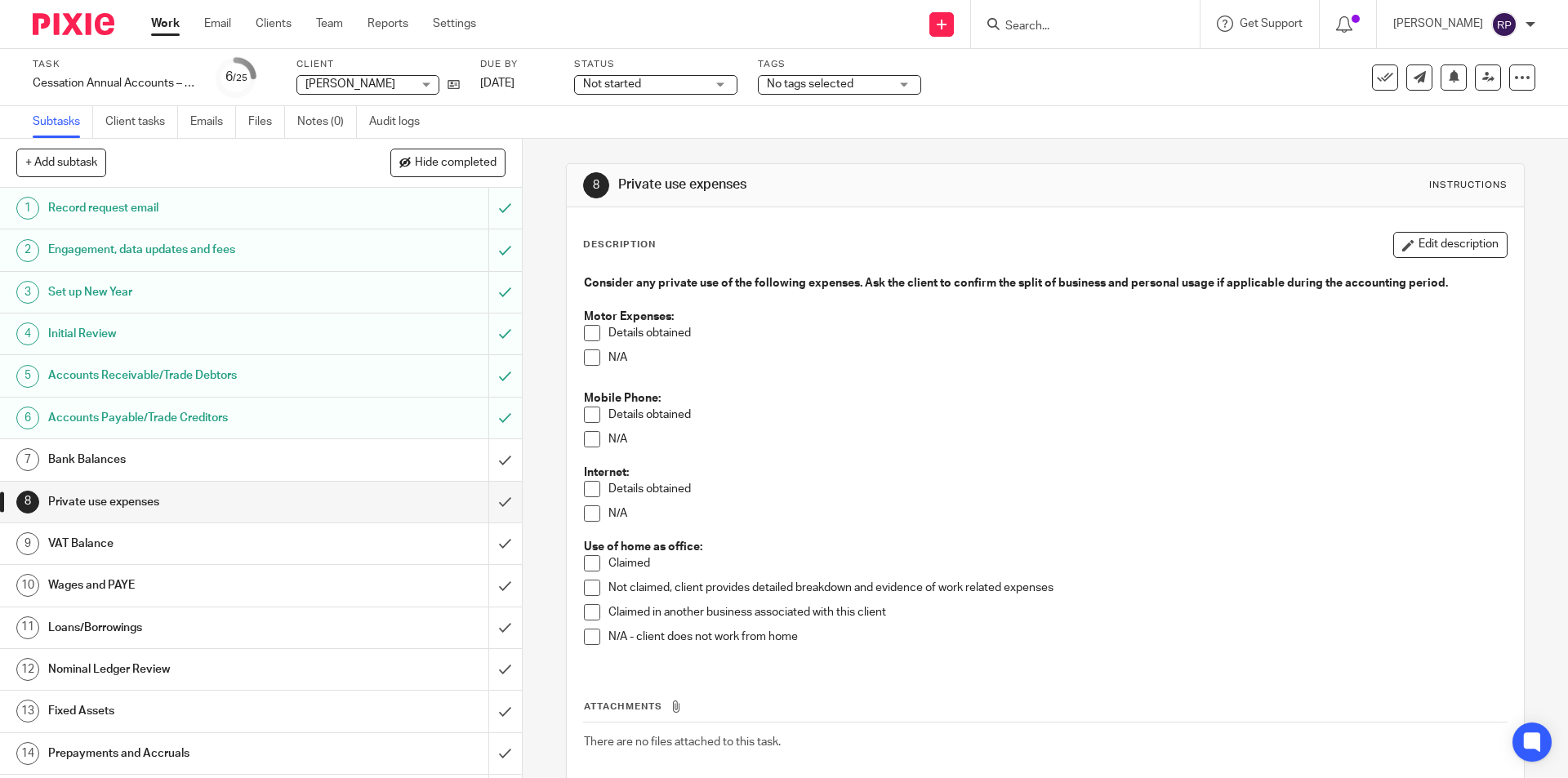
scroll to position [245, 0]
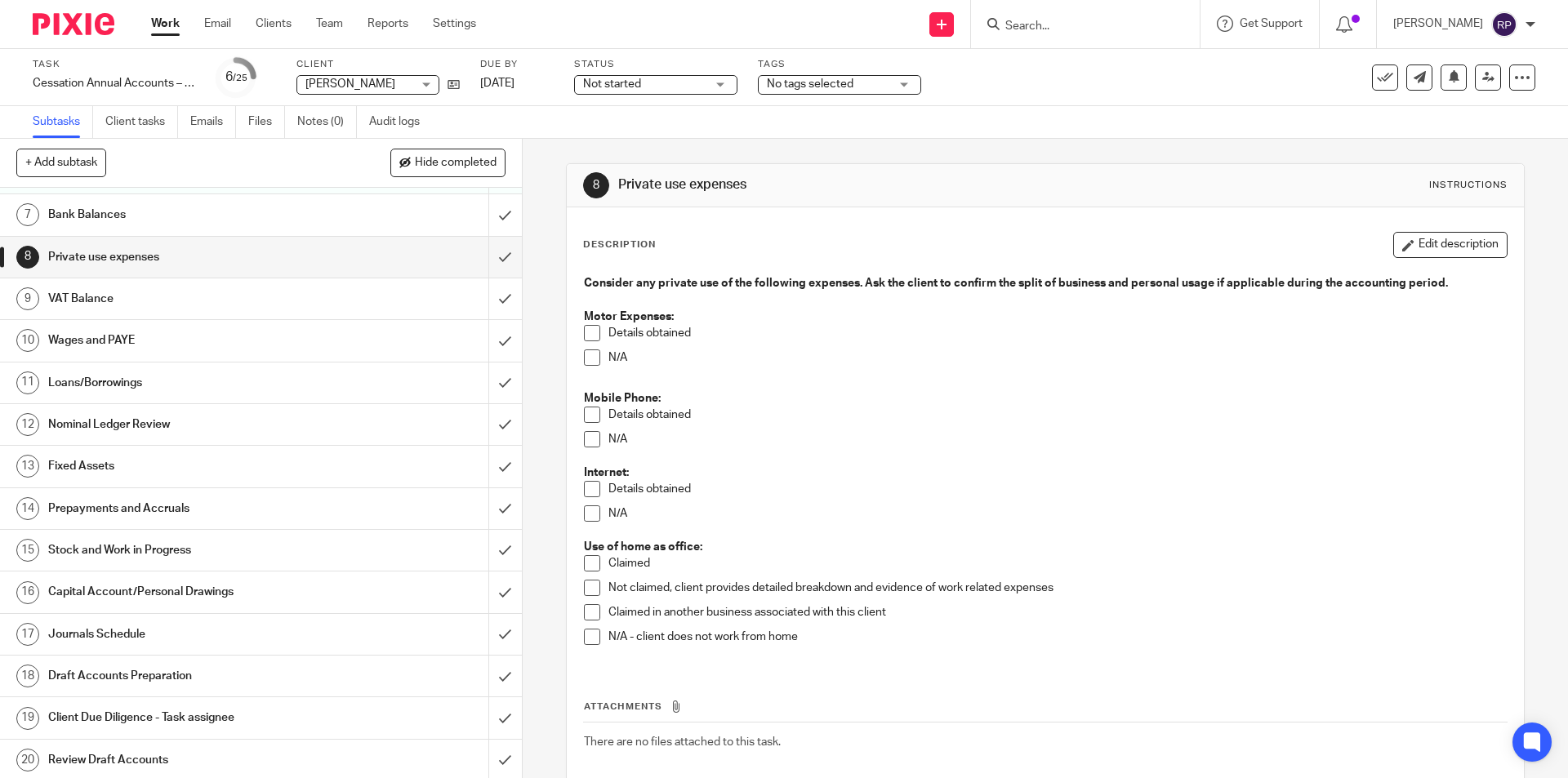
click at [155, 294] on h1 "VAT Balance" at bounding box center [190, 299] width 282 height 25
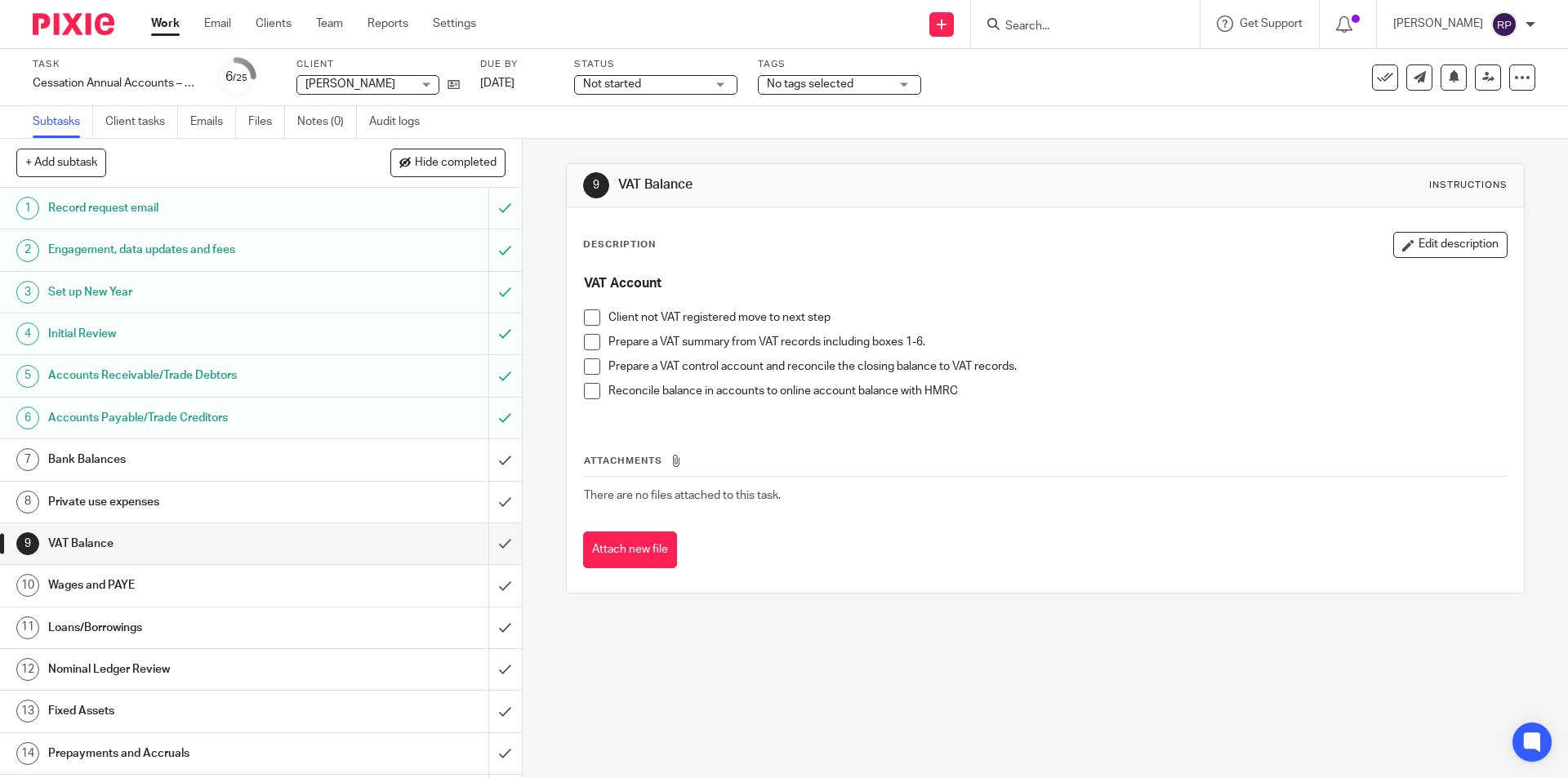
click at [587, 342] on span at bounding box center [591, 341] width 16 height 16
click at [594, 367] on span at bounding box center [591, 366] width 16 height 16
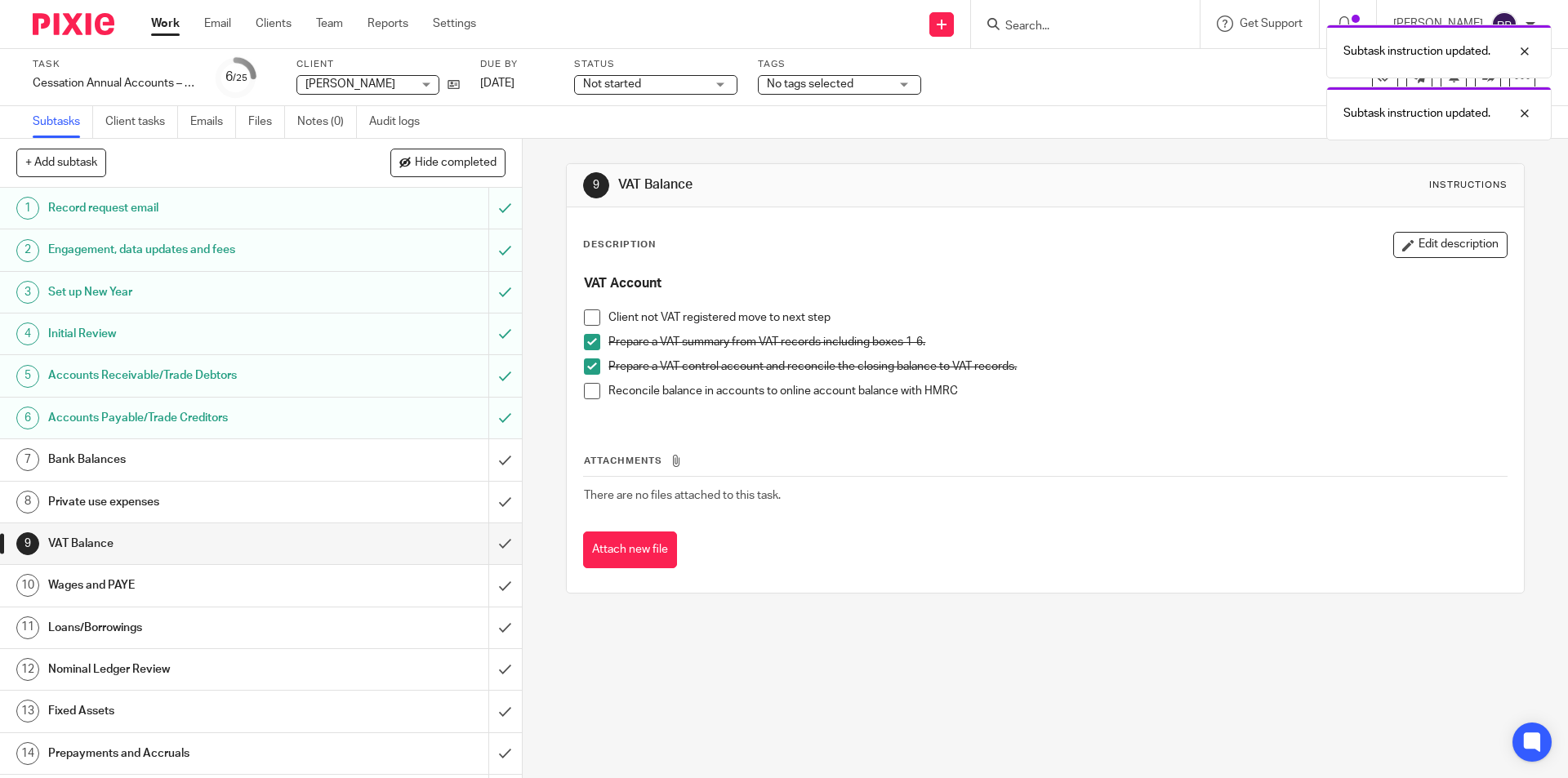
click at [588, 394] on span at bounding box center [591, 391] width 16 height 16
click at [490, 537] on input "submit" at bounding box center [260, 543] width 522 height 41
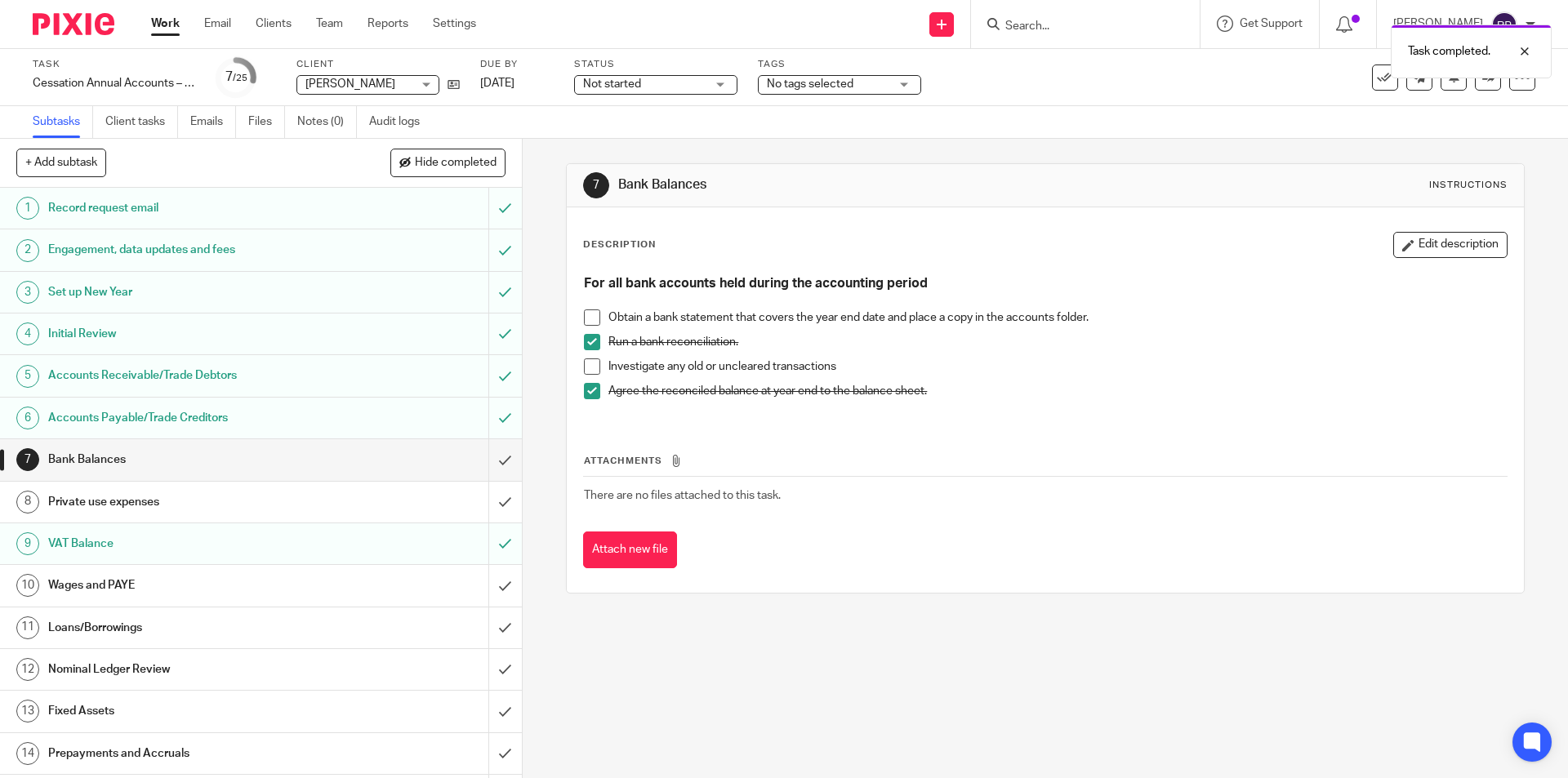
click at [112, 594] on h1 "Wages and PAYE" at bounding box center [190, 585] width 282 height 25
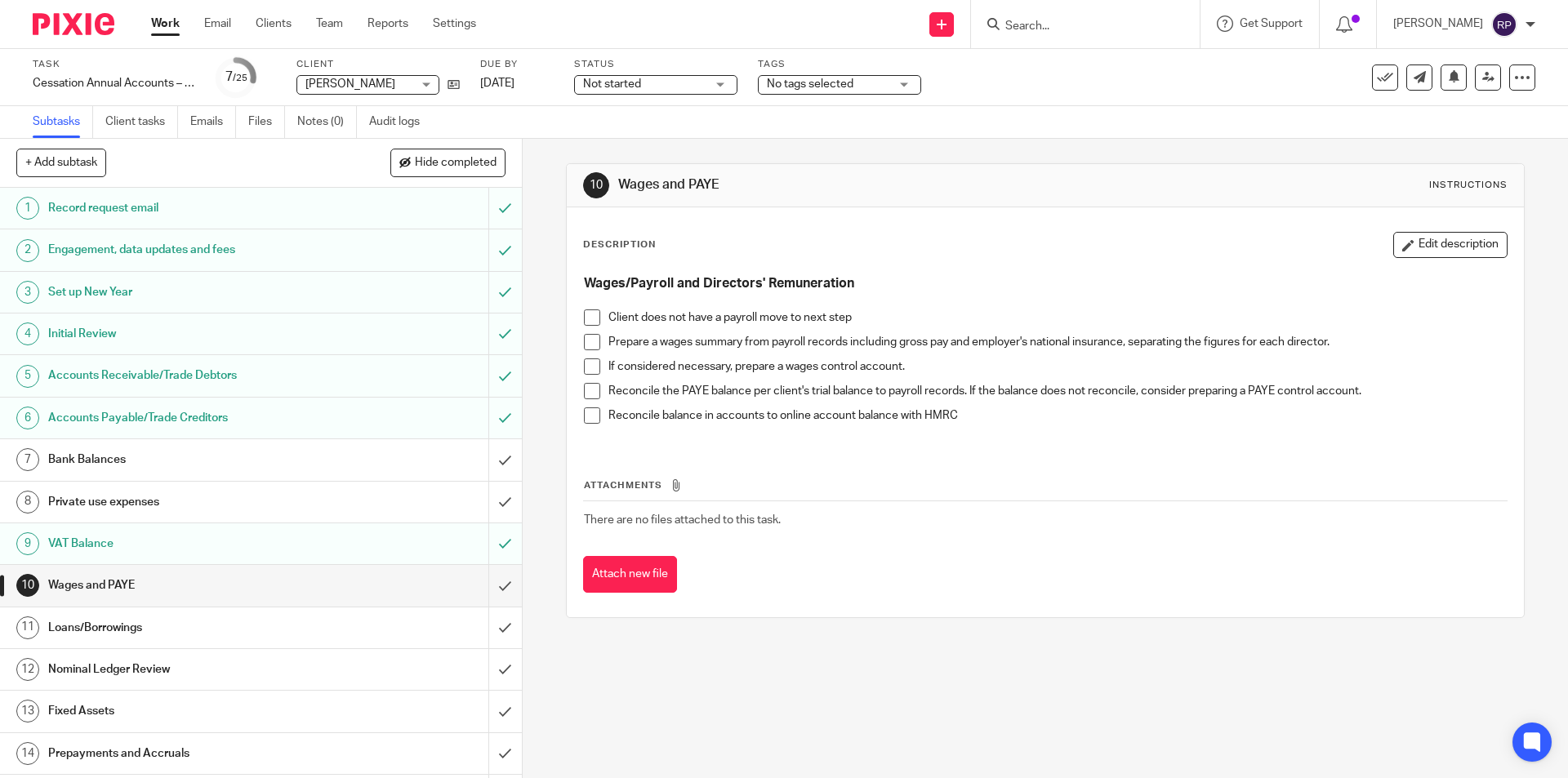
scroll to position [82, 0]
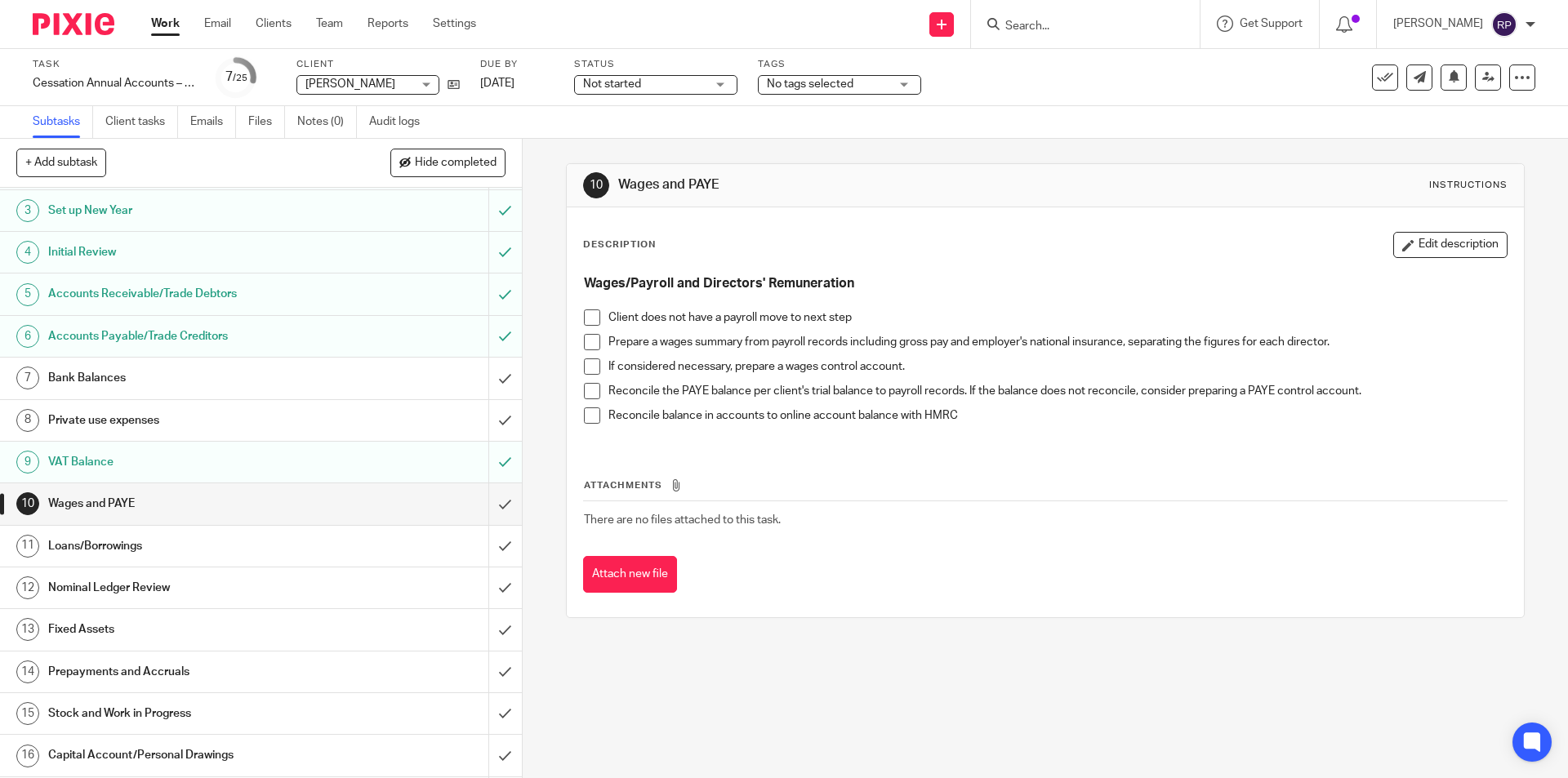
click at [111, 552] on h1 "Loans/Borrowings" at bounding box center [190, 546] width 282 height 25
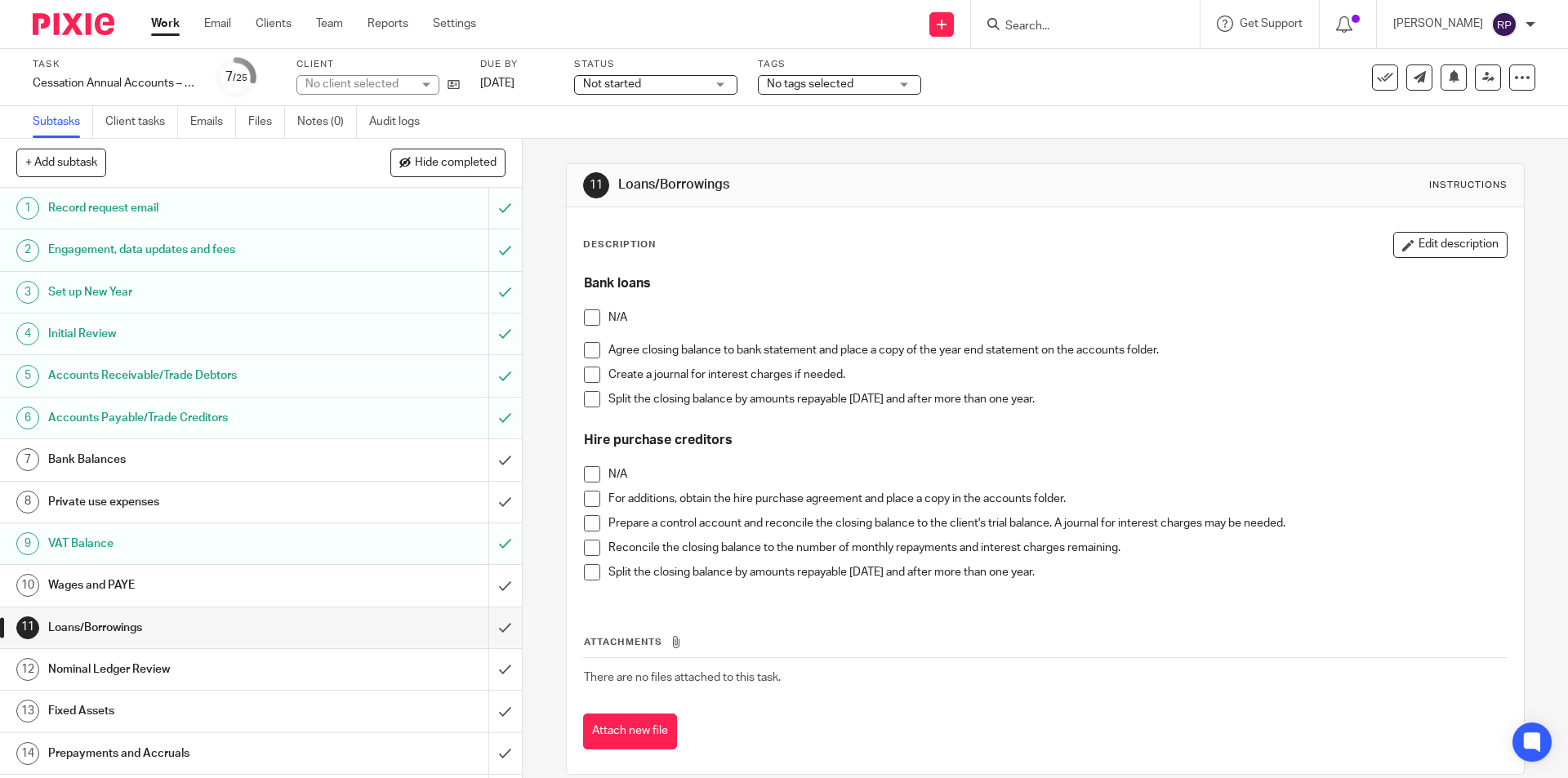
click at [594, 316] on span at bounding box center [591, 317] width 16 height 16
click at [588, 466] on span at bounding box center [591, 474] width 16 height 16
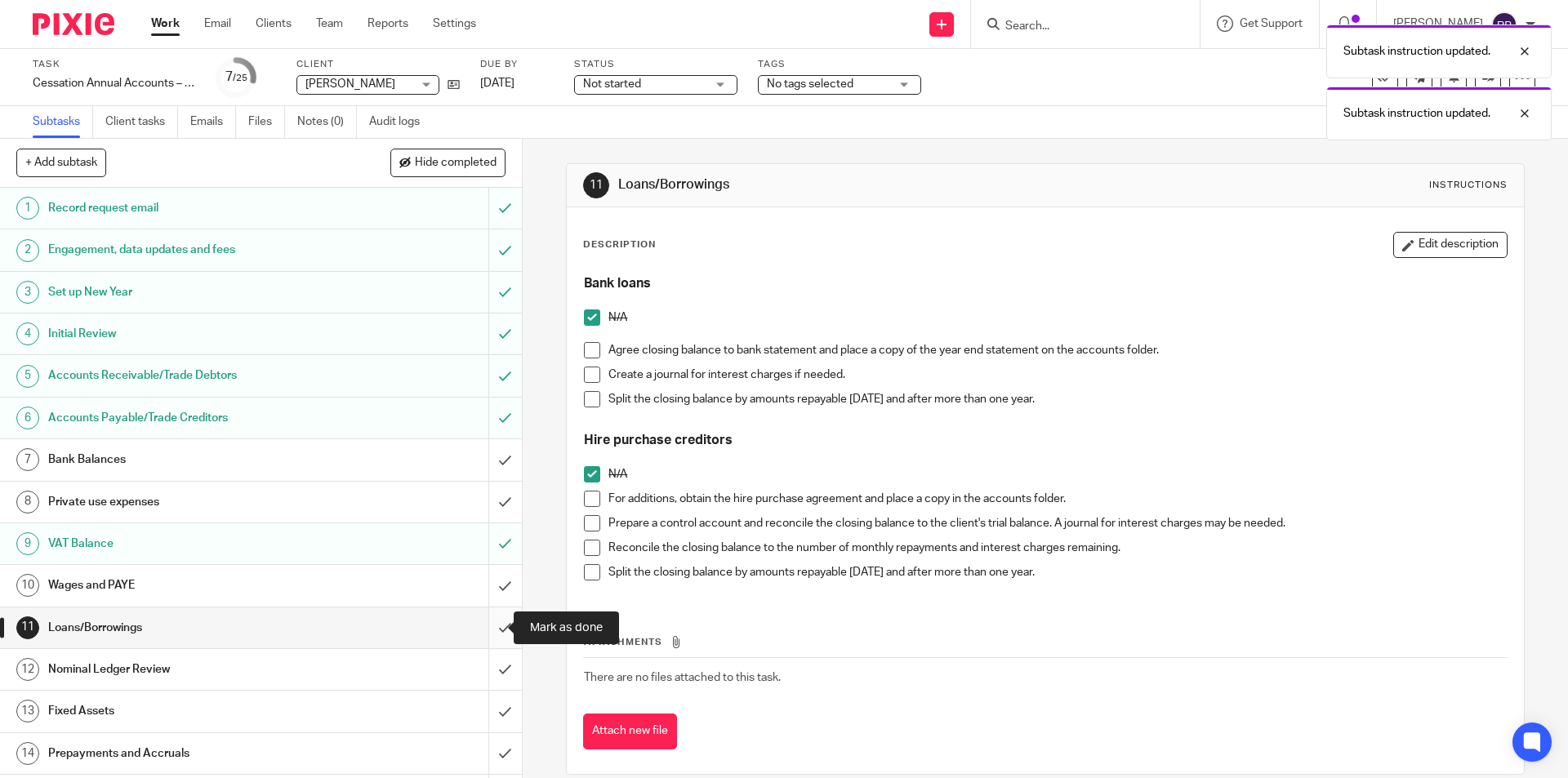
click at [495, 624] on input "submit" at bounding box center [260, 627] width 522 height 41
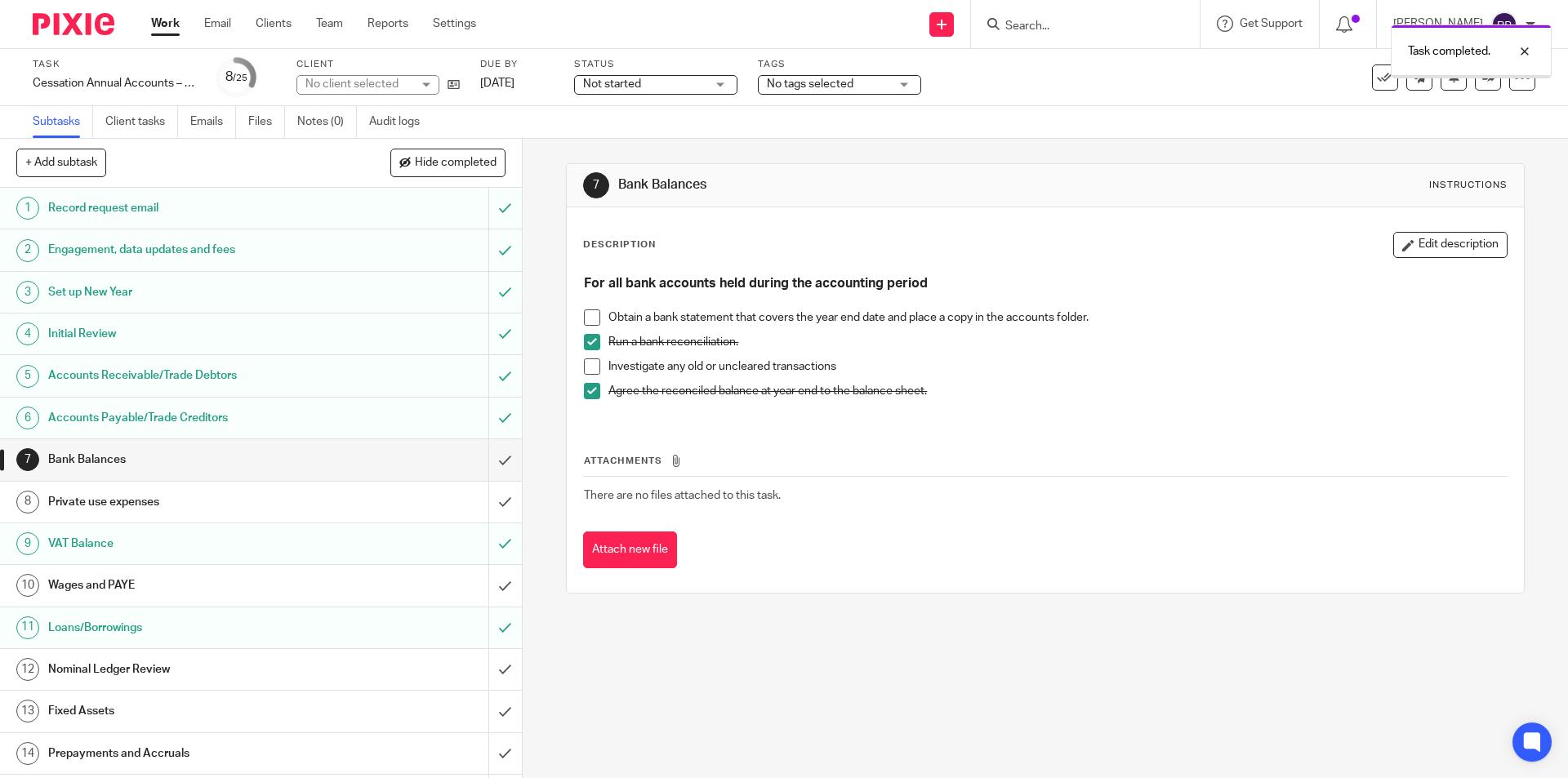
scroll to position [327, 0]
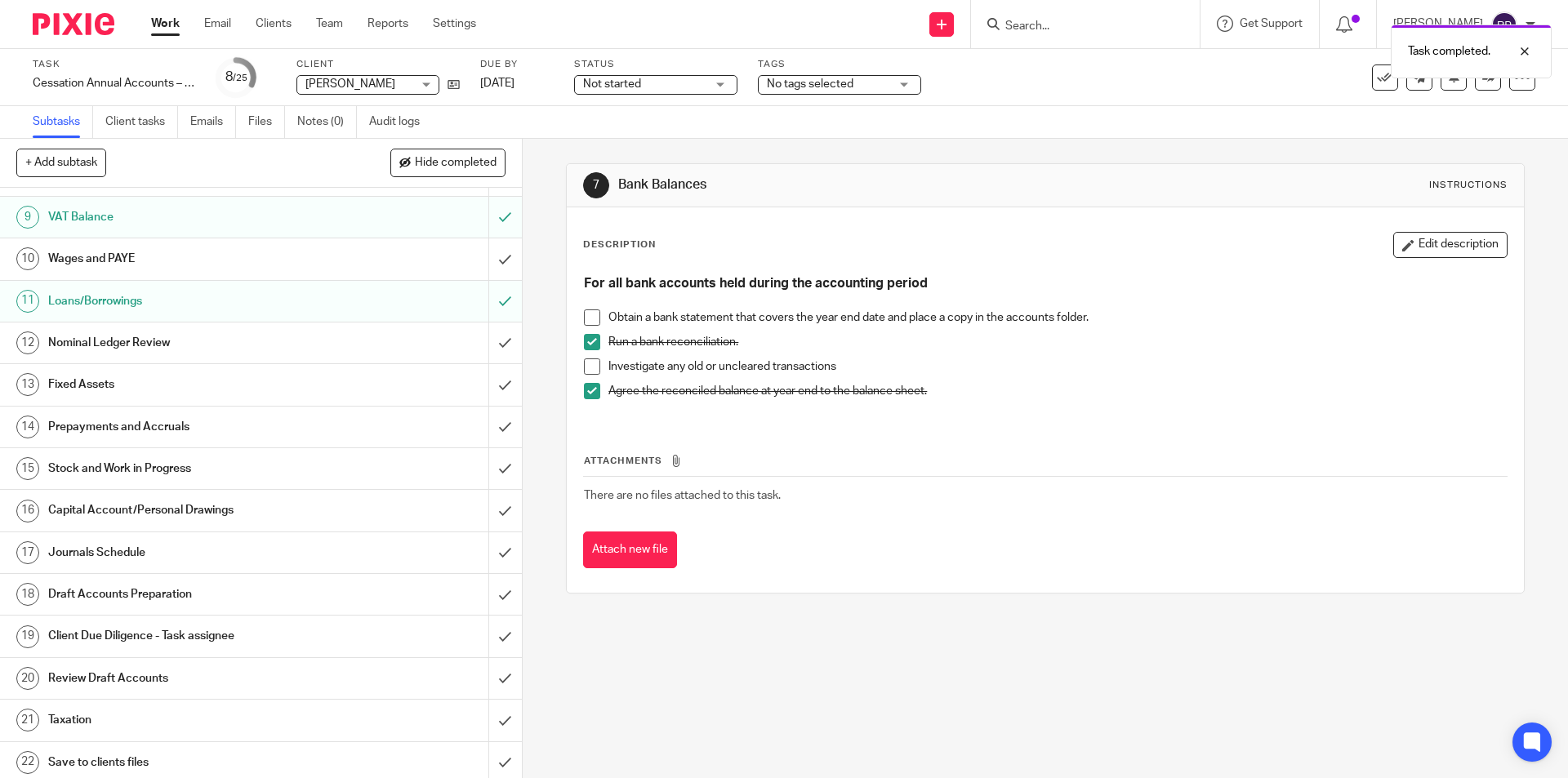
click at [150, 377] on h1 "Fixed Assets" at bounding box center [190, 385] width 282 height 25
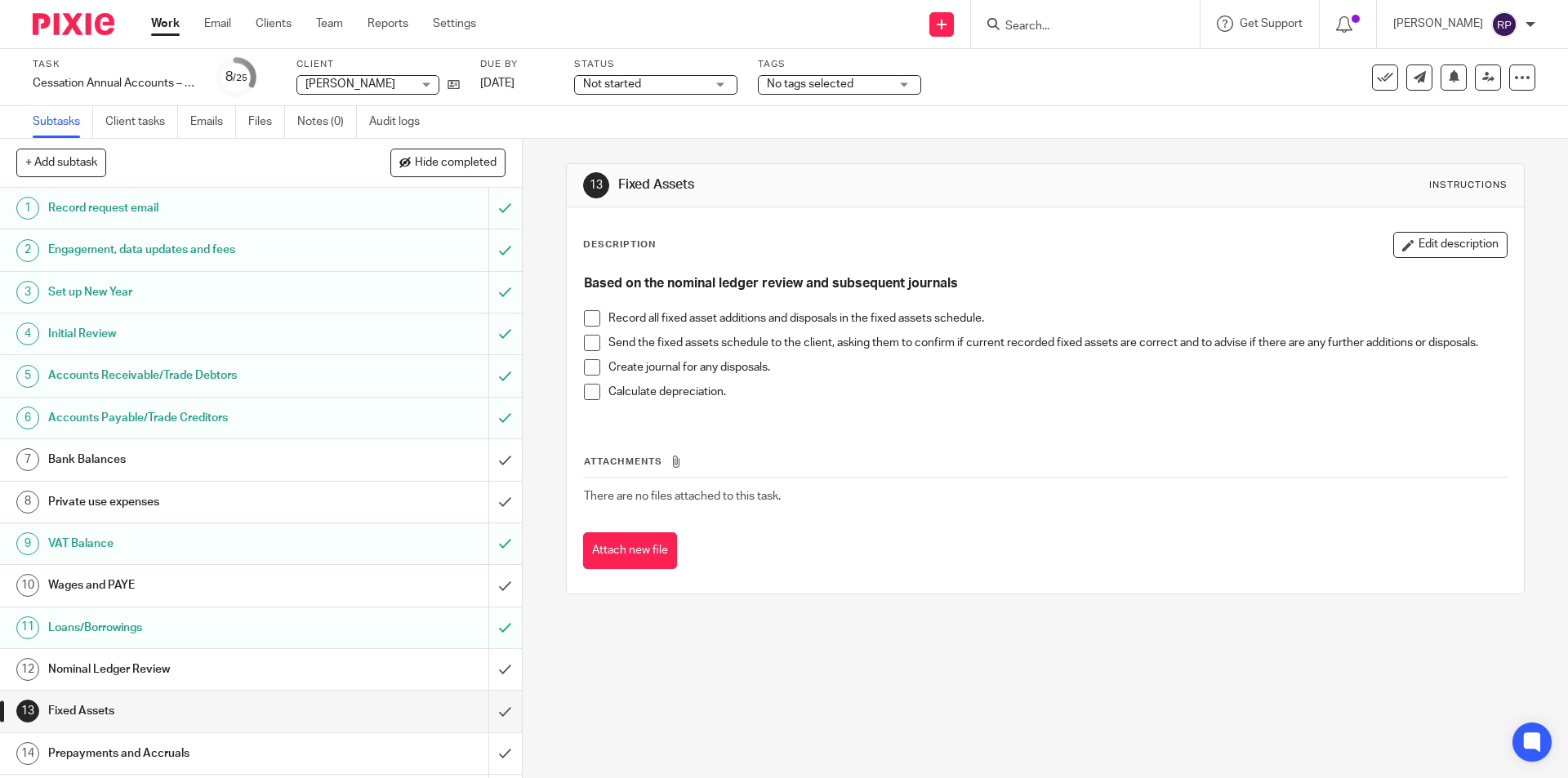
scroll to position [82, 0]
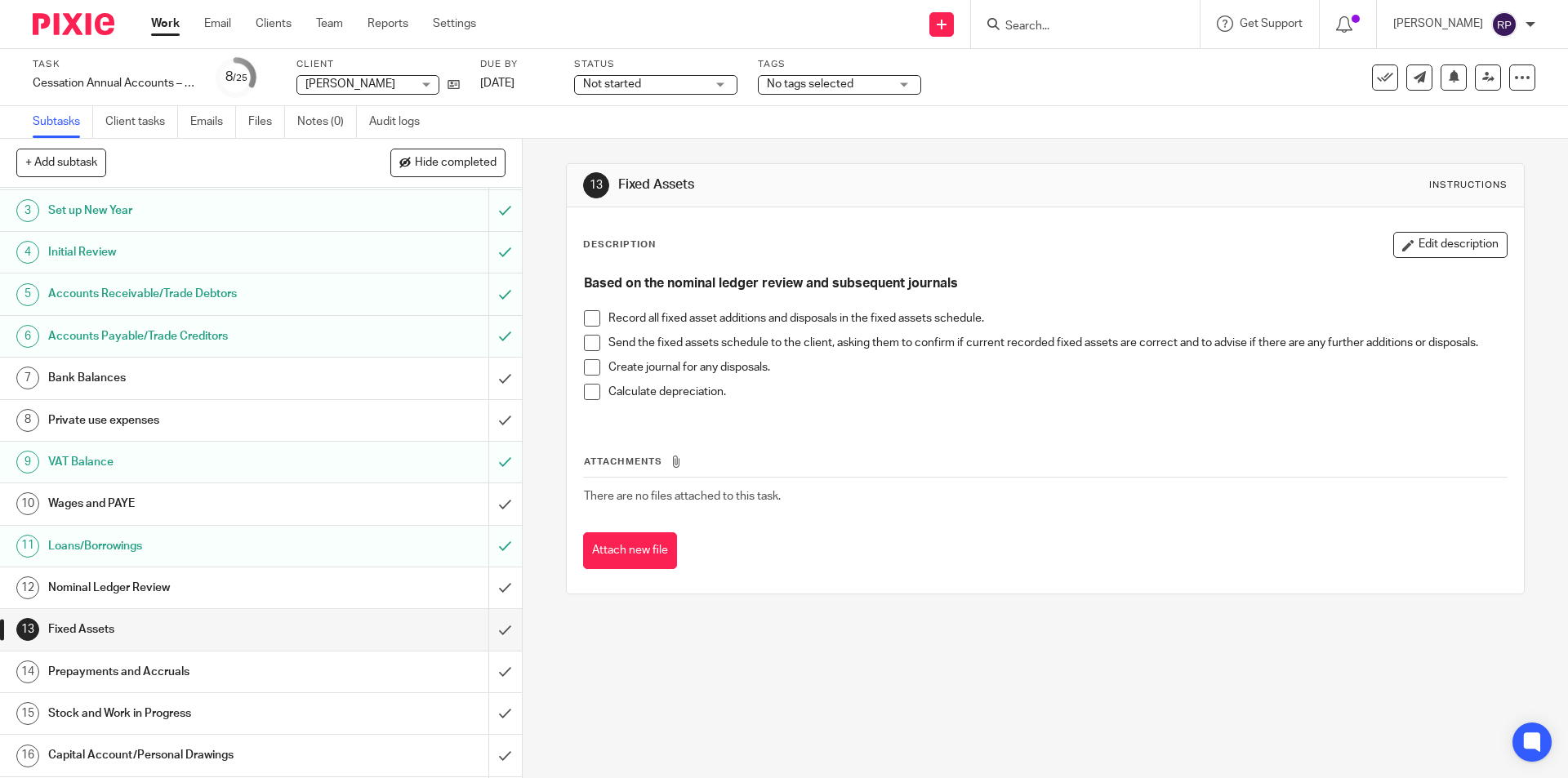
click at [595, 317] on span at bounding box center [591, 317] width 16 height 16
click at [588, 390] on span at bounding box center [591, 392] width 16 height 16
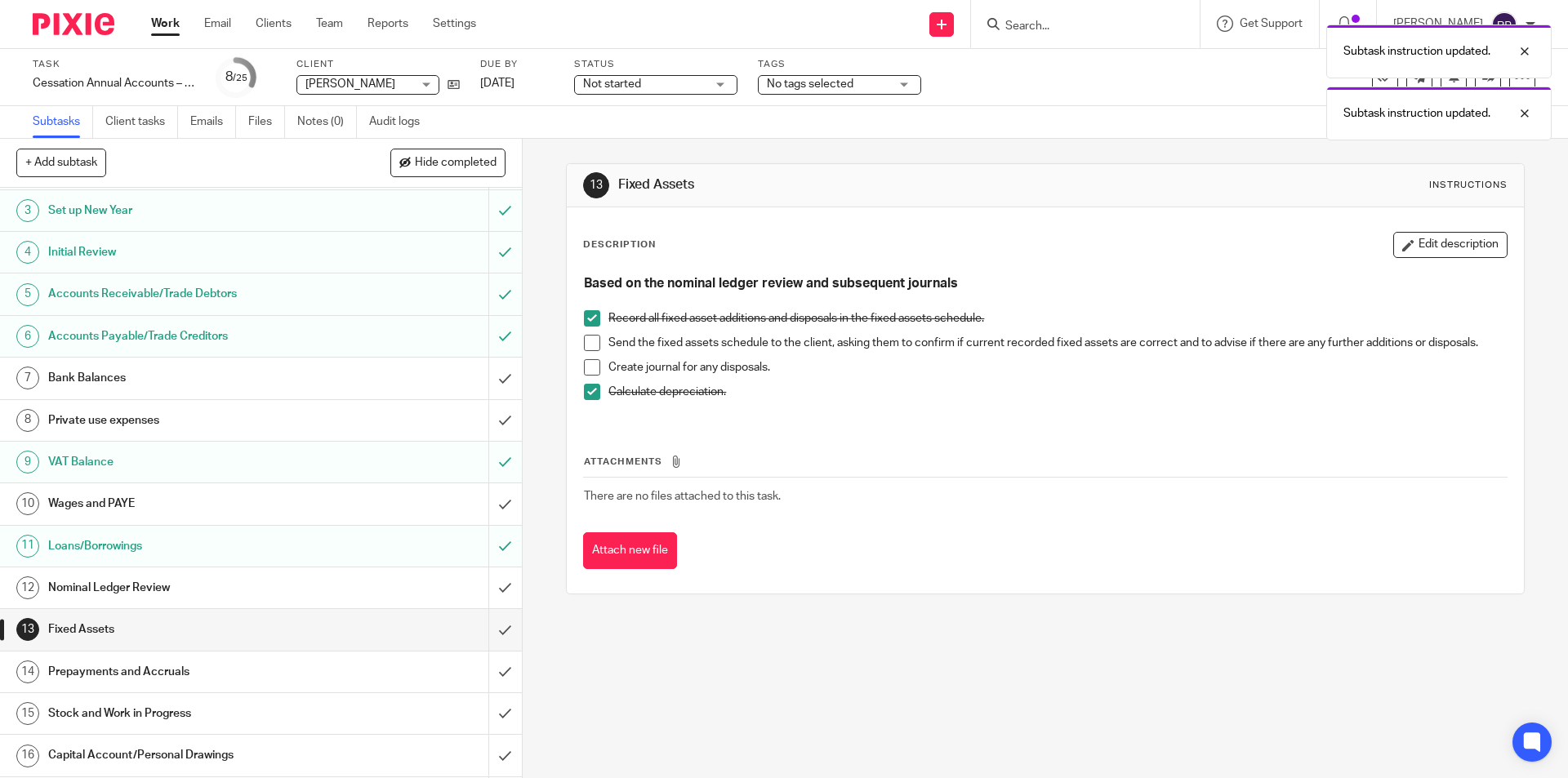
scroll to position [245, 0]
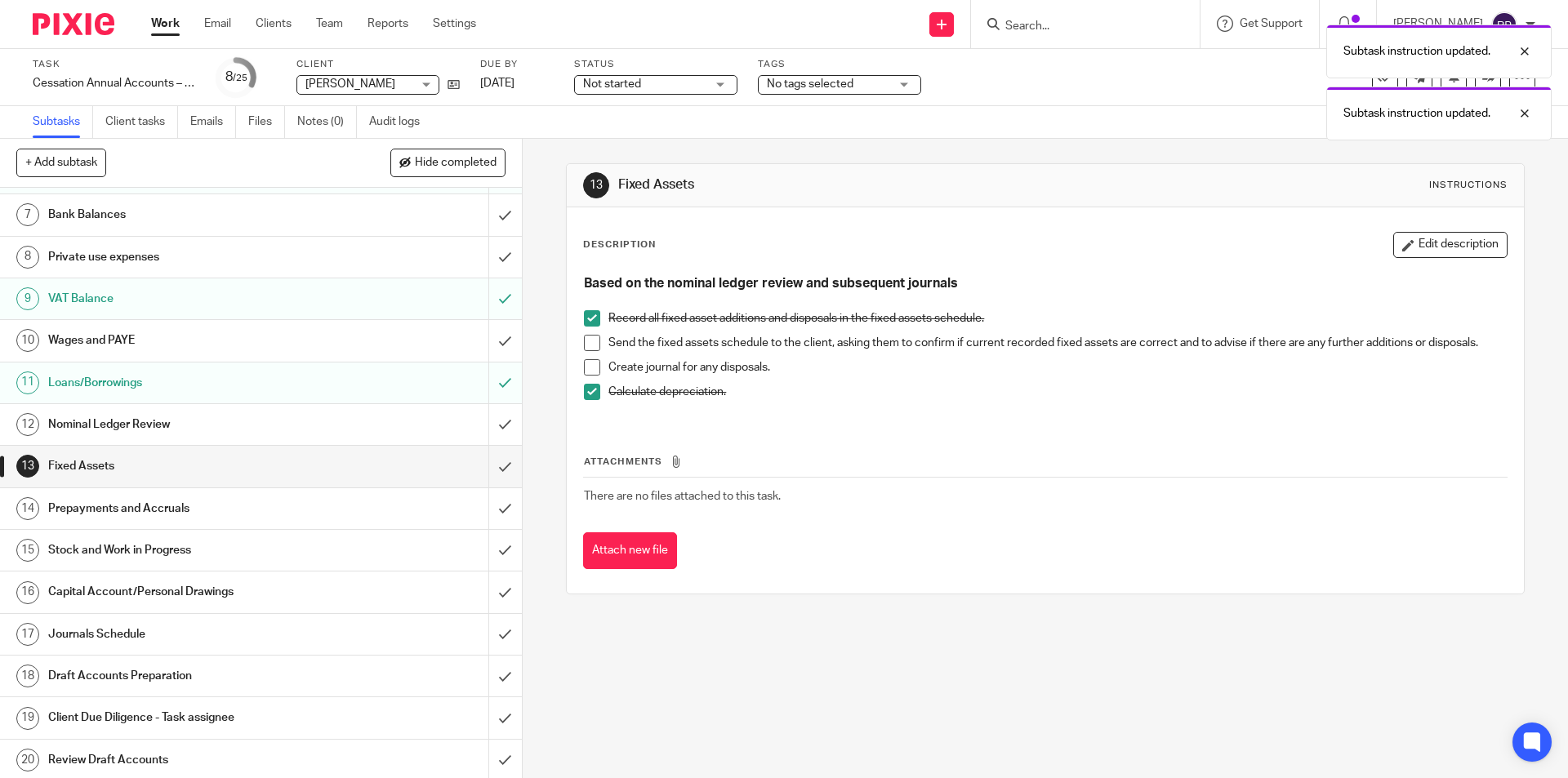
click at [168, 498] on h1 "Prepayments and Accruals" at bounding box center [190, 509] width 282 height 25
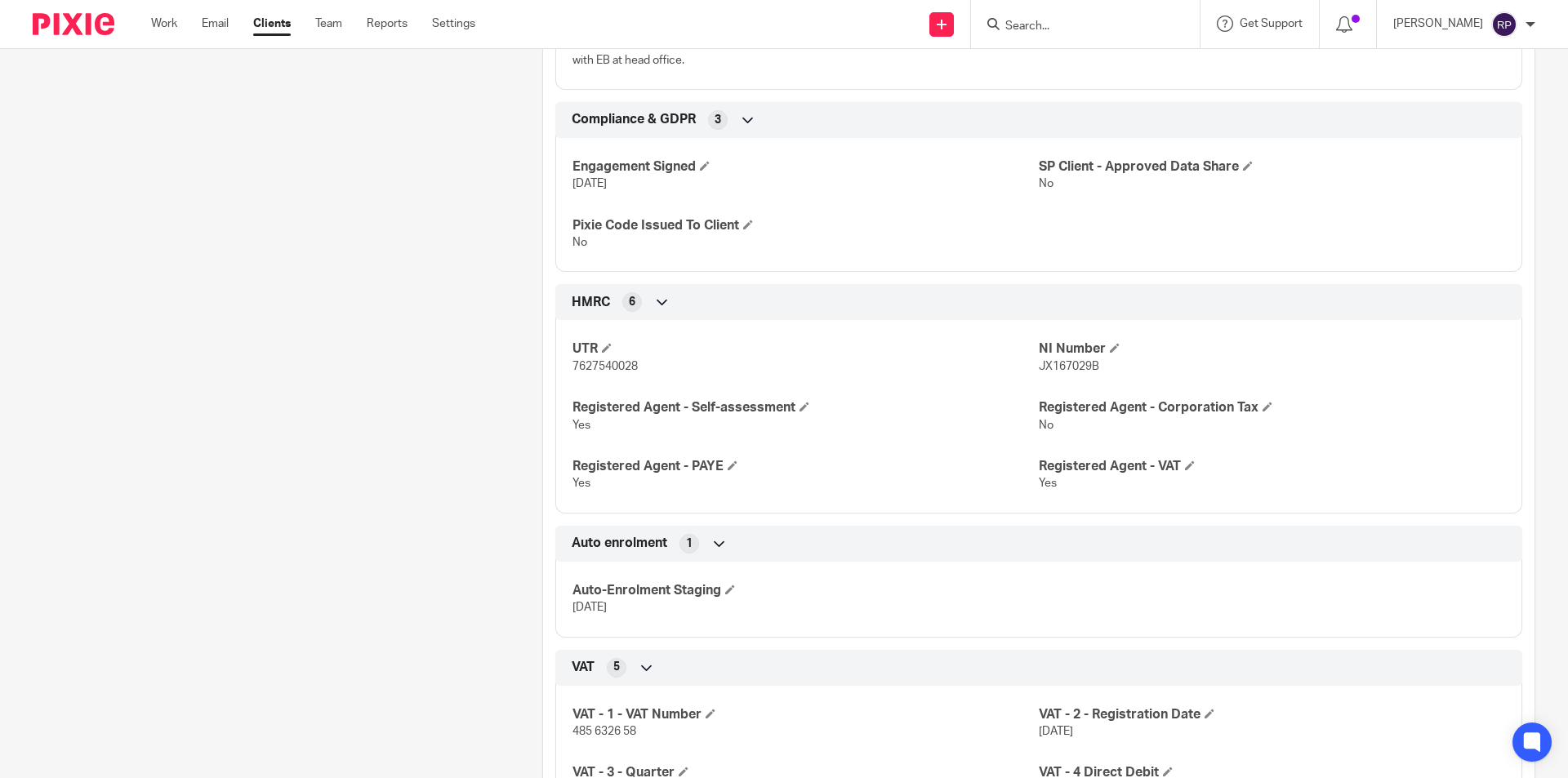
scroll to position [1143, 0]
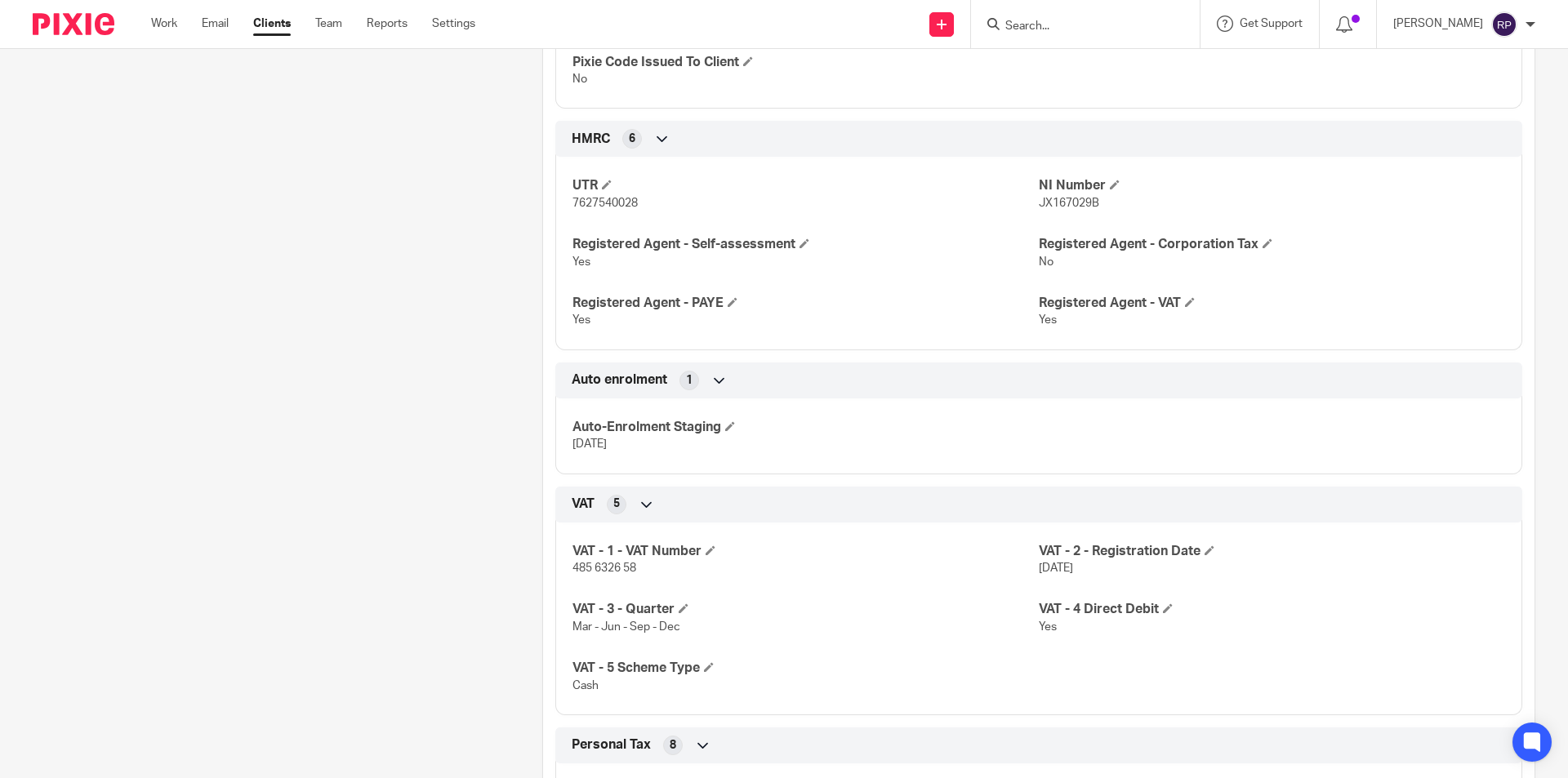
click at [588, 563] on span "485 6326 58" at bounding box center [604, 568] width 64 height 11
copy p "485 6326 58"
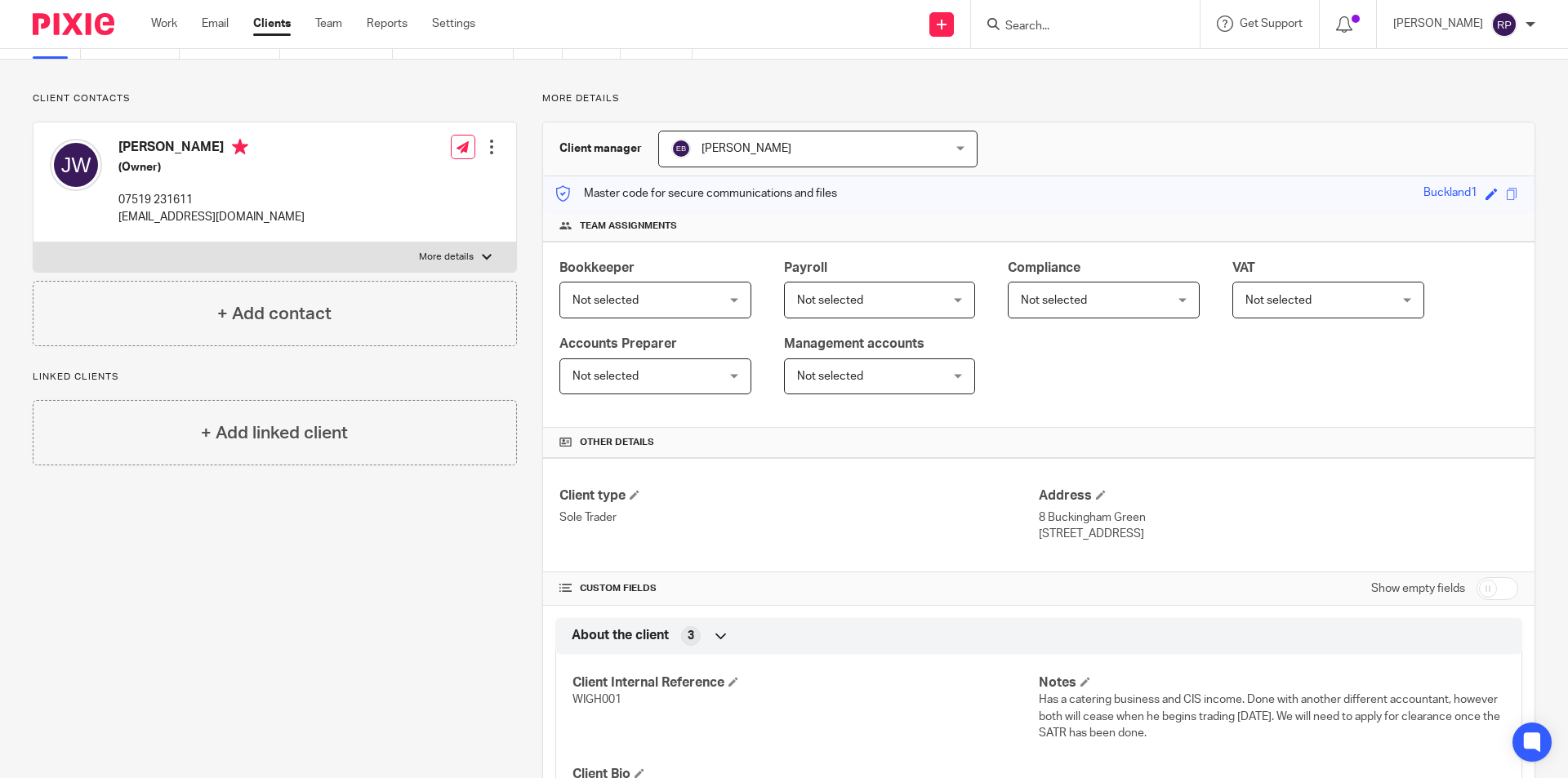
scroll to position [0, 0]
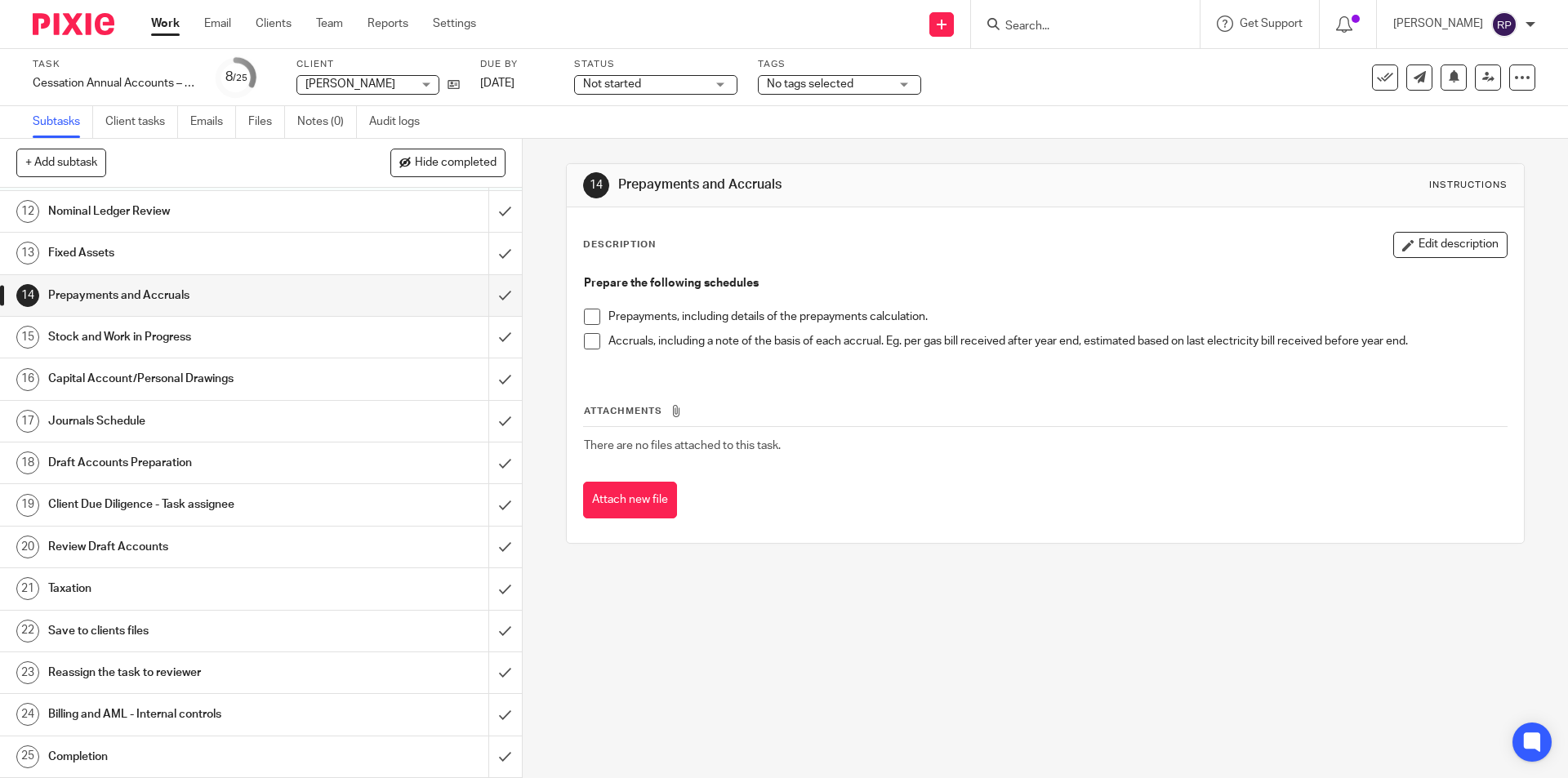
scroll to position [295, 0]
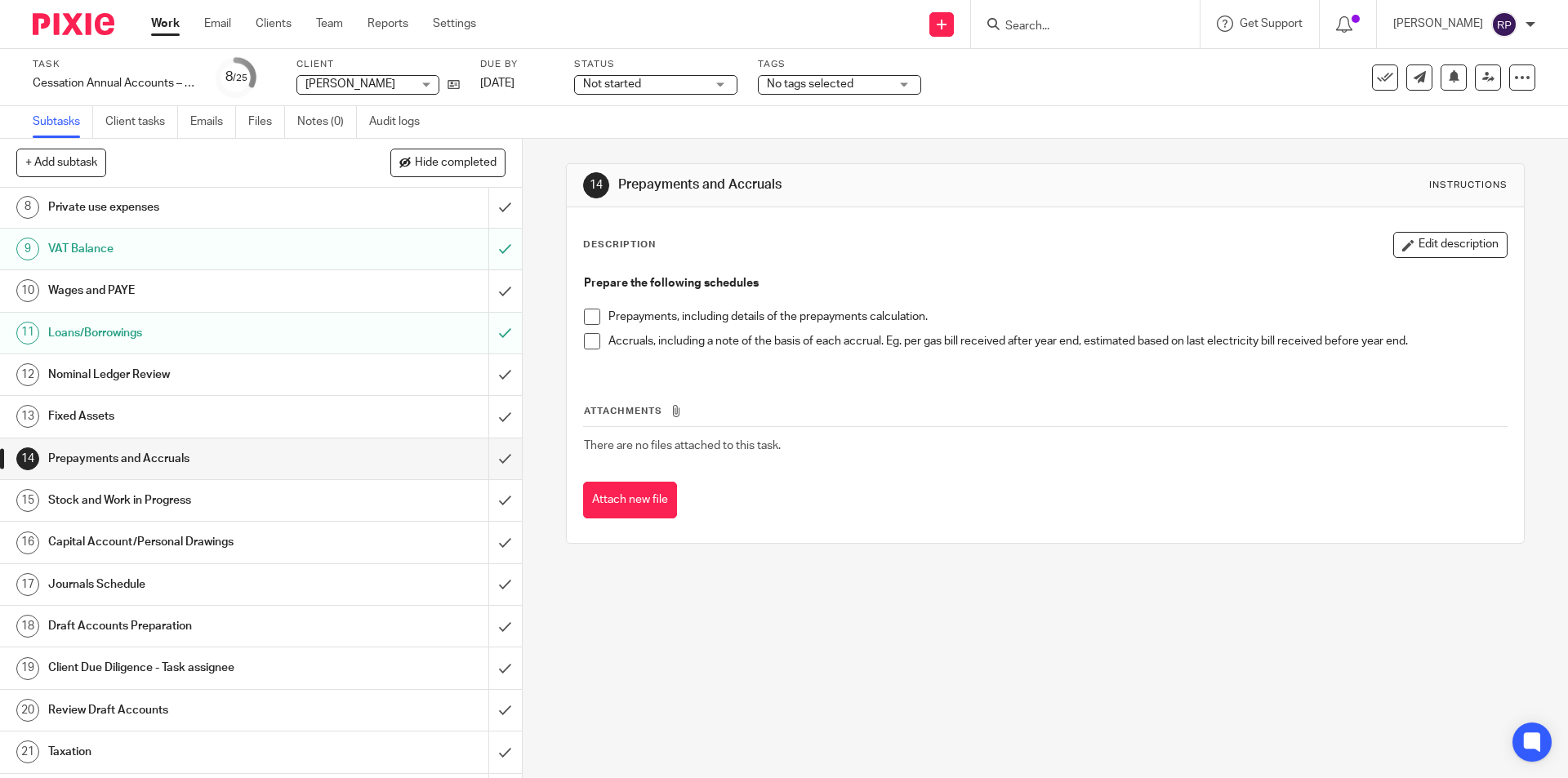
click at [127, 294] on h1 "Wages and PAYE" at bounding box center [190, 291] width 282 height 25
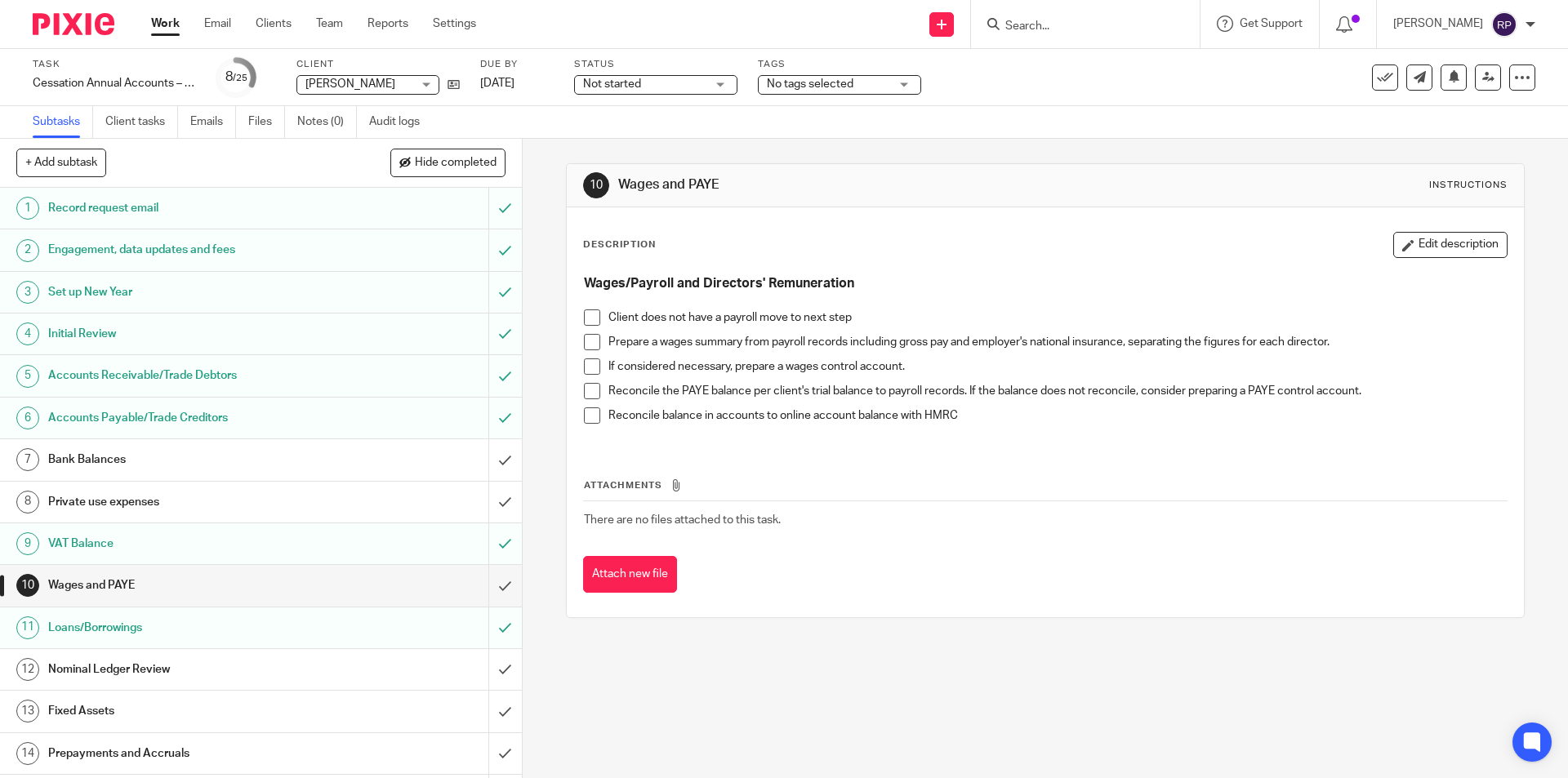
click at [591, 340] on span at bounding box center [591, 341] width 16 height 16
click at [588, 368] on span at bounding box center [591, 366] width 16 height 16
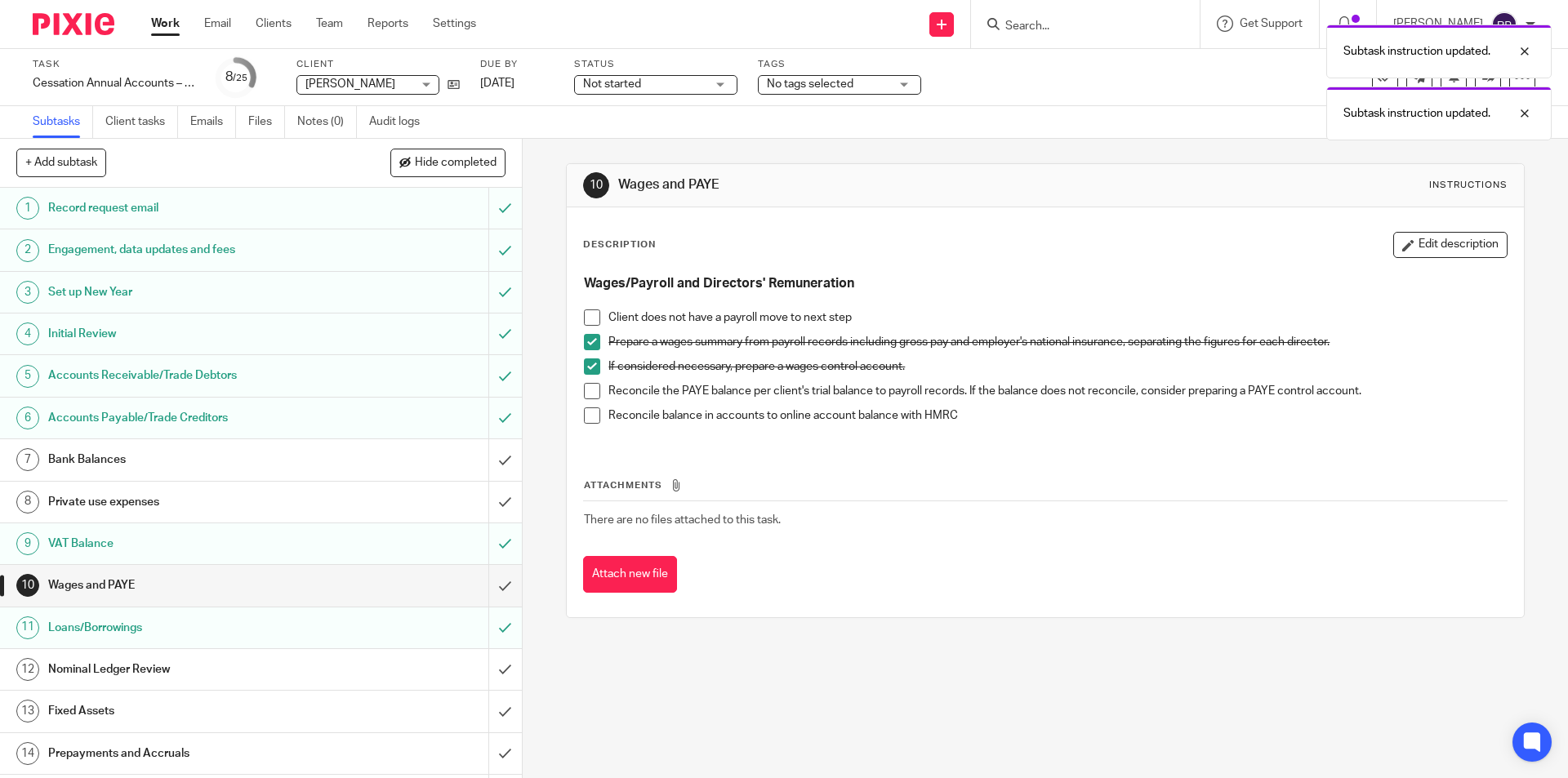
click at [588, 363] on span at bounding box center [591, 366] width 16 height 16
click at [587, 391] on span at bounding box center [591, 391] width 16 height 16
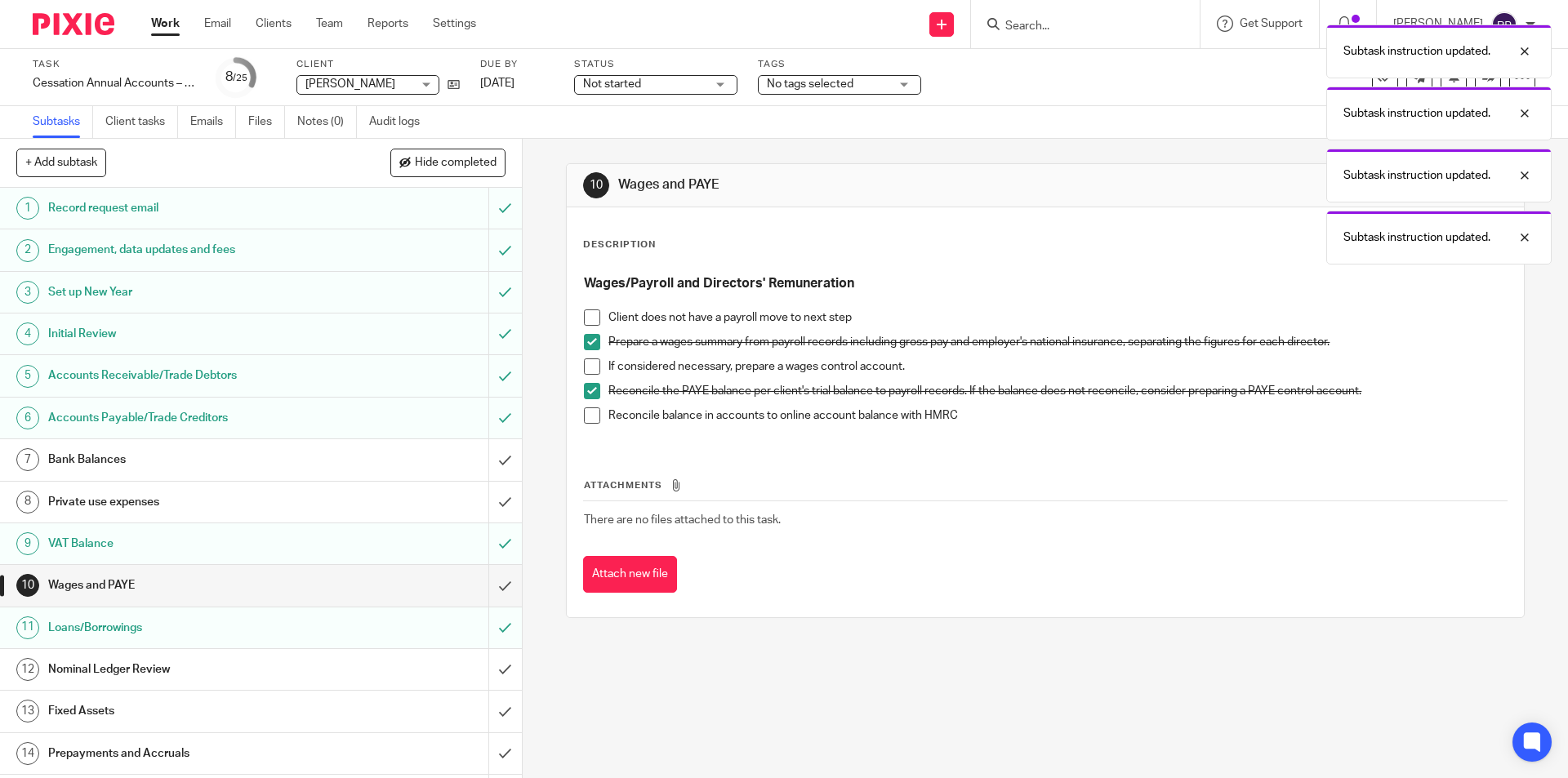
click at [586, 391] on span at bounding box center [591, 391] width 16 height 16
click at [584, 413] on span at bounding box center [591, 415] width 16 height 16
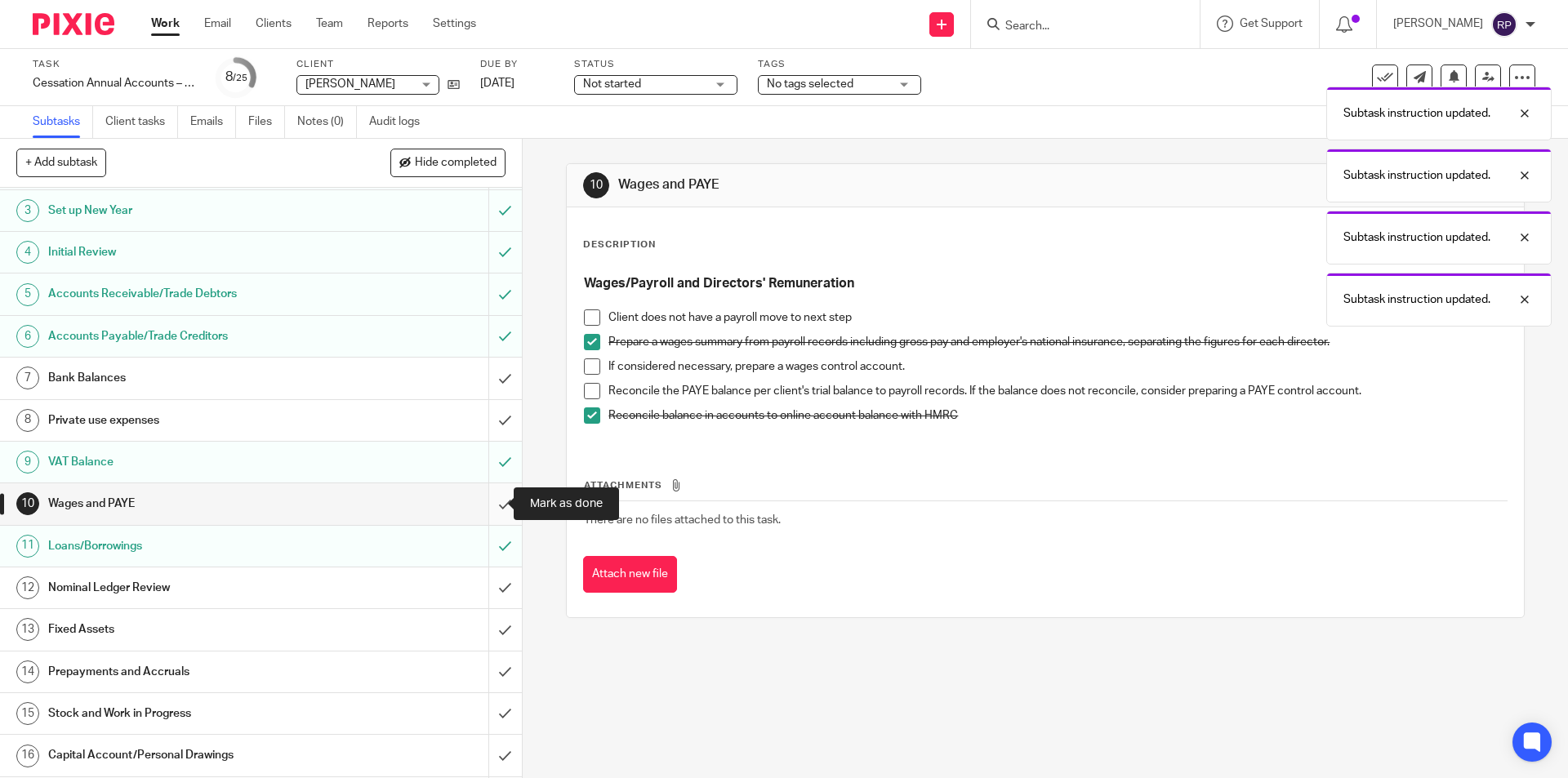
click at [485, 492] on input "submit" at bounding box center [260, 503] width 522 height 41
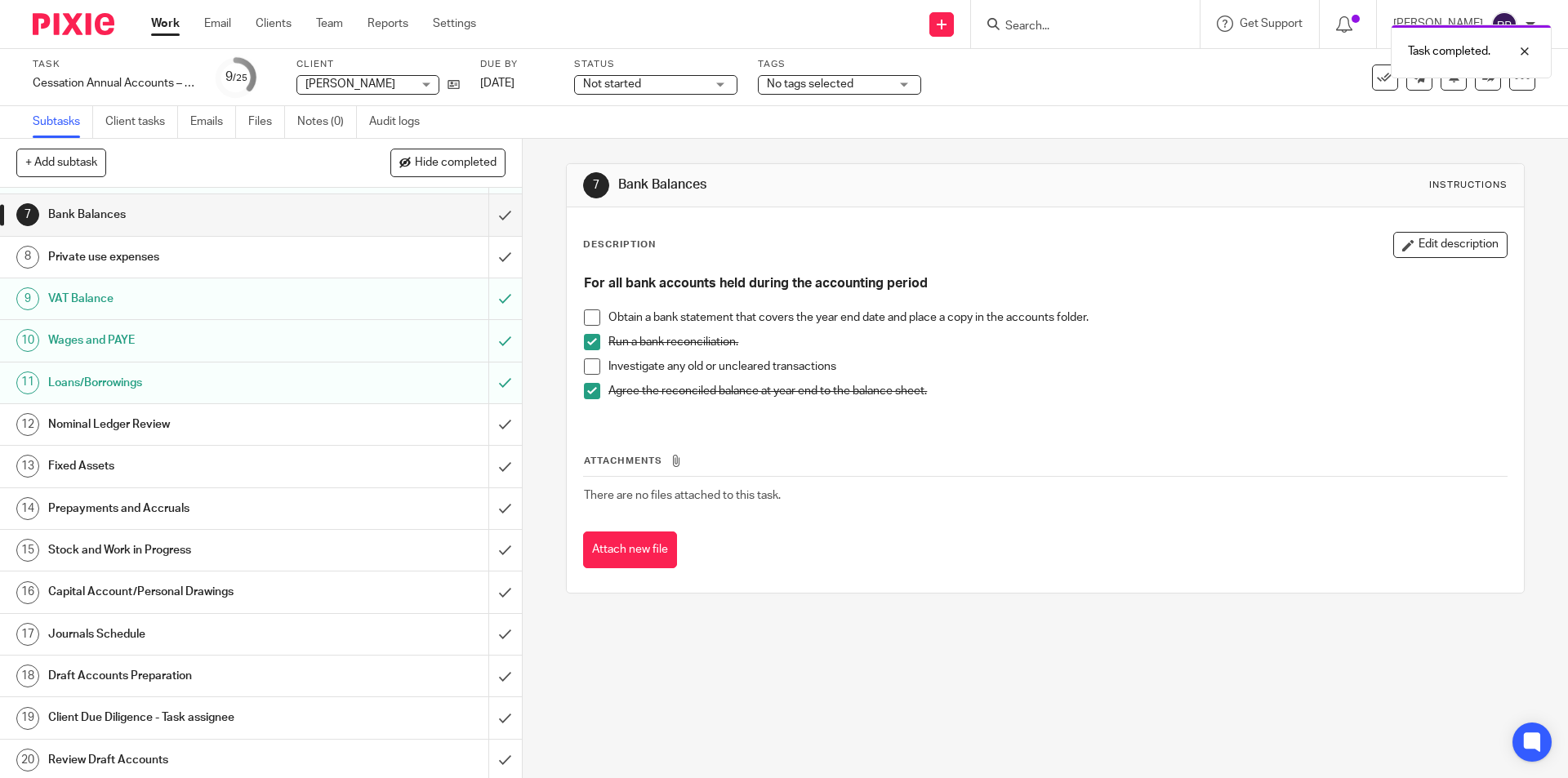
scroll to position [327, 0]
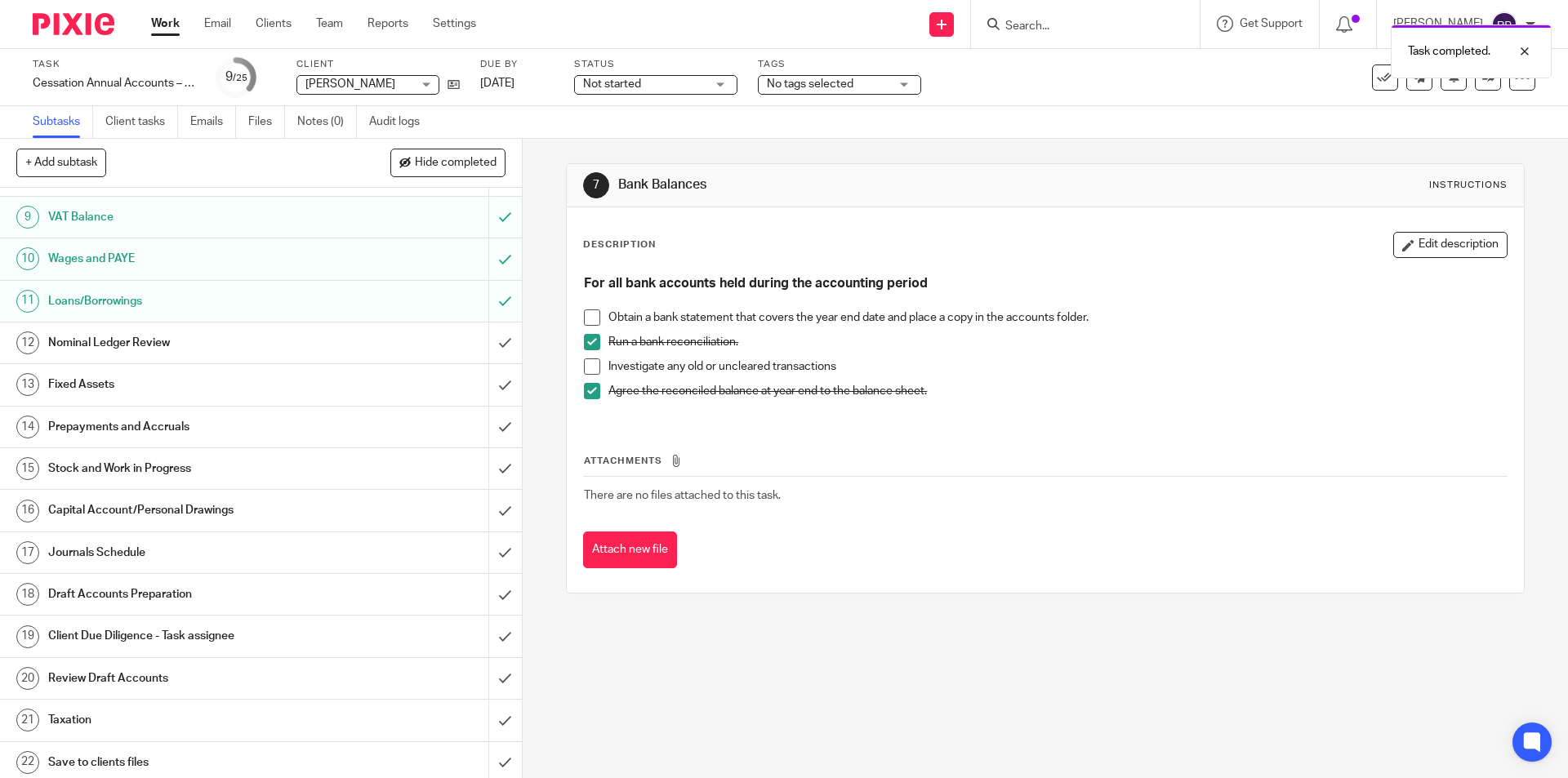
click at [112, 550] on h1 "Journals Schedule" at bounding box center [190, 553] width 282 height 25
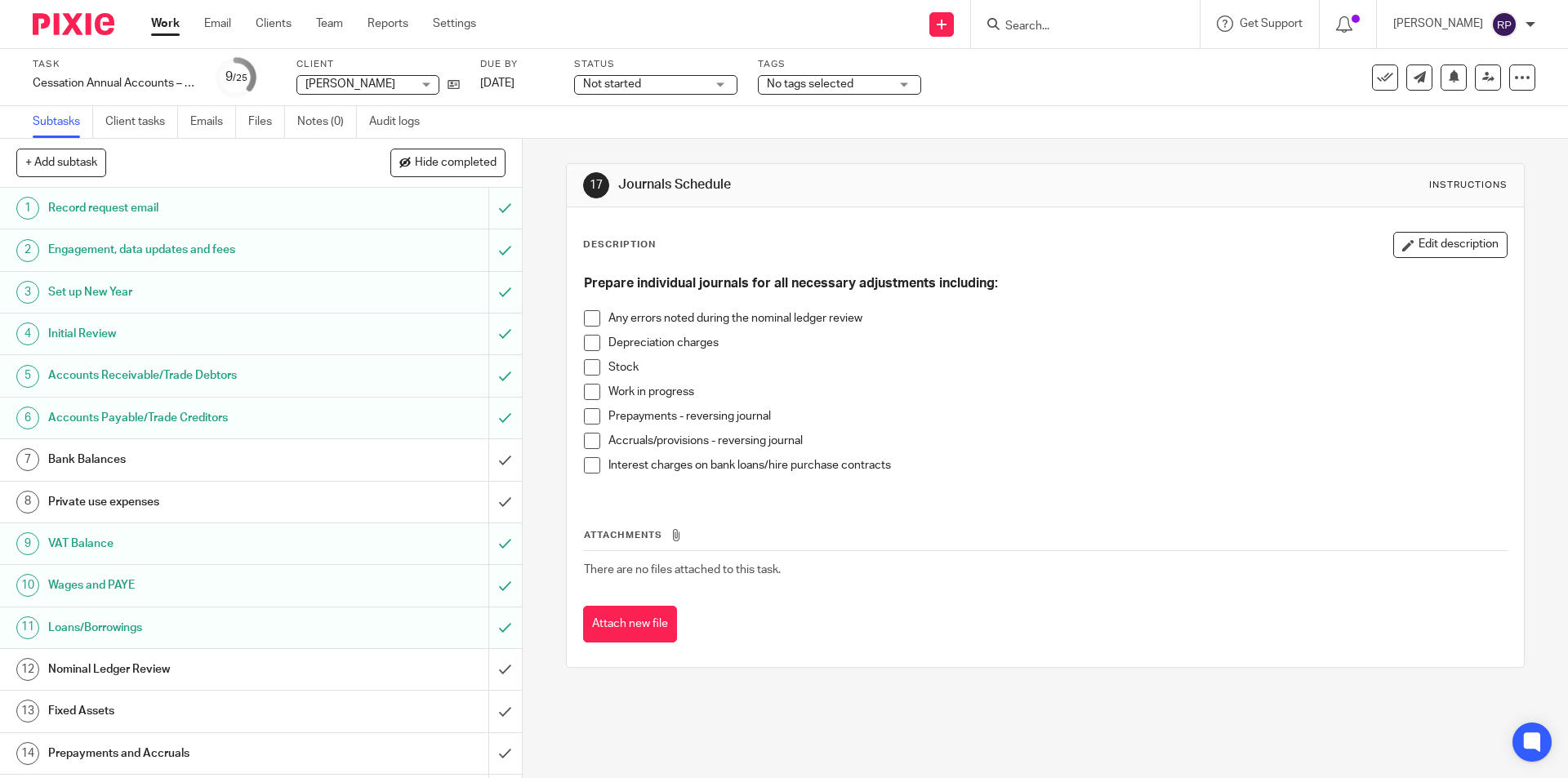
click at [592, 338] on span at bounding box center [591, 342] width 16 height 16
click at [820, 83] on span "No tags selected" at bounding box center [810, 84] width 87 height 11
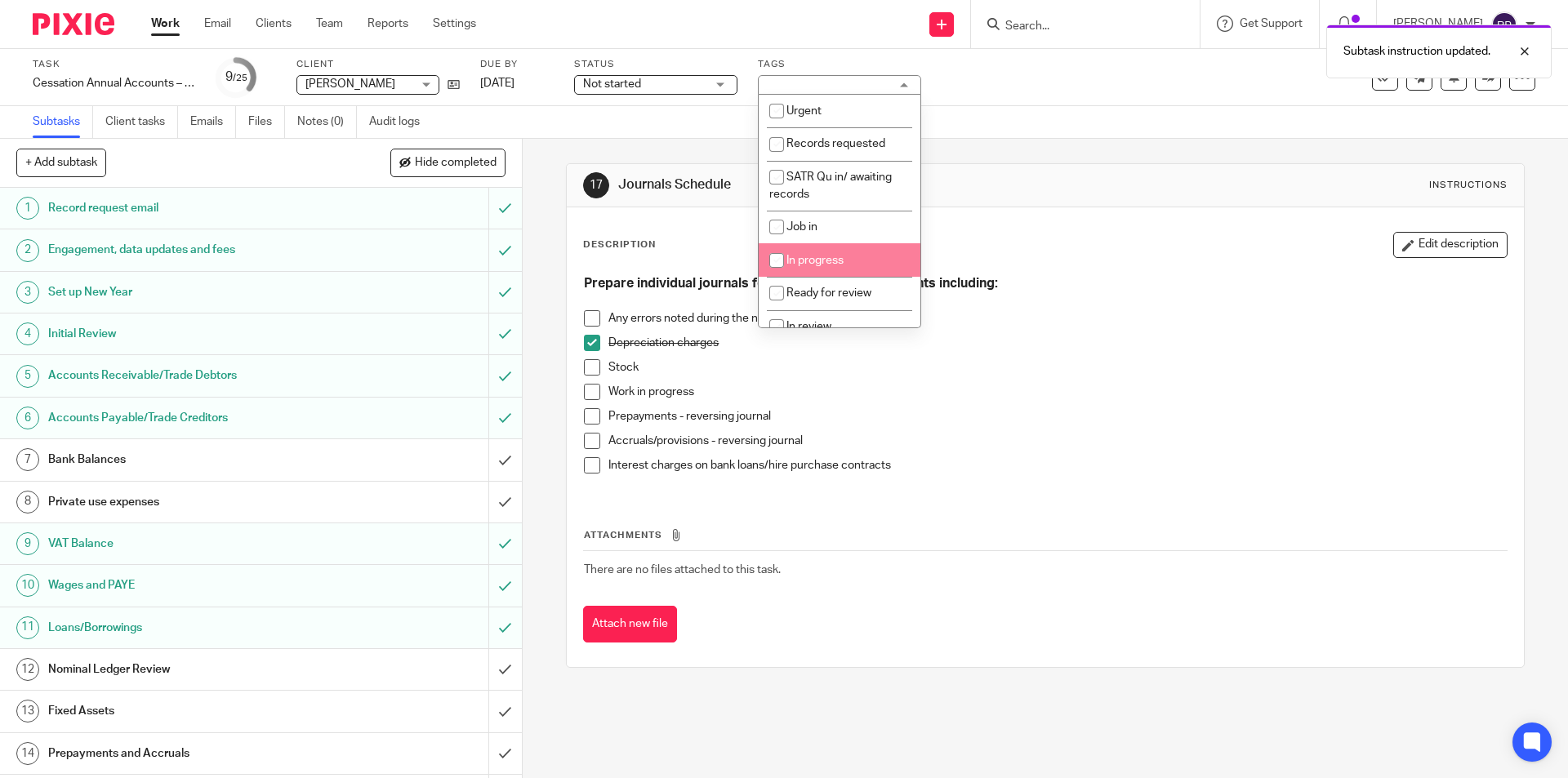
click at [848, 262] on li "In progress" at bounding box center [840, 259] width 162 height 33
checkbox input "true"
click at [1019, 160] on div "17 Journals Schedule Instructions Description Edit description Prepare individu…" at bounding box center [1044, 416] width 959 height 554
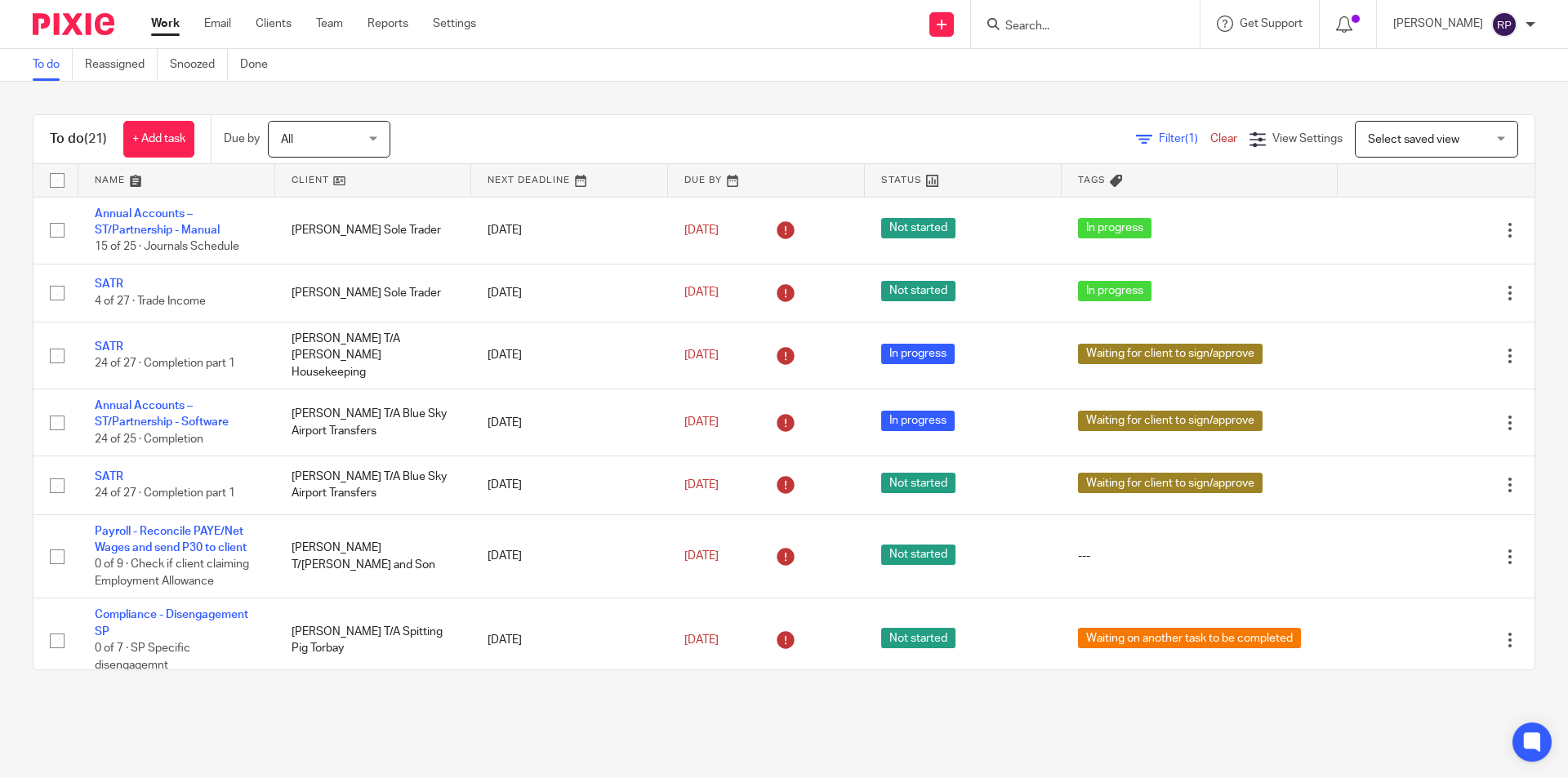
click at [1035, 721] on main "To do Reassigned Snoozed Done To do (21) + Add task Due by All All [DATE] [DATE…" at bounding box center [784, 389] width 1568 height 778
